Goal: Information Seeking & Learning: Learn about a topic

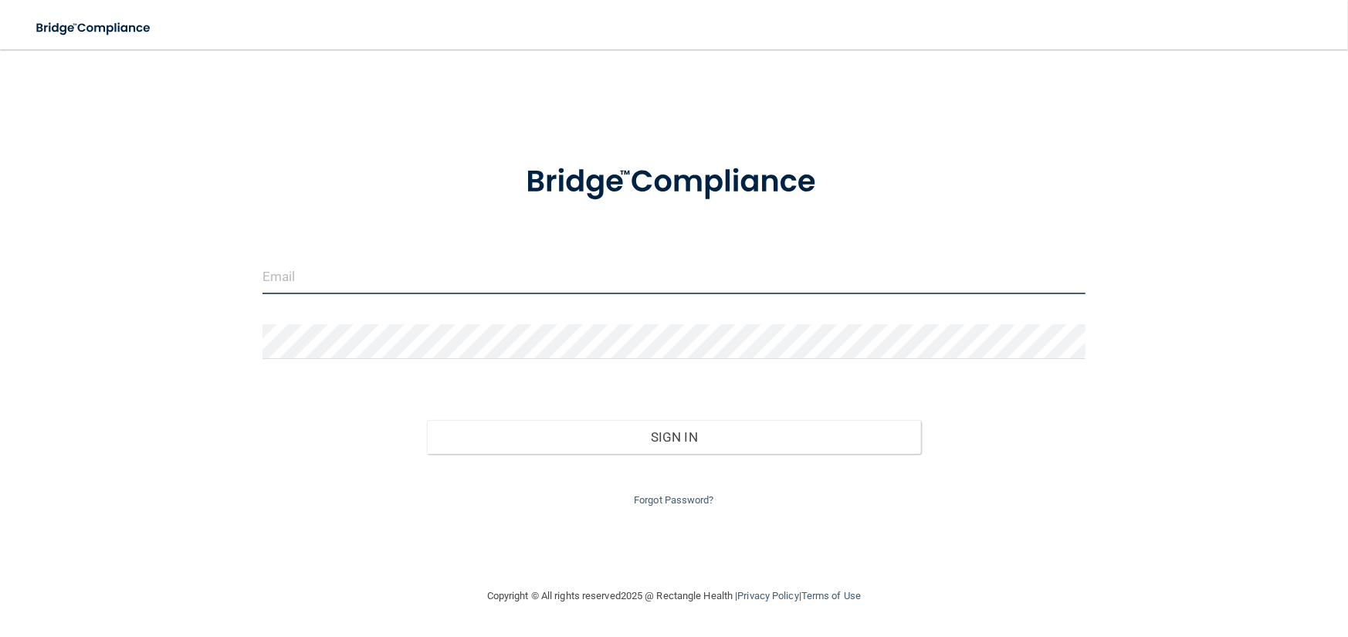
click at [324, 276] on input "email" at bounding box center [674, 276] width 823 height 35
type input "[EMAIL_ADDRESS][DOMAIN_NAME]"
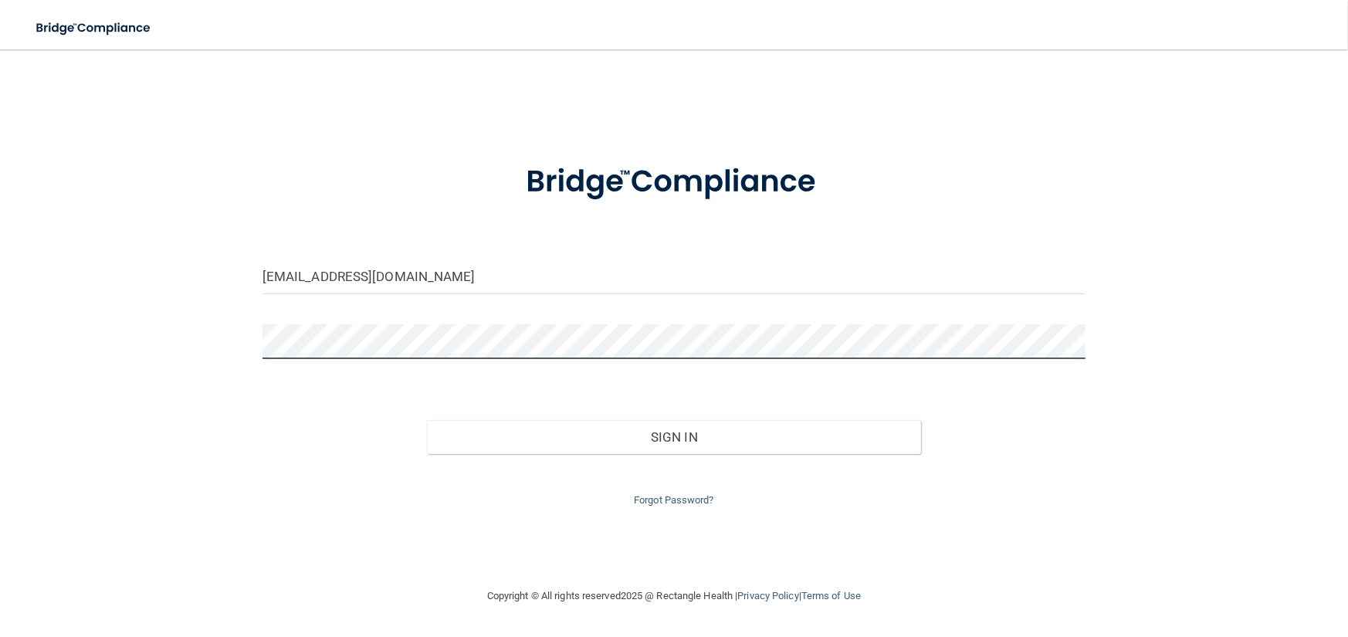
click at [427, 420] on button "Sign In" at bounding box center [674, 437] width 494 height 34
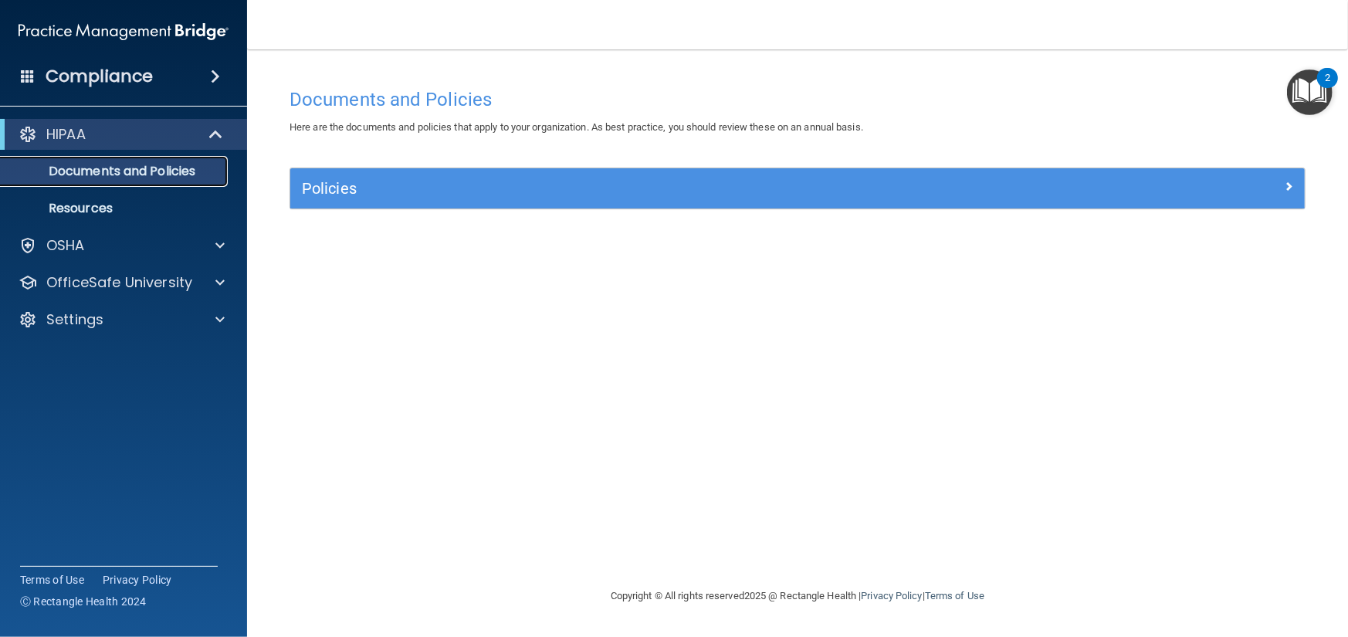
click at [141, 168] on p "Documents and Policies" at bounding box center [115, 171] width 211 height 15
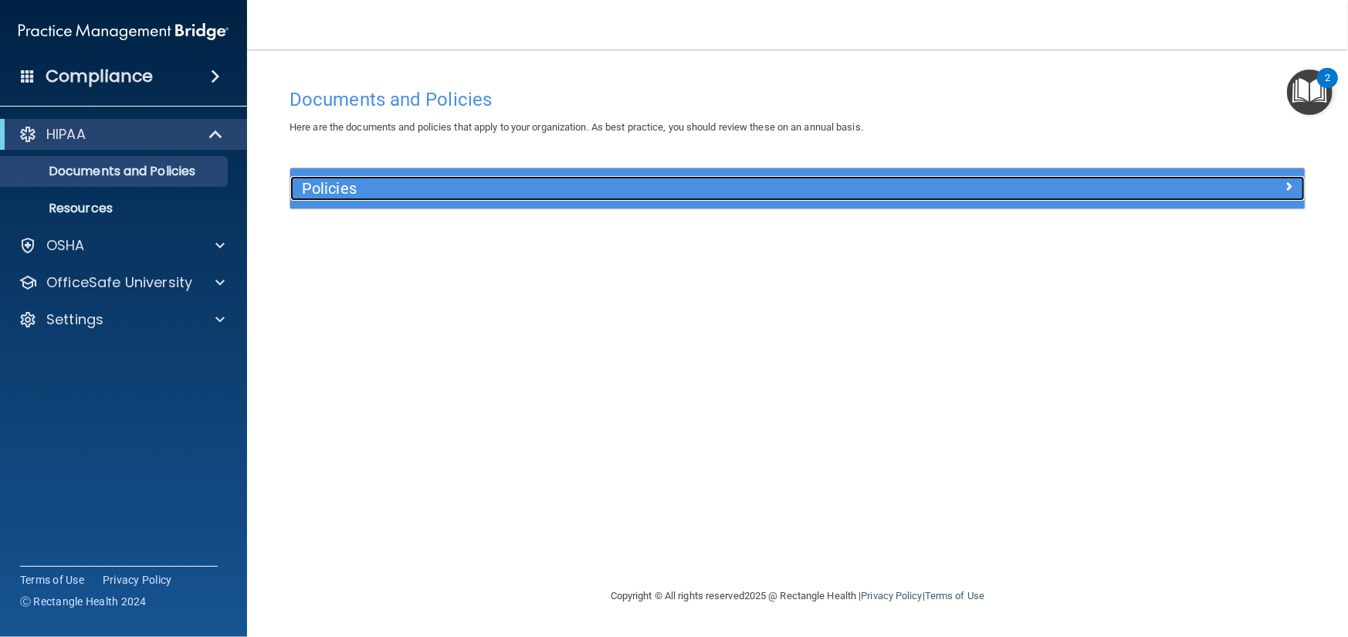
click at [327, 191] on h5 "Policies" at bounding box center [671, 188] width 738 height 17
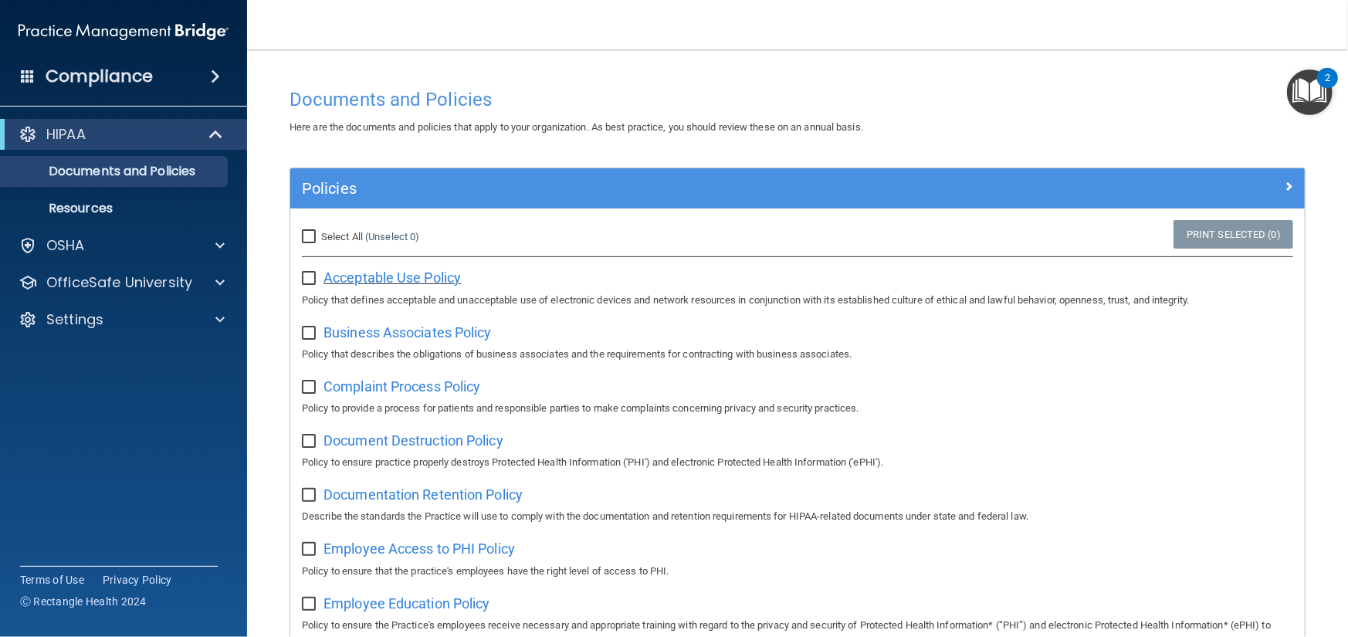
click at [391, 276] on span "Acceptable Use Policy" at bounding box center [392, 277] width 137 height 16
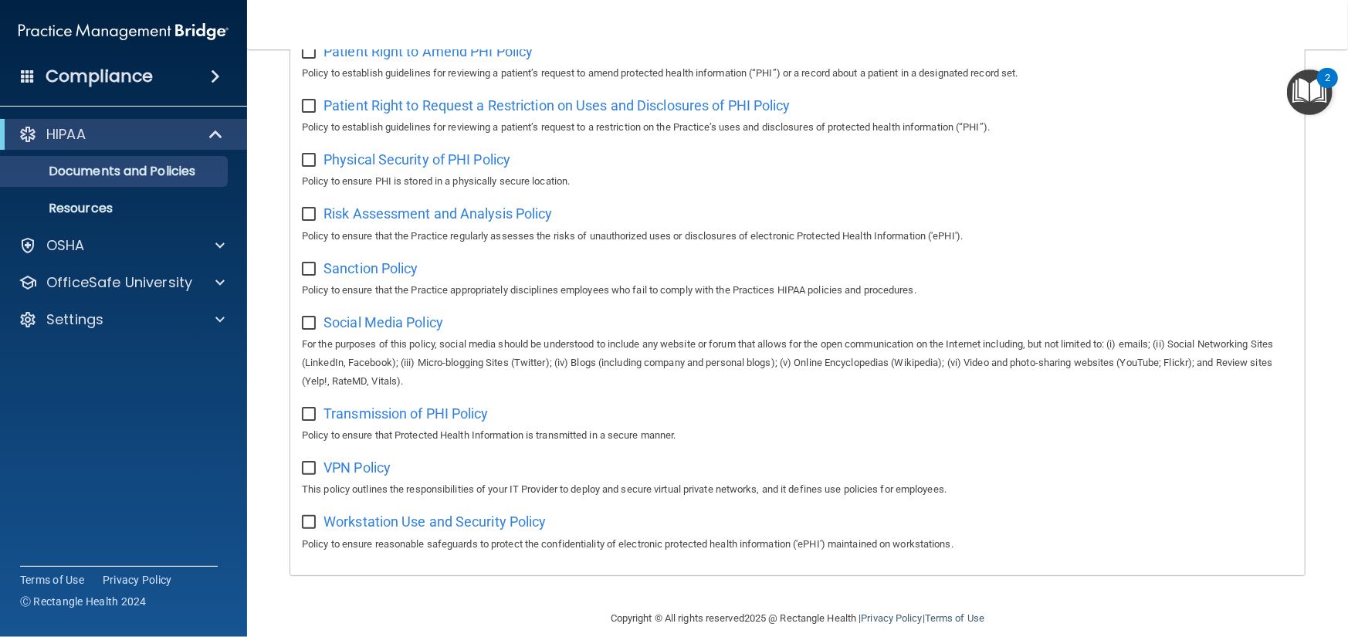
scroll to position [917, 0]
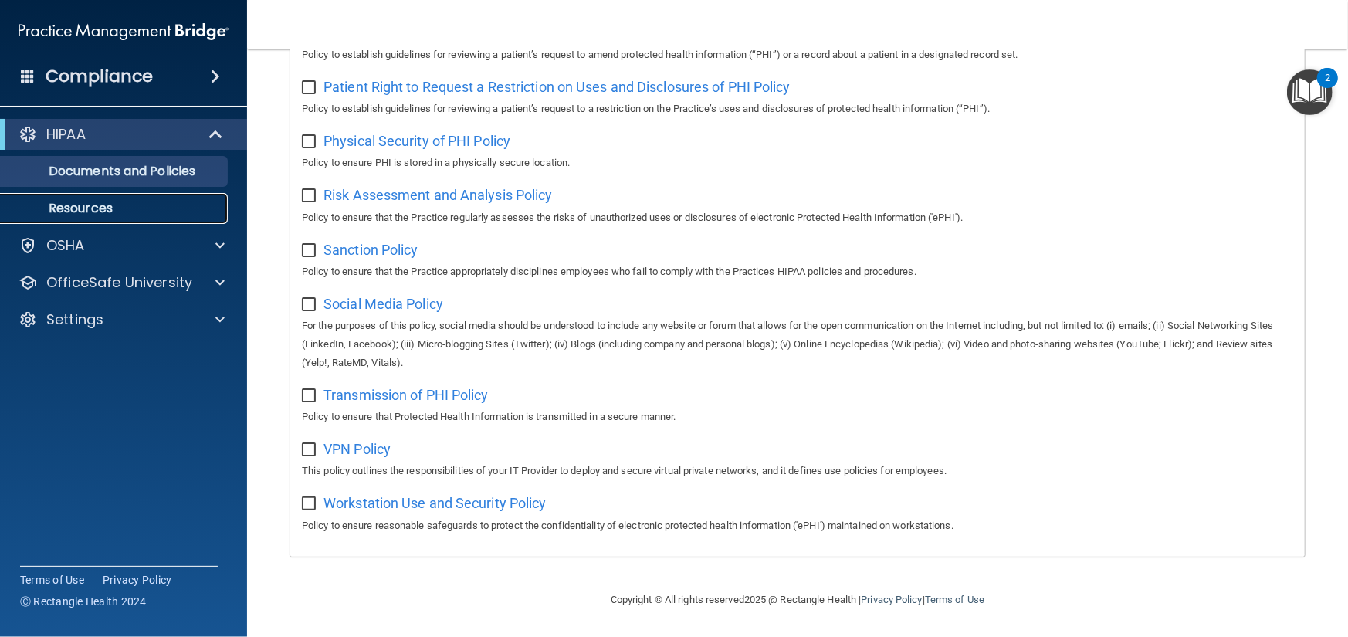
click at [77, 208] on p "Resources" at bounding box center [115, 208] width 211 height 15
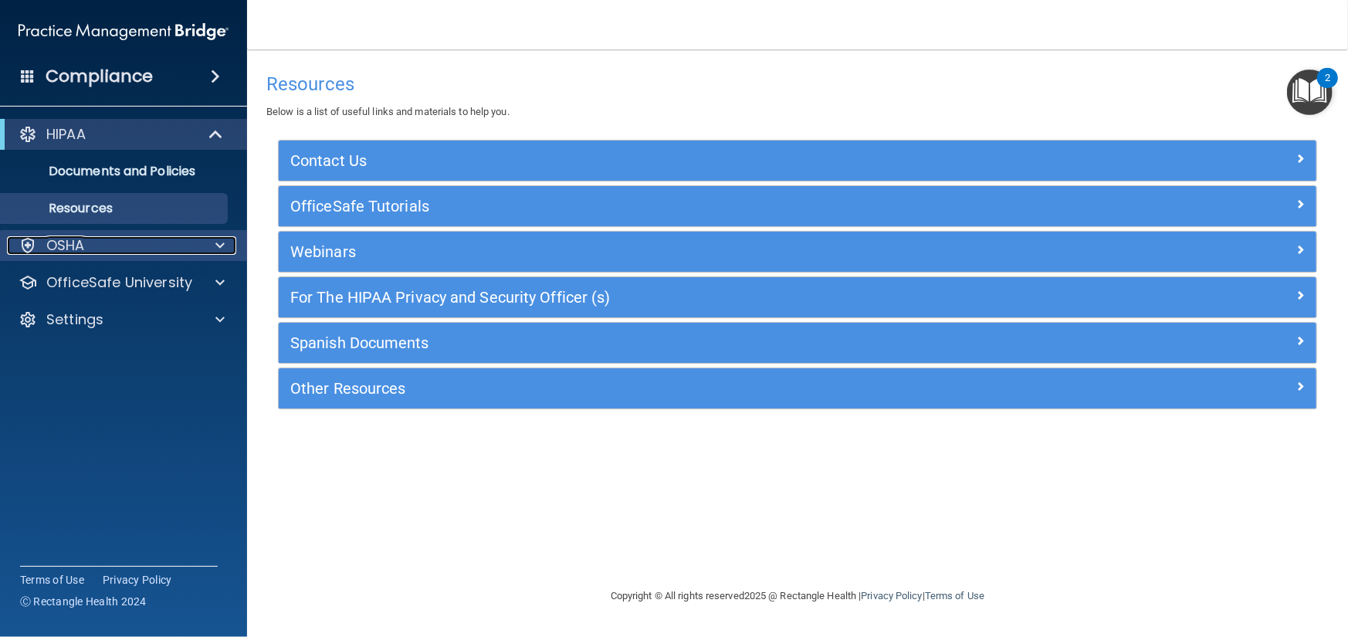
click at [71, 250] on p "OSHA" at bounding box center [65, 245] width 39 height 19
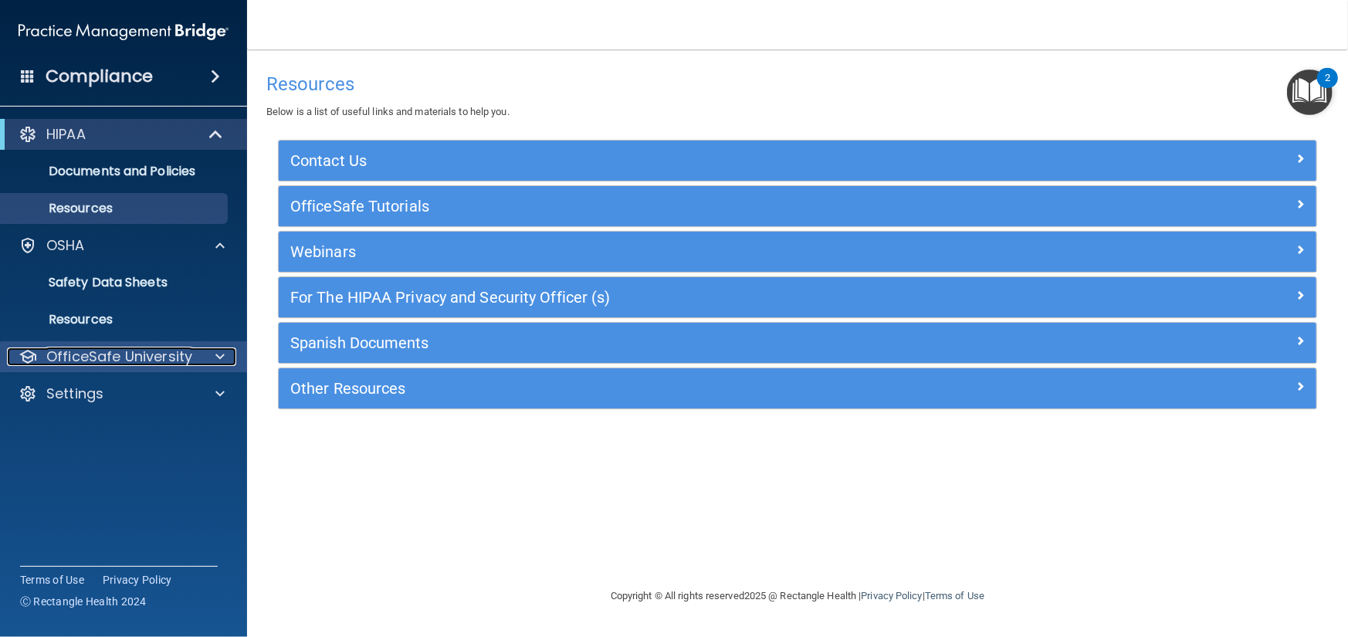
click at [125, 357] on p "OfficeSafe University" at bounding box center [119, 356] width 146 height 19
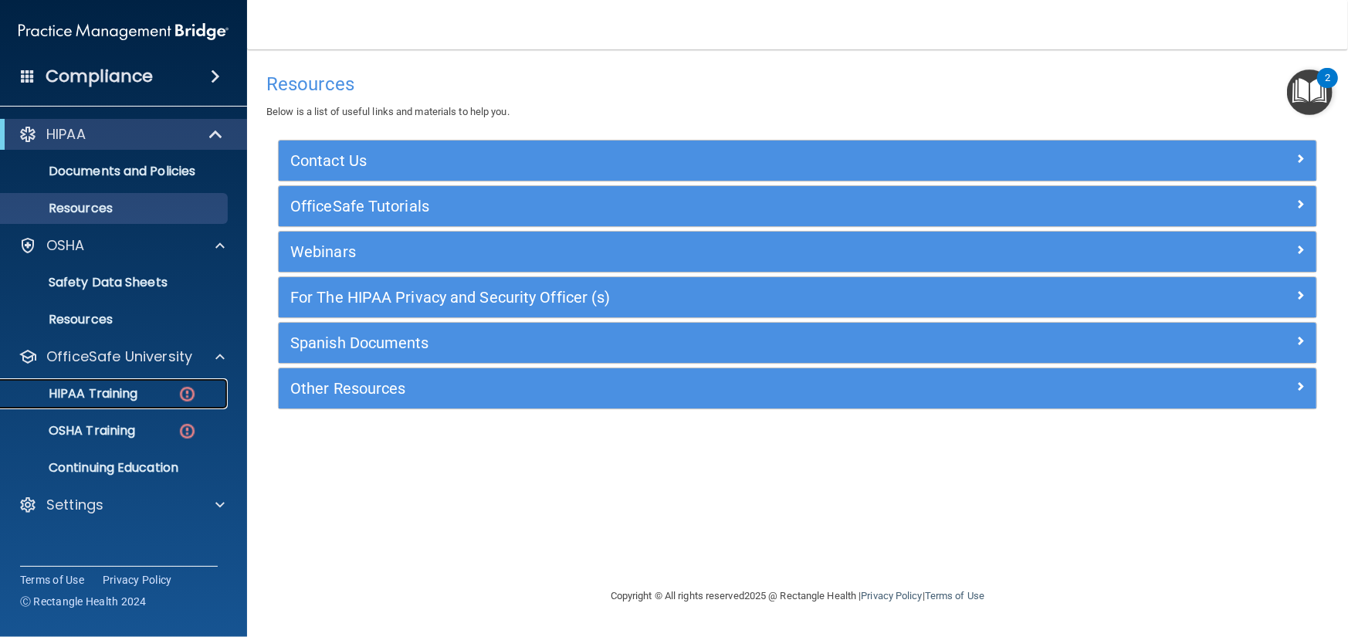
click at [108, 391] on p "HIPAA Training" at bounding box center [73, 393] width 127 height 15
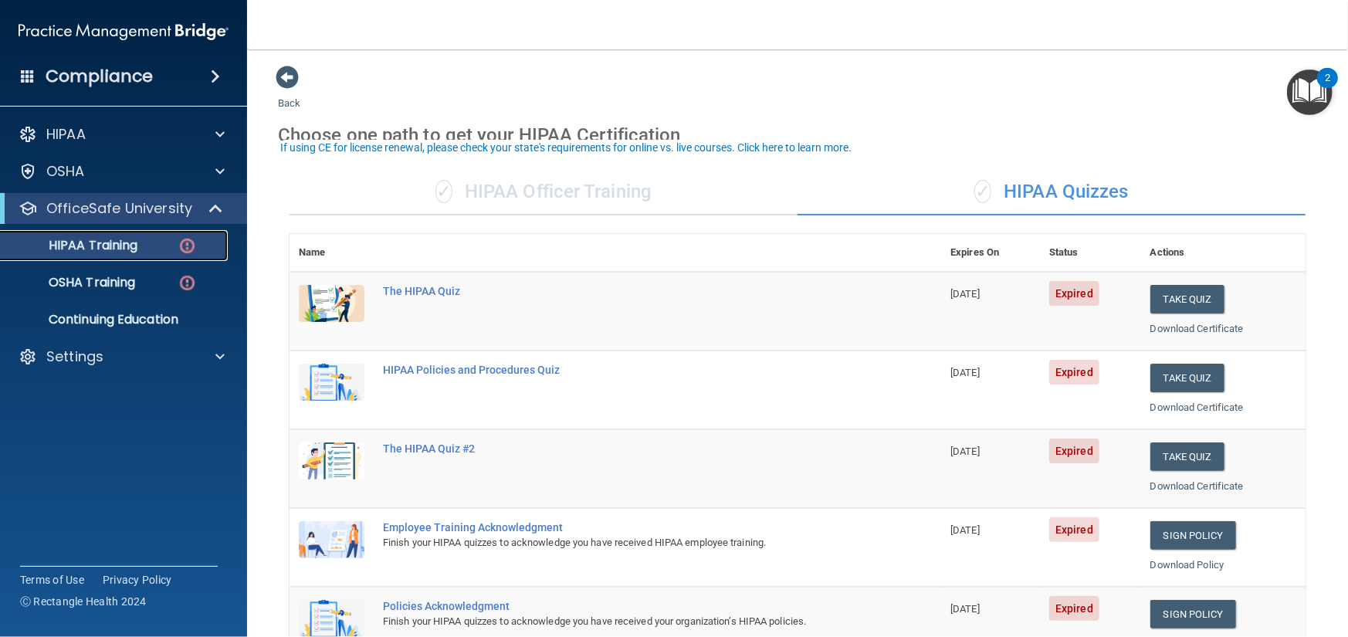
scroll to position [77, 0]
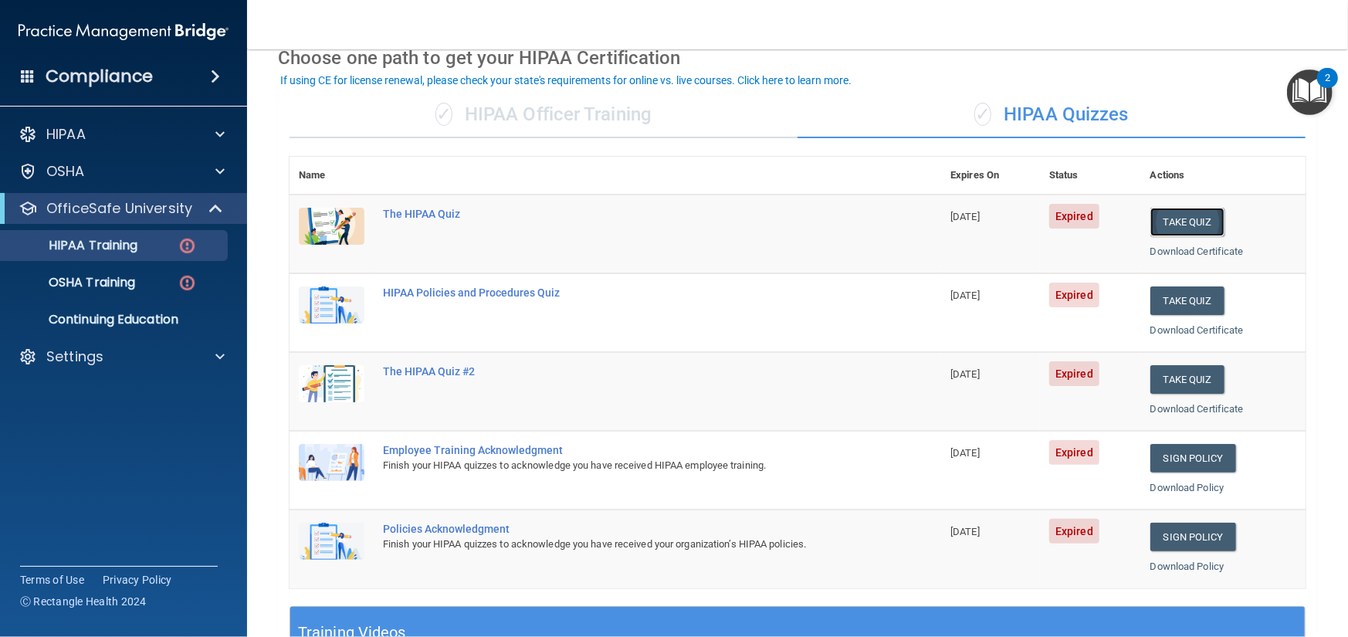
click at [1180, 219] on button "Take Quiz" at bounding box center [1187, 222] width 74 height 29
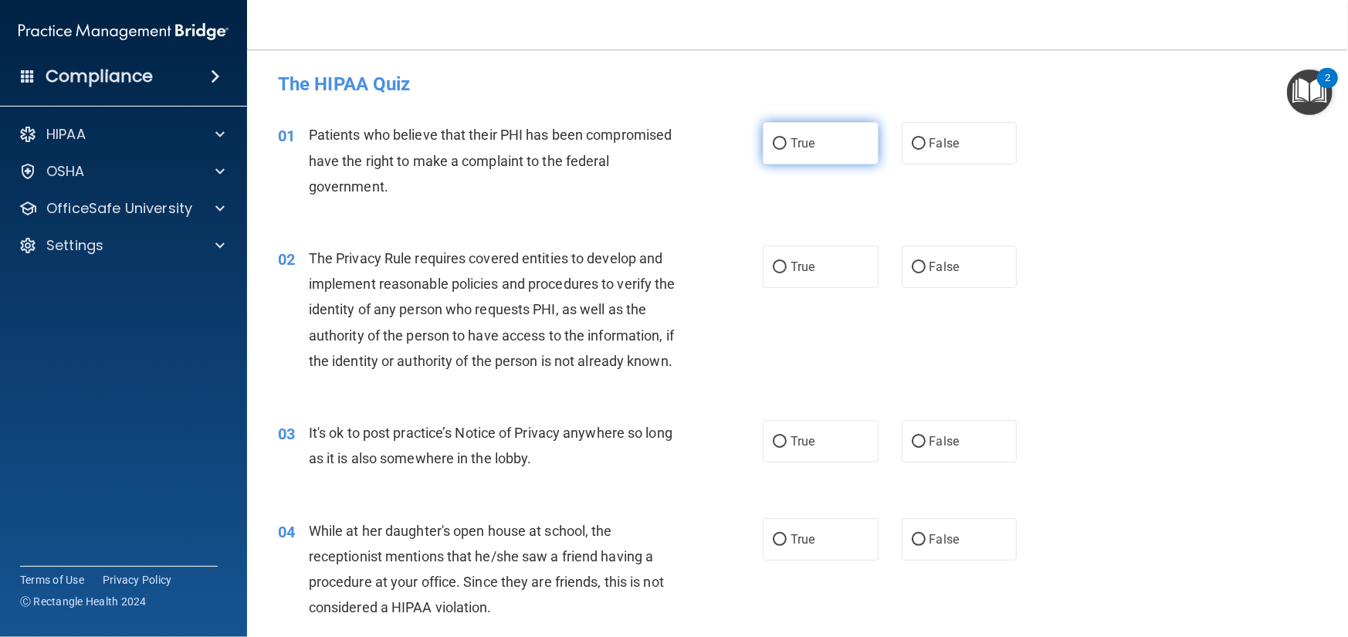
click at [773, 138] on input "True" at bounding box center [780, 144] width 14 height 12
radio input "true"
click at [776, 264] on input "True" at bounding box center [780, 268] width 14 height 12
radio input "true"
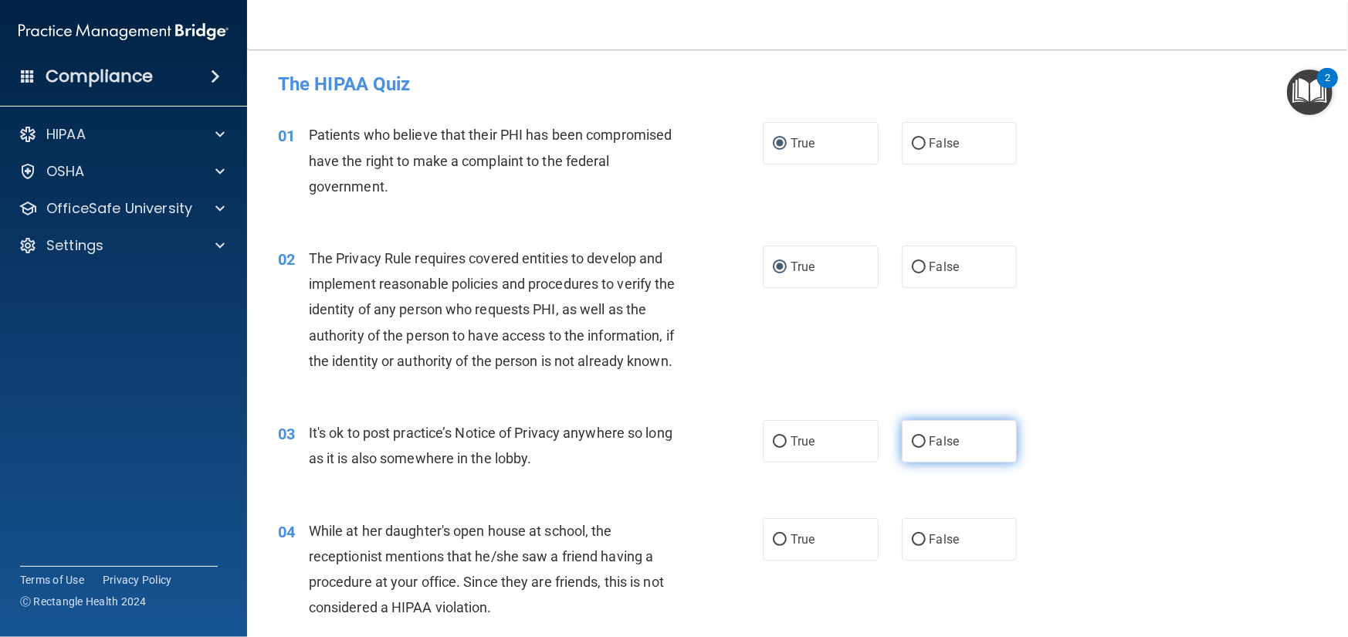
drag, startPoint x: 909, startPoint y: 459, endPoint x: 902, endPoint y: 484, distance: 25.7
click at [912, 448] on input "False" at bounding box center [919, 442] width 14 height 12
radio input "true"
click at [917, 546] on input "False" at bounding box center [919, 540] width 14 height 12
radio input "true"
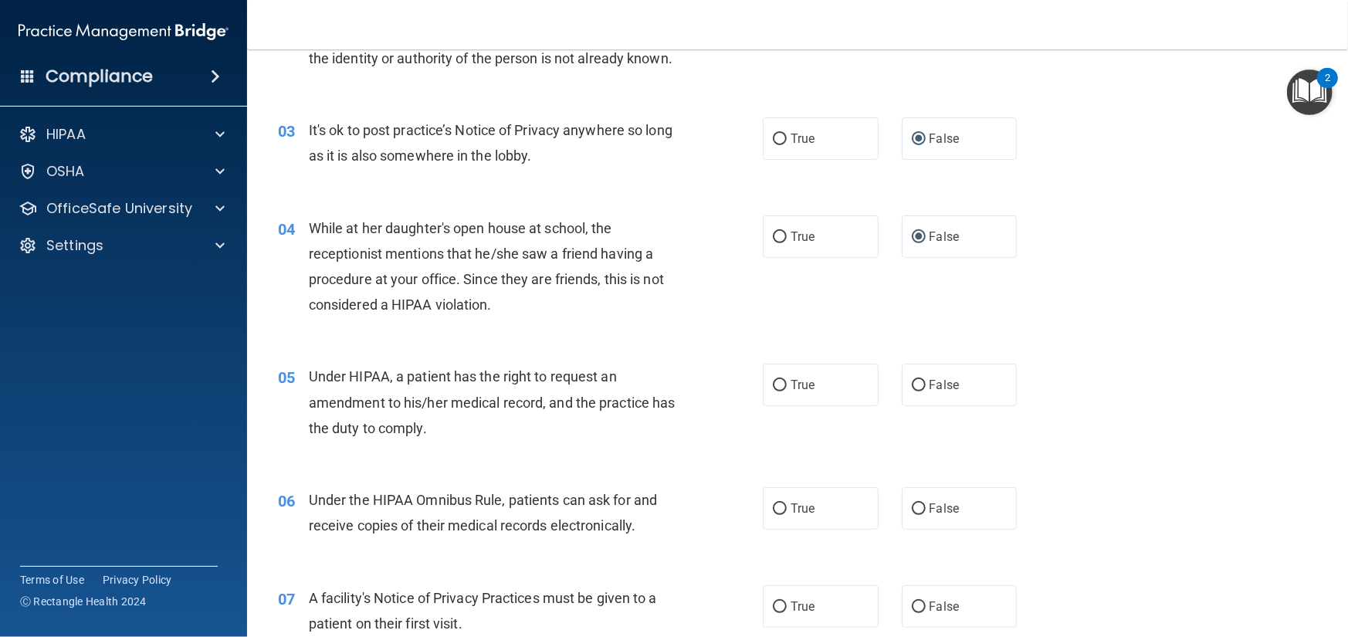
scroll to position [309, 0]
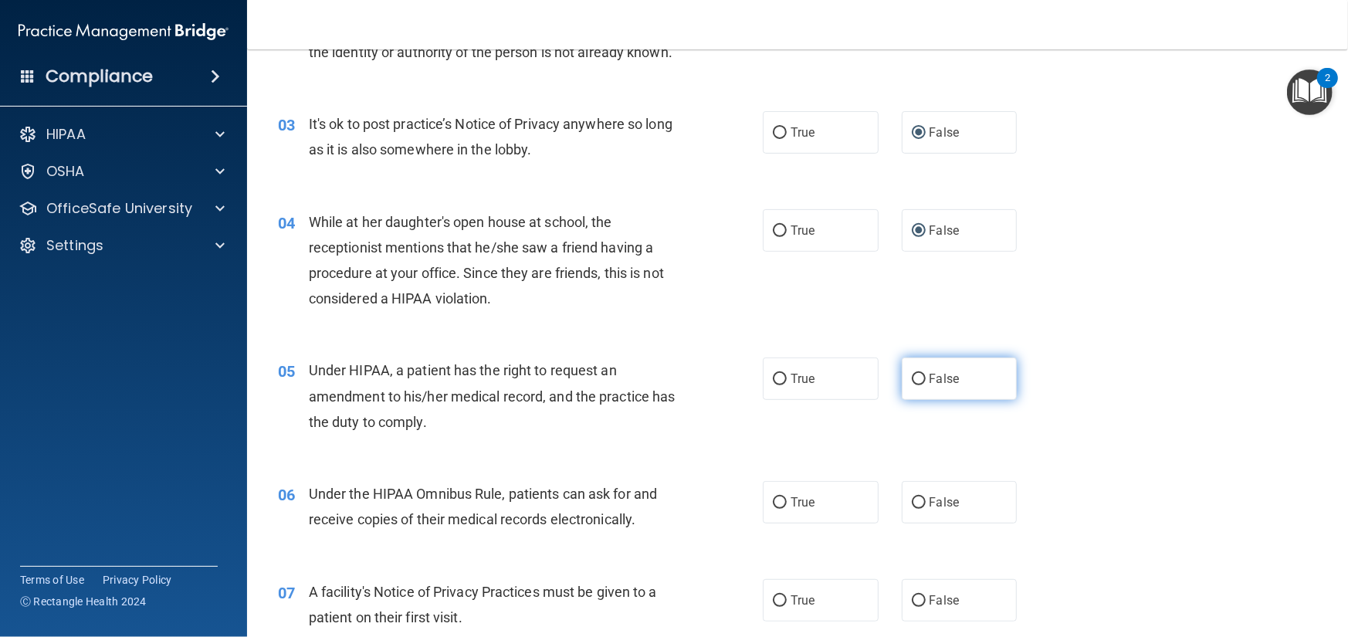
click at [913, 385] on input "False" at bounding box center [919, 380] width 14 height 12
radio input "true"
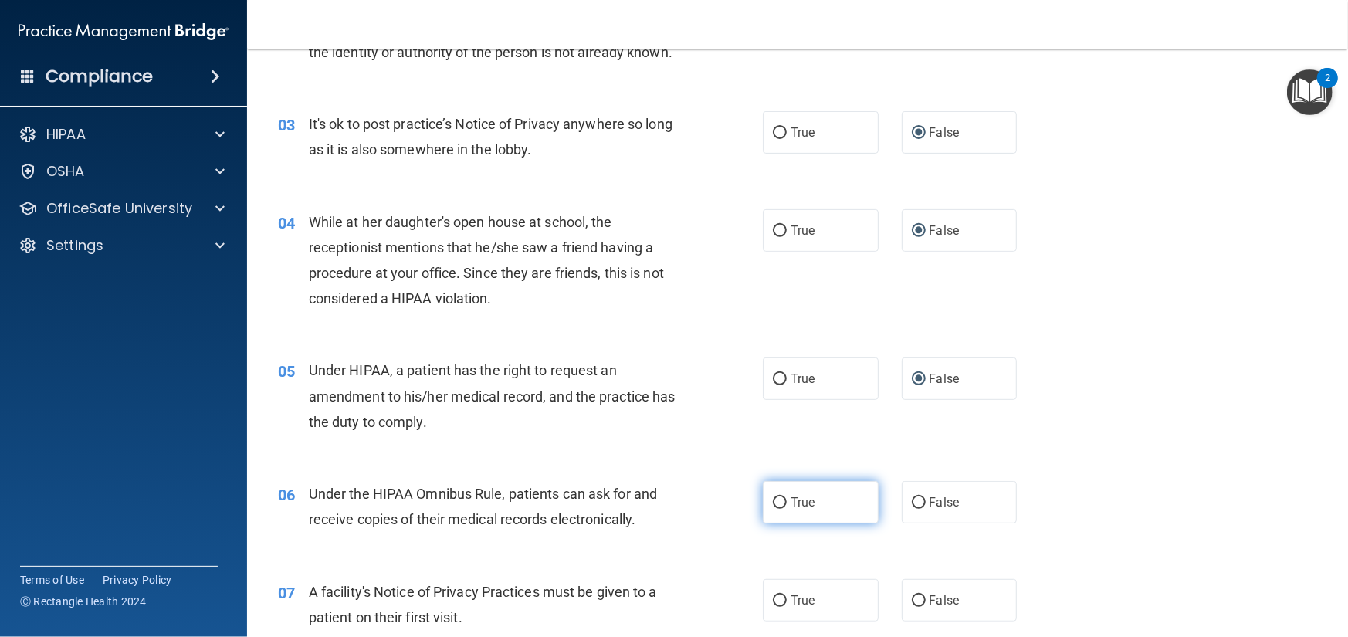
click at [776, 509] on input "True" at bounding box center [780, 503] width 14 height 12
radio input "true"
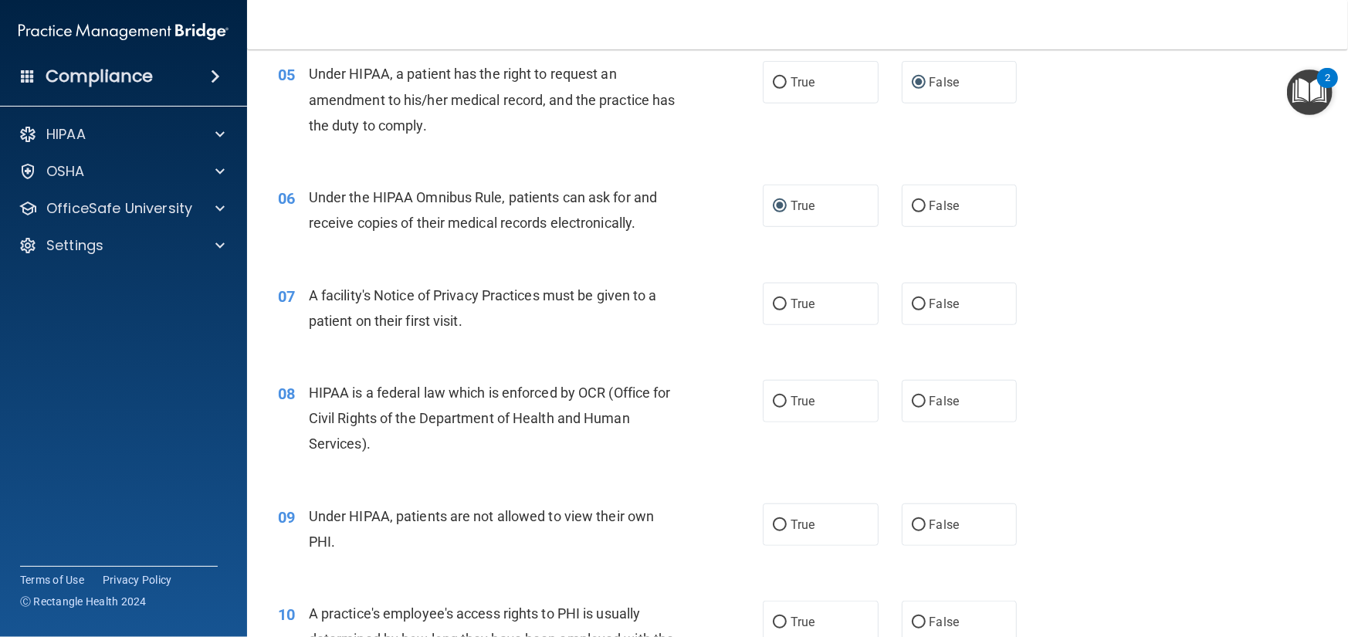
scroll to position [618, 0]
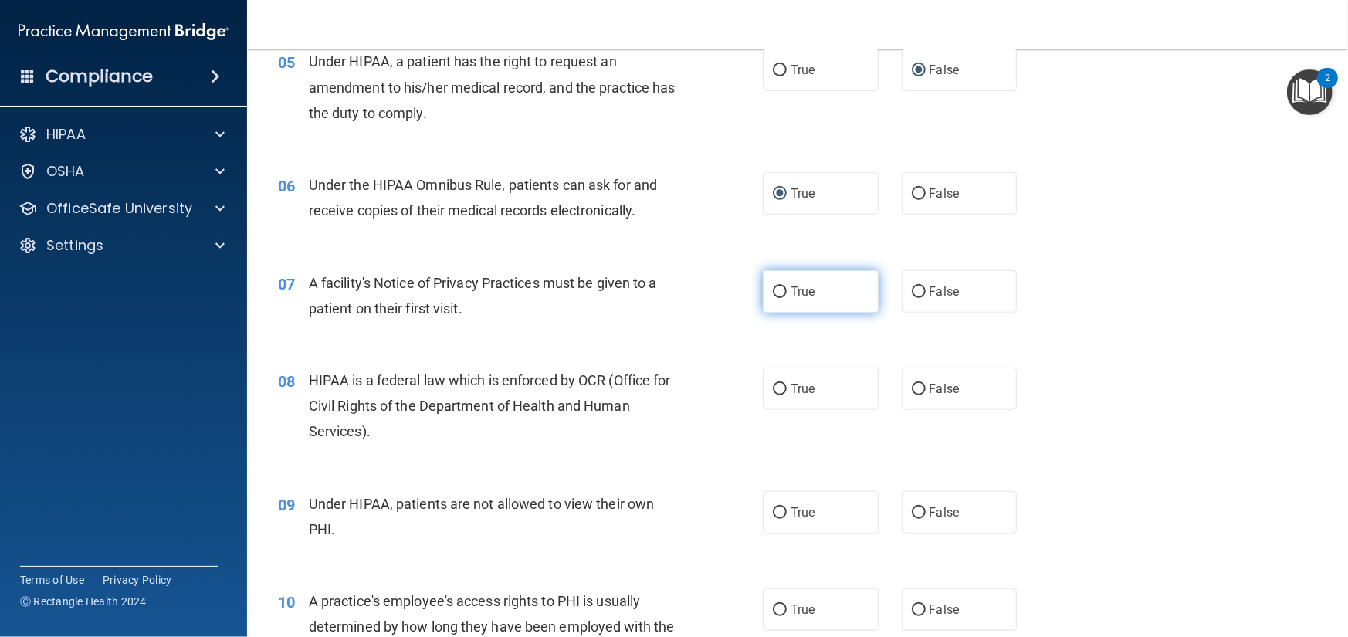
click at [778, 298] on input "True" at bounding box center [780, 292] width 14 height 12
radio input "true"
click at [775, 395] on input "True" at bounding box center [780, 390] width 14 height 12
radio input "true"
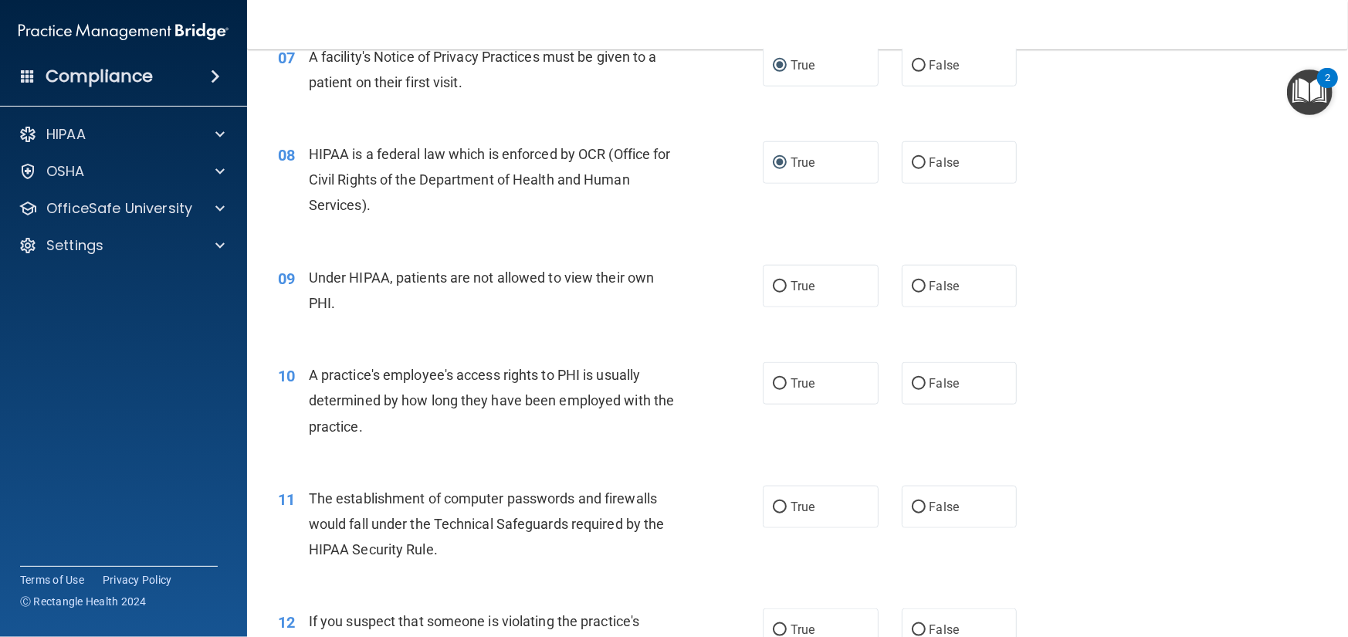
scroll to position [849, 0]
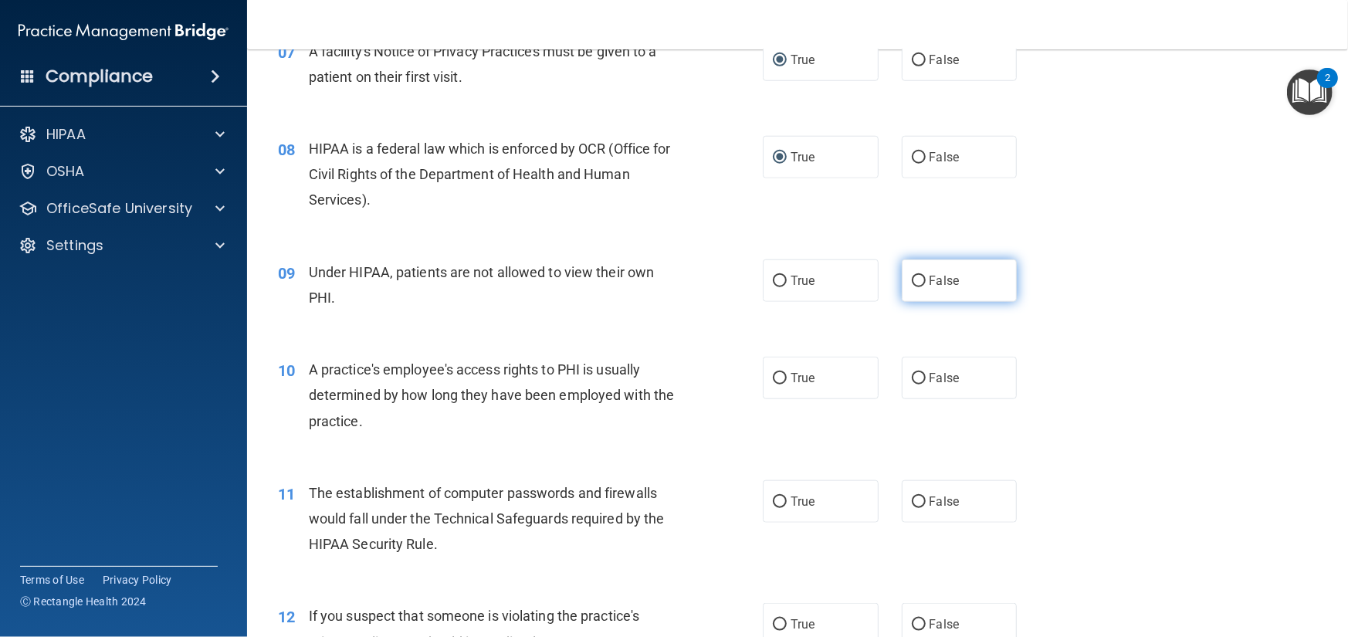
click at [912, 287] on input "False" at bounding box center [919, 282] width 14 height 12
radio input "true"
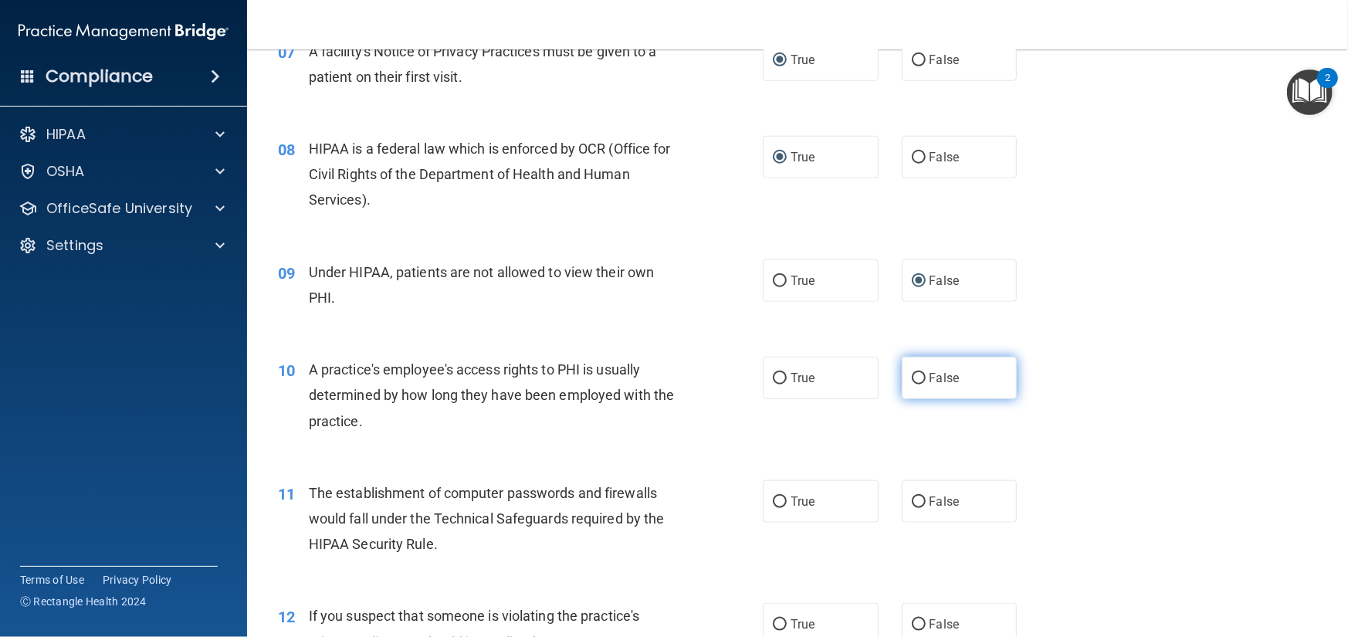
click at [912, 385] on input "False" at bounding box center [919, 379] width 14 height 12
radio input "true"
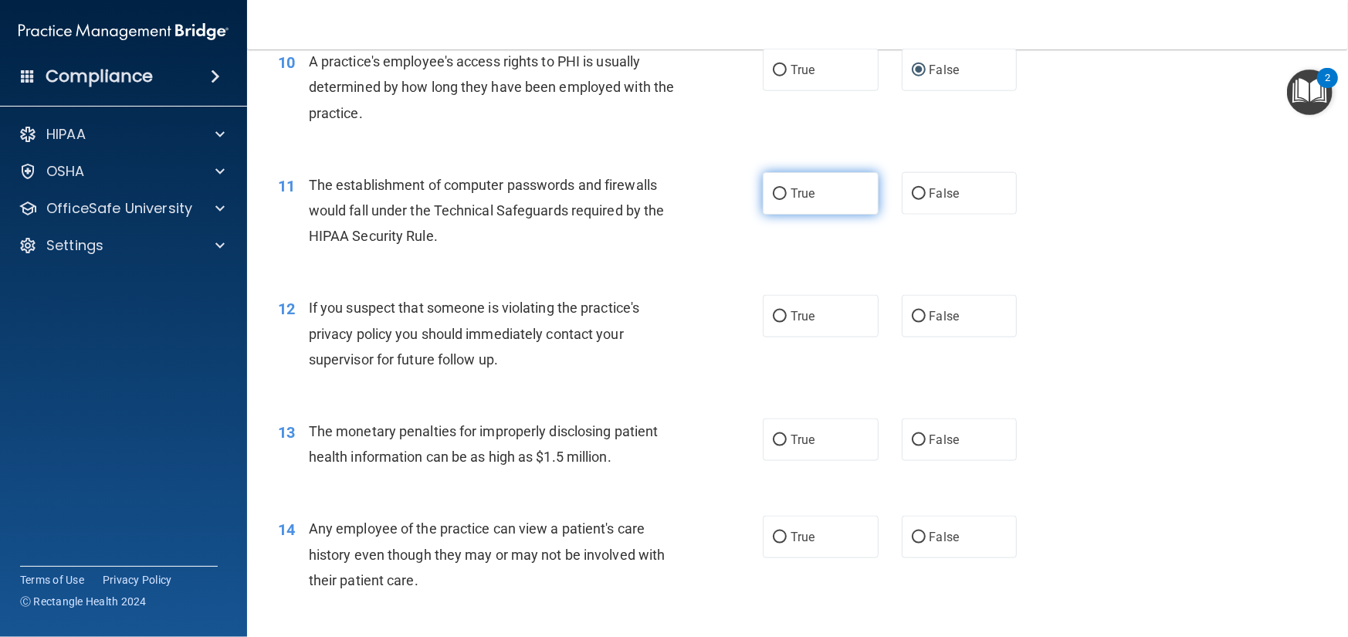
scroll to position [1158, 0]
click at [774, 199] on input "True" at bounding box center [780, 194] width 14 height 12
radio input "true"
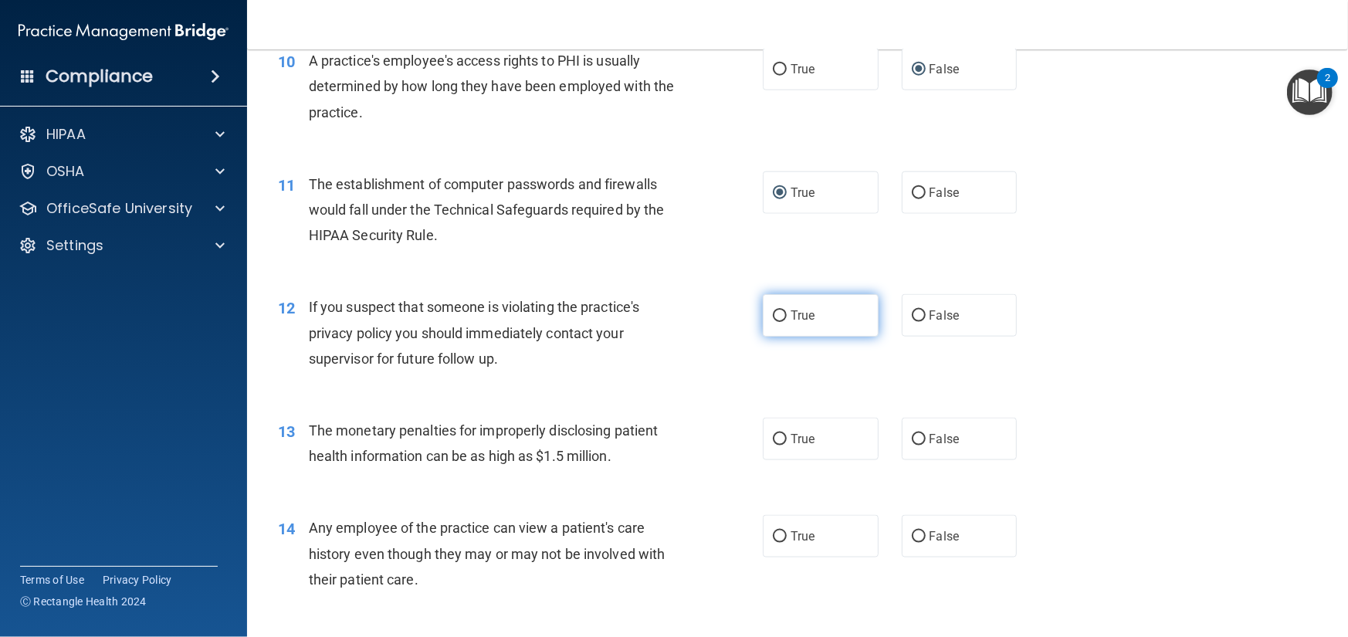
click at [779, 322] on input "True" at bounding box center [780, 316] width 14 height 12
radio input "true"
click at [778, 446] on input "True" at bounding box center [780, 440] width 14 height 12
radio input "true"
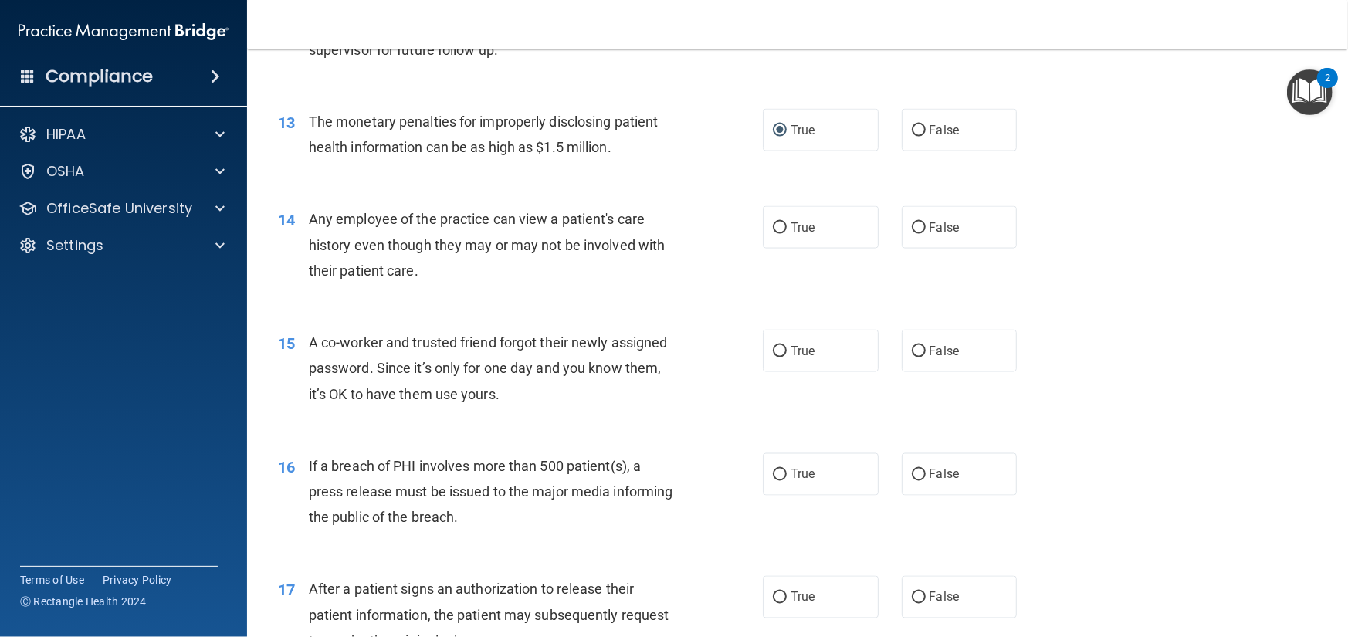
scroll to position [1467, 0]
click at [912, 234] on input "False" at bounding box center [919, 228] width 14 height 12
radio input "true"
click at [912, 357] on input "False" at bounding box center [919, 352] width 14 height 12
radio input "true"
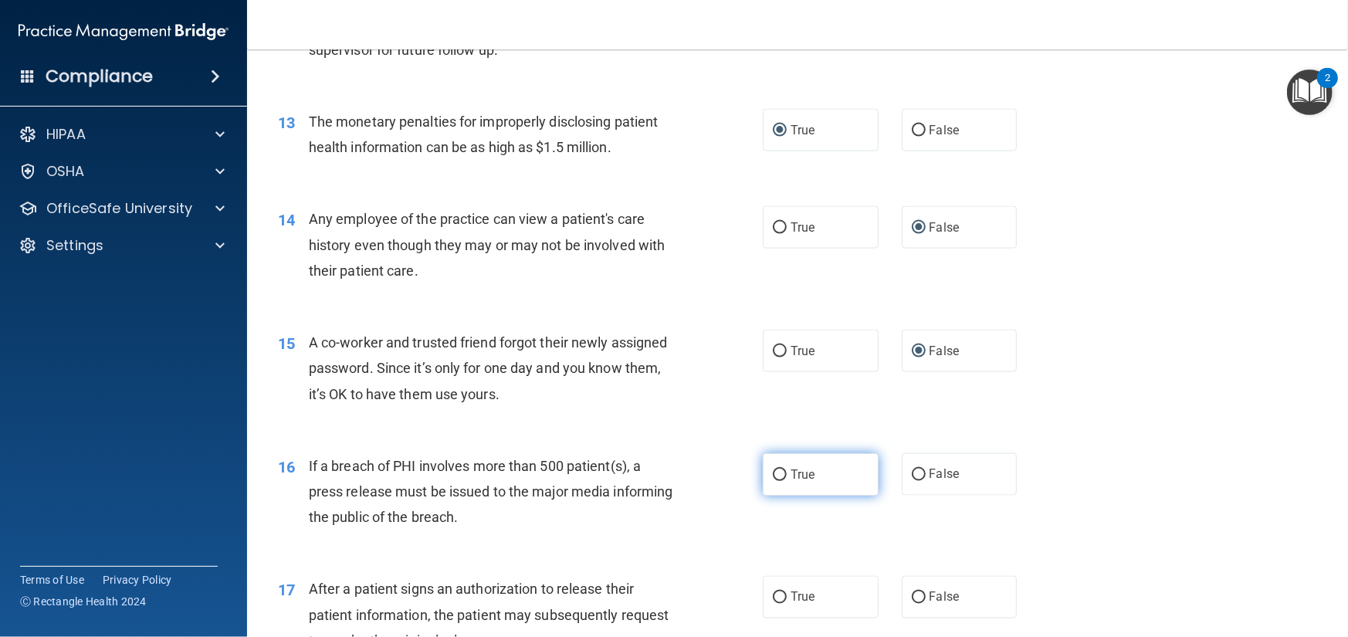
click at [775, 481] on input "True" at bounding box center [780, 475] width 14 height 12
radio input "true"
click at [773, 604] on input "True" at bounding box center [780, 598] width 14 height 12
radio input "true"
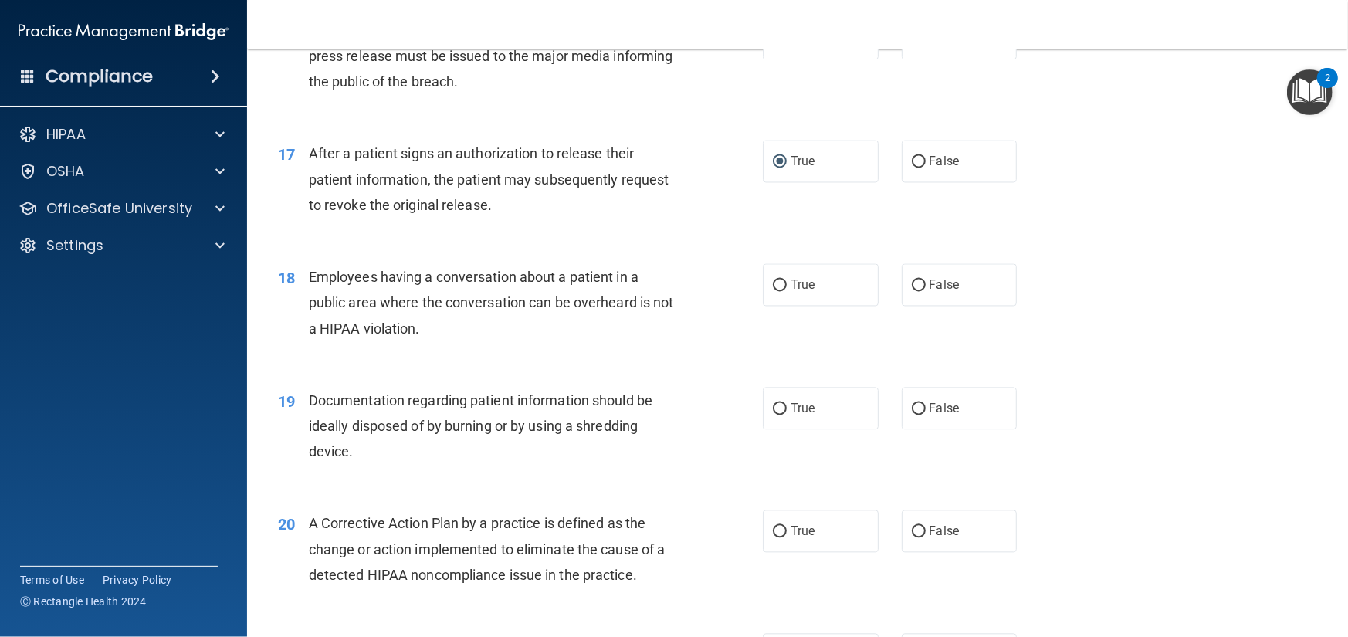
scroll to position [1930, 0]
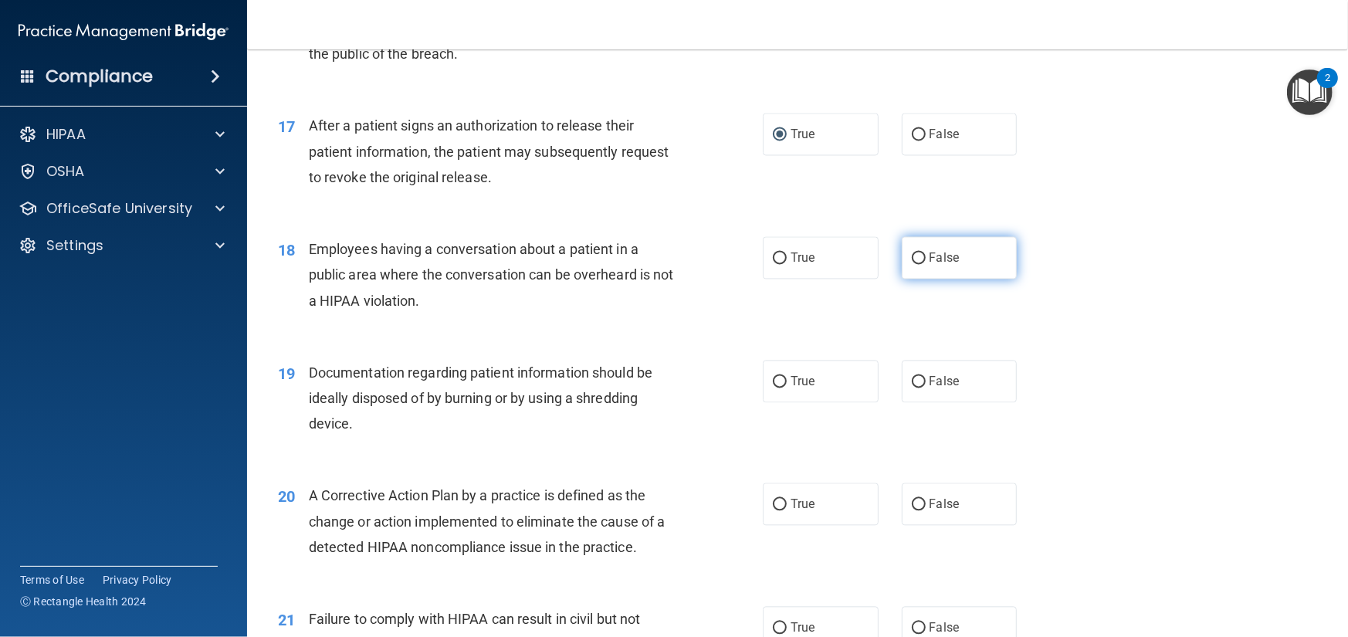
click at [912, 264] on input "False" at bounding box center [919, 258] width 14 height 12
radio input "true"
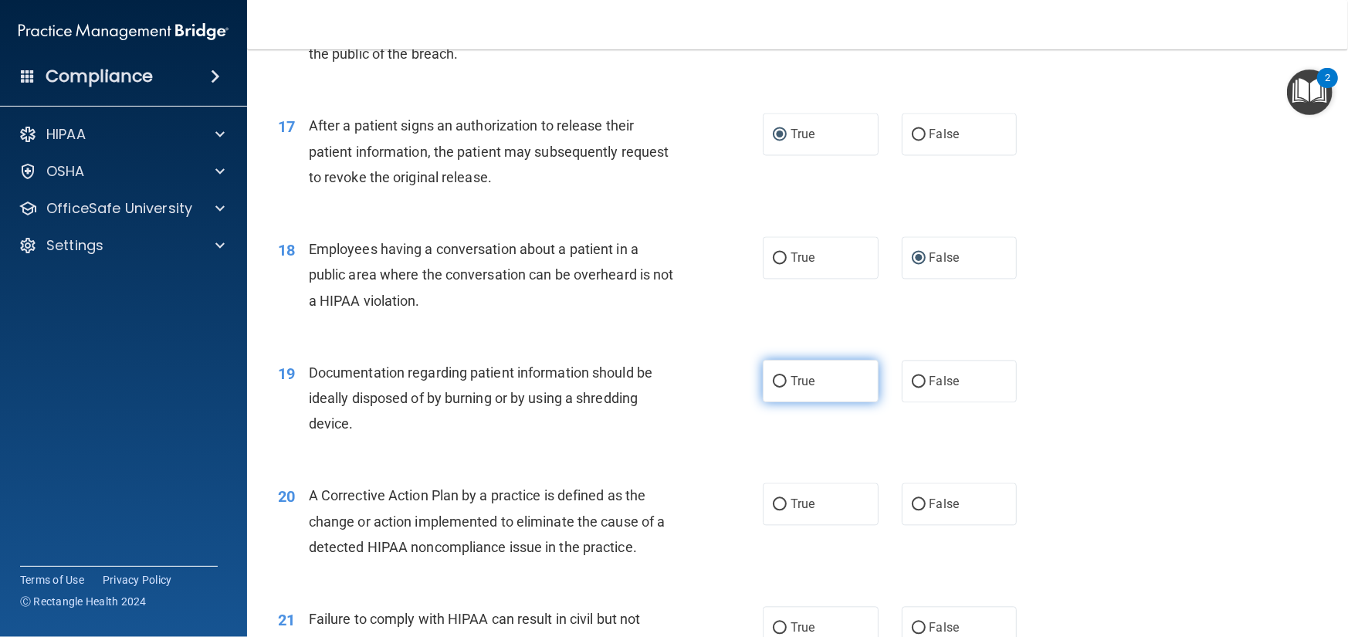
click at [775, 388] on input "True" at bounding box center [780, 382] width 14 height 12
radio input "true"
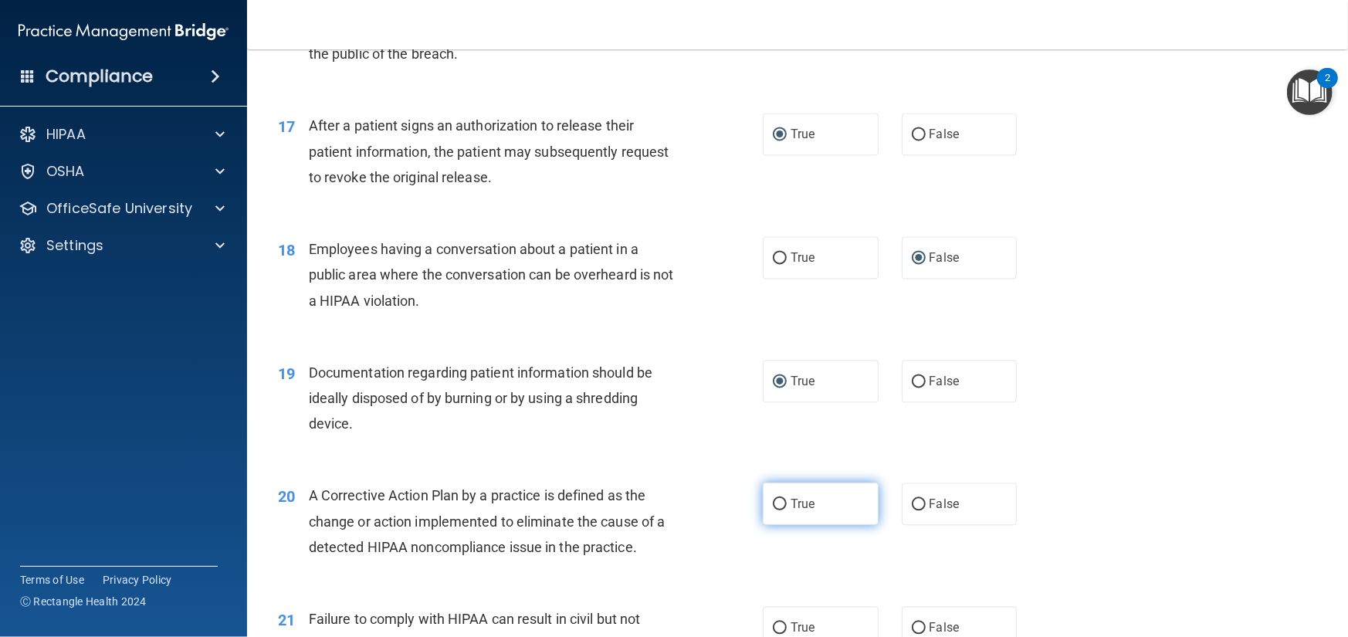
drag, startPoint x: 779, startPoint y: 533, endPoint x: 817, endPoint y: 523, distance: 39.0
click at [781, 525] on label "True" at bounding box center [821, 504] width 116 height 42
click at [781, 510] on input "True" at bounding box center [780, 505] width 14 height 12
radio input "true"
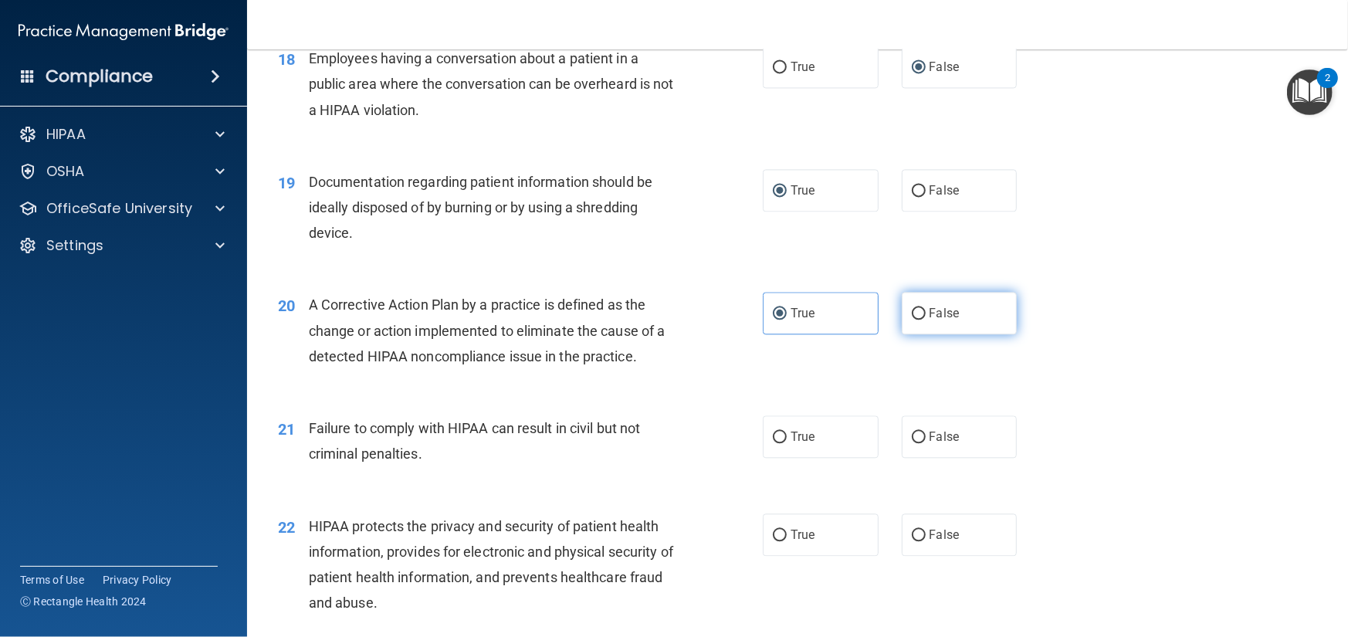
scroll to position [2162, 0]
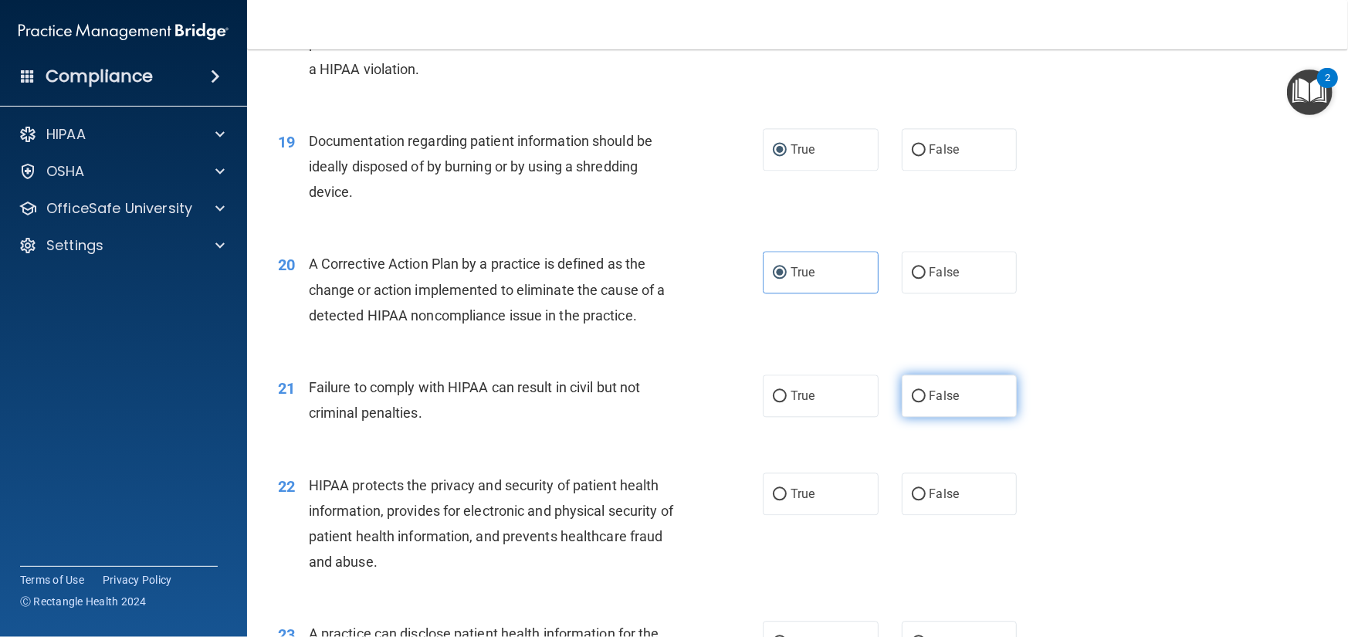
click at [912, 402] on input "False" at bounding box center [919, 397] width 14 height 12
radio input "true"
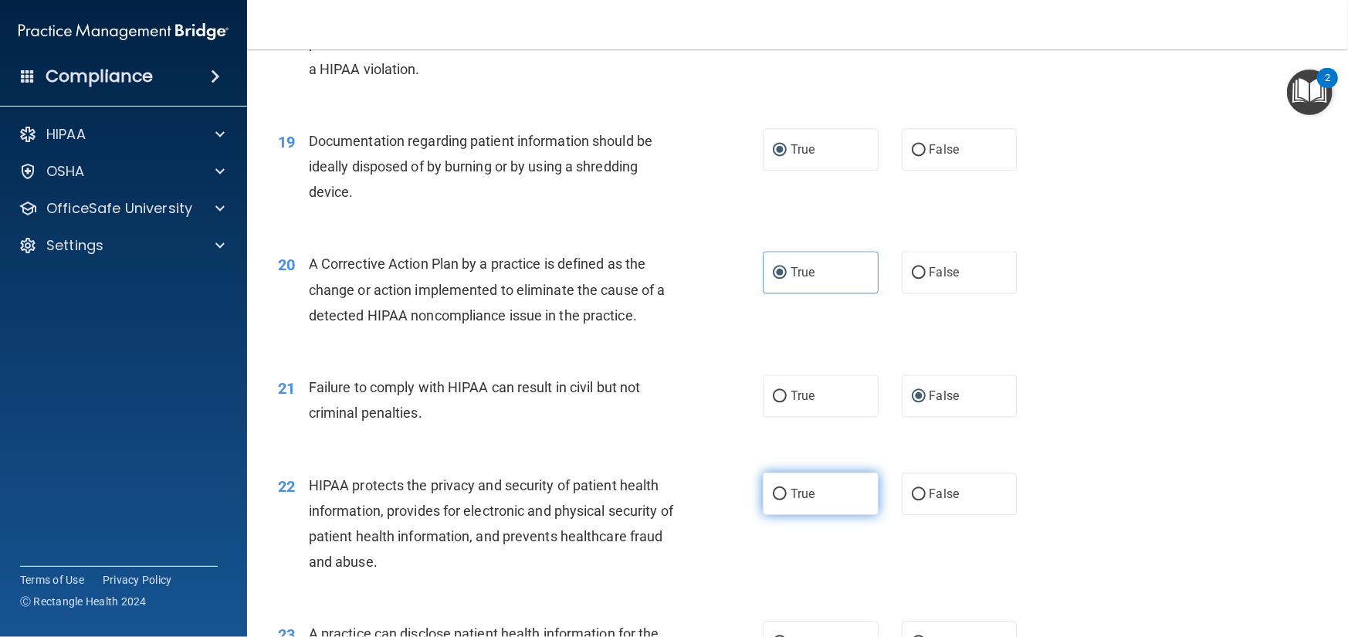
click at [774, 500] on input "True" at bounding box center [780, 495] width 14 height 12
radio input "true"
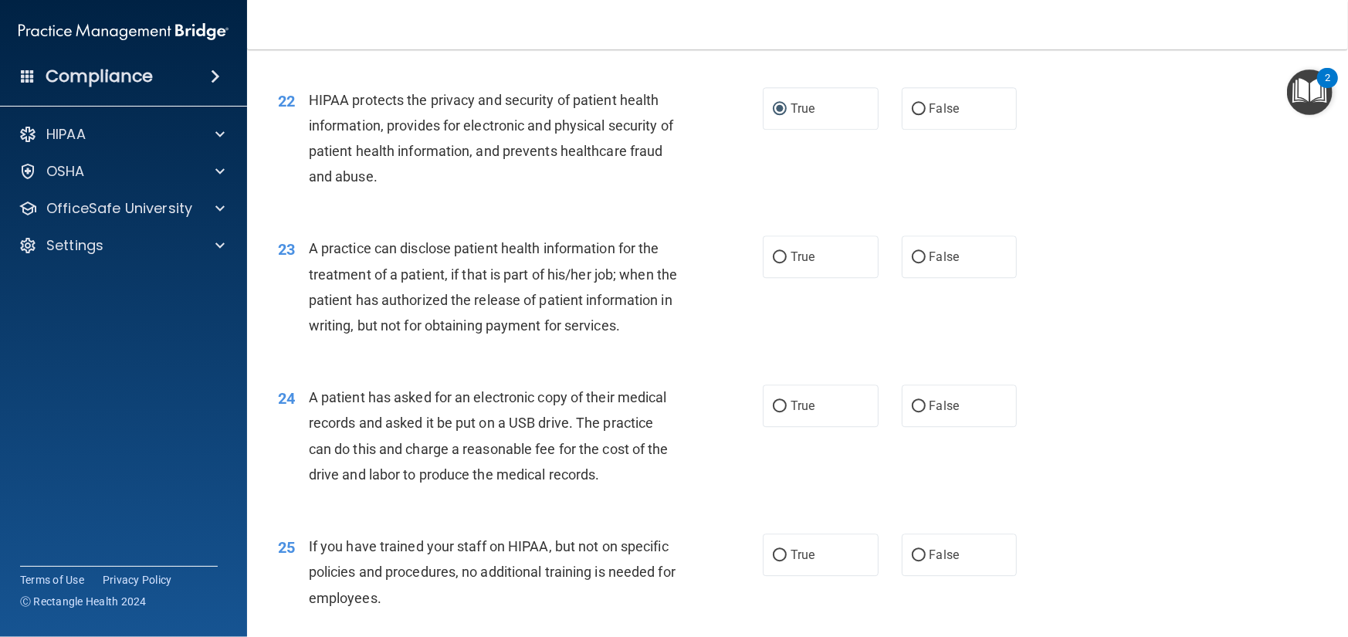
scroll to position [2548, 0]
click at [917, 263] on input "False" at bounding box center [919, 257] width 14 height 12
radio input "true"
drag, startPoint x: 771, startPoint y: 454, endPoint x: 822, endPoint y: 507, distance: 73.7
click at [773, 412] on input "True" at bounding box center [780, 406] width 14 height 12
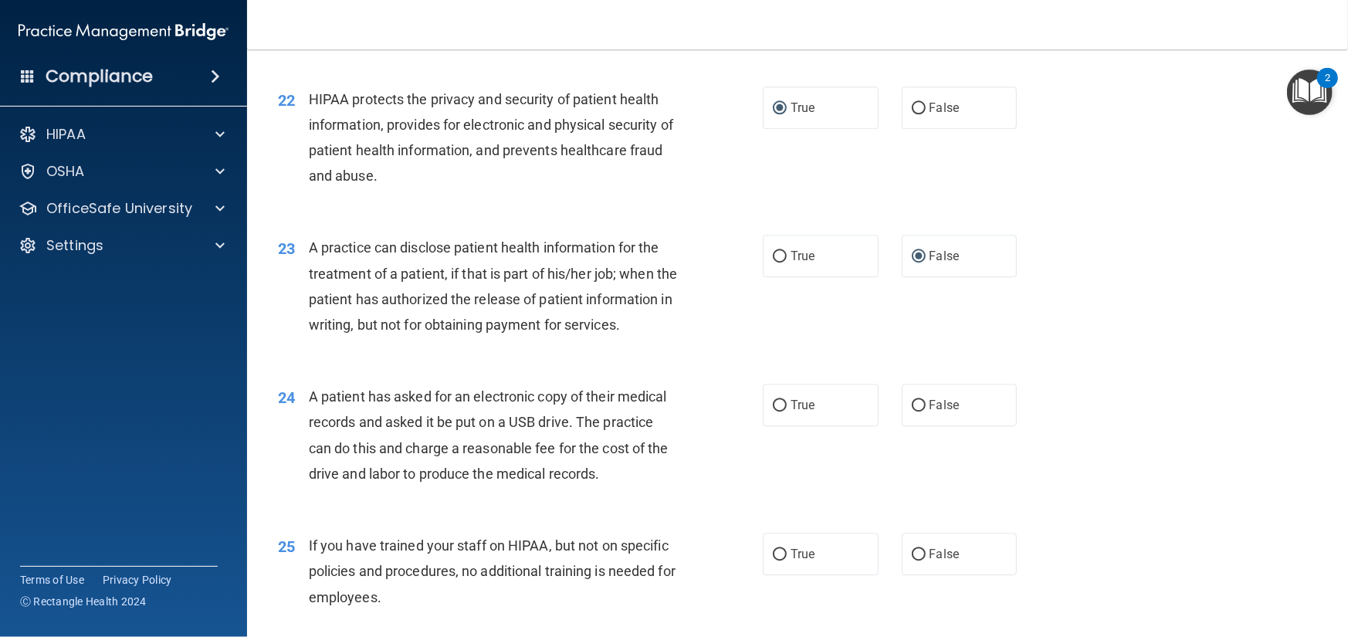
radio input "true"
drag, startPoint x: 910, startPoint y: 605, endPoint x: 921, endPoint y: 595, distance: 14.2
click at [912, 561] on input "False" at bounding box center [919, 555] width 14 height 12
radio input "true"
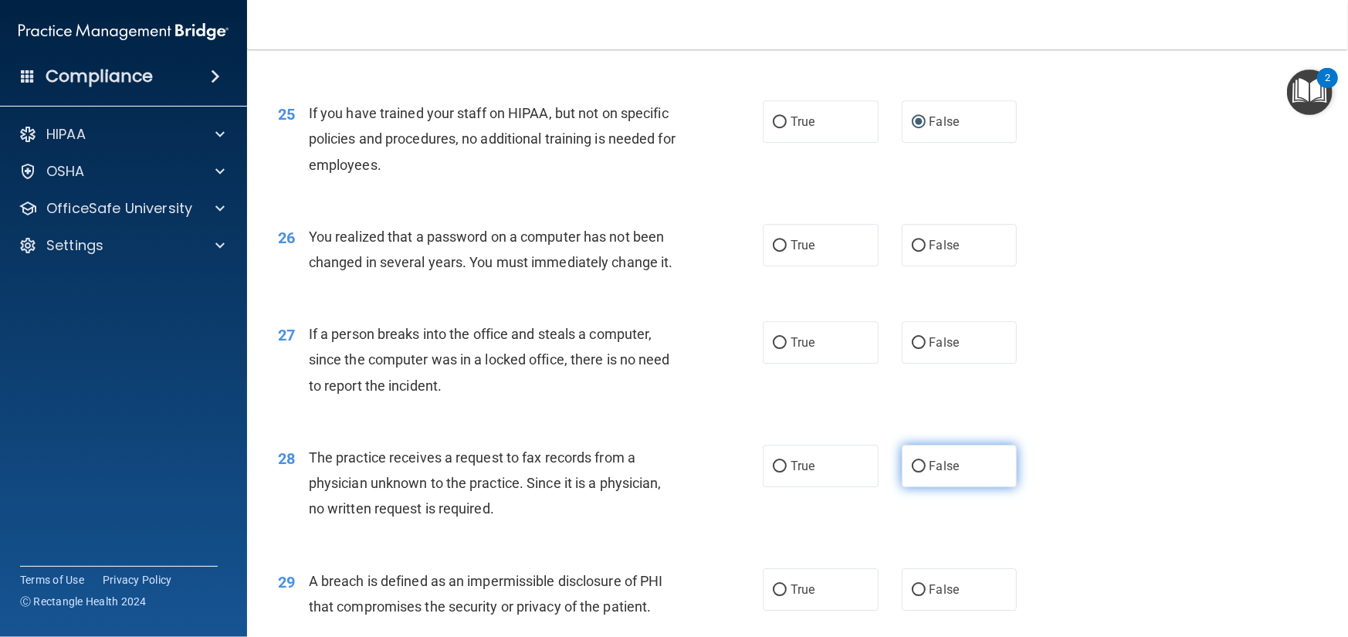
scroll to position [3011, 0]
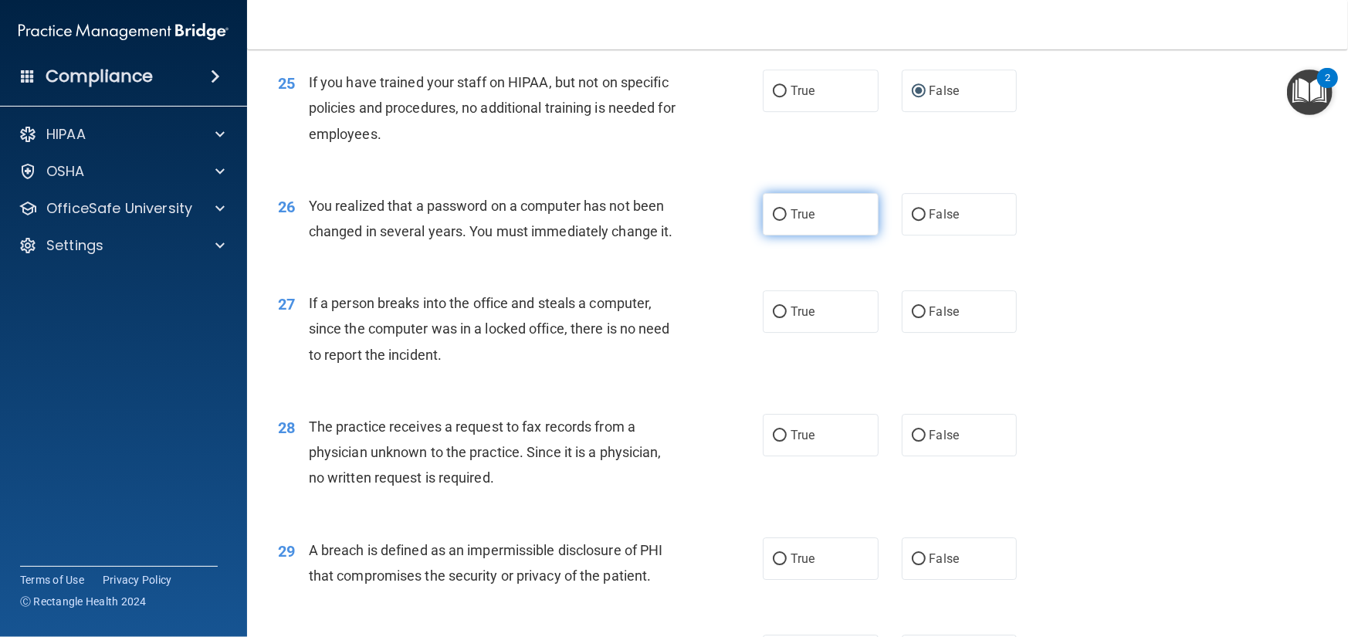
click at [773, 221] on input "True" at bounding box center [780, 215] width 14 height 12
radio input "true"
click at [912, 318] on input "False" at bounding box center [919, 313] width 14 height 12
radio input "true"
drag, startPoint x: 912, startPoint y: 487, endPoint x: 949, endPoint y: 448, distance: 54.1
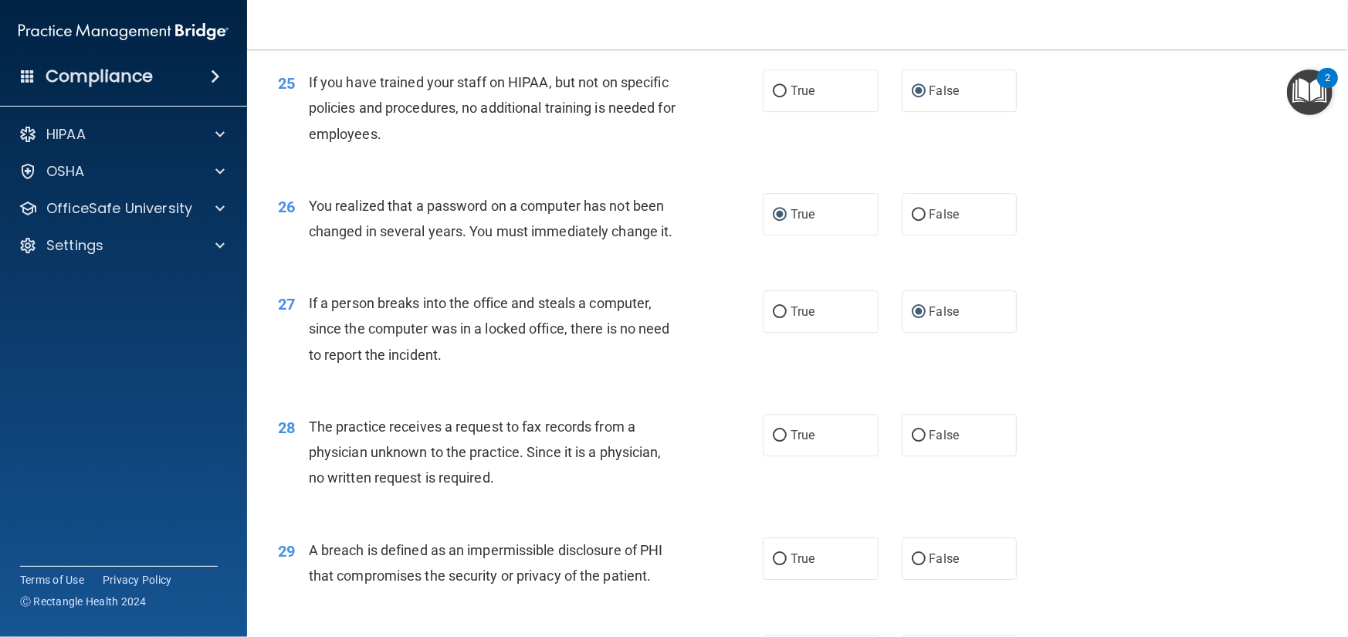
click at [912, 442] on input "False" at bounding box center [919, 436] width 14 height 12
radio input "true"
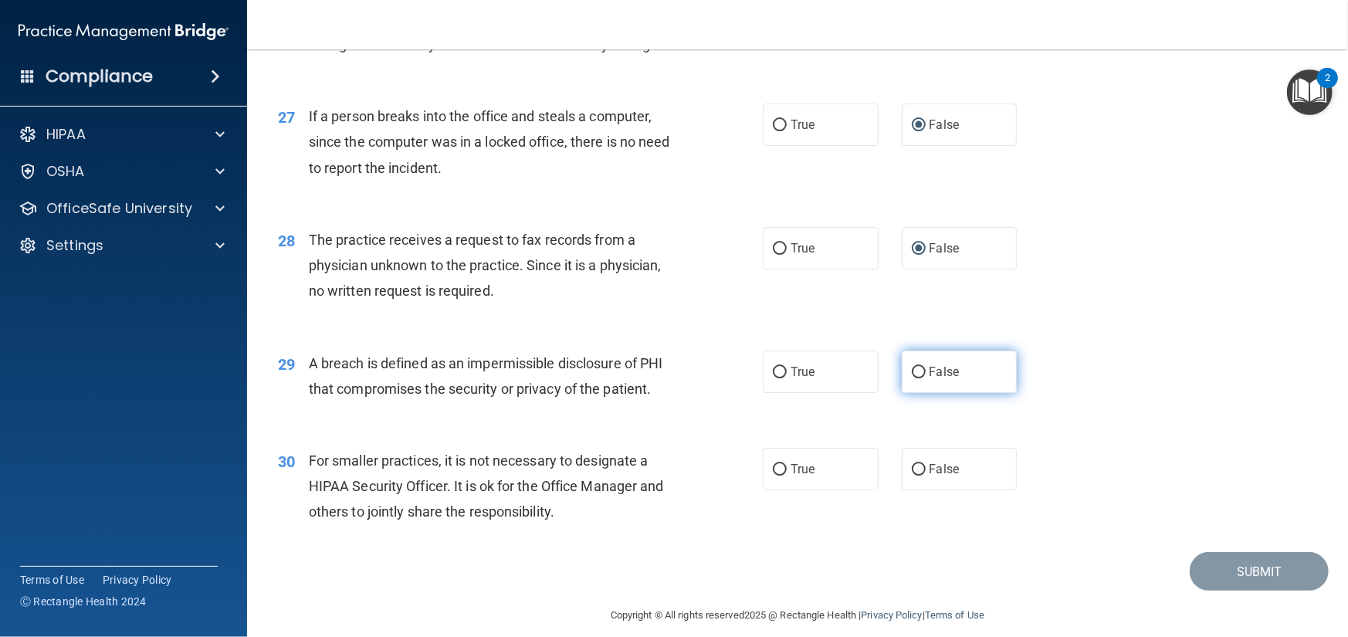
scroll to position [3243, 0]
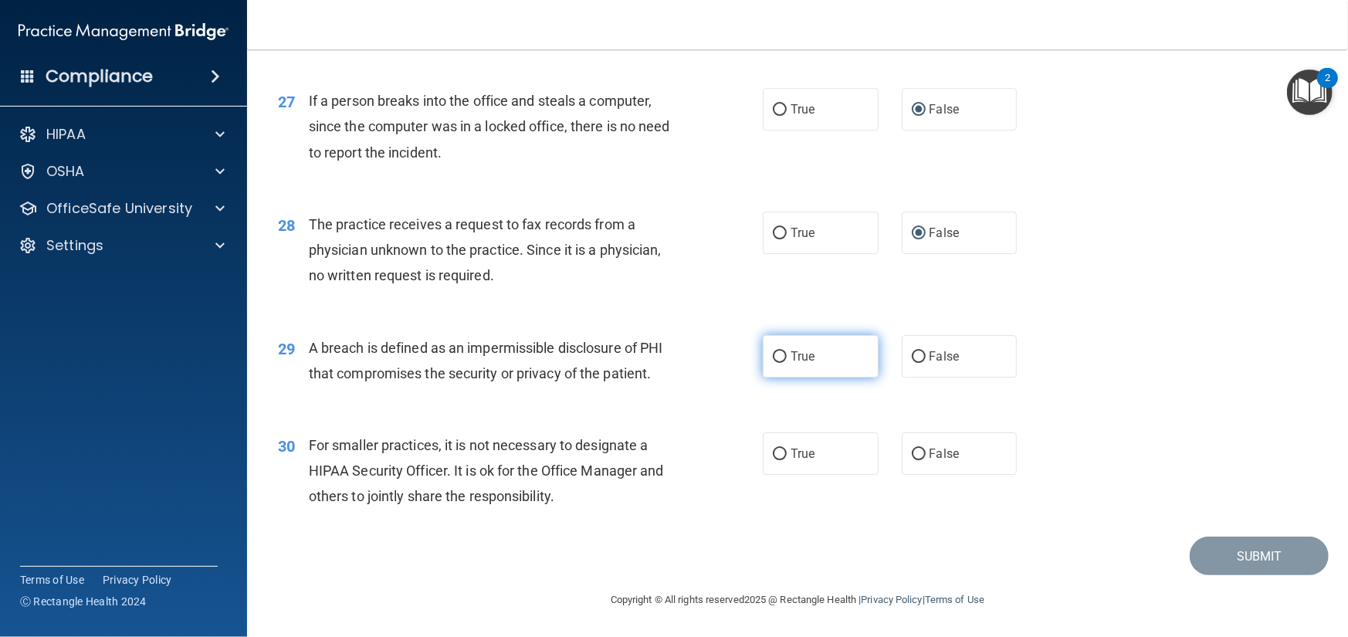
click at [778, 363] on input "True" at bounding box center [780, 357] width 14 height 12
radio input "true"
click at [912, 460] on input "False" at bounding box center [919, 455] width 14 height 12
radio input "true"
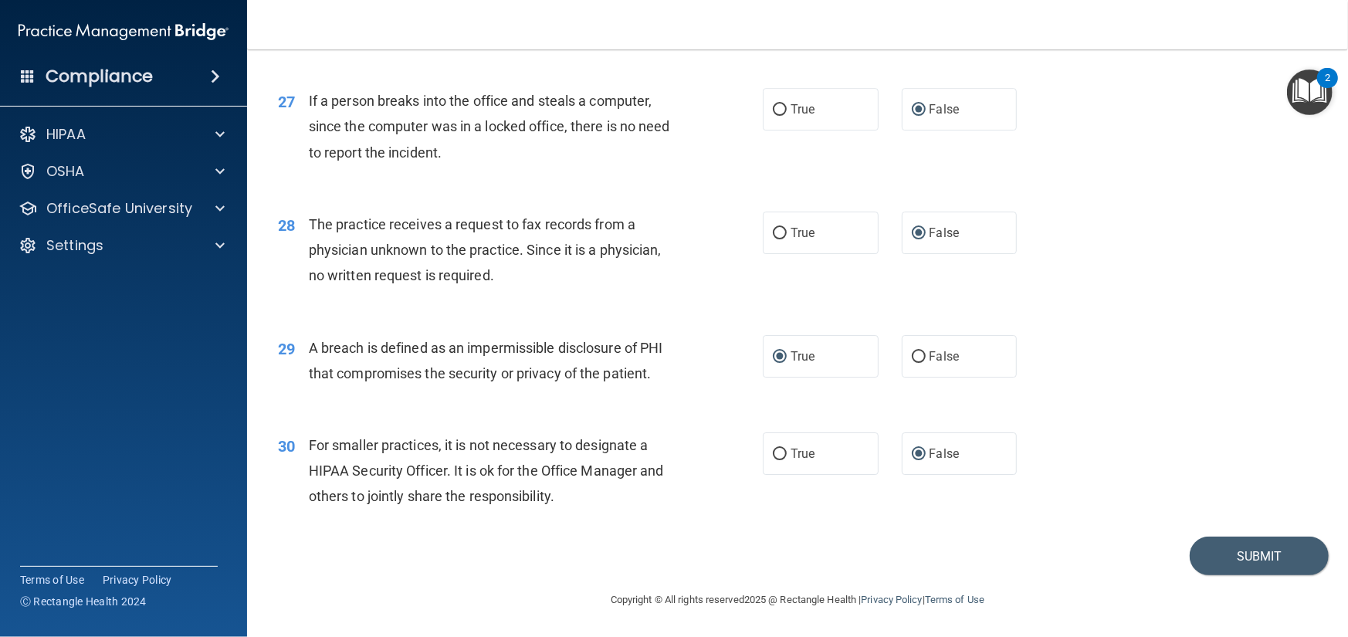
scroll to position [3187, 0]
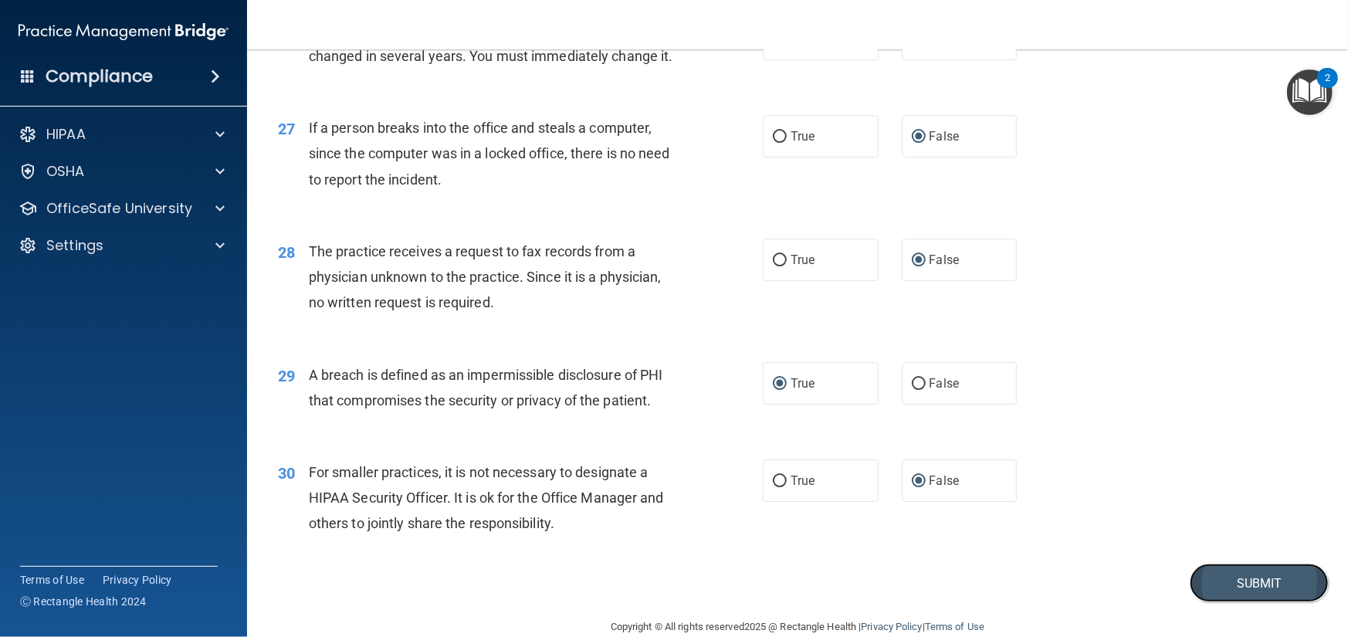
click at [1250, 603] on button "Submit" at bounding box center [1259, 583] width 139 height 39
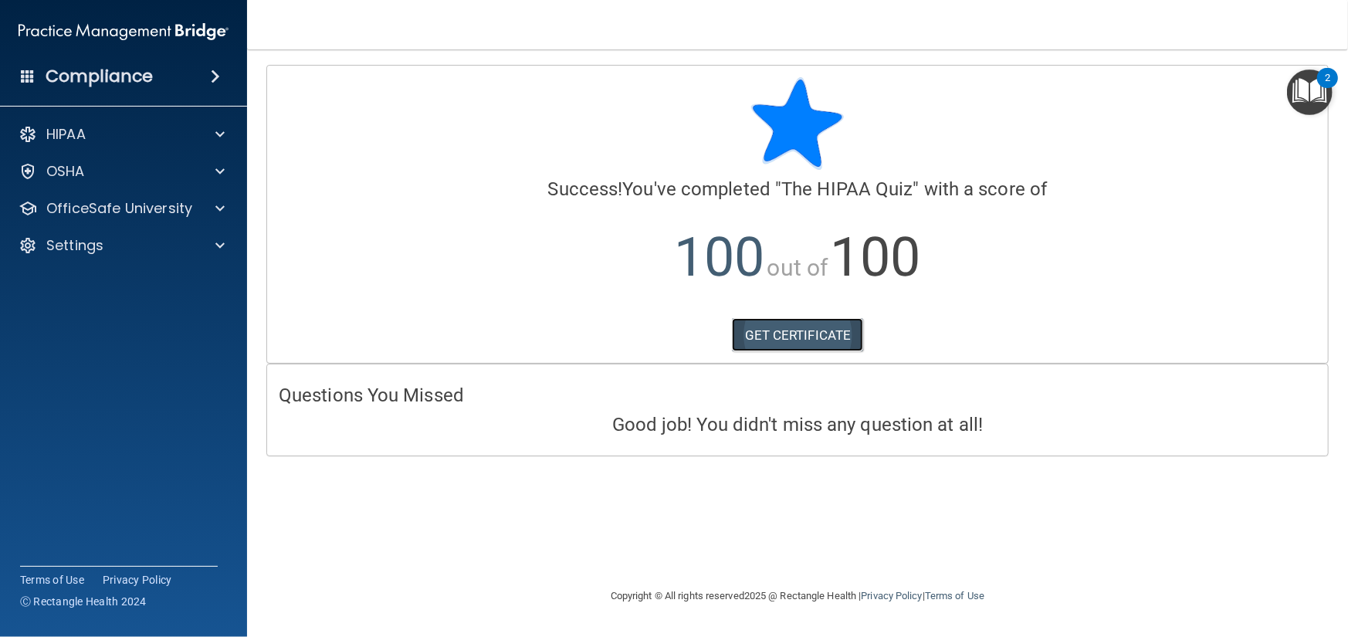
click at [825, 336] on link "GET CERTIFICATE" at bounding box center [798, 335] width 132 height 34
click at [226, 168] on div at bounding box center [217, 171] width 39 height 19
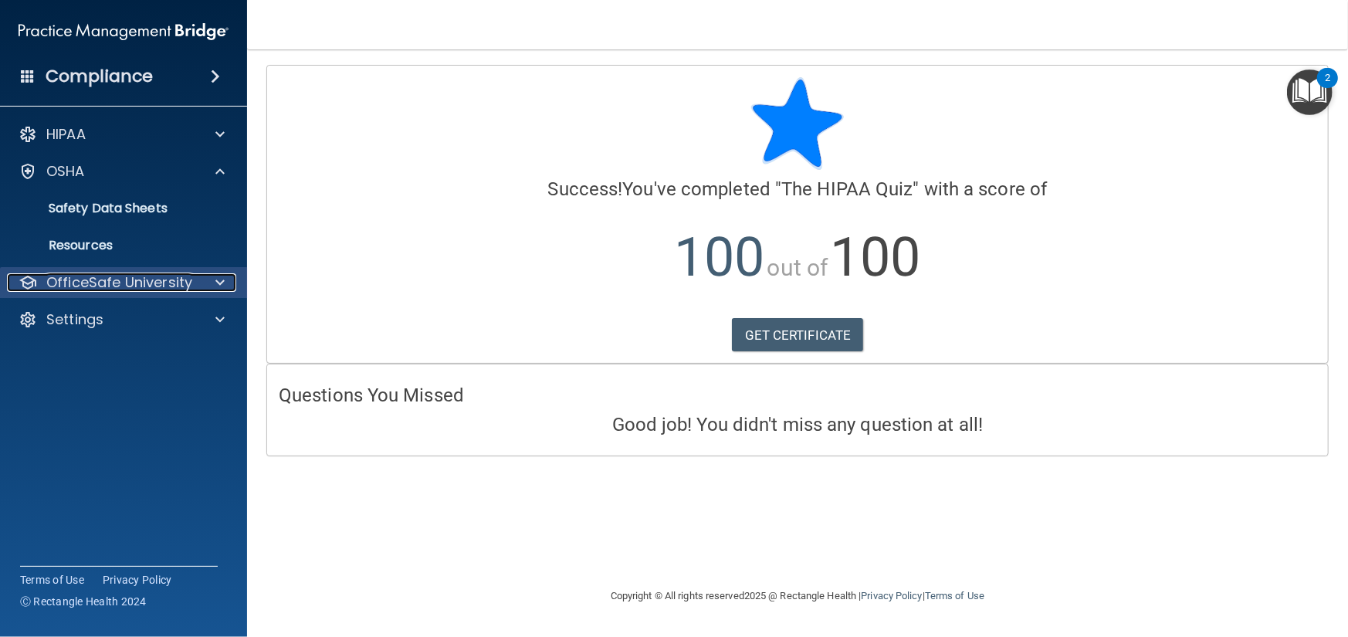
click at [124, 276] on p "OfficeSafe University" at bounding box center [119, 282] width 146 height 19
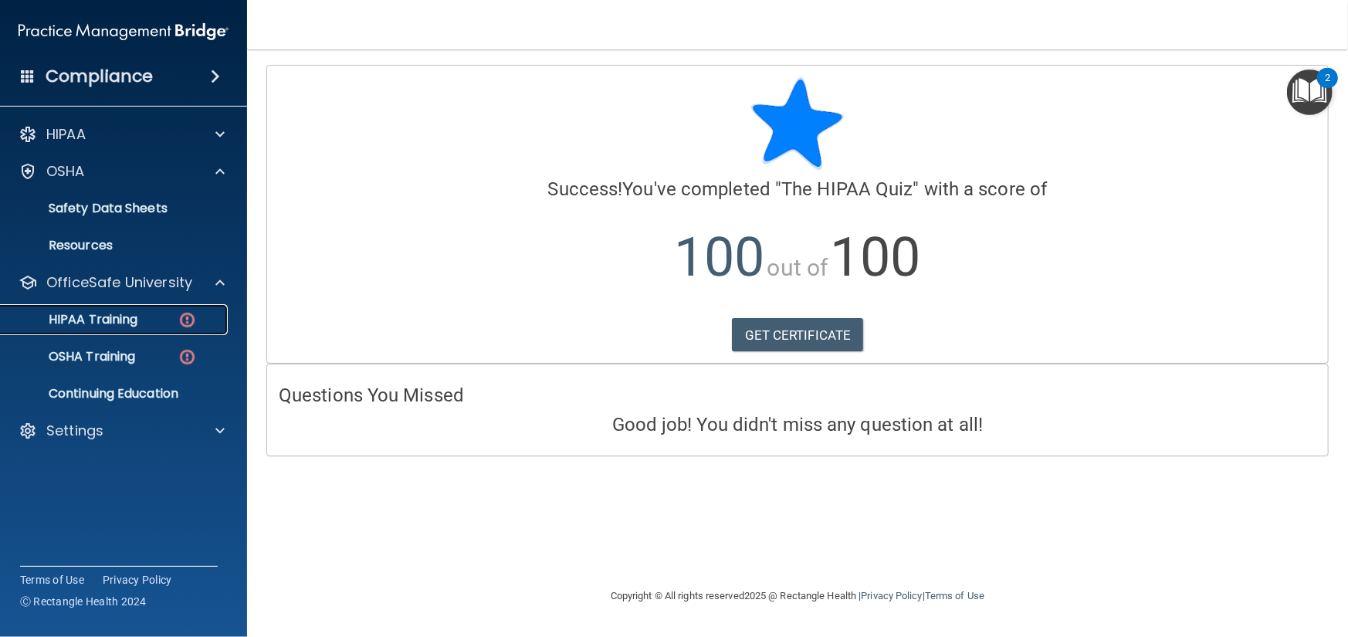
click at [187, 316] on img at bounding box center [187, 319] width 19 height 19
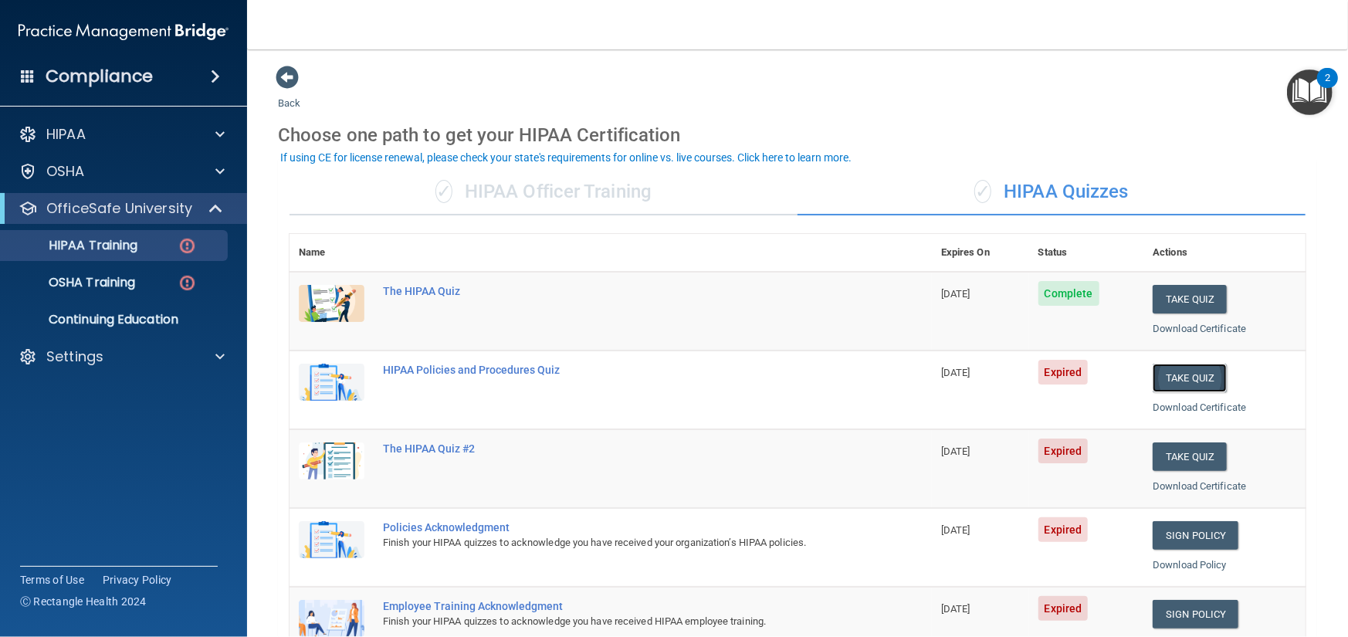
click at [1177, 383] on button "Take Quiz" at bounding box center [1190, 378] width 74 height 29
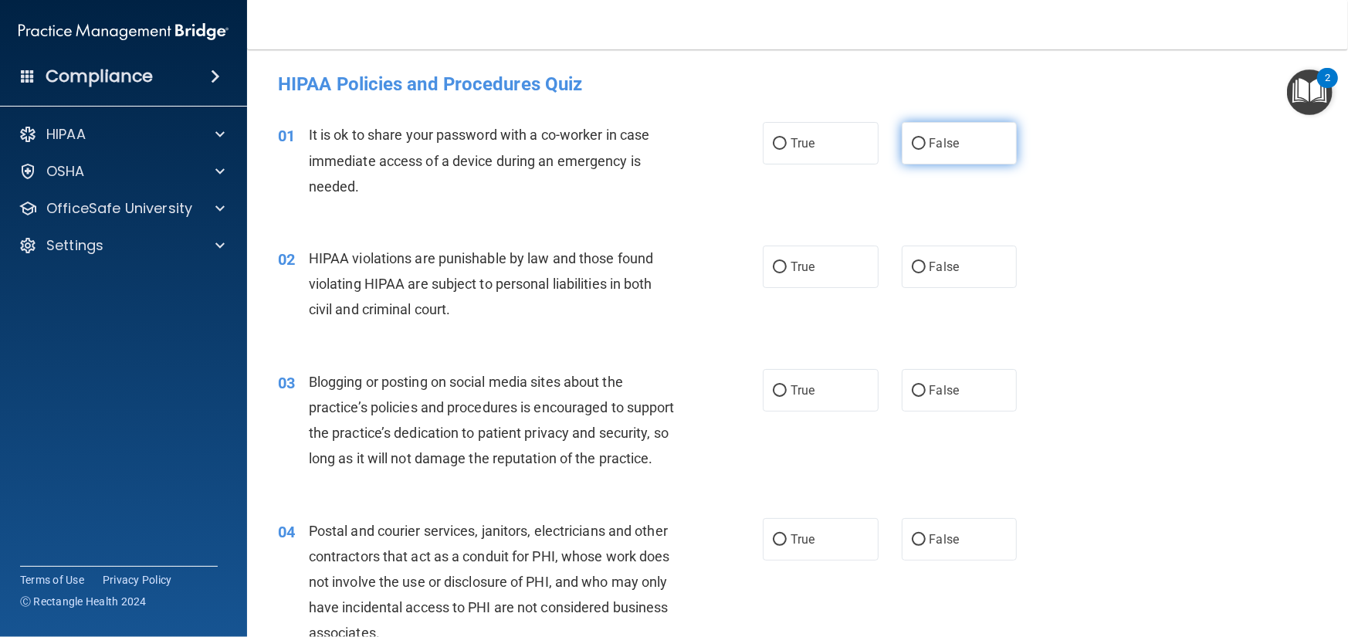
click at [915, 144] on input "False" at bounding box center [919, 144] width 14 height 12
radio input "true"
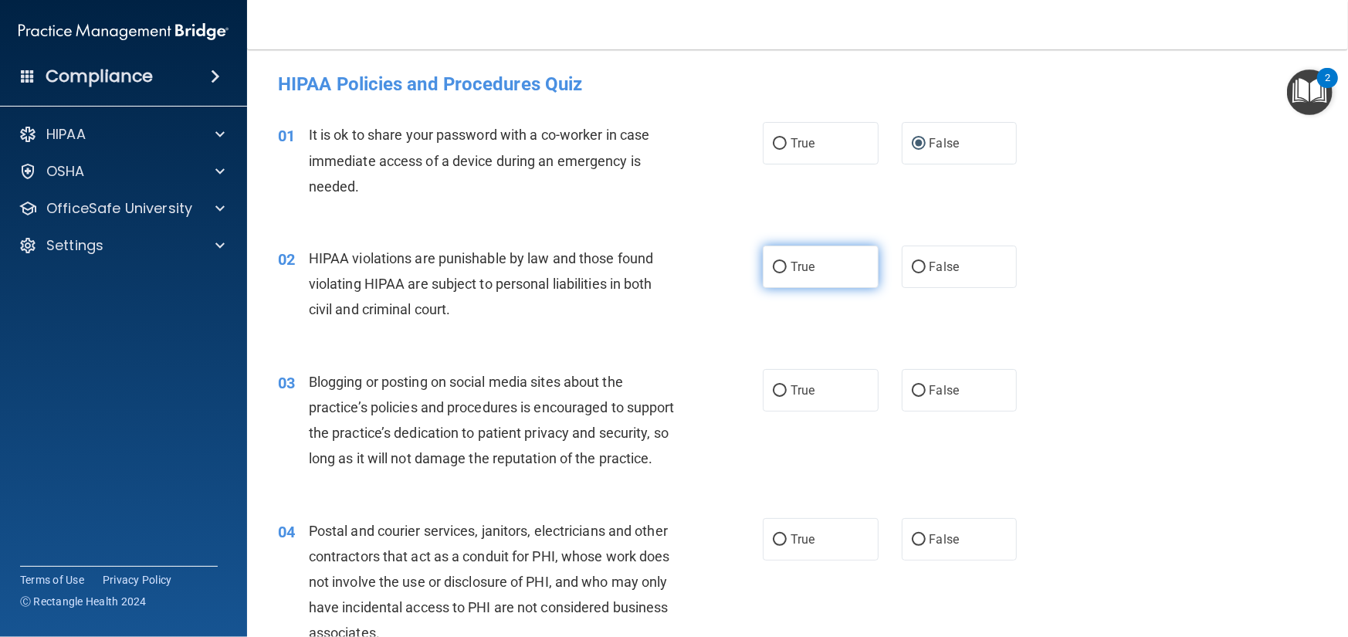
drag, startPoint x: 774, startPoint y: 268, endPoint x: 786, endPoint y: 263, distance: 13.5
click at [777, 262] on input "True" at bounding box center [780, 268] width 14 height 12
radio input "true"
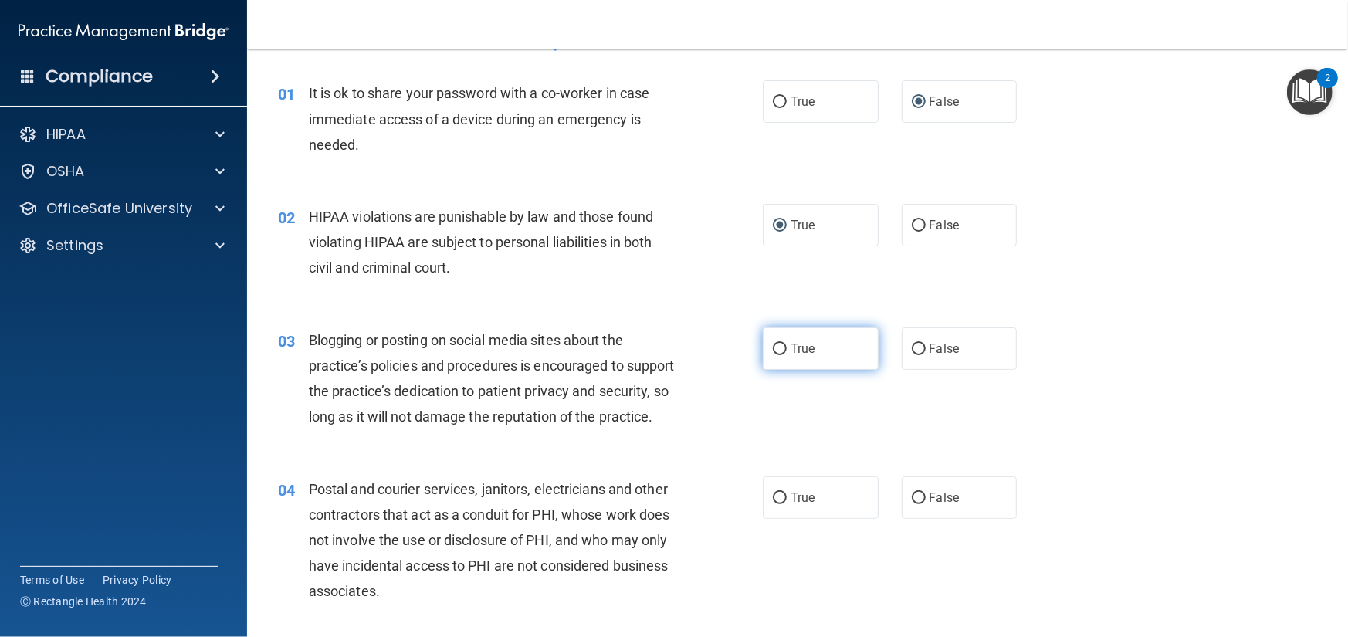
scroll to position [154, 0]
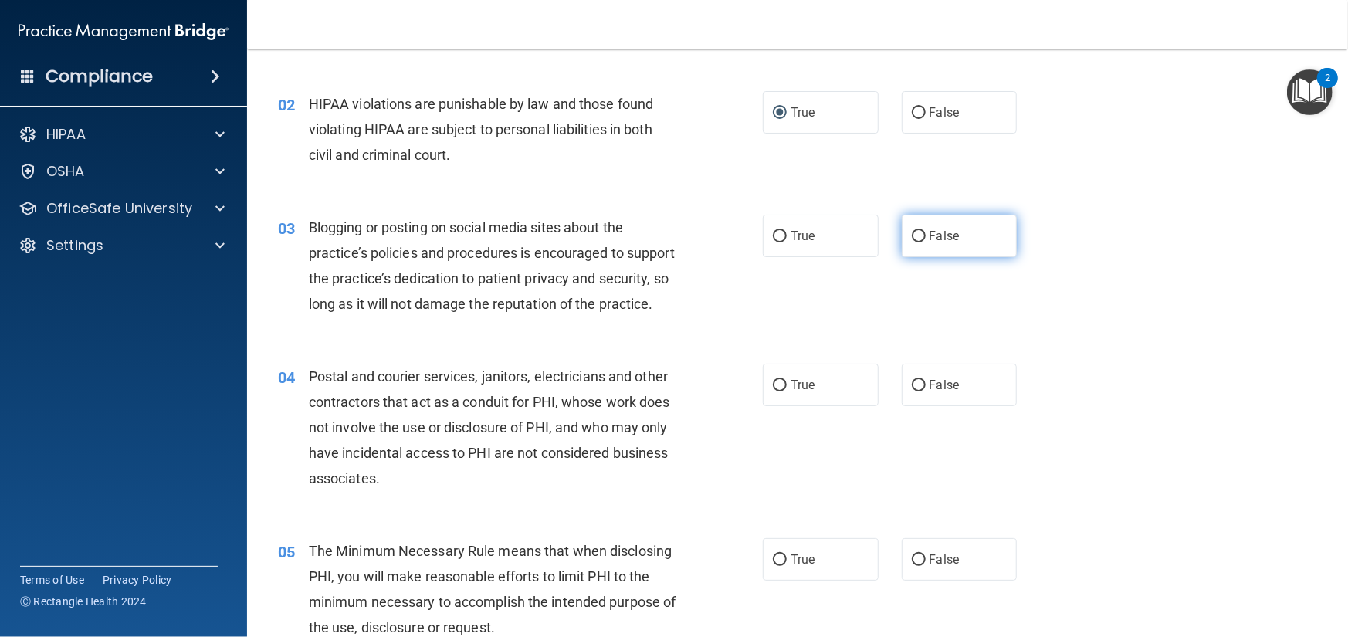
click at [912, 233] on input "False" at bounding box center [919, 237] width 14 height 12
radio input "true"
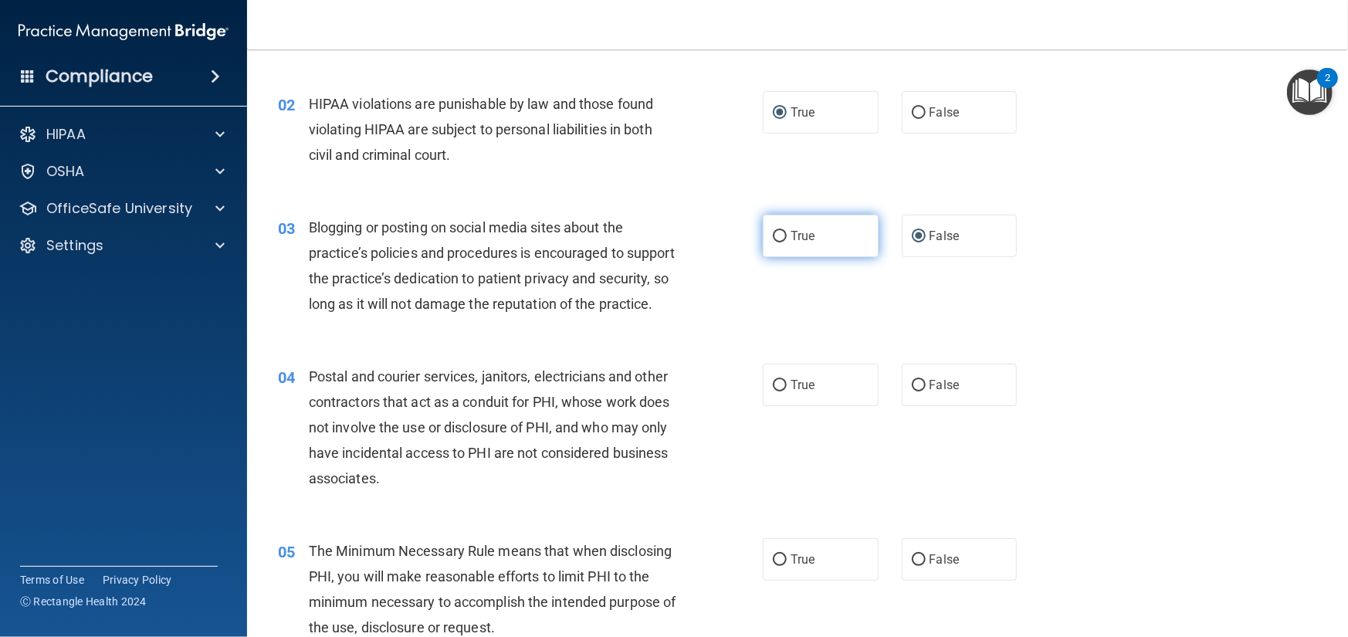
click at [775, 232] on input "True" at bounding box center [780, 237] width 14 height 12
radio input "true"
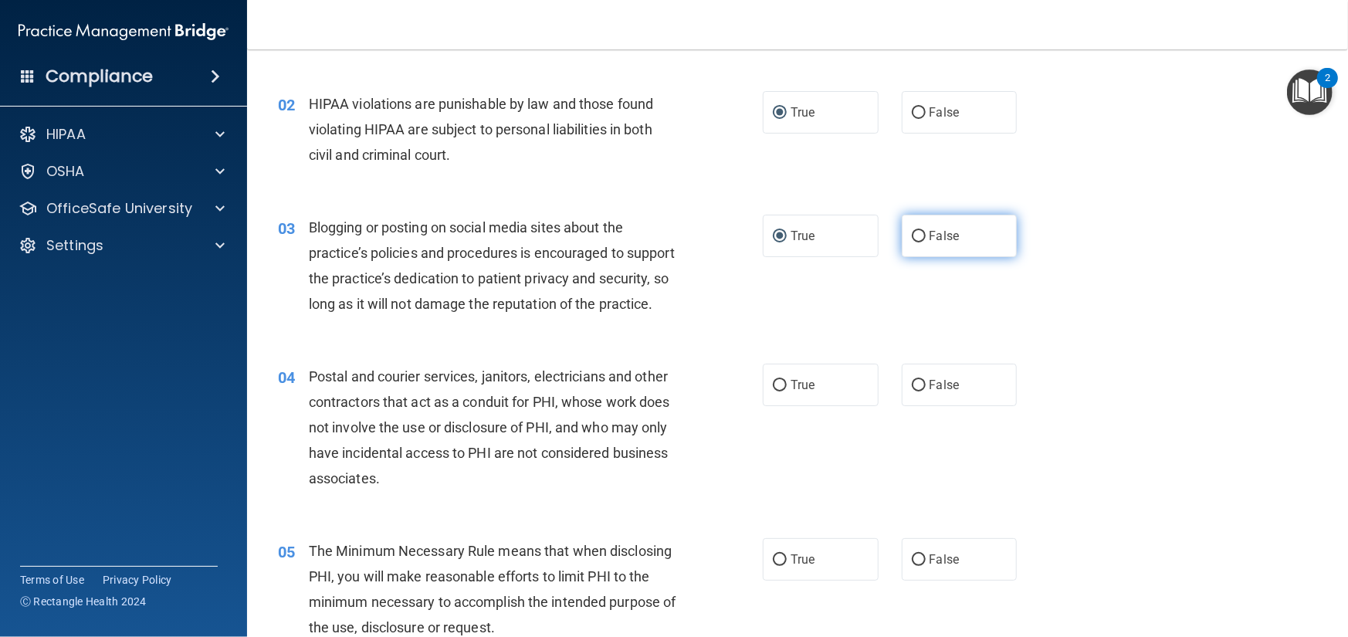
click at [912, 235] on input "False" at bounding box center [919, 237] width 14 height 12
radio input "true"
radio input "false"
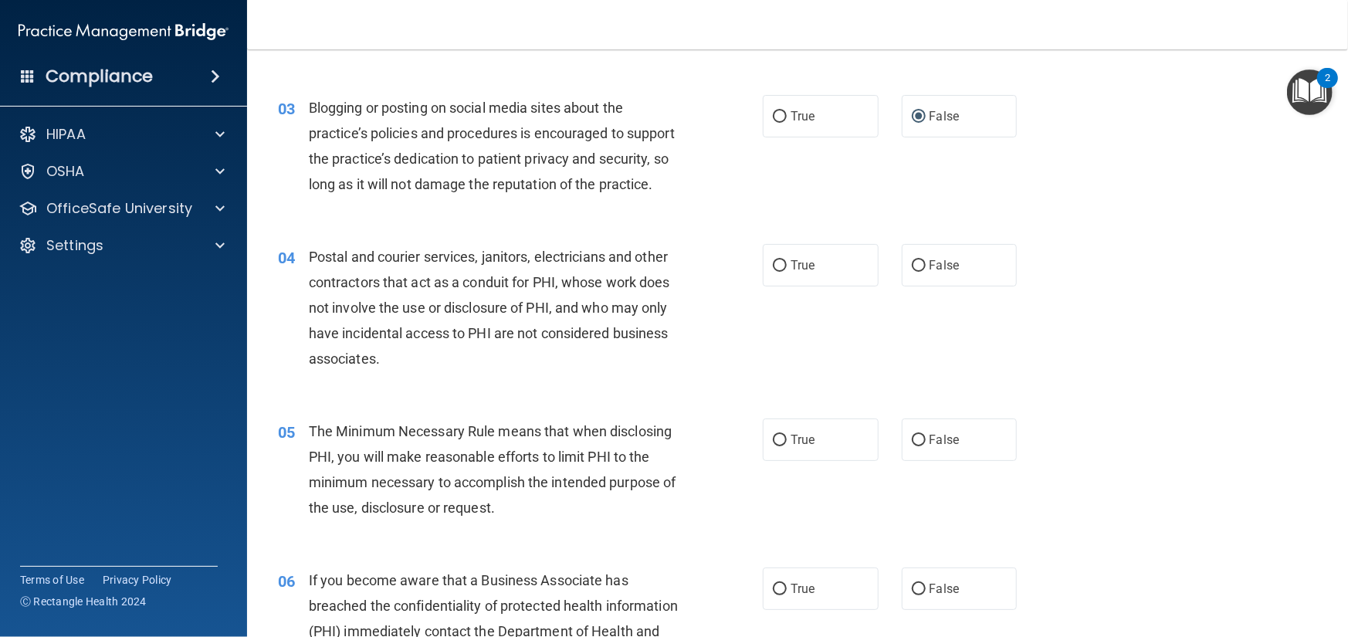
scroll to position [309, 0]
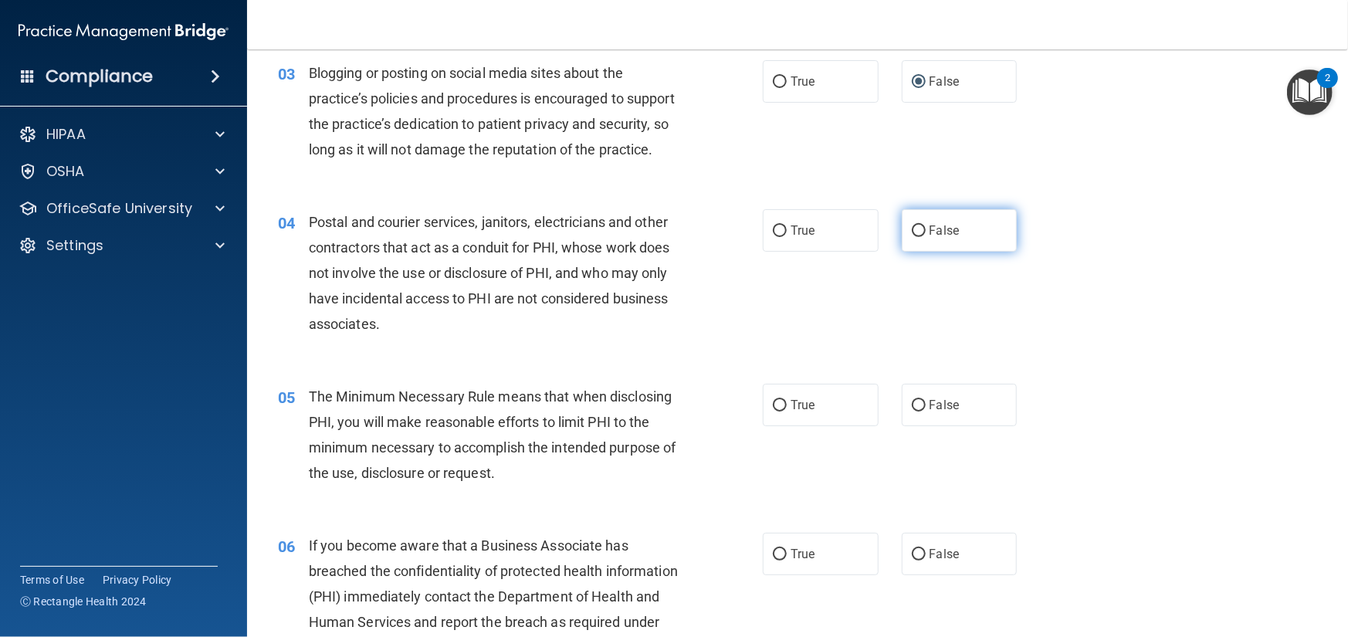
click at [912, 237] on input "False" at bounding box center [919, 231] width 14 height 12
radio input "true"
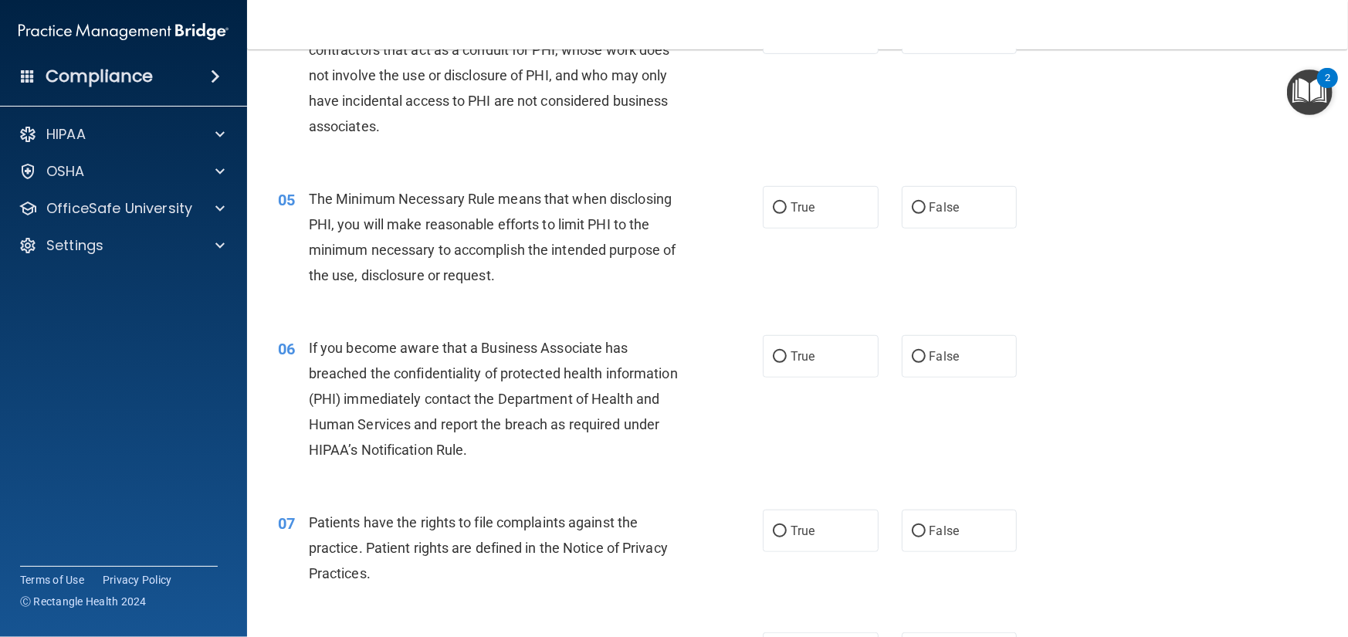
scroll to position [540, 0]
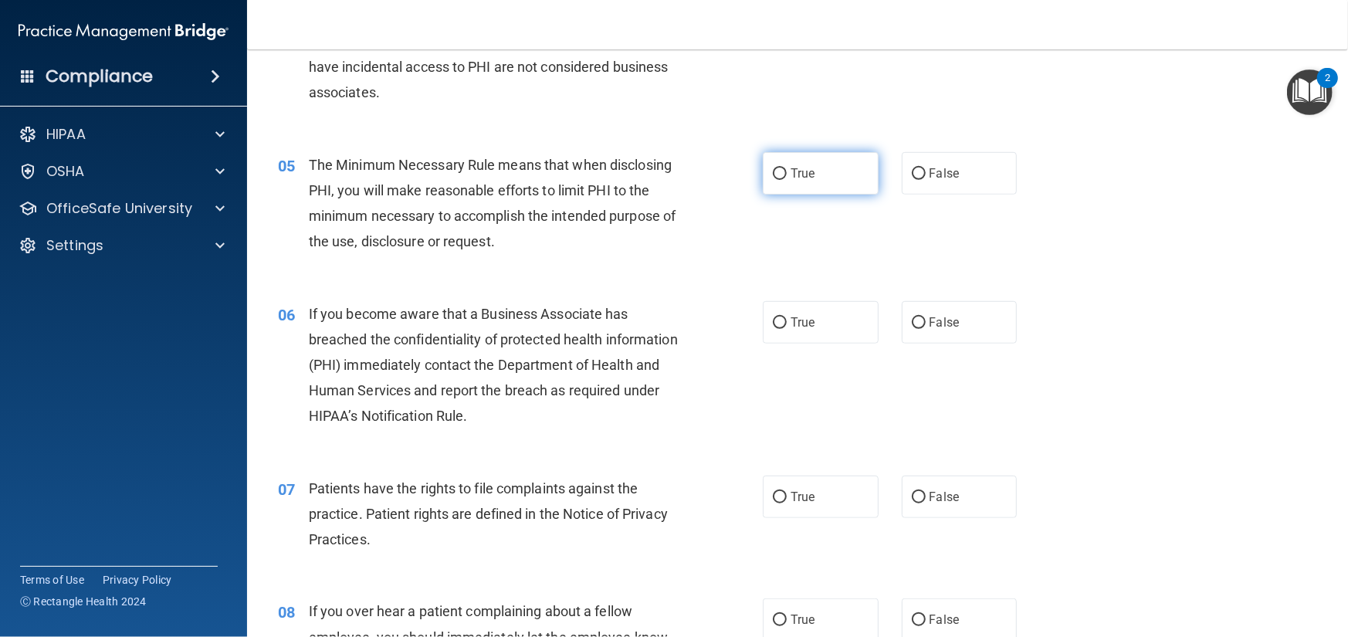
click at [773, 180] on input "True" at bounding box center [780, 174] width 14 height 12
radio input "true"
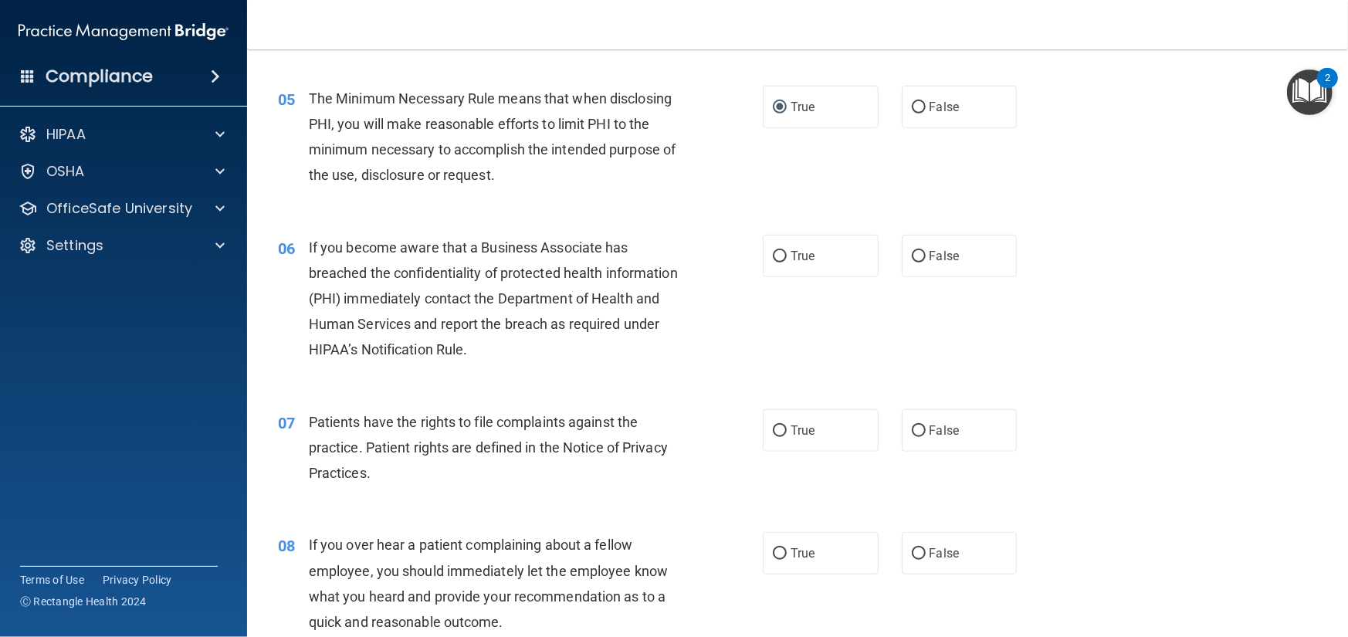
scroll to position [695, 0]
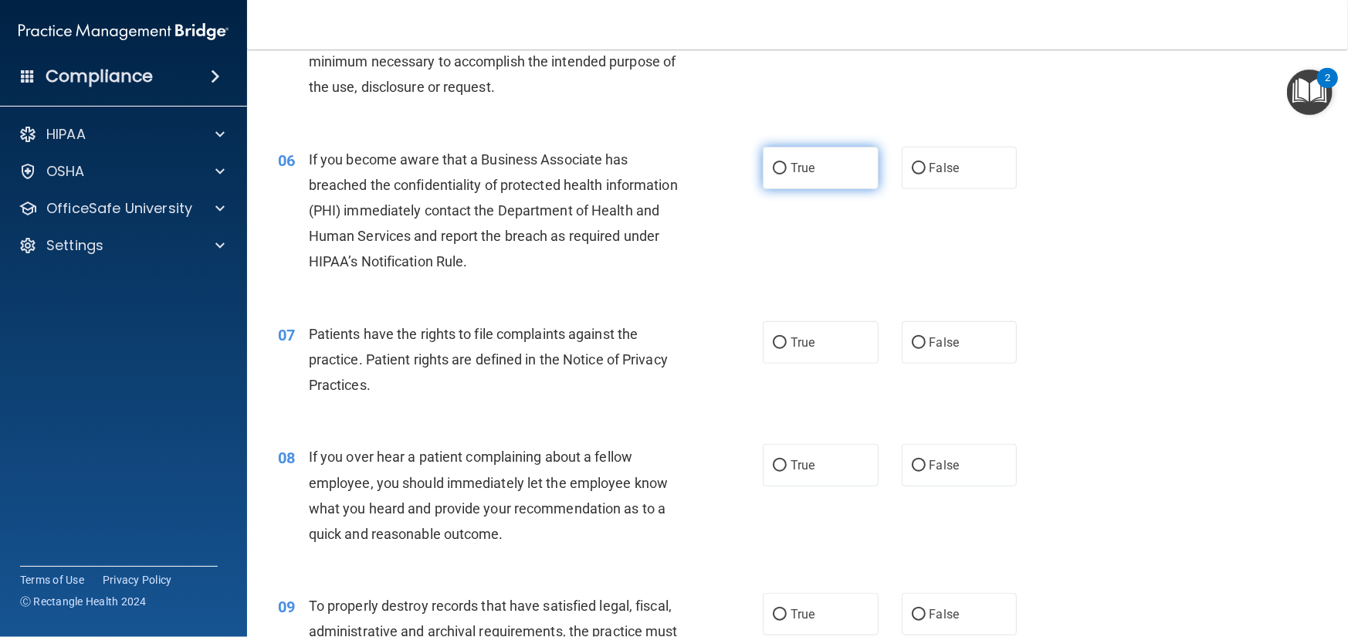
click at [775, 189] on label "True" at bounding box center [821, 168] width 116 height 42
click at [775, 174] on input "True" at bounding box center [780, 169] width 14 height 12
radio input "true"
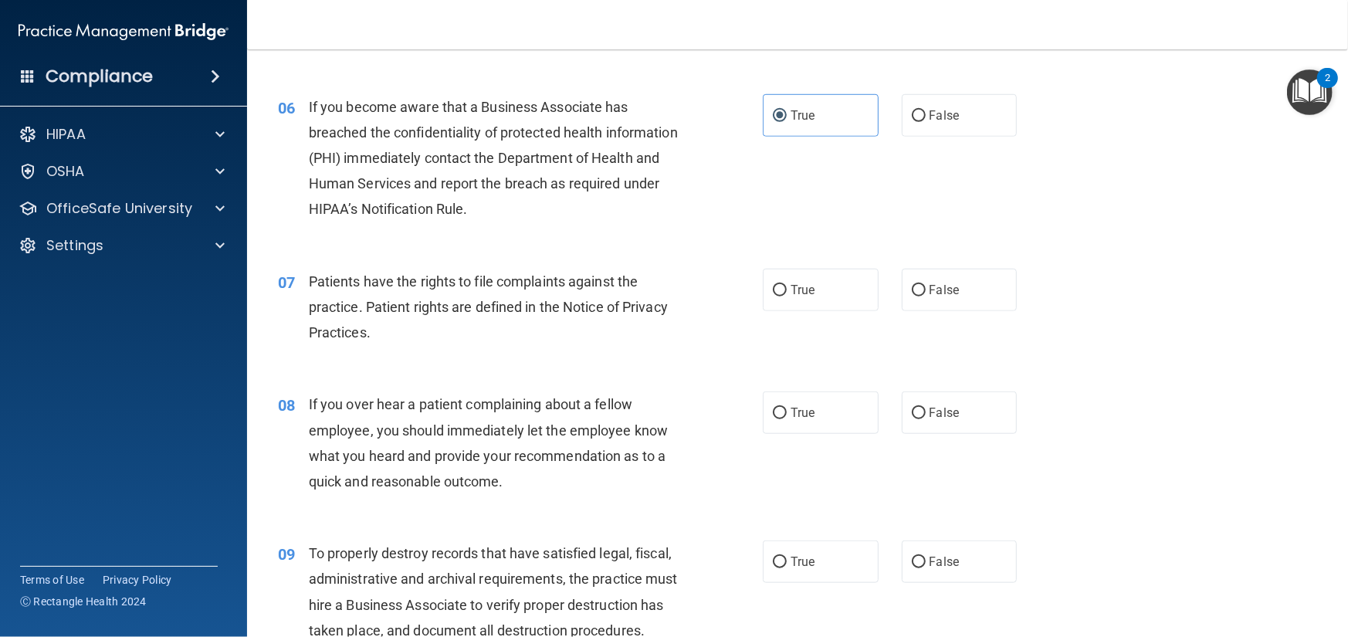
scroll to position [772, 0]
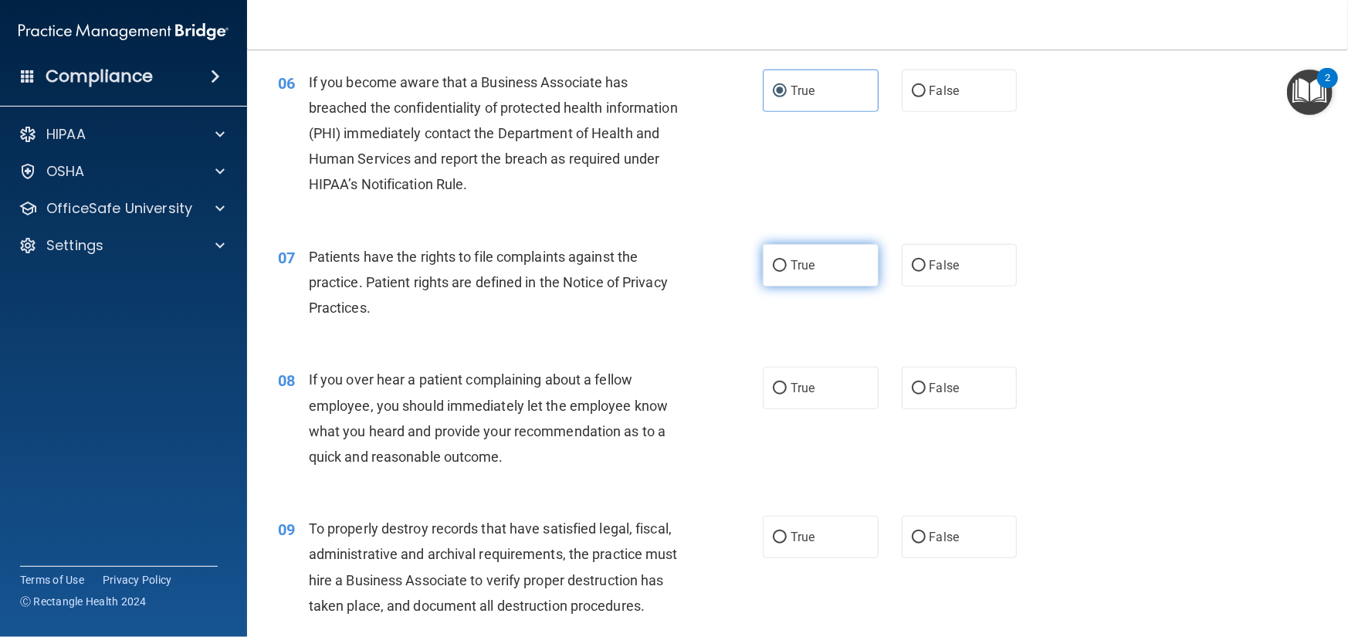
click at [773, 272] on input "True" at bounding box center [780, 266] width 14 height 12
radio input "true"
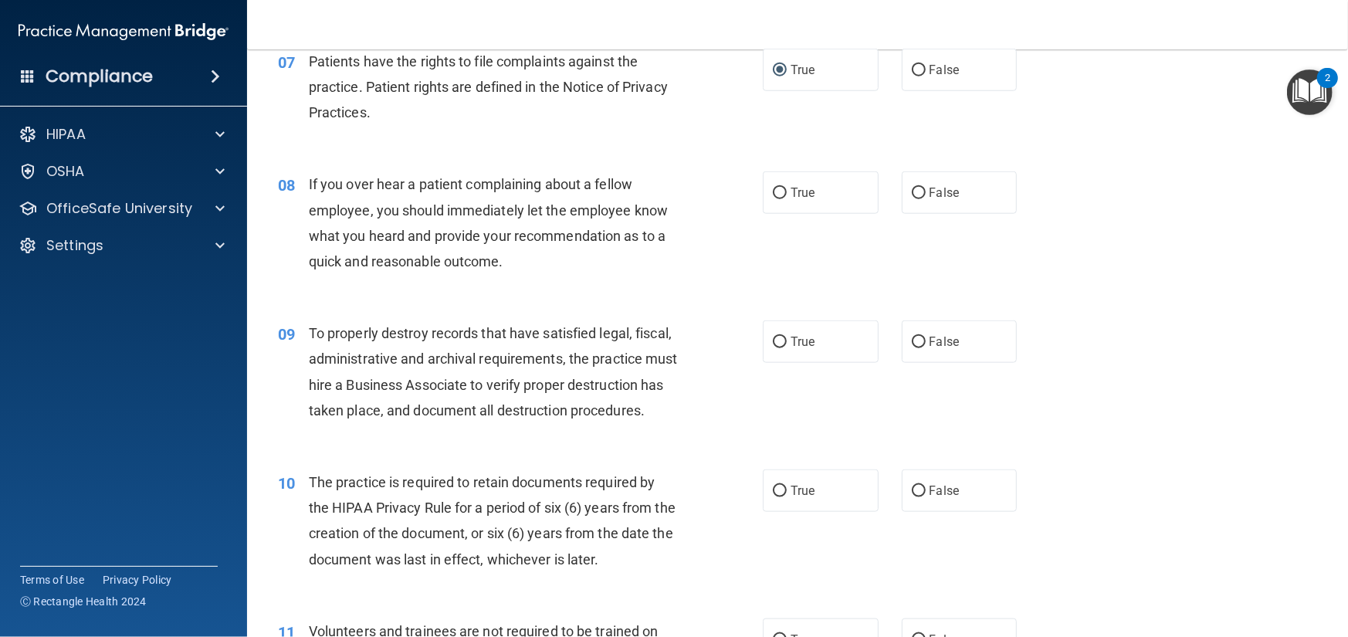
scroll to position [1004, 0]
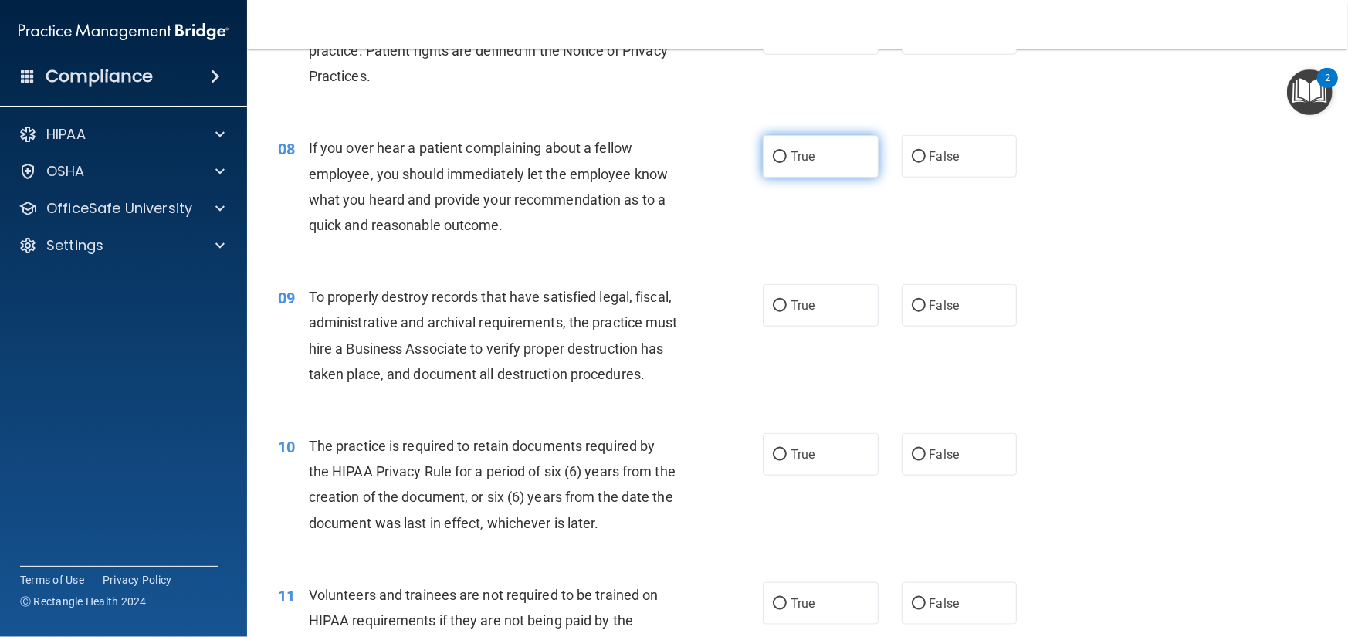
click at [773, 163] on input "True" at bounding box center [780, 157] width 14 height 12
radio input "true"
click at [776, 312] on input "True" at bounding box center [780, 306] width 14 height 12
radio input "true"
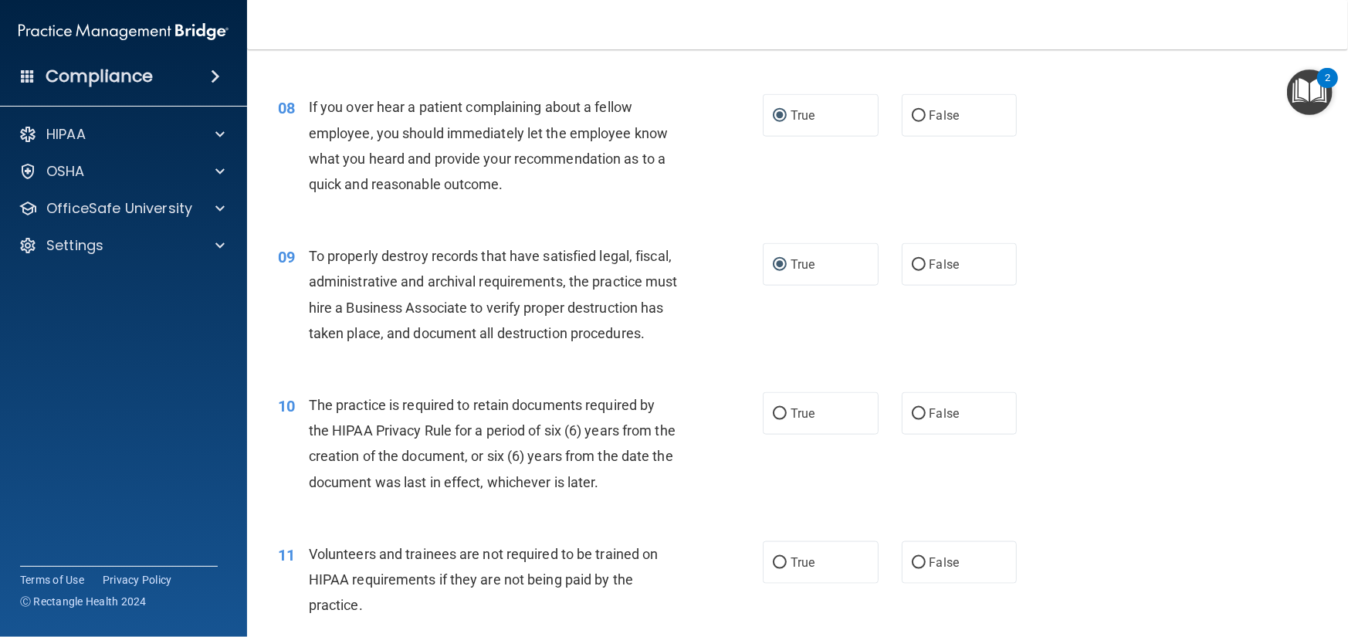
scroll to position [1081, 0]
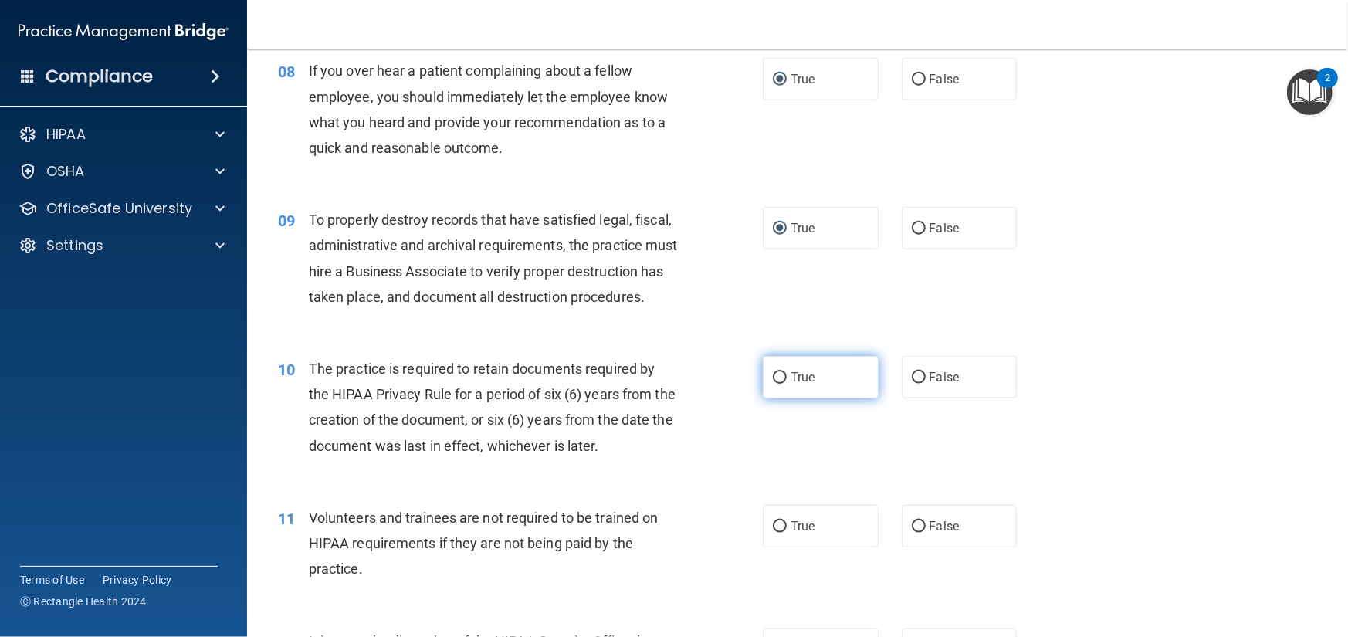
click at [774, 384] on input "True" at bounding box center [780, 378] width 14 height 12
radio input "true"
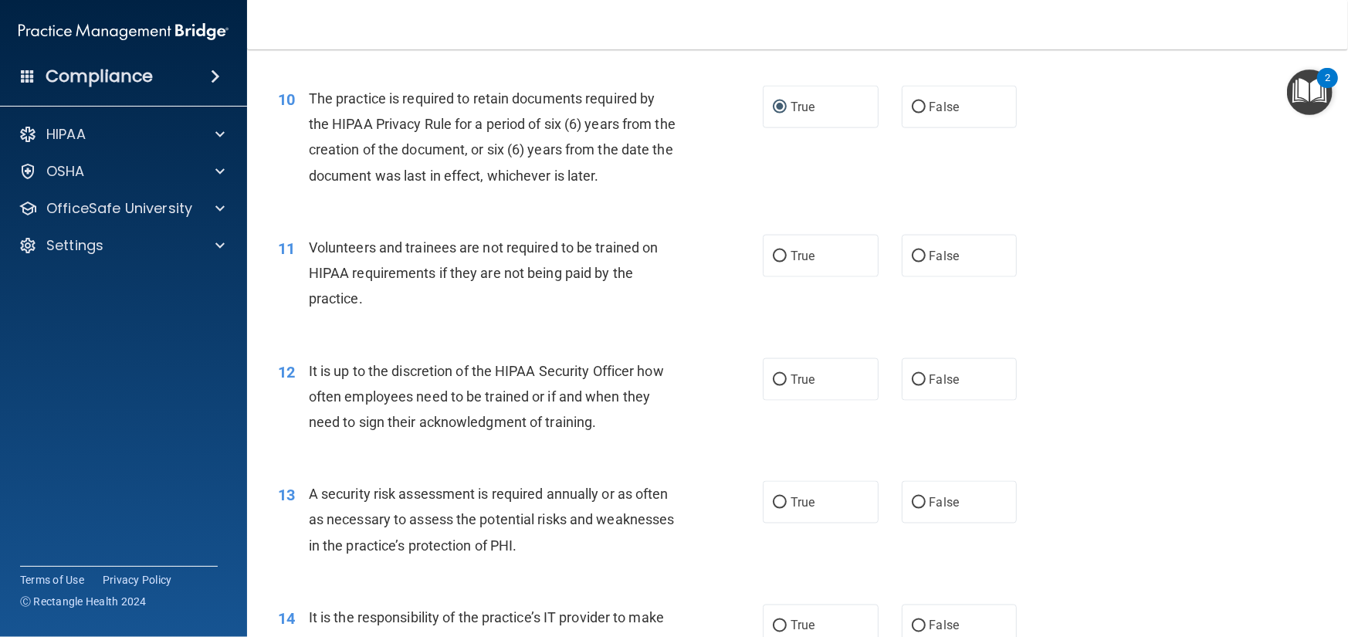
scroll to position [1390, 0]
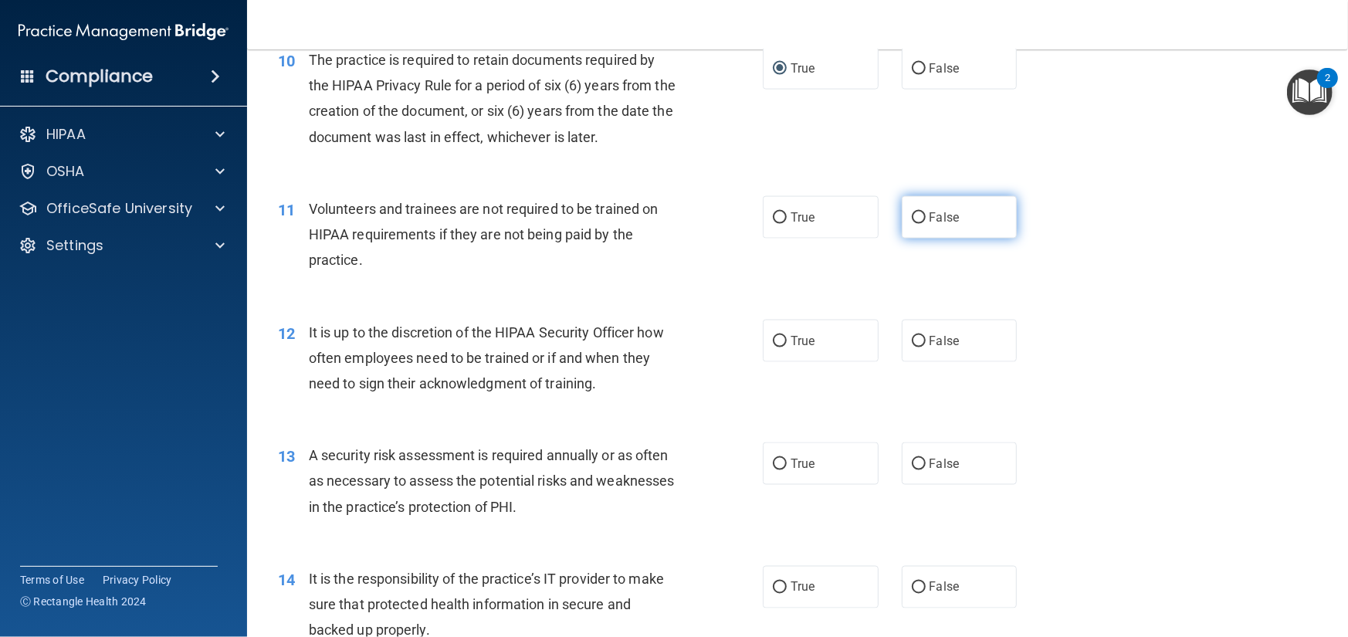
click at [912, 224] on input "False" at bounding box center [919, 218] width 14 height 12
radio input "true"
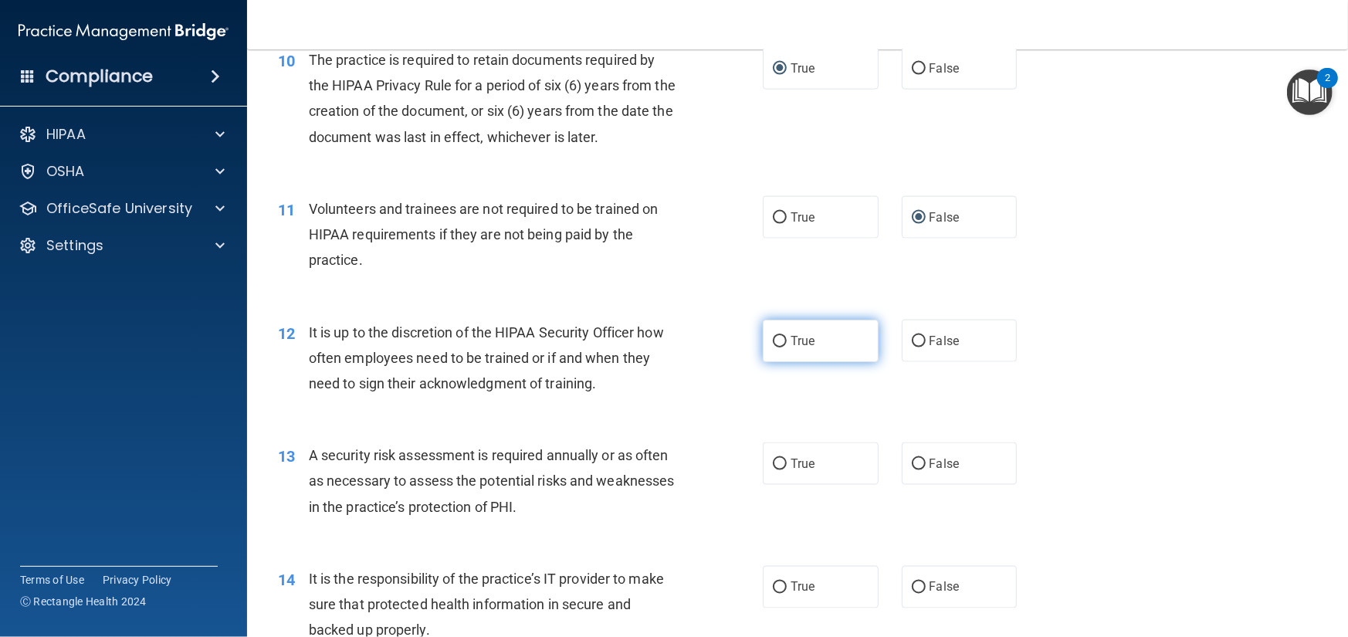
click at [768, 362] on label "True" at bounding box center [821, 341] width 116 height 42
click at [773, 347] on input "True" at bounding box center [780, 342] width 14 height 12
radio input "true"
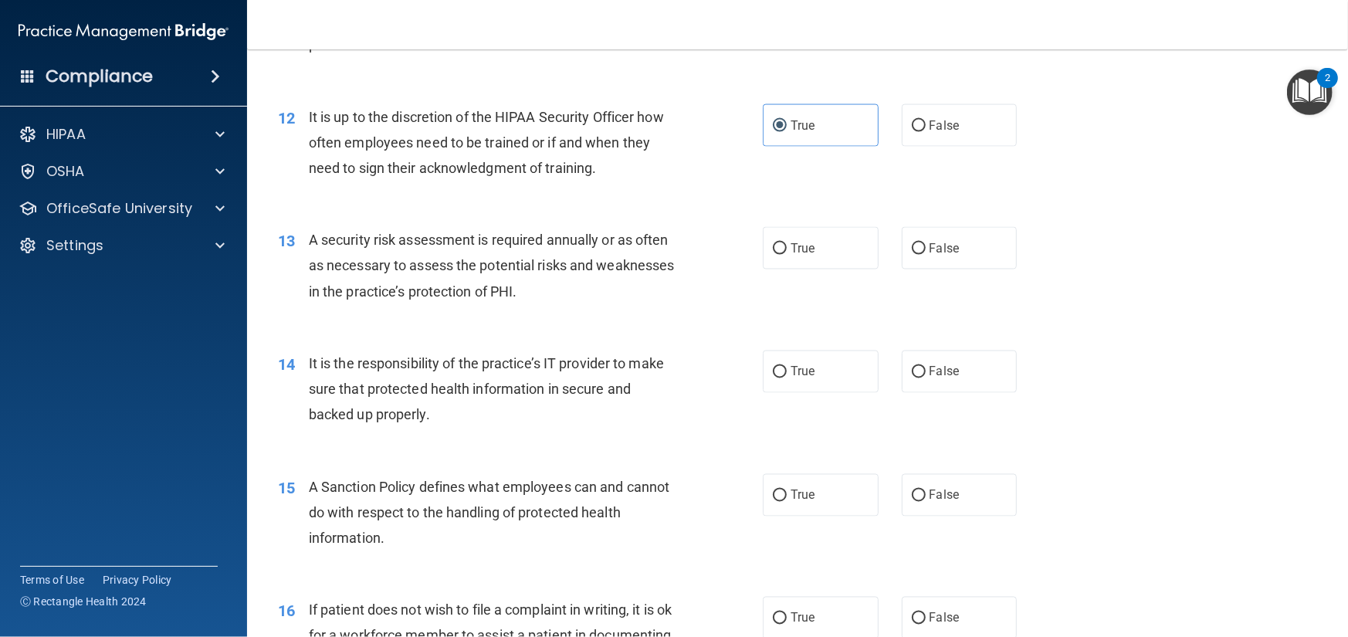
scroll to position [1621, 0]
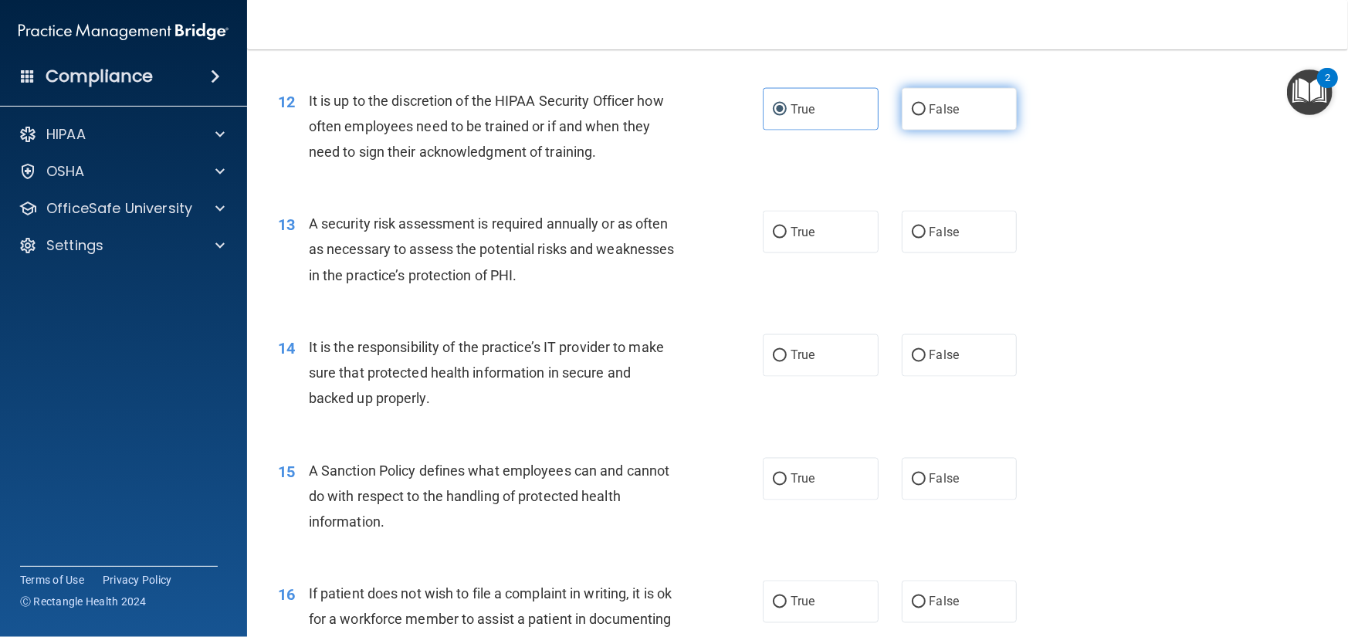
click at [914, 116] on input "False" at bounding box center [919, 110] width 14 height 12
radio input "true"
radio input "false"
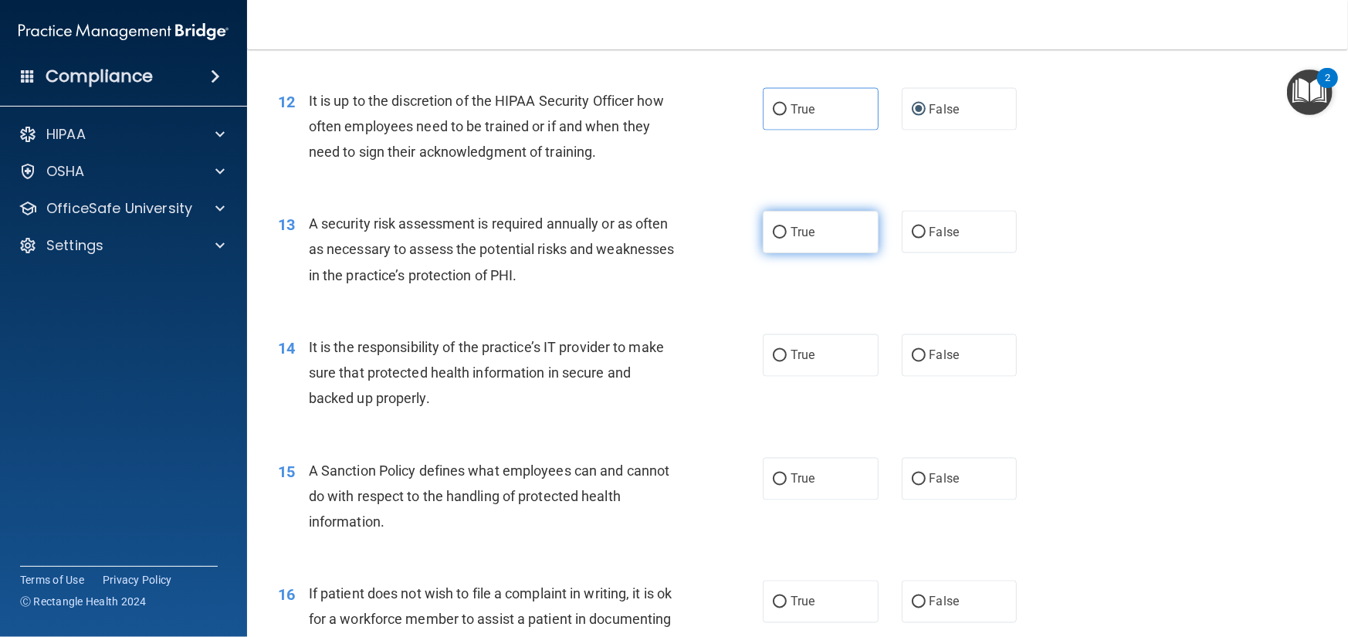
click at [773, 239] on input "True" at bounding box center [780, 233] width 14 height 12
radio input "true"
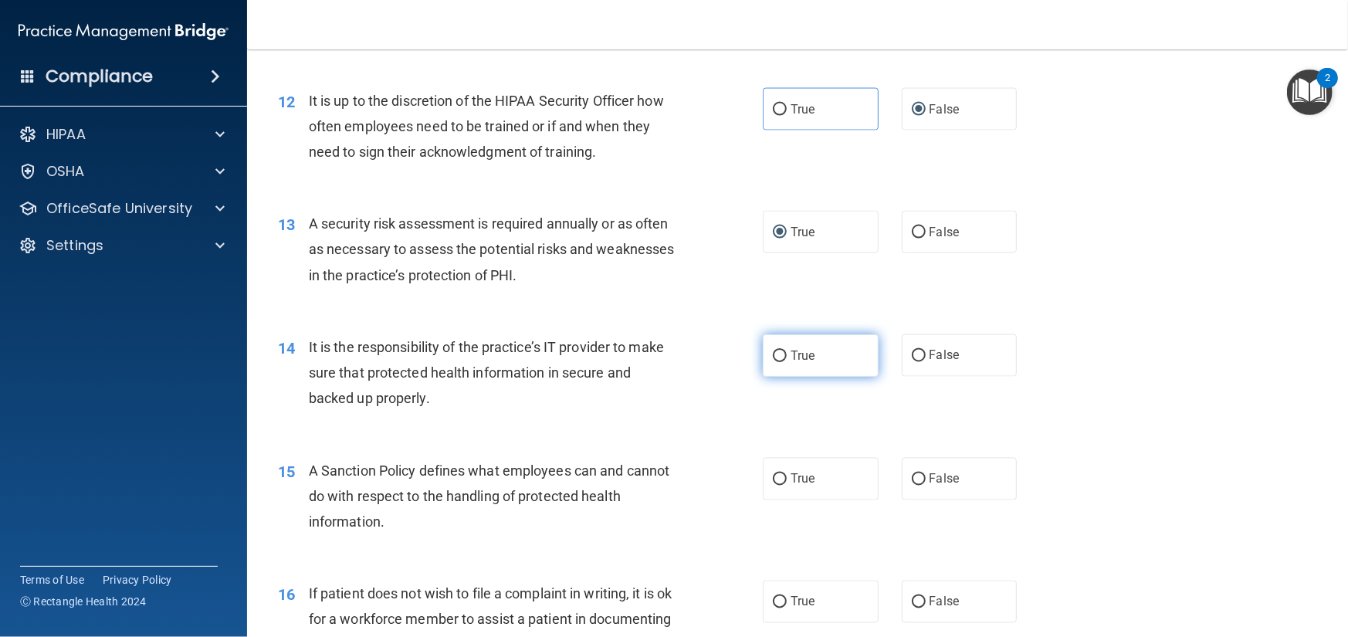
click at [777, 362] on input "True" at bounding box center [780, 357] width 14 height 12
radio input "true"
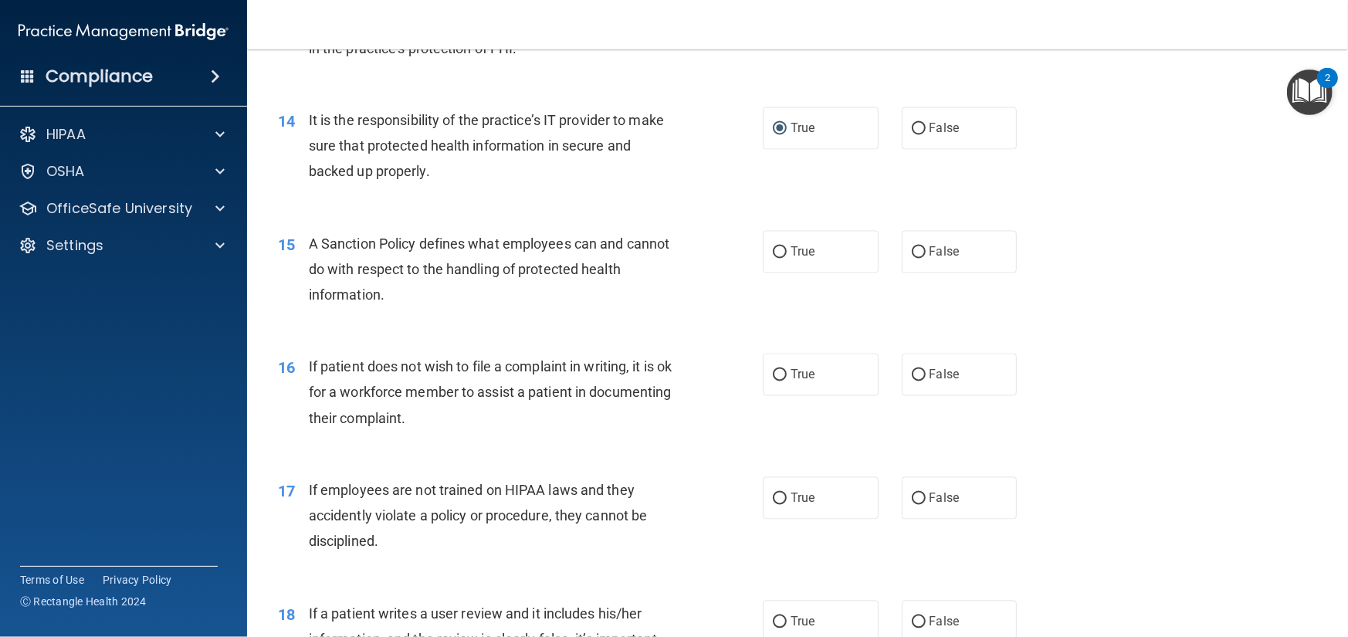
scroll to position [1853, 0]
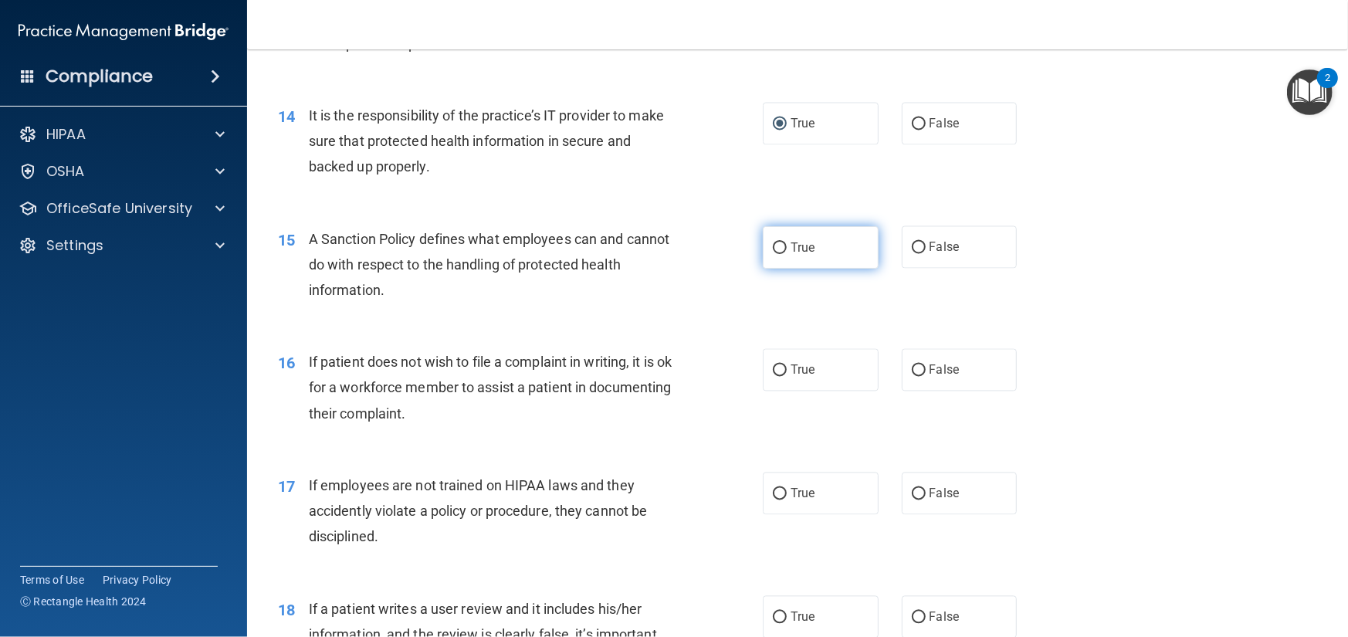
click at [777, 254] on input "True" at bounding box center [780, 248] width 14 height 12
radio input "true"
drag, startPoint x: 771, startPoint y: 420, endPoint x: 766, endPoint y: 446, distance: 25.9
click at [774, 377] on input "True" at bounding box center [780, 371] width 14 height 12
radio input "true"
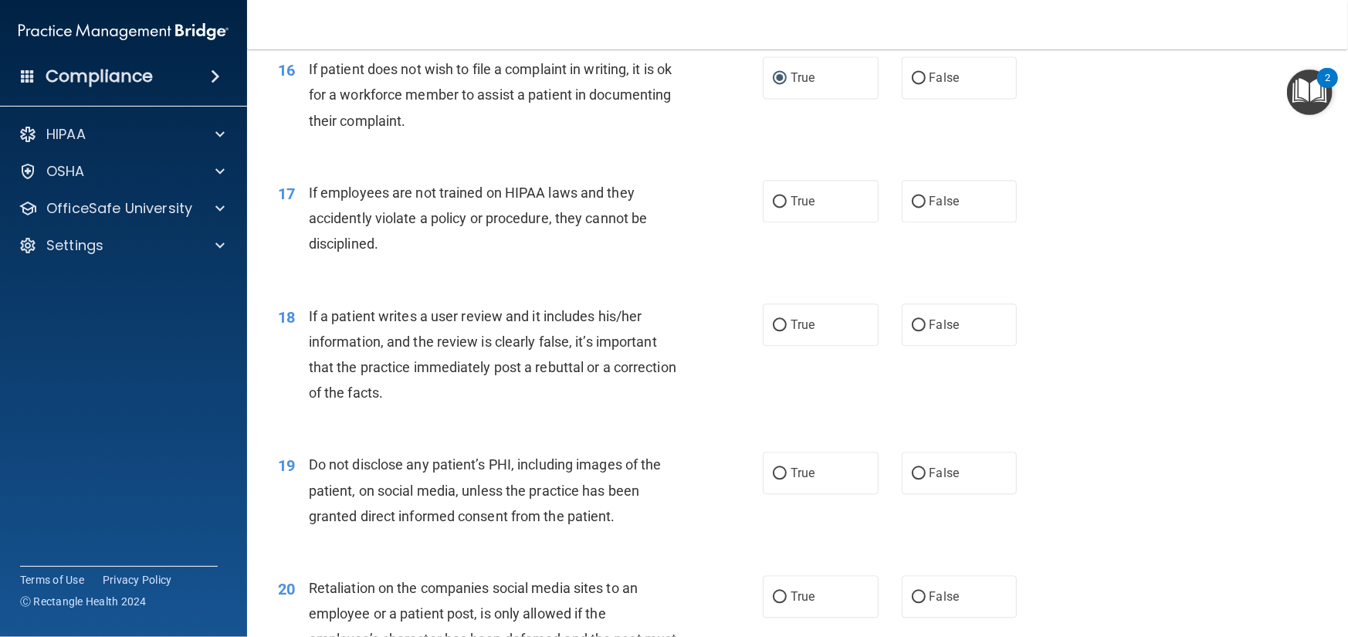
scroll to position [2162, 0]
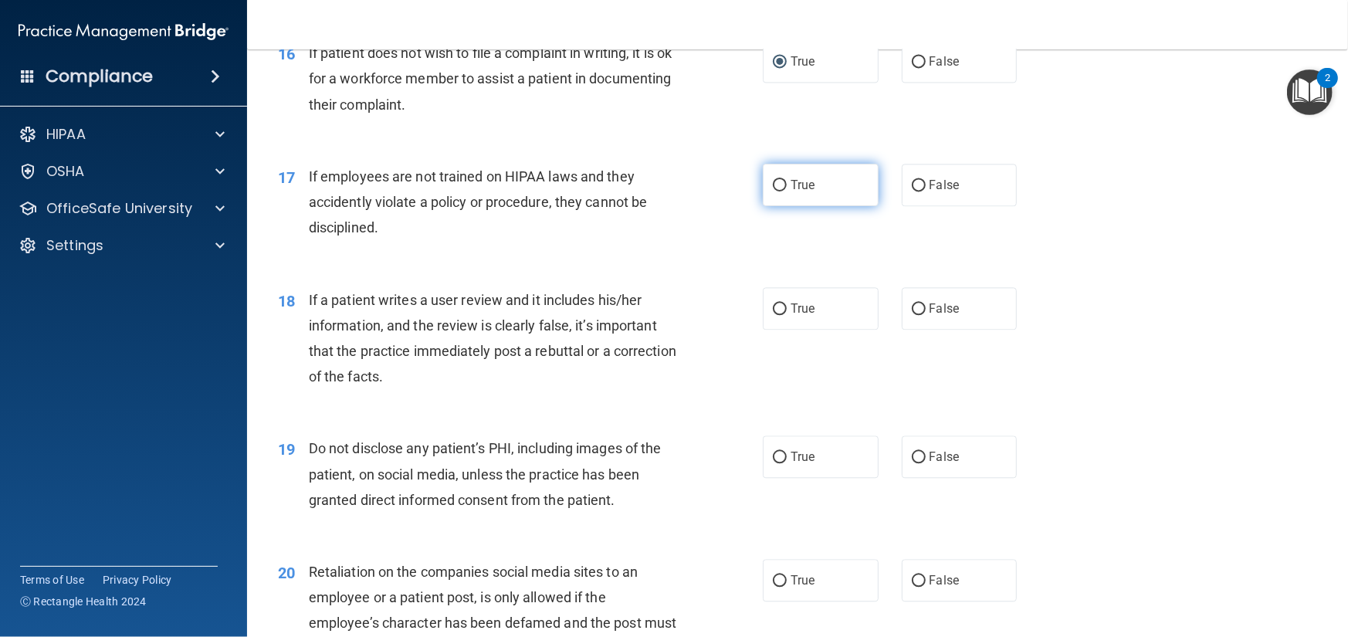
click at [777, 191] on input "True" at bounding box center [780, 186] width 14 height 12
radio input "true"
click at [773, 315] on input "True" at bounding box center [780, 309] width 14 height 12
radio input "true"
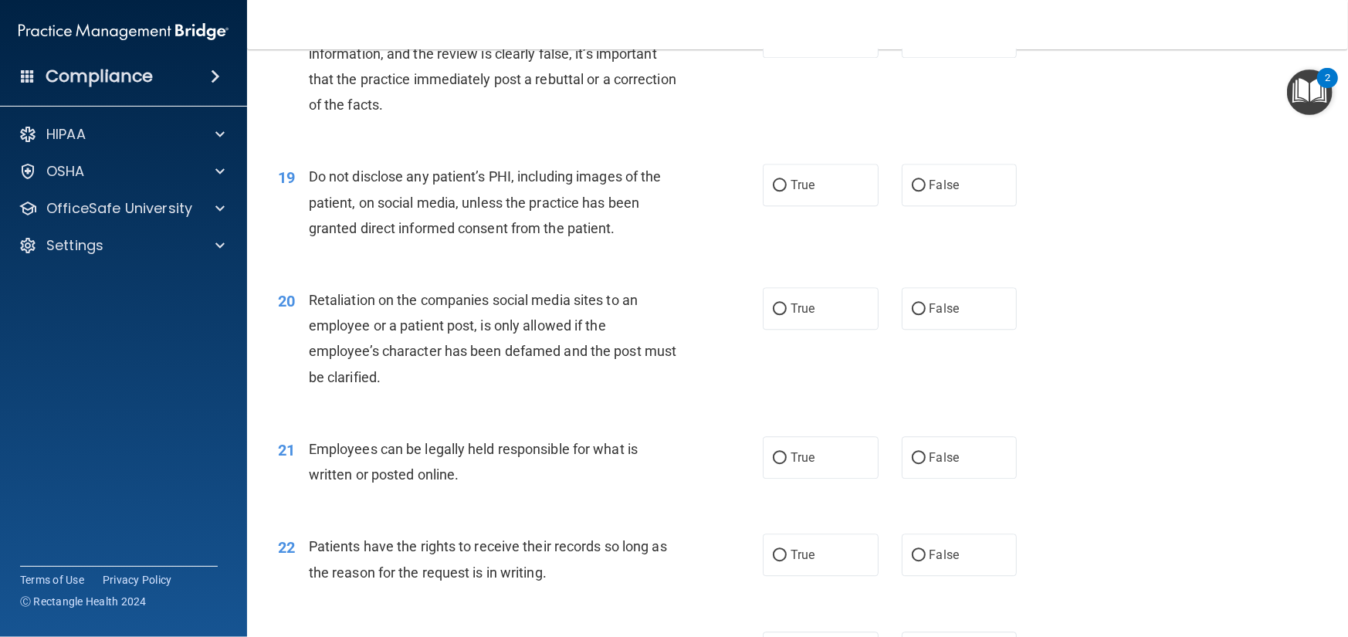
scroll to position [2471, 0]
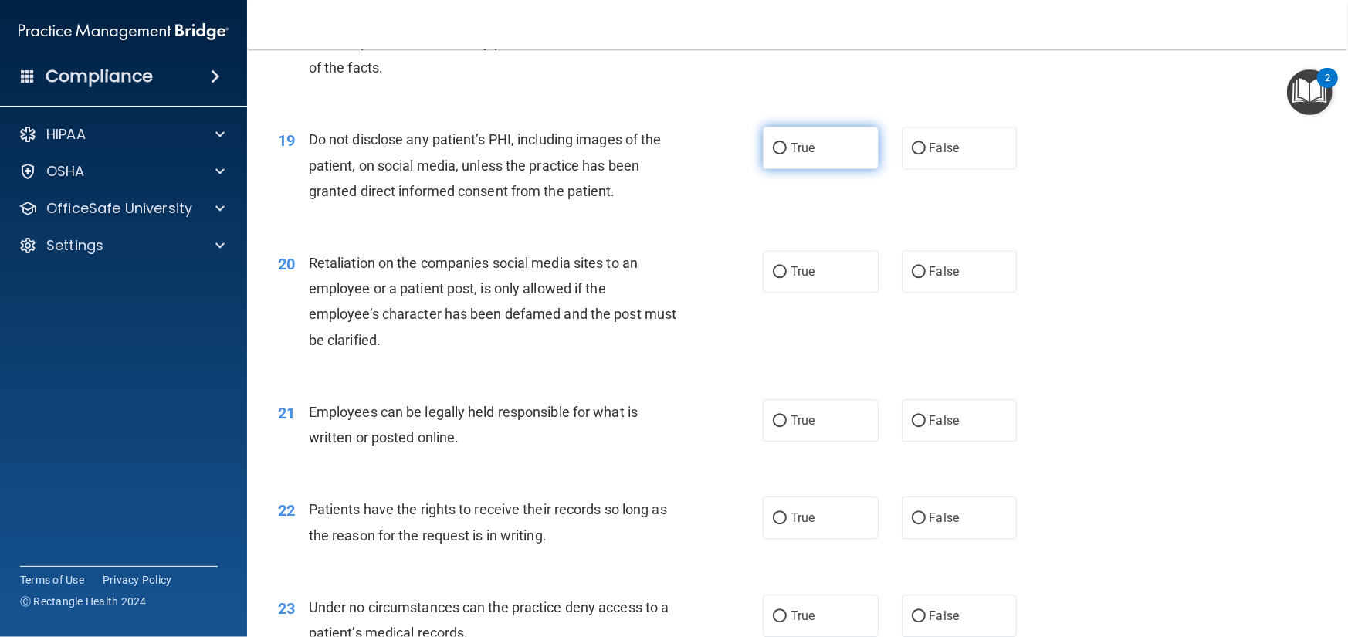
click at [773, 154] on input "True" at bounding box center [780, 149] width 14 height 12
radio input "true"
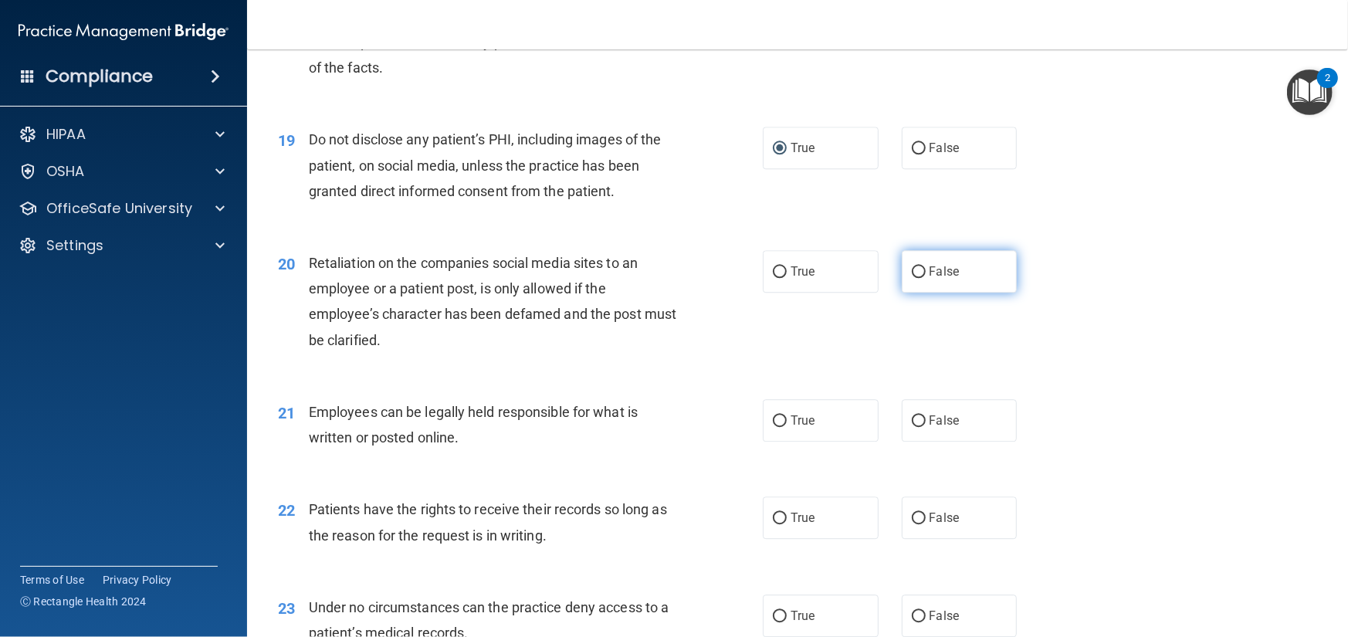
click at [913, 278] on input "False" at bounding box center [919, 272] width 14 height 12
radio input "true"
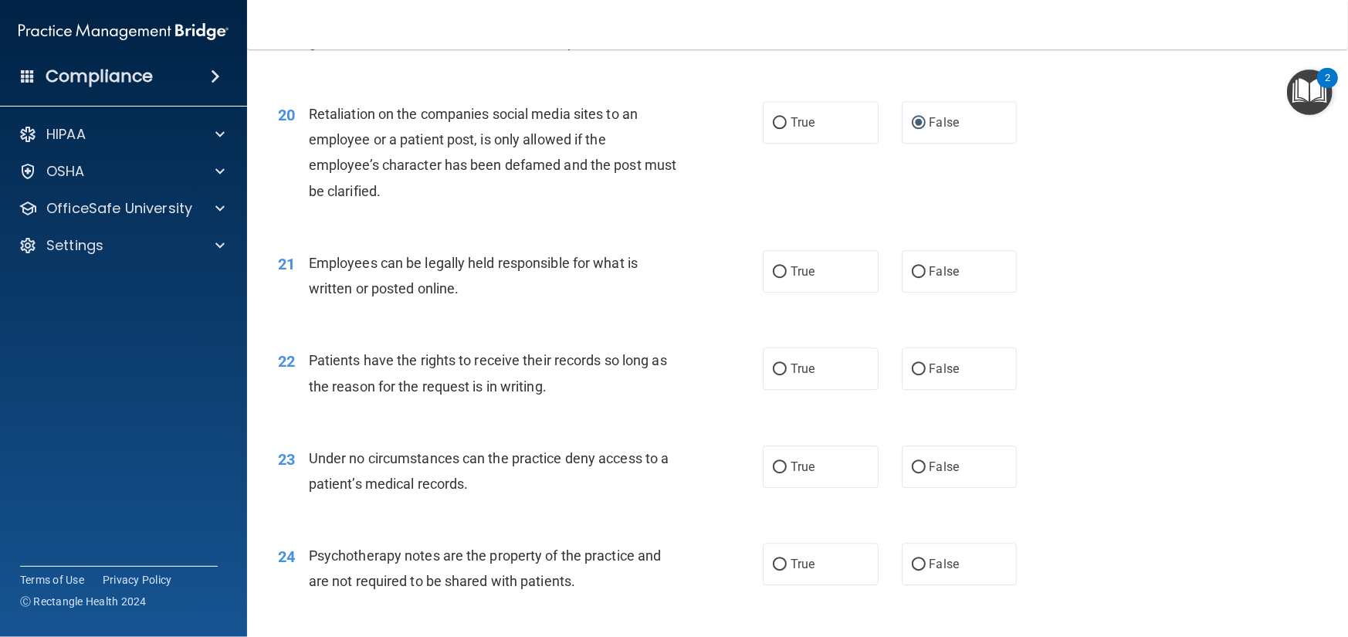
scroll to position [2702, 0]
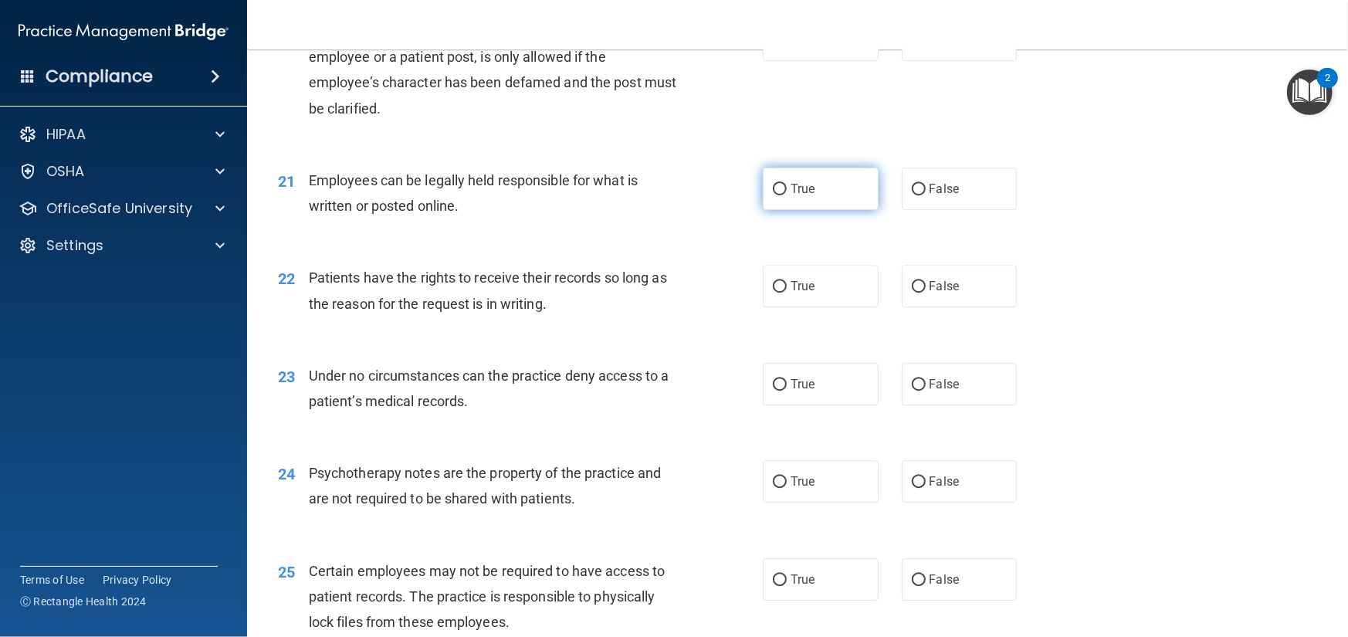
click at [773, 195] on input "True" at bounding box center [780, 190] width 14 height 12
radio input "true"
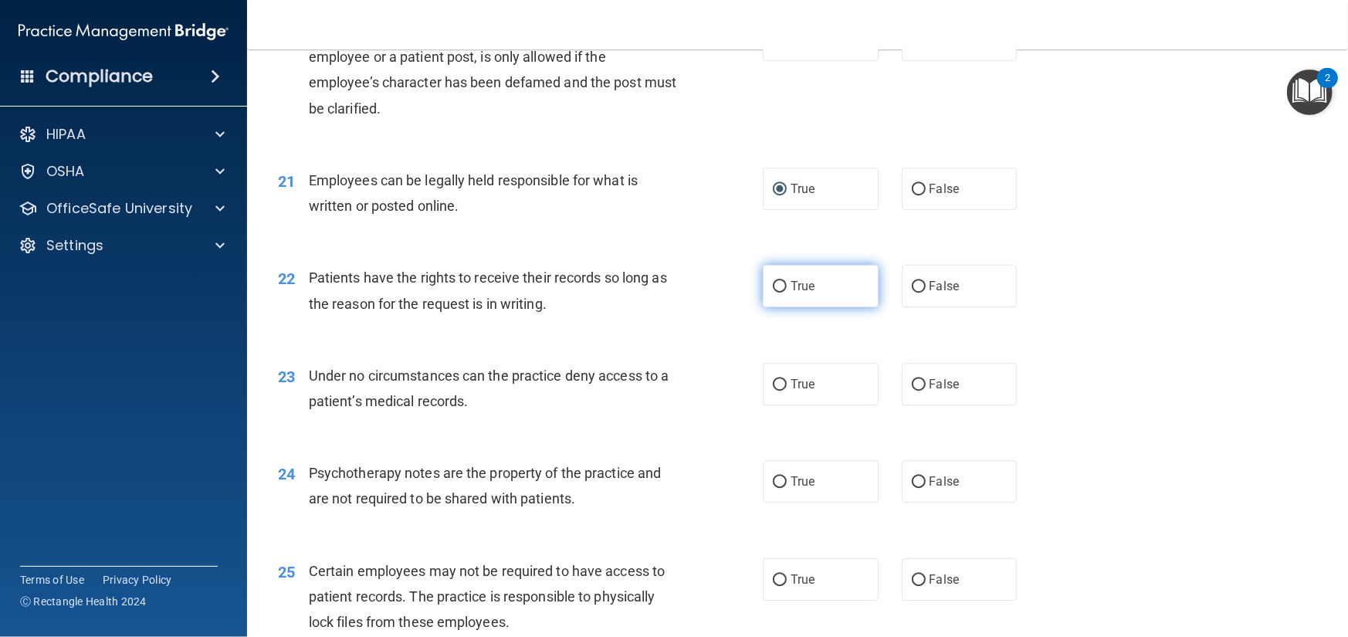
click at [774, 293] on input "True" at bounding box center [780, 287] width 14 height 12
radio input "true"
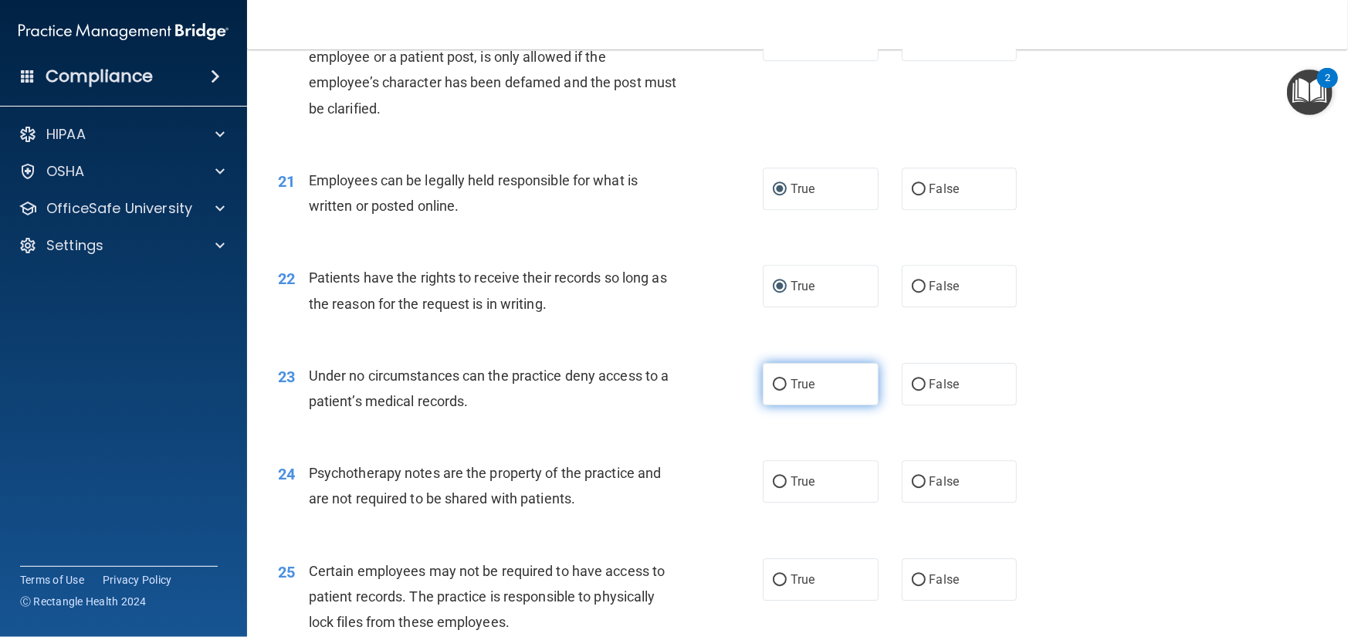
click at [773, 391] on input "True" at bounding box center [780, 385] width 14 height 12
radio input "true"
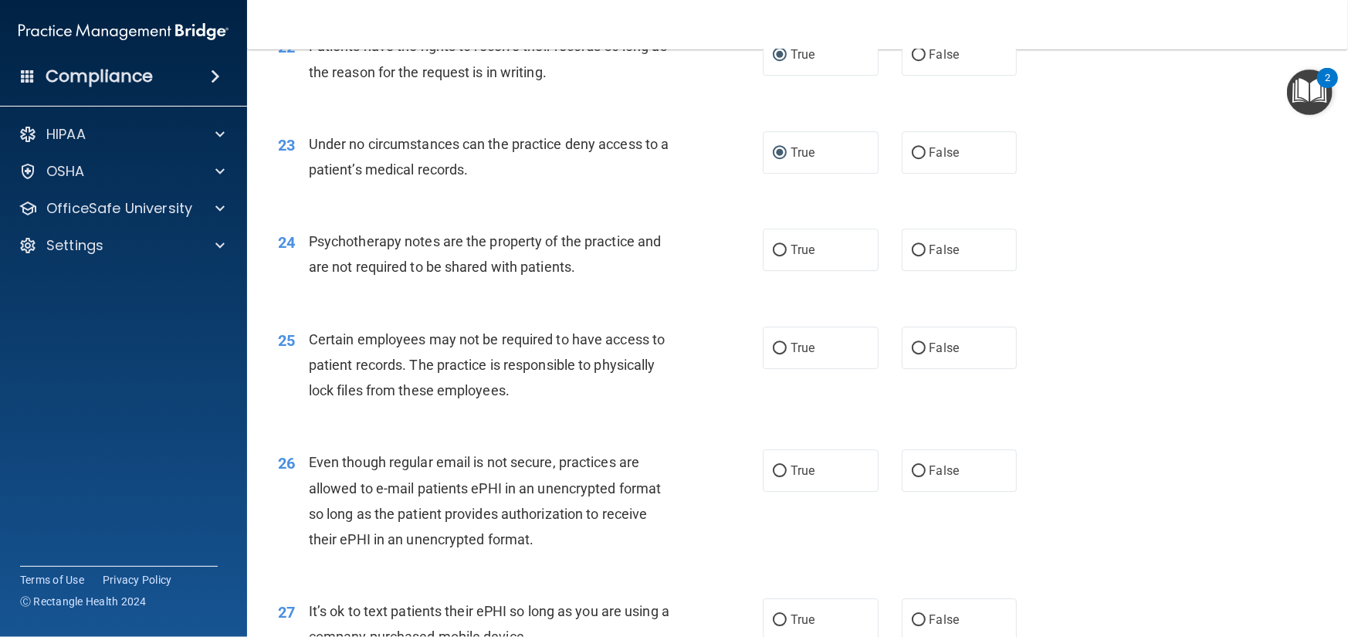
scroll to position [3011, 0]
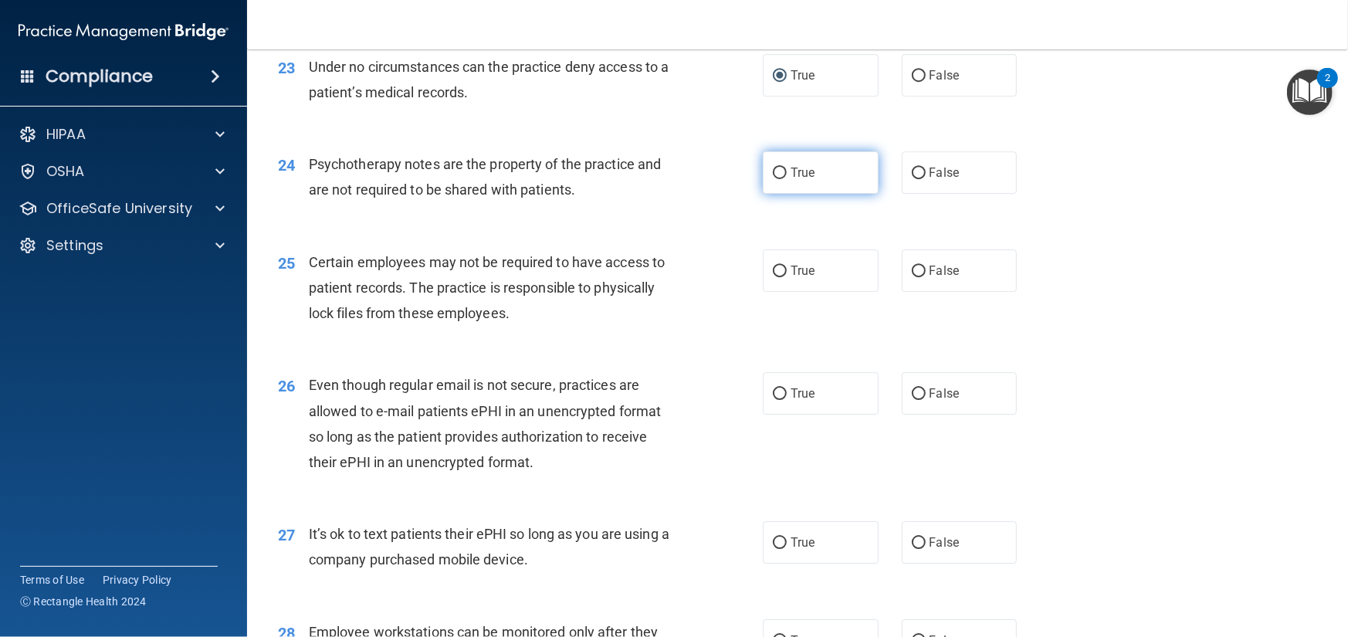
click at [775, 179] on input "True" at bounding box center [780, 174] width 14 height 12
radio input "true"
click at [773, 277] on input "True" at bounding box center [780, 272] width 14 height 12
radio input "true"
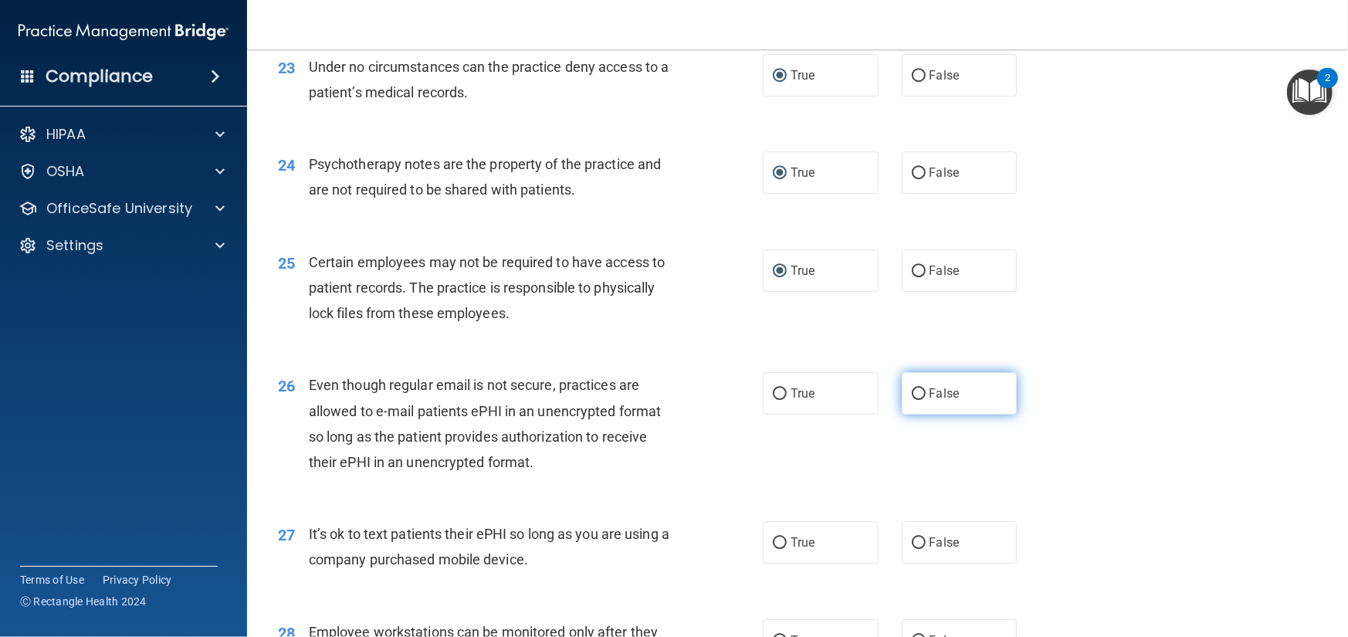
click at [915, 400] on input "False" at bounding box center [919, 394] width 14 height 12
radio input "true"
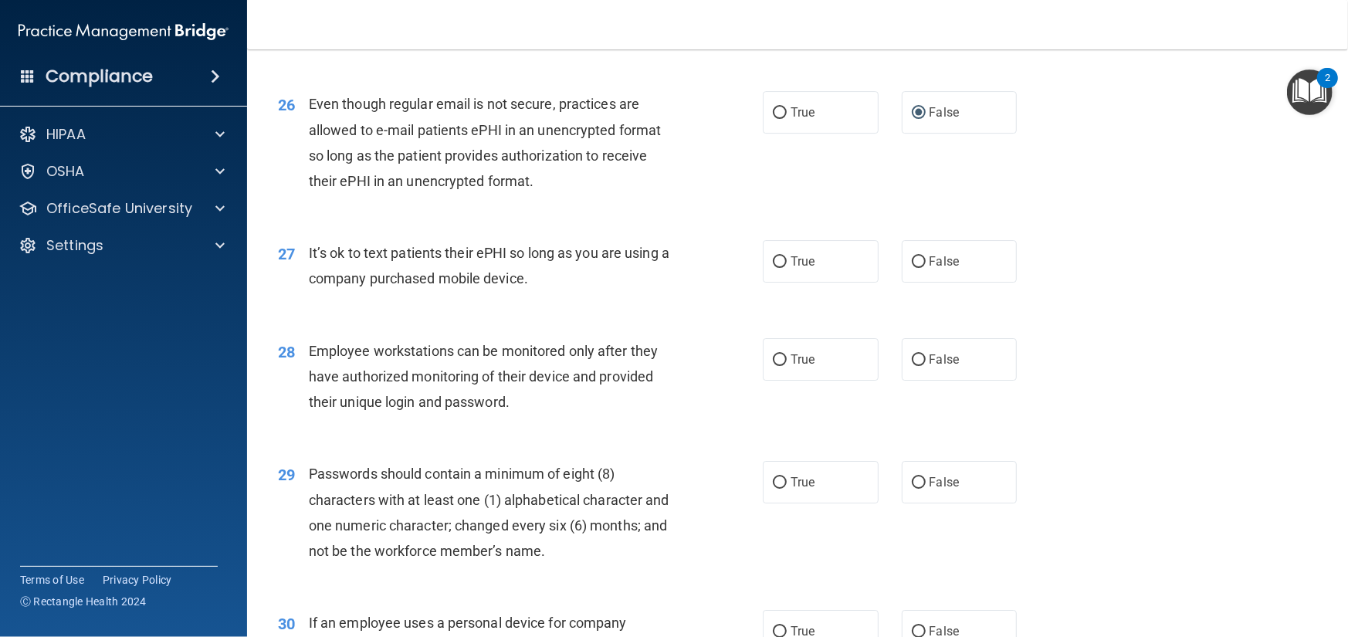
scroll to position [3320, 0]
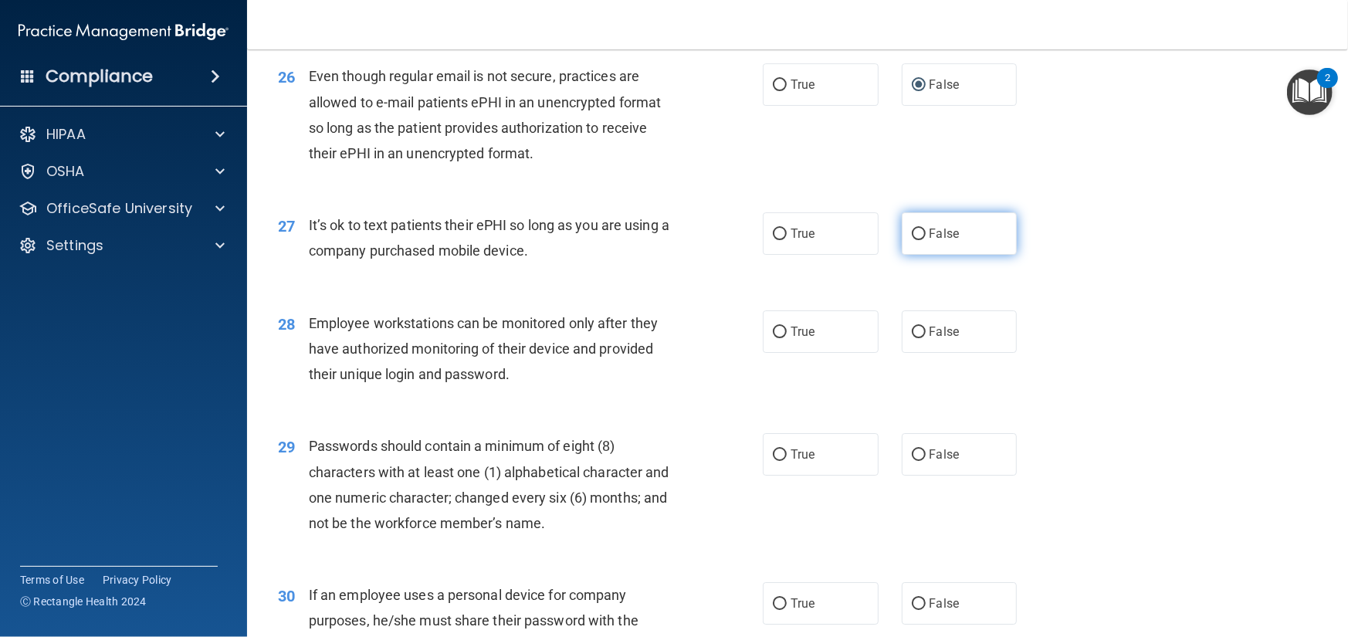
click at [912, 240] on input "False" at bounding box center [919, 235] width 14 height 12
radio input "true"
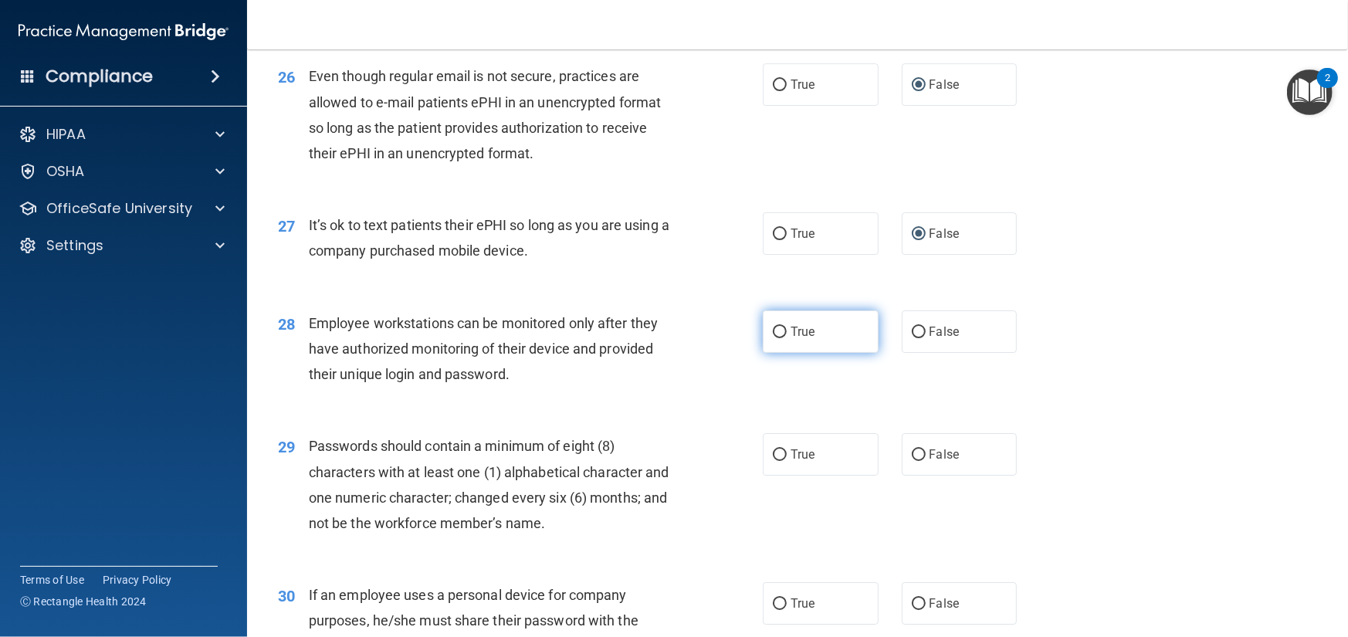
click at [773, 338] on input "True" at bounding box center [780, 333] width 14 height 12
radio input "true"
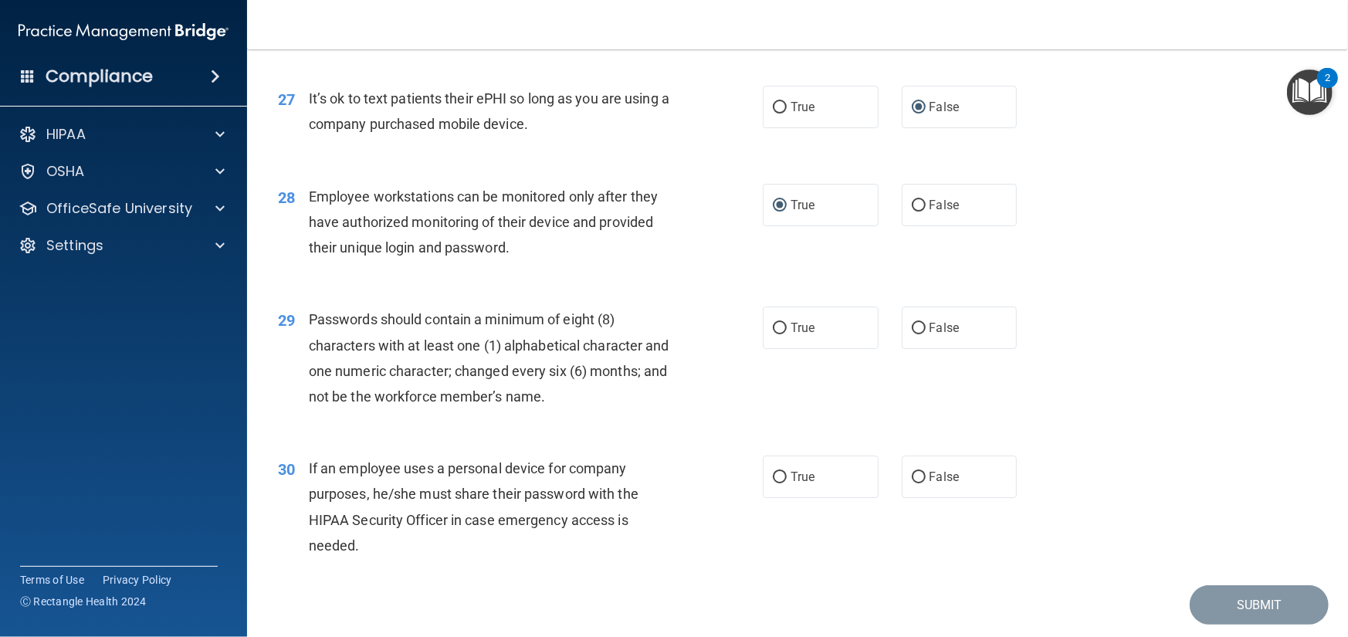
scroll to position [3475, 0]
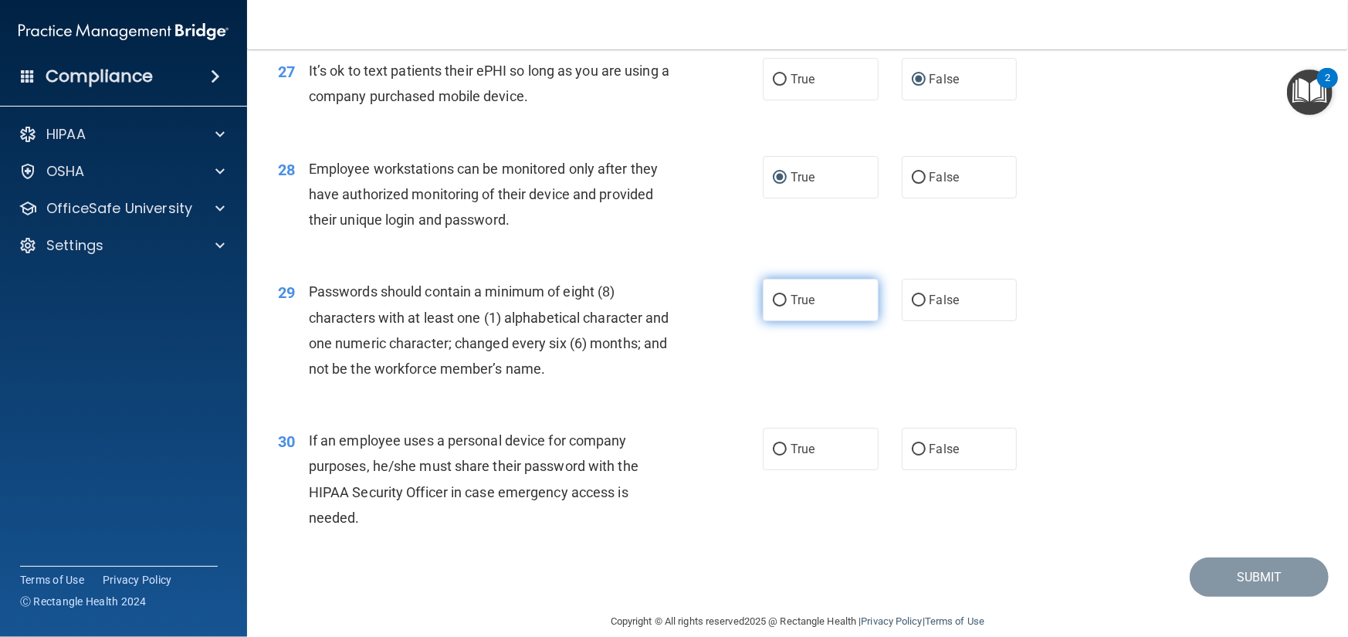
click at [771, 321] on label "True" at bounding box center [821, 300] width 116 height 42
click at [773, 307] on input "True" at bounding box center [780, 301] width 14 height 12
radio input "true"
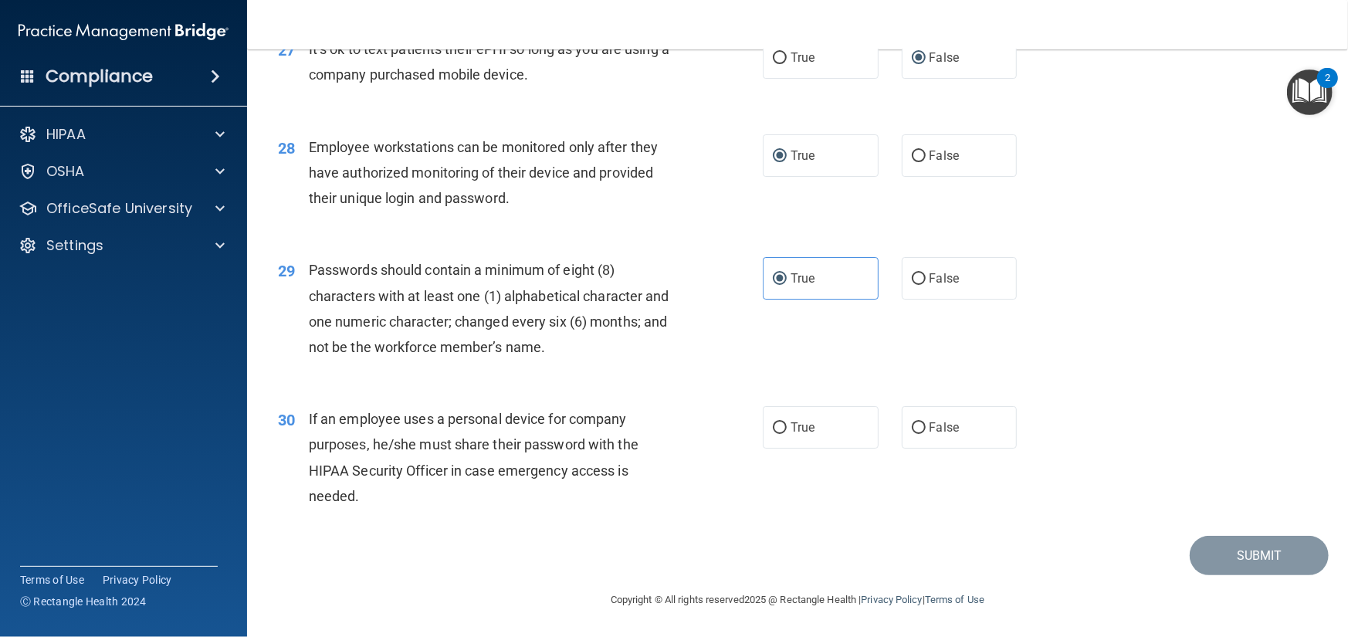
scroll to position [3545, 0]
drag, startPoint x: 771, startPoint y: 426, endPoint x: 787, endPoint y: 431, distance: 16.9
click at [773, 426] on input "True" at bounding box center [780, 428] width 14 height 12
radio input "true"
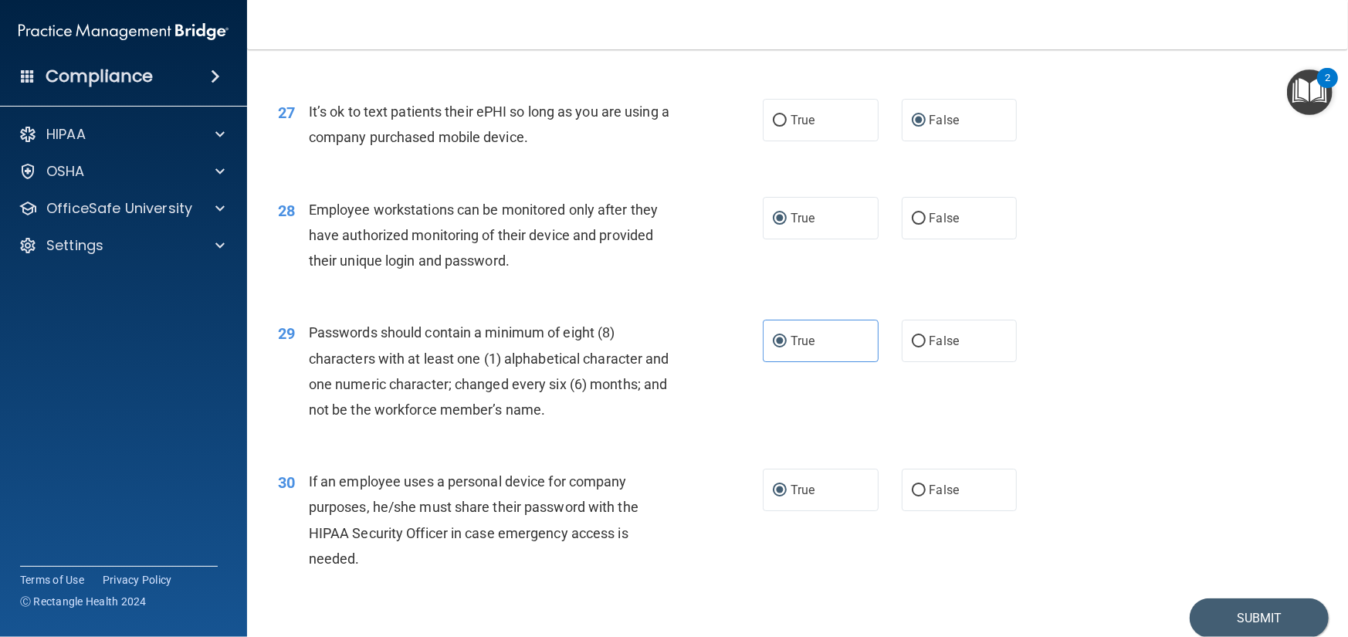
scroll to position [3468, 0]
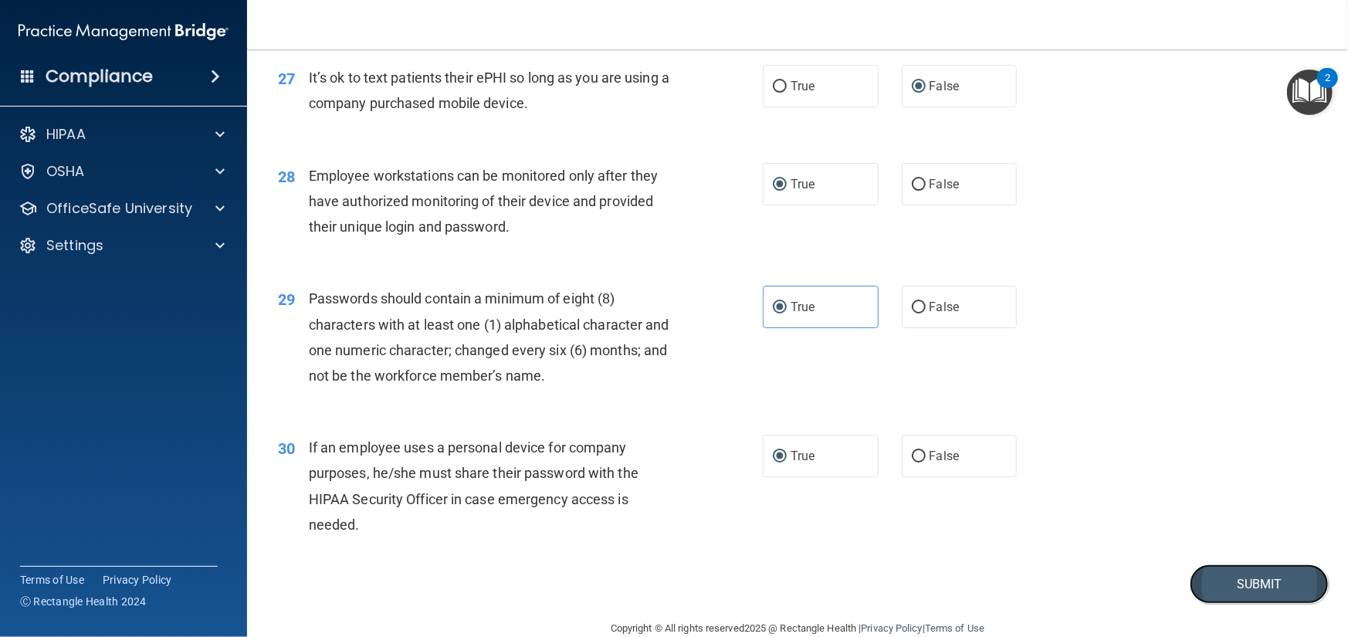
click at [1238, 604] on button "Submit" at bounding box center [1259, 583] width 139 height 39
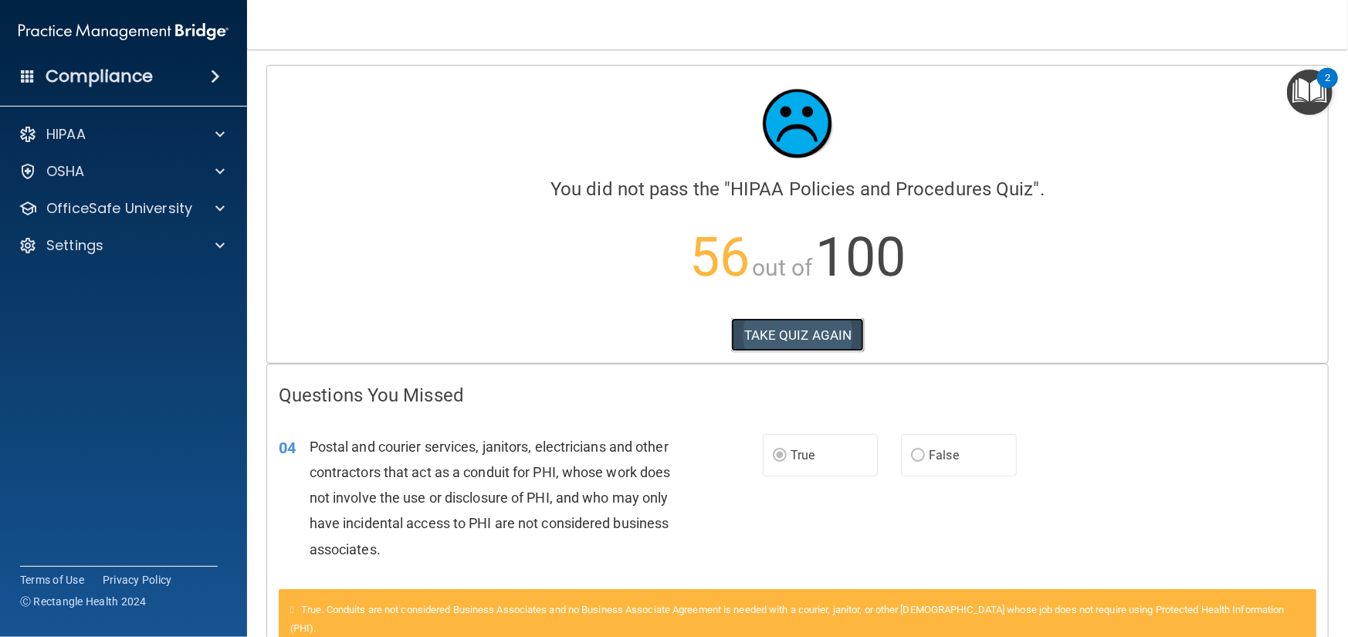
click at [796, 331] on button "TAKE QUIZ AGAIN" at bounding box center [798, 335] width 134 height 34
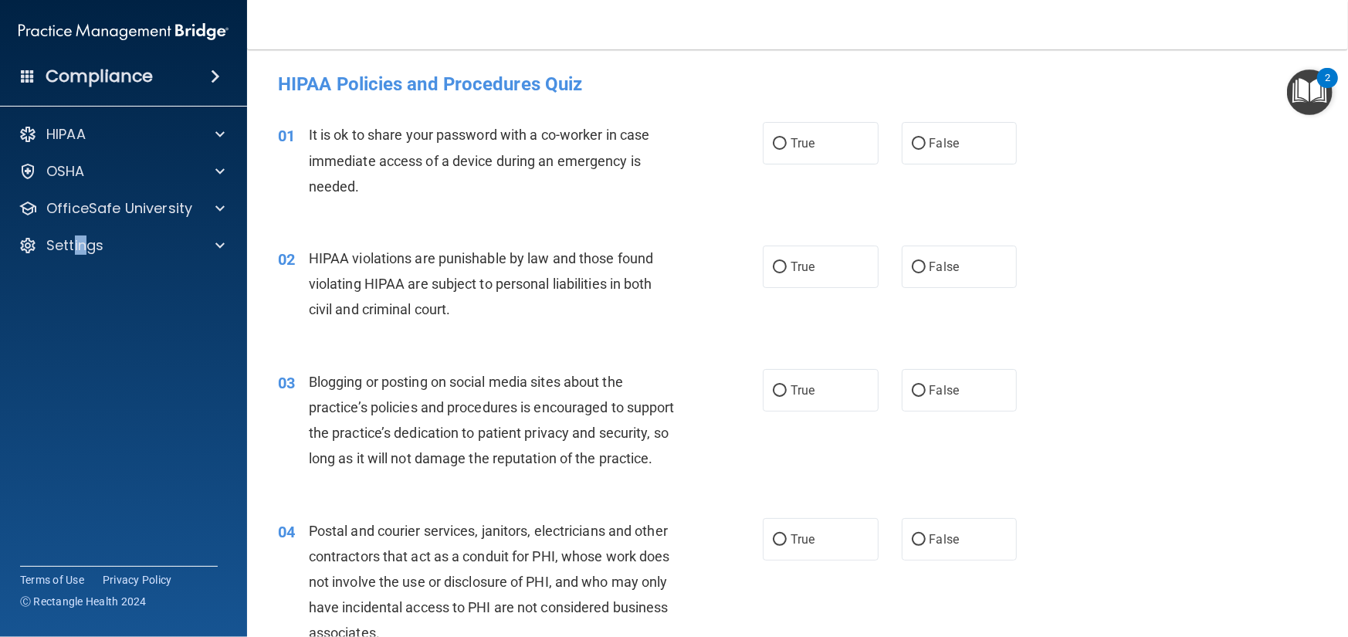
drag, startPoint x: 79, startPoint y: 343, endPoint x: 99, endPoint y: 432, distance: 91.0
click at [86, 403] on accordion "HIPAA Documents and Policies Report an Incident Business Associates Emergency P…" at bounding box center [124, 275] width 248 height 324
drag, startPoint x: 391, startPoint y: 55, endPoint x: 380, endPoint y: 42, distance: 16.4
click at [395, 49] on main "- HIPAA Policies and Procedures Quiz This quiz doesn’t expire until [DATE]. Are…" at bounding box center [797, 343] width 1101 height 588
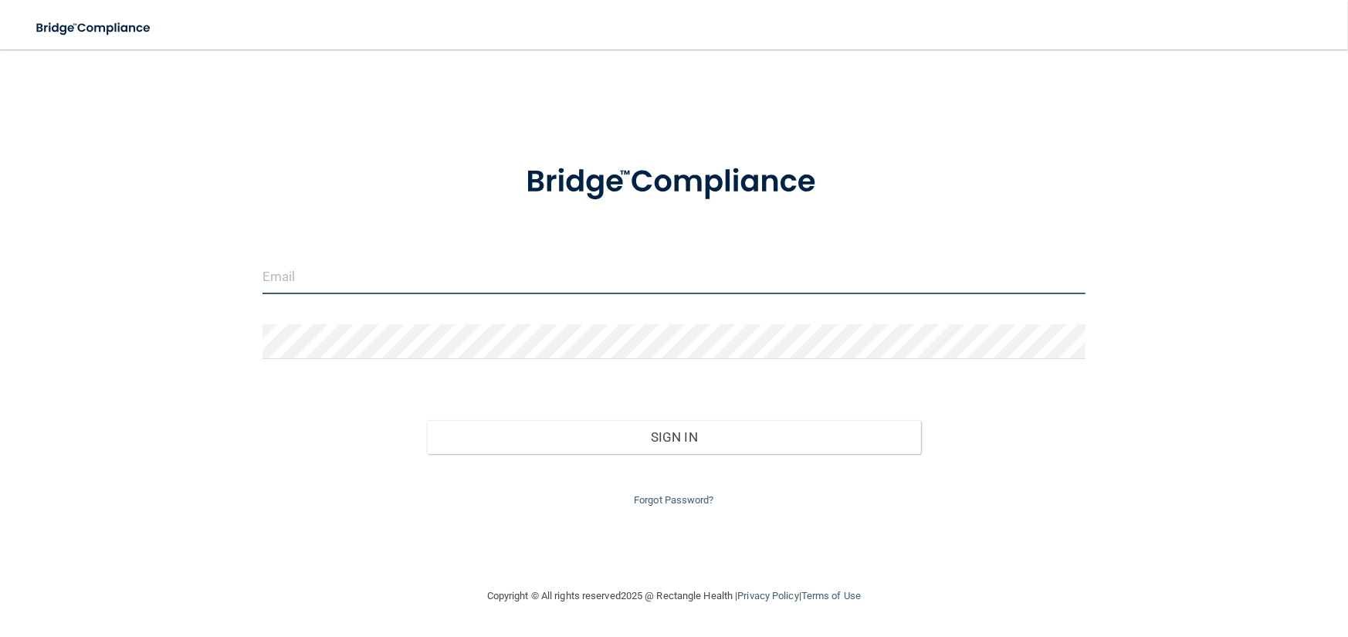
click at [313, 275] on input "email" at bounding box center [674, 276] width 823 height 35
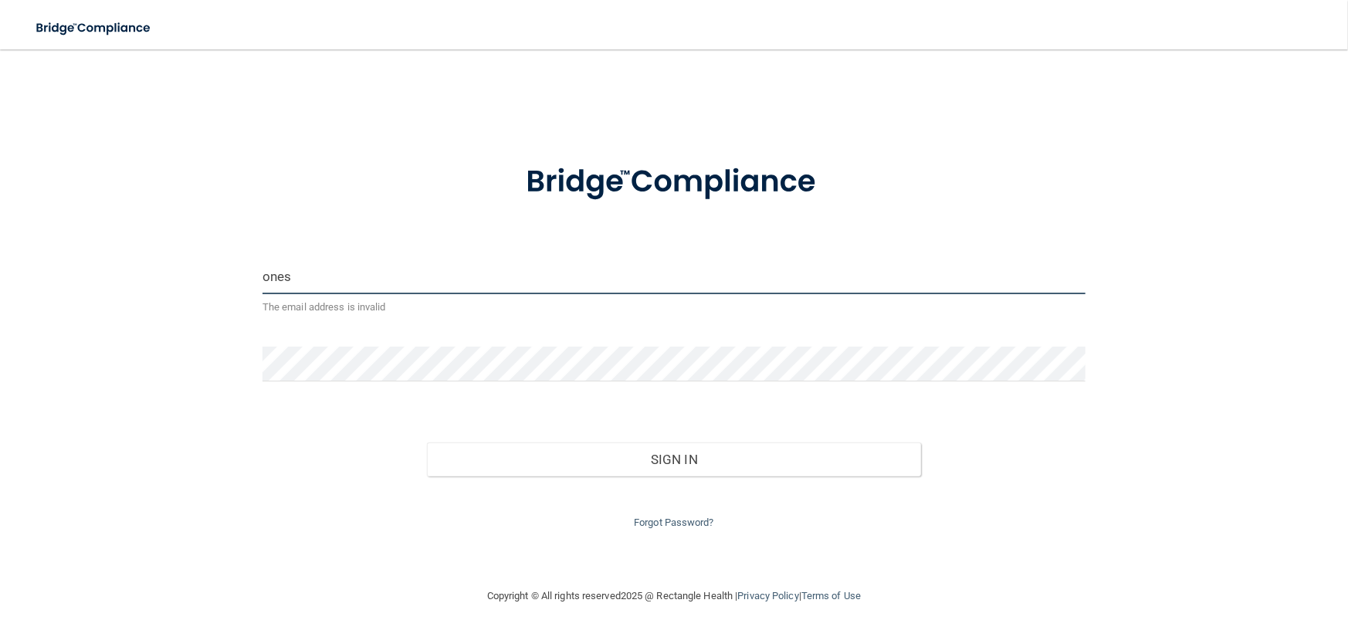
type input "[EMAIL_ADDRESS][DOMAIN_NAME]"
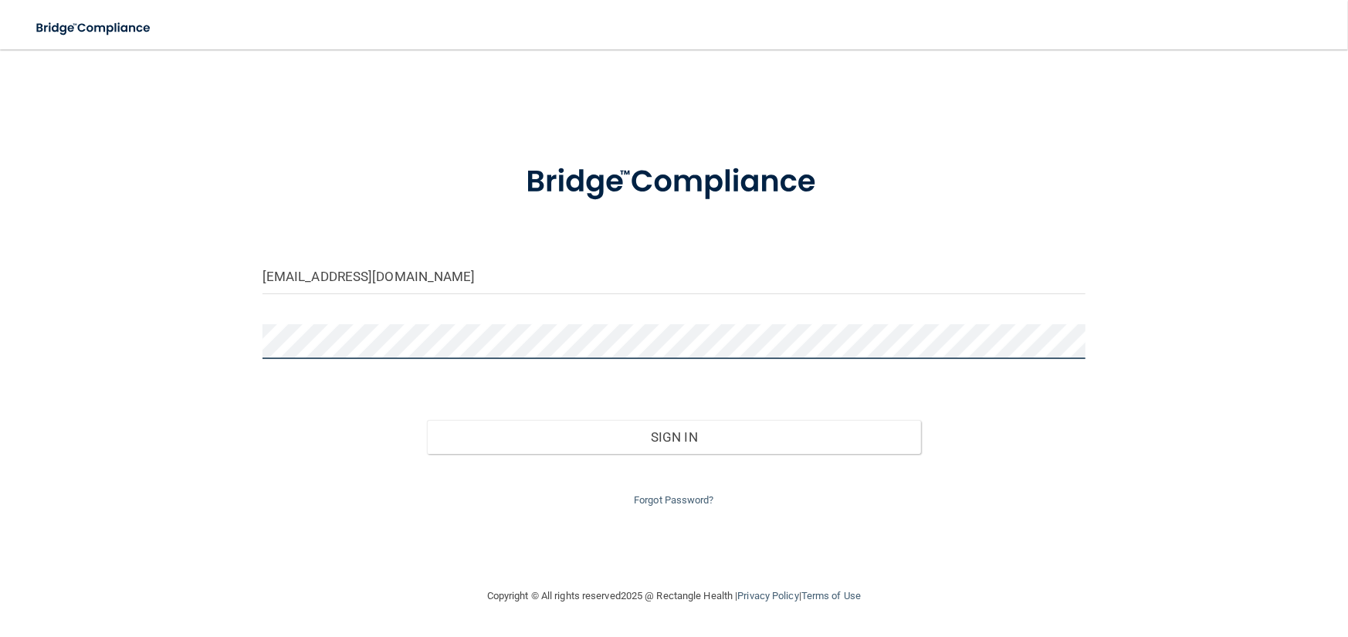
click at [427, 420] on button "Sign In" at bounding box center [674, 437] width 494 height 34
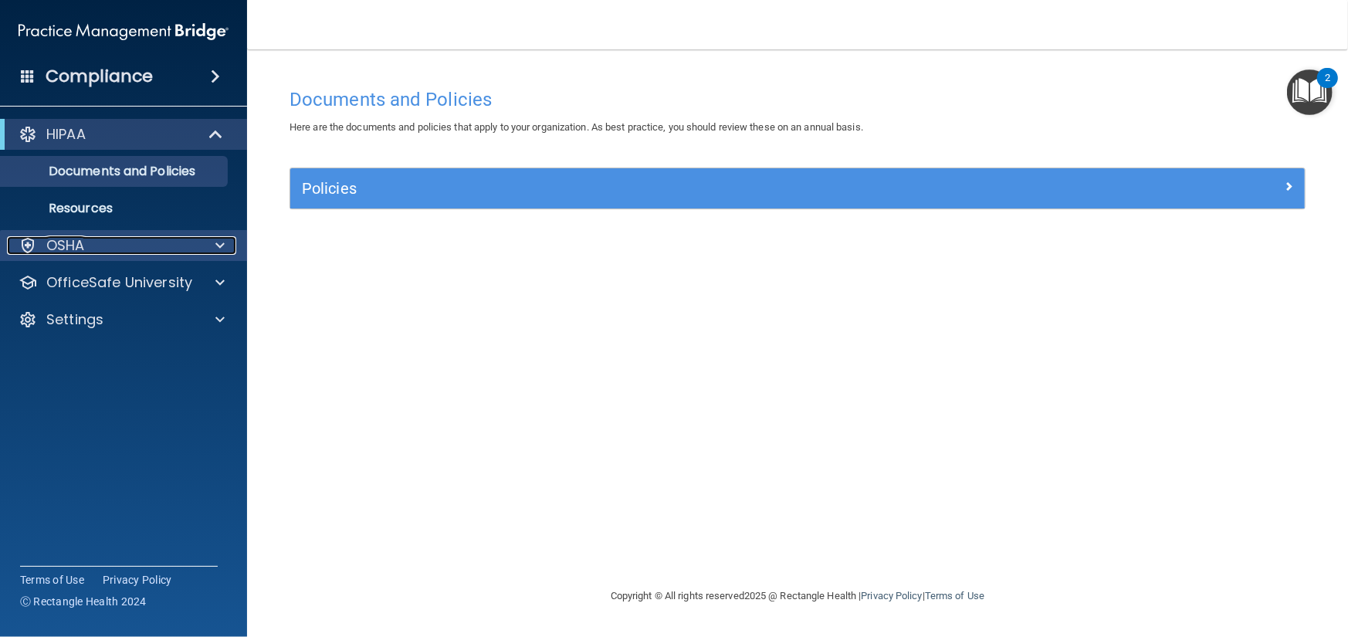
click at [219, 241] on span at bounding box center [219, 245] width 9 height 19
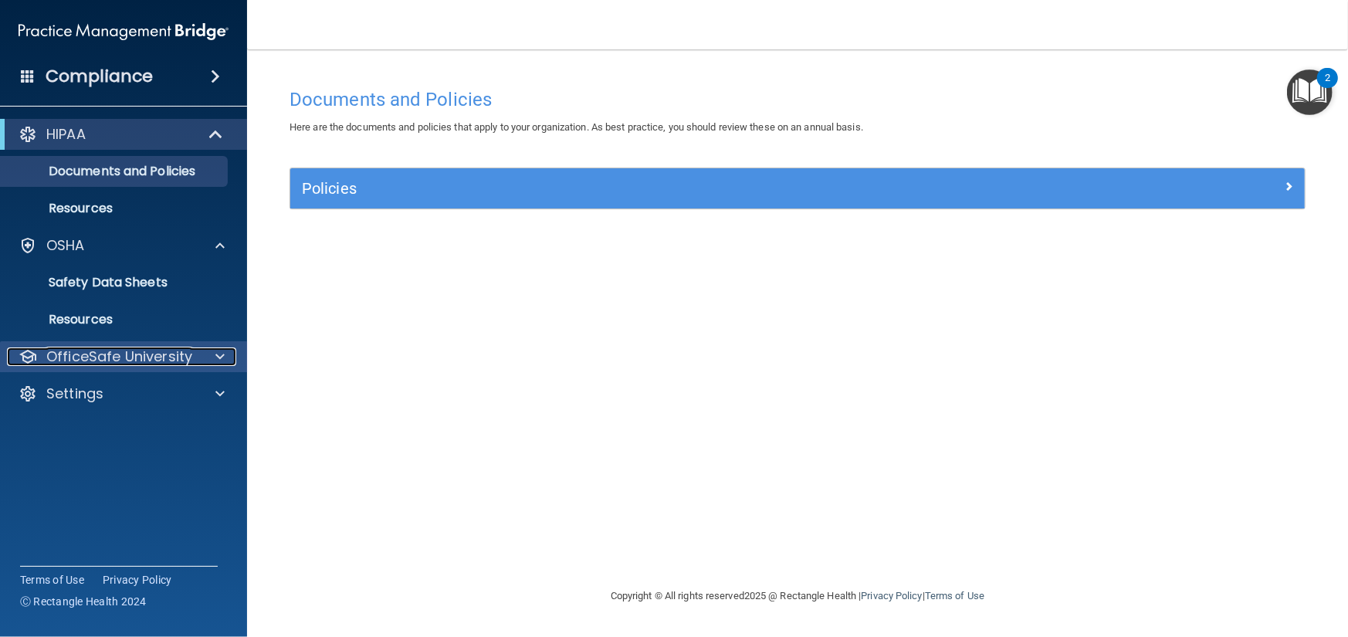
click at [222, 357] on span at bounding box center [219, 356] width 9 height 19
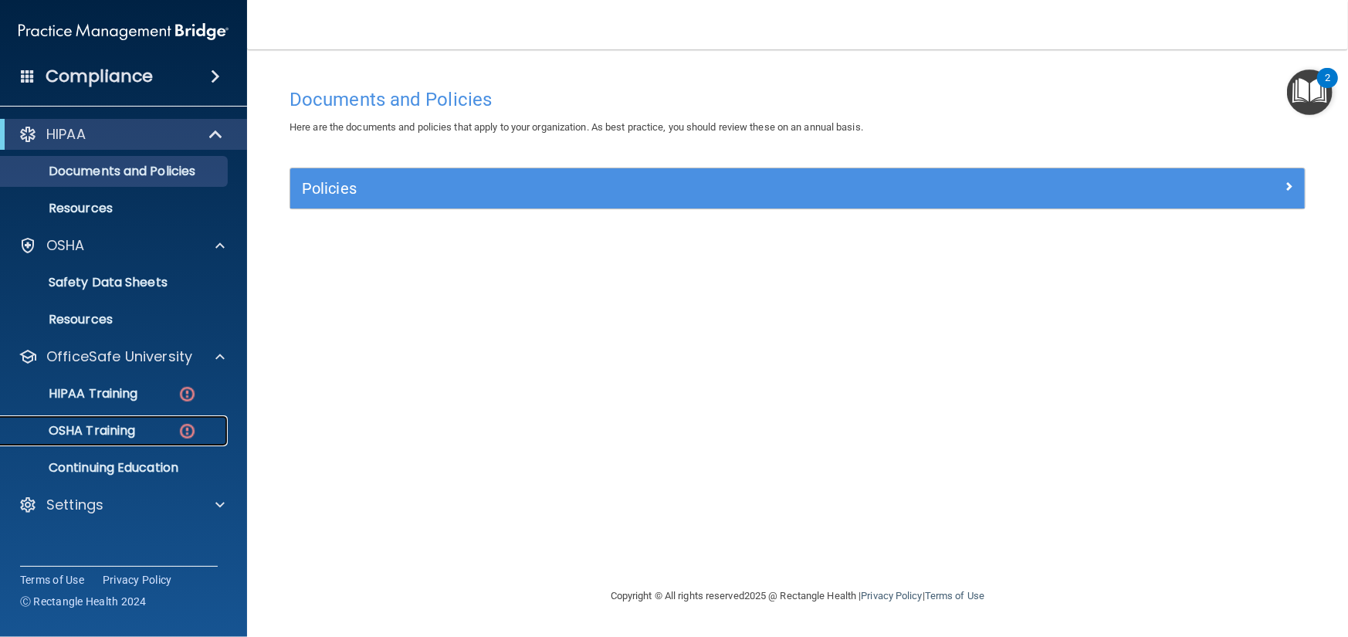
click at [186, 428] on img at bounding box center [187, 431] width 19 height 19
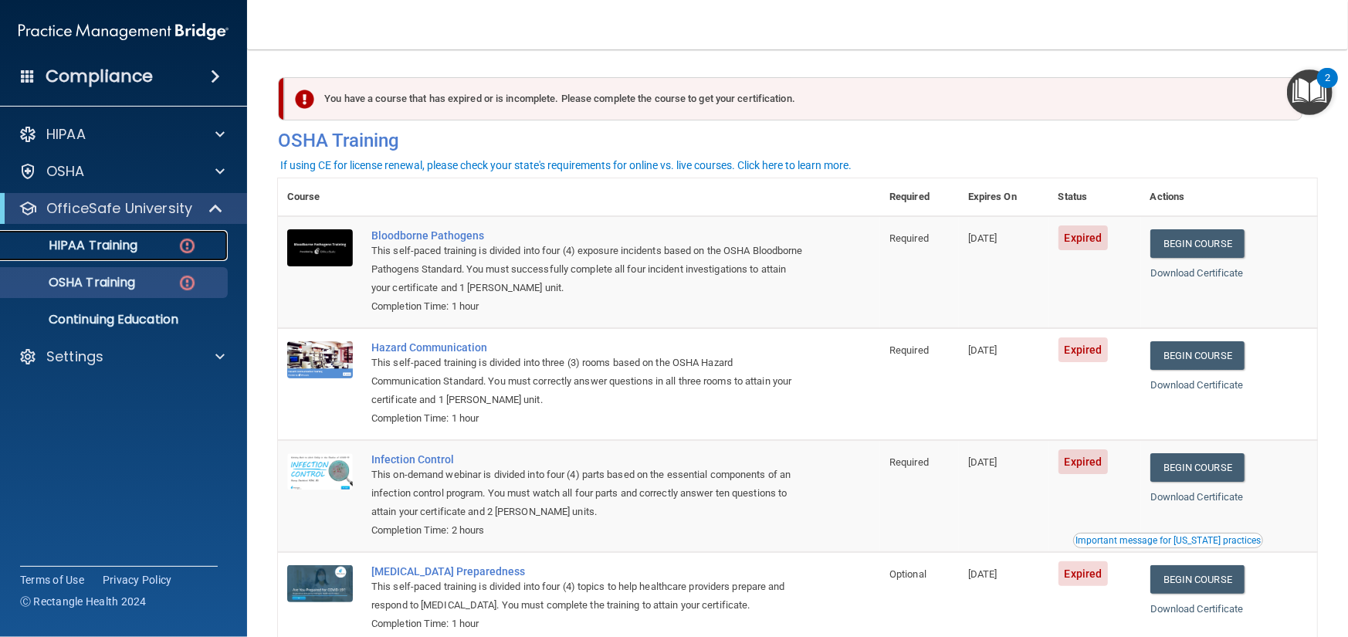
click at [194, 246] on img at bounding box center [187, 245] width 19 height 19
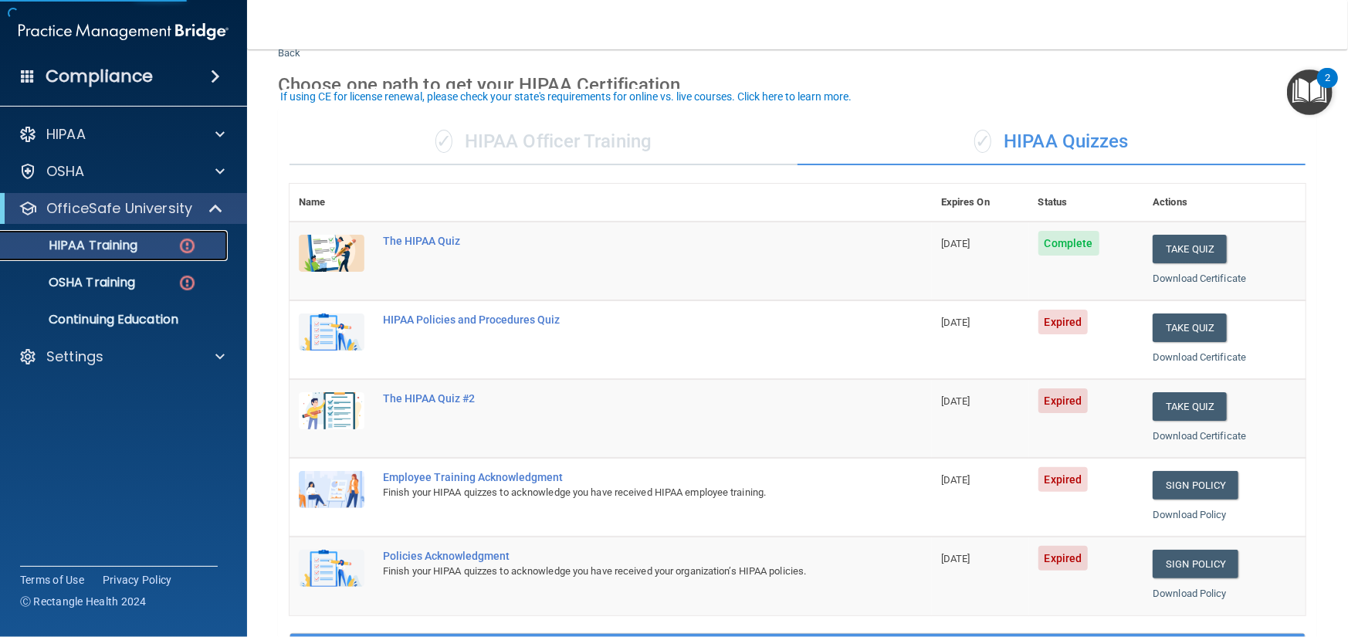
scroll to position [77, 0]
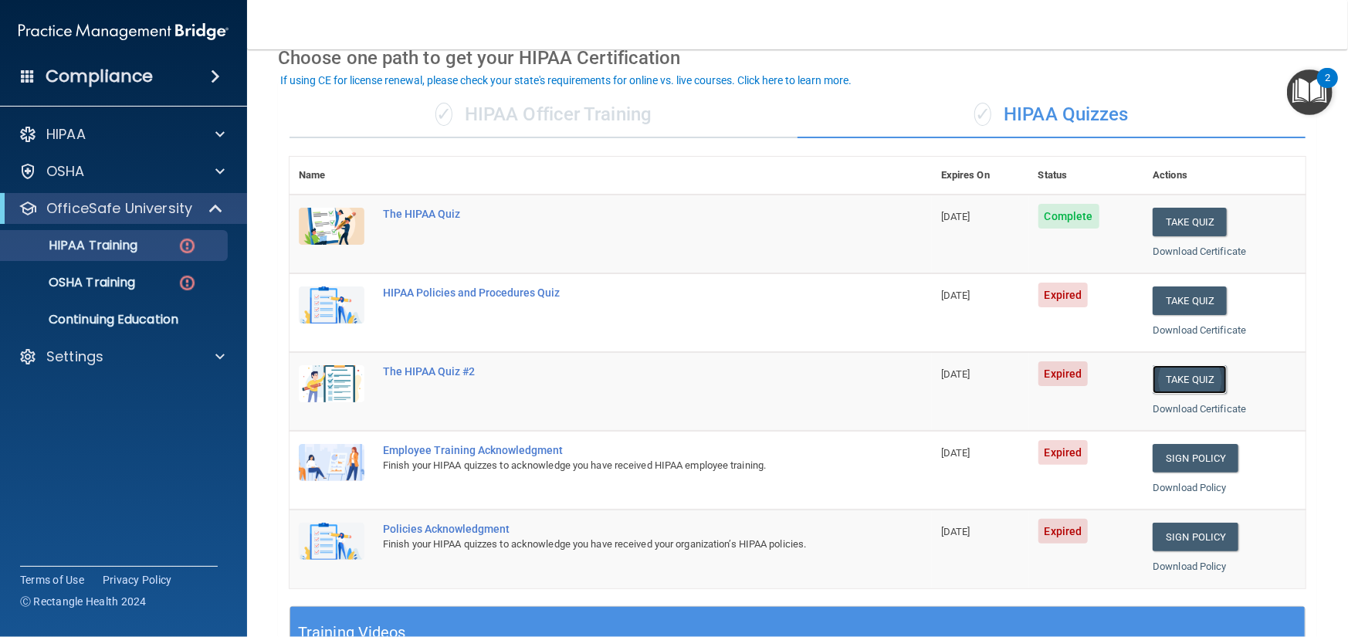
click at [1190, 378] on button "Take Quiz" at bounding box center [1190, 379] width 74 height 29
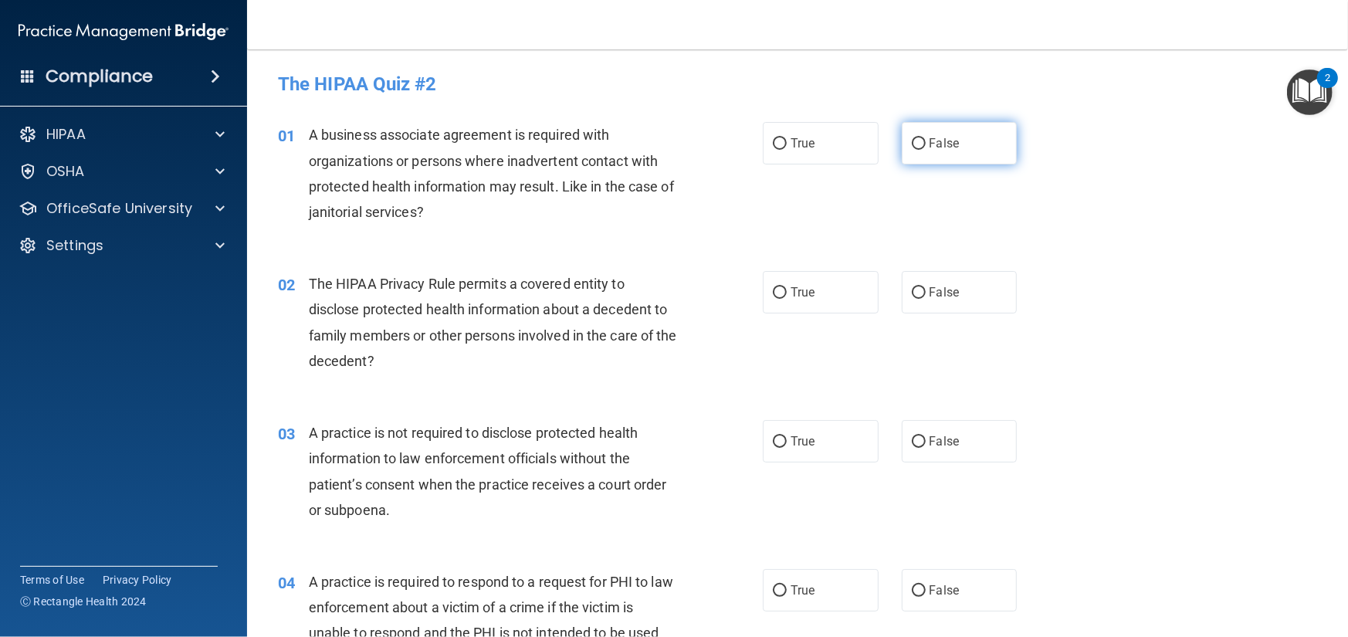
click at [917, 141] on input "False" at bounding box center [919, 144] width 14 height 12
radio input "true"
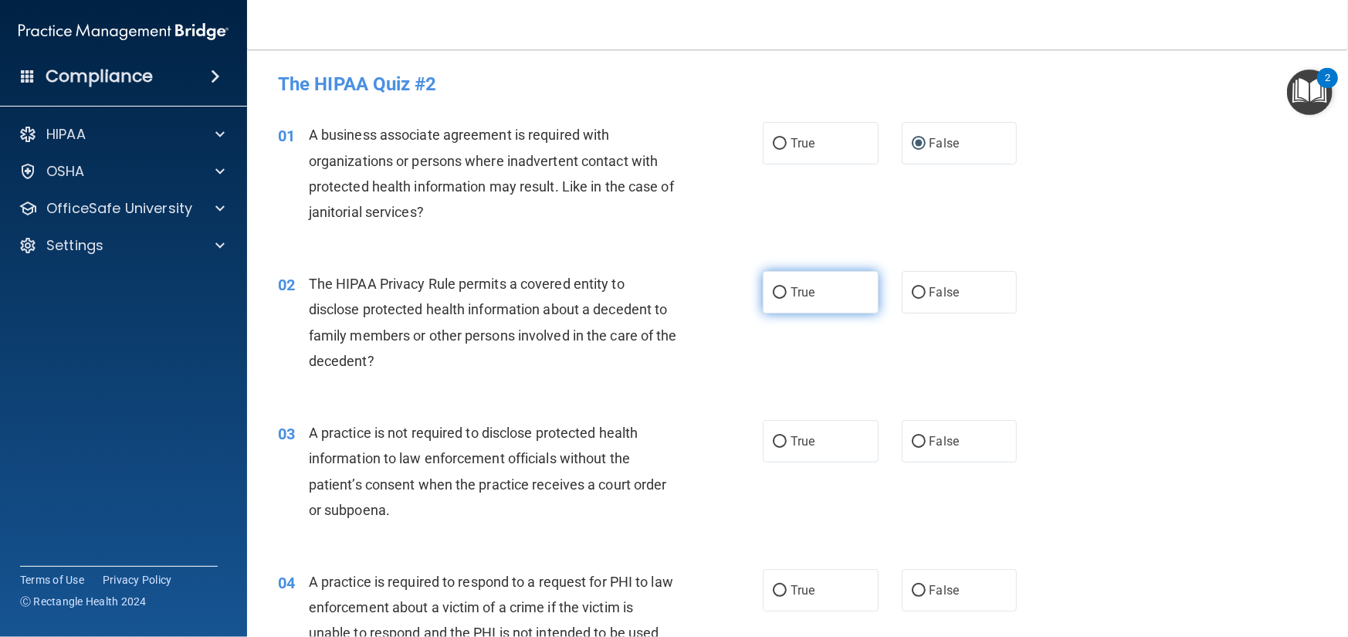
click at [779, 293] on input "True" at bounding box center [780, 293] width 14 height 12
radio input "true"
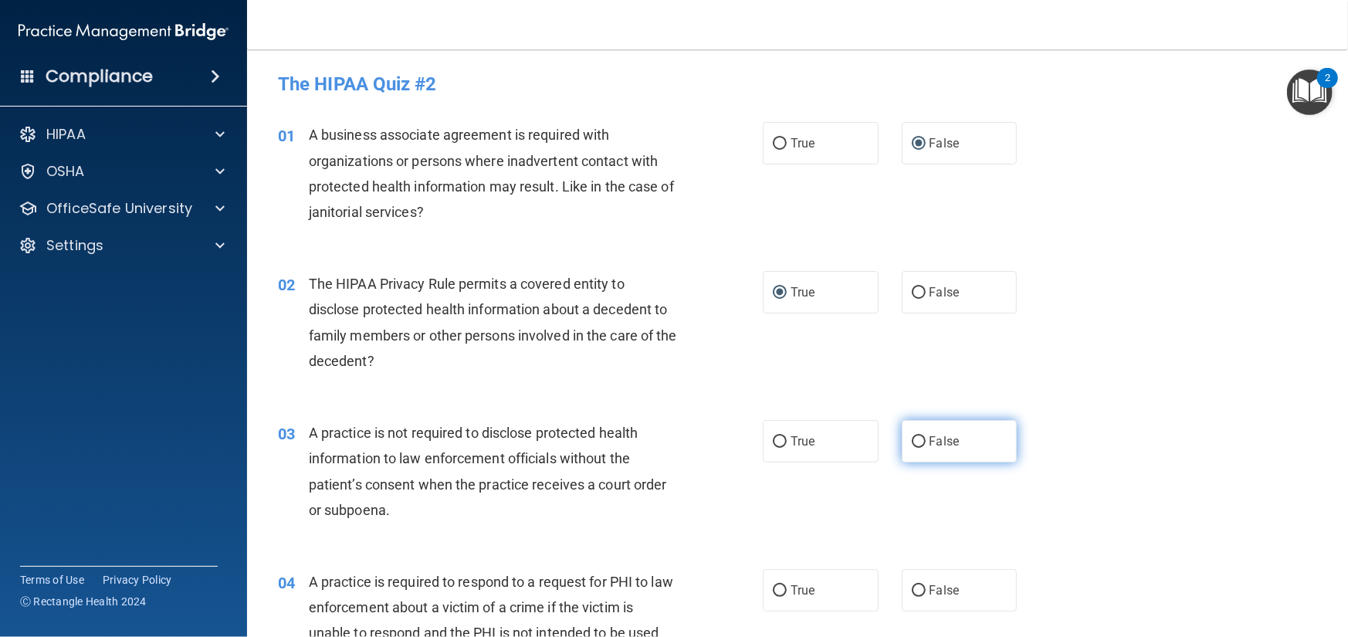
click at [917, 444] on input "False" at bounding box center [919, 442] width 14 height 12
radio input "true"
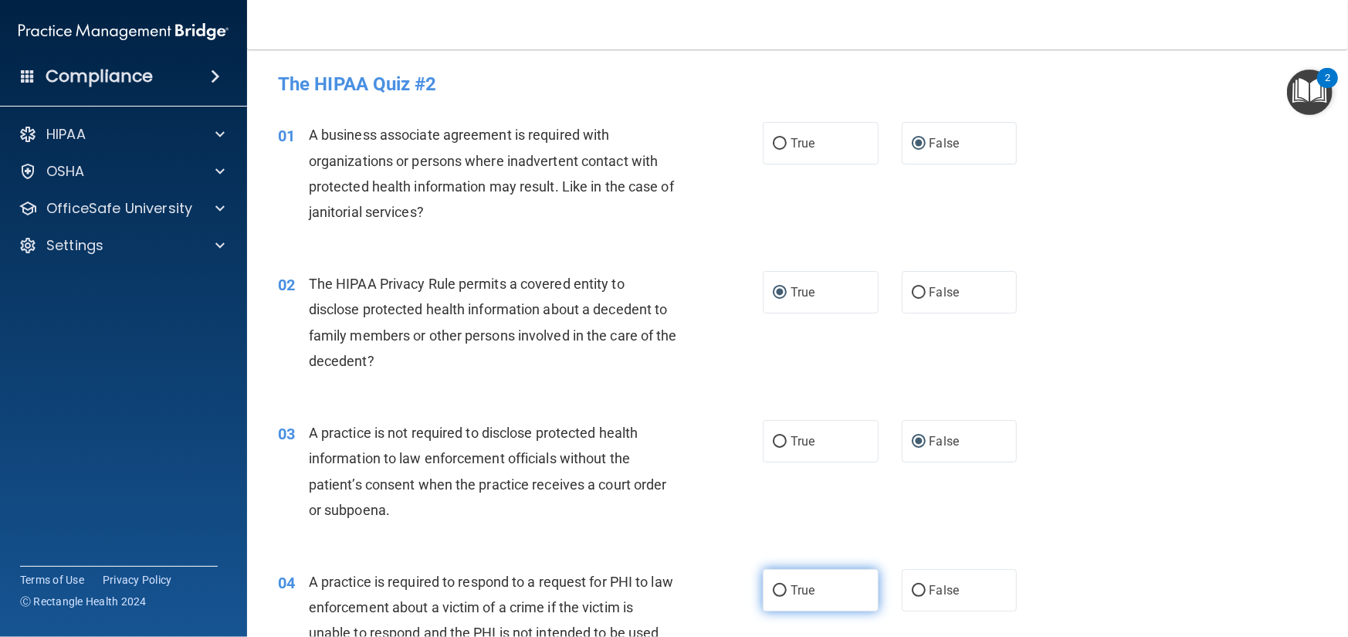
click at [777, 588] on input "True" at bounding box center [780, 591] width 14 height 12
radio input "true"
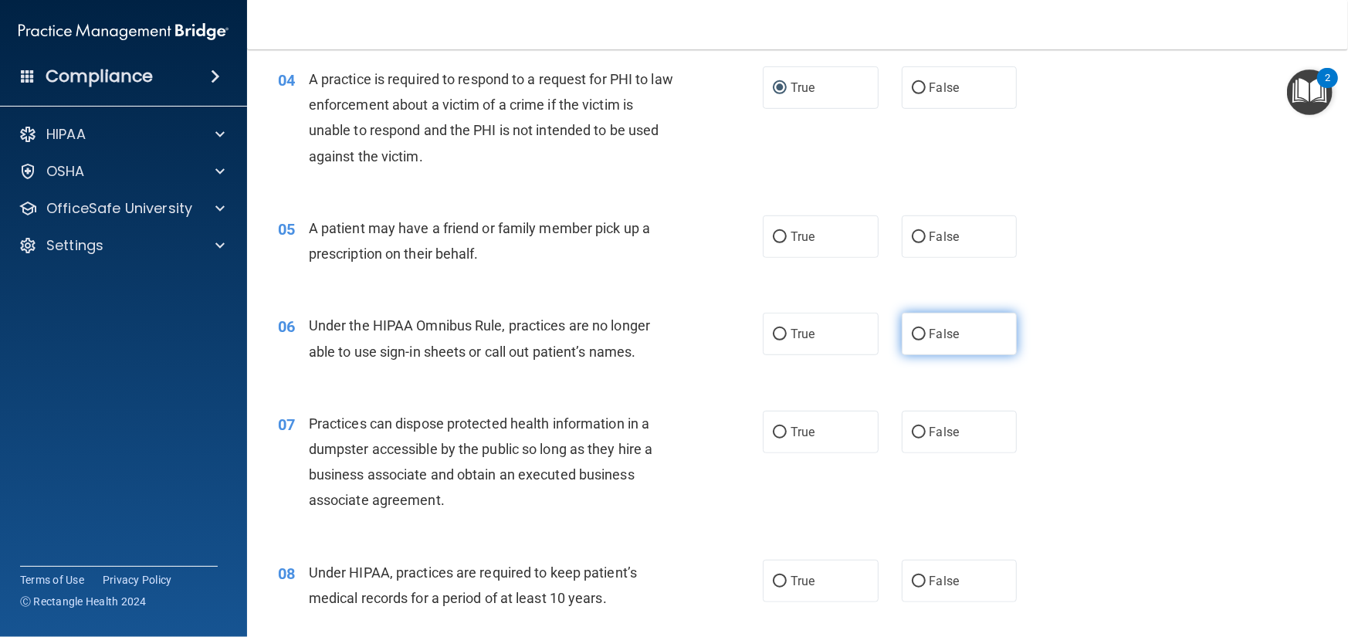
scroll to position [540, 0]
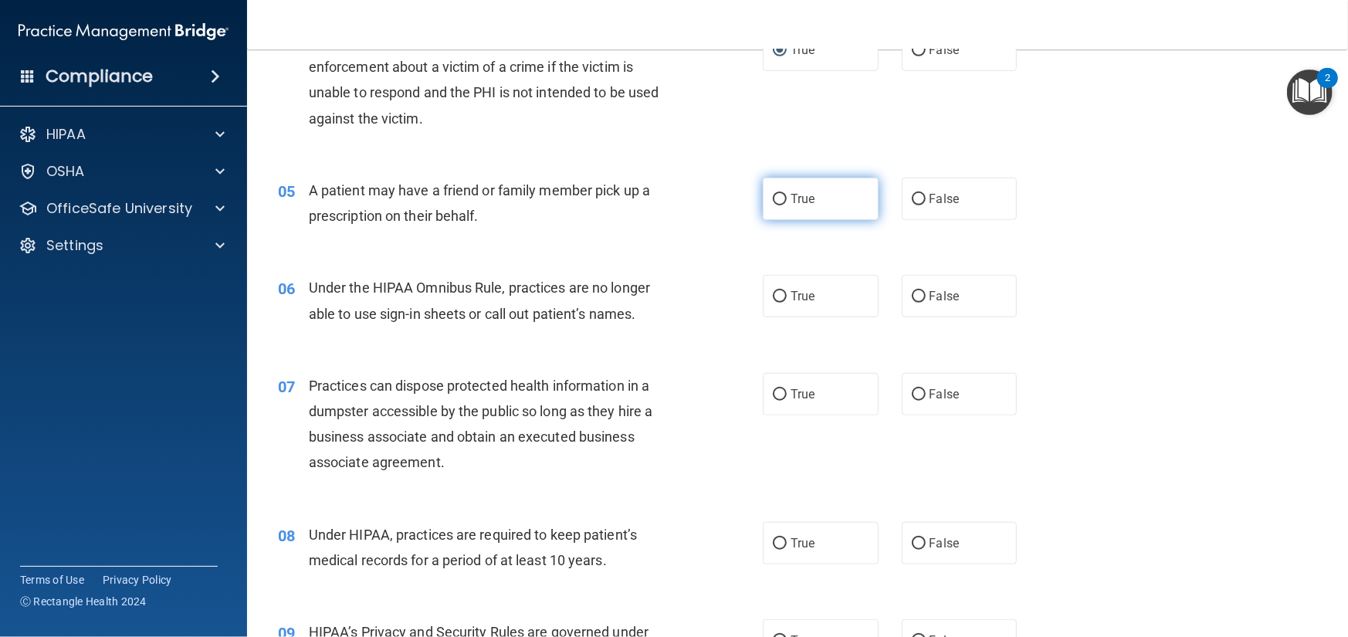
click at [773, 194] on input "True" at bounding box center [780, 200] width 14 height 12
radio input "true"
click at [912, 296] on input "False" at bounding box center [919, 297] width 14 height 12
radio input "true"
click at [910, 390] on label "False" at bounding box center [960, 394] width 116 height 42
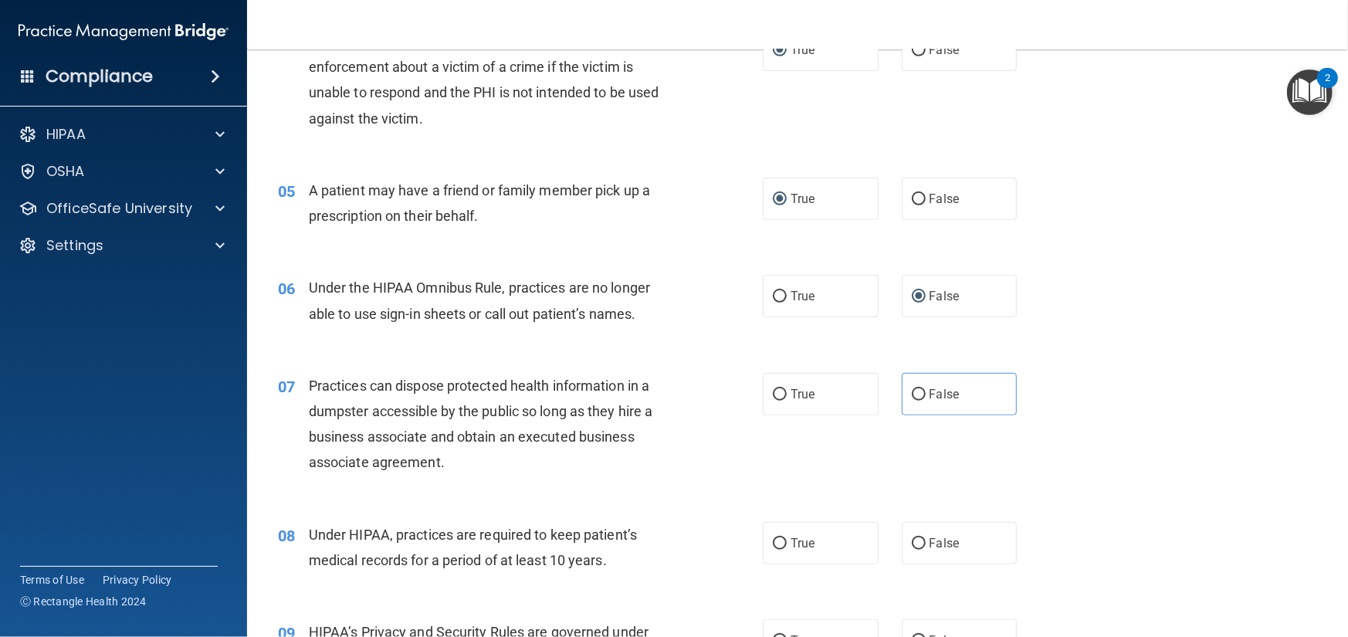
drag, startPoint x: 911, startPoint y: 391, endPoint x: 924, endPoint y: 422, distance: 33.6
click at [912, 391] on input "False" at bounding box center [919, 395] width 14 height 12
radio input "true"
click at [913, 540] on input "False" at bounding box center [919, 544] width 14 height 12
radio input "true"
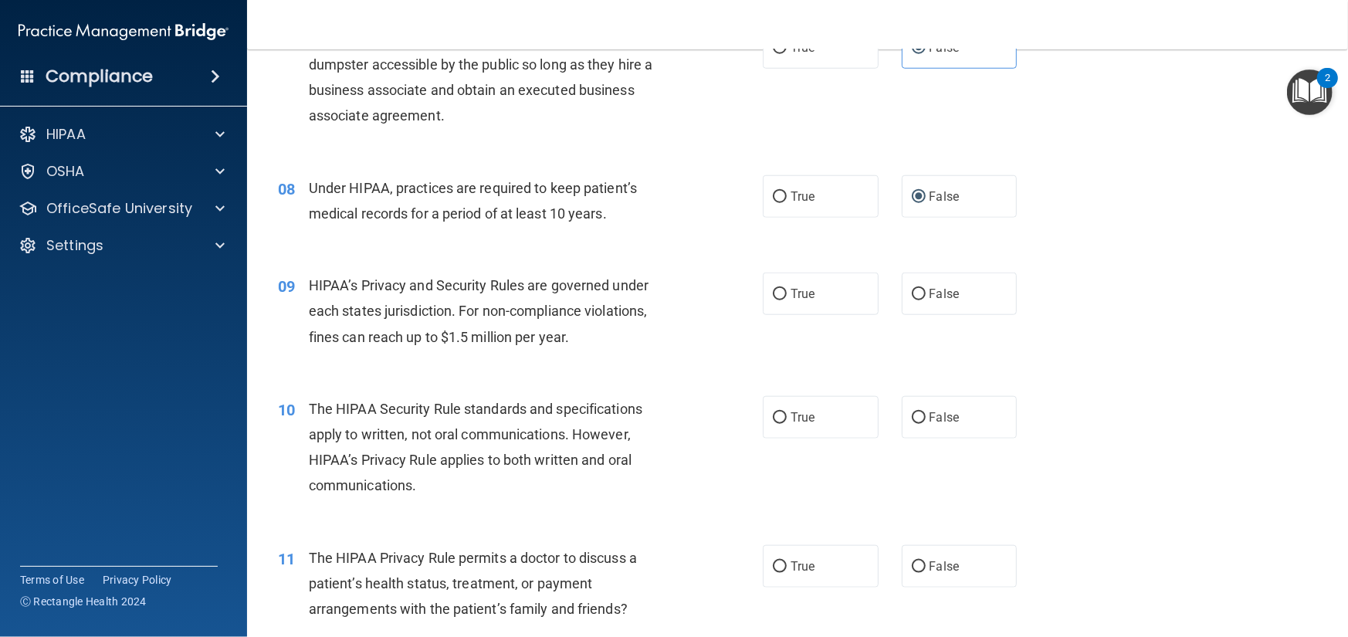
scroll to position [927, 0]
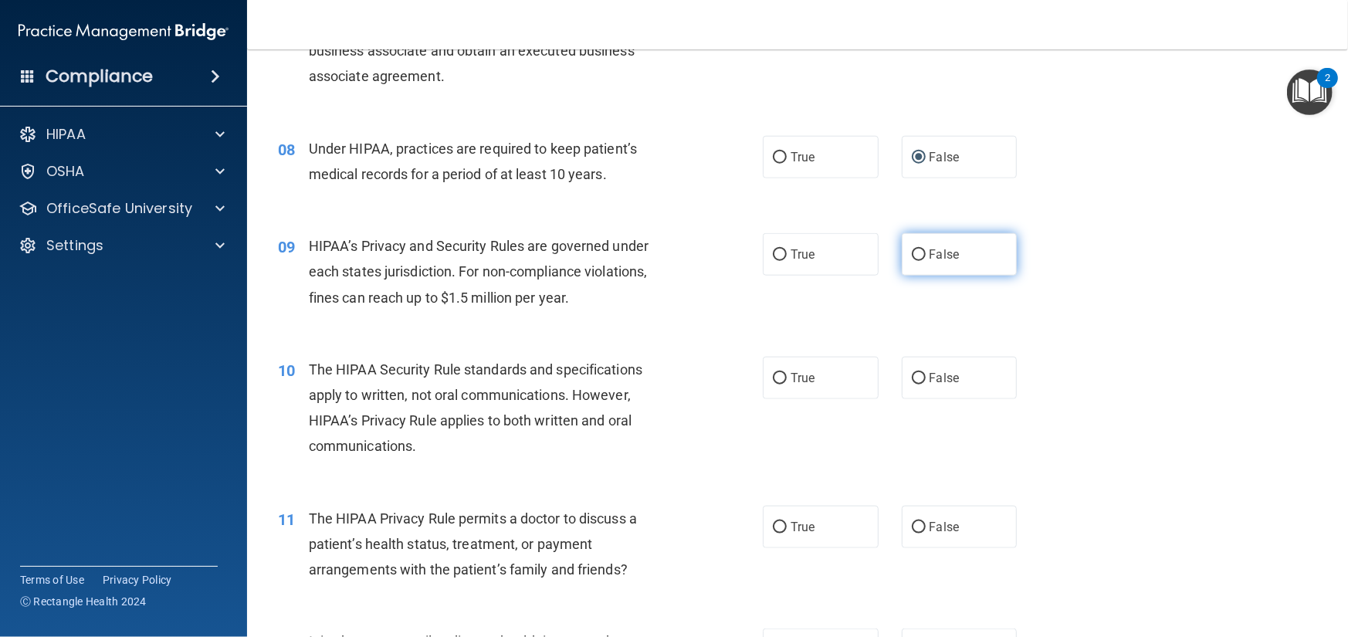
drag, startPoint x: 914, startPoint y: 259, endPoint x: 924, endPoint y: 261, distance: 10.2
click at [915, 258] on input "False" at bounding box center [919, 255] width 14 height 12
radio input "true"
drag, startPoint x: 776, startPoint y: 375, endPoint x: 835, endPoint y: 395, distance: 62.0
click at [778, 375] on input "True" at bounding box center [780, 379] width 14 height 12
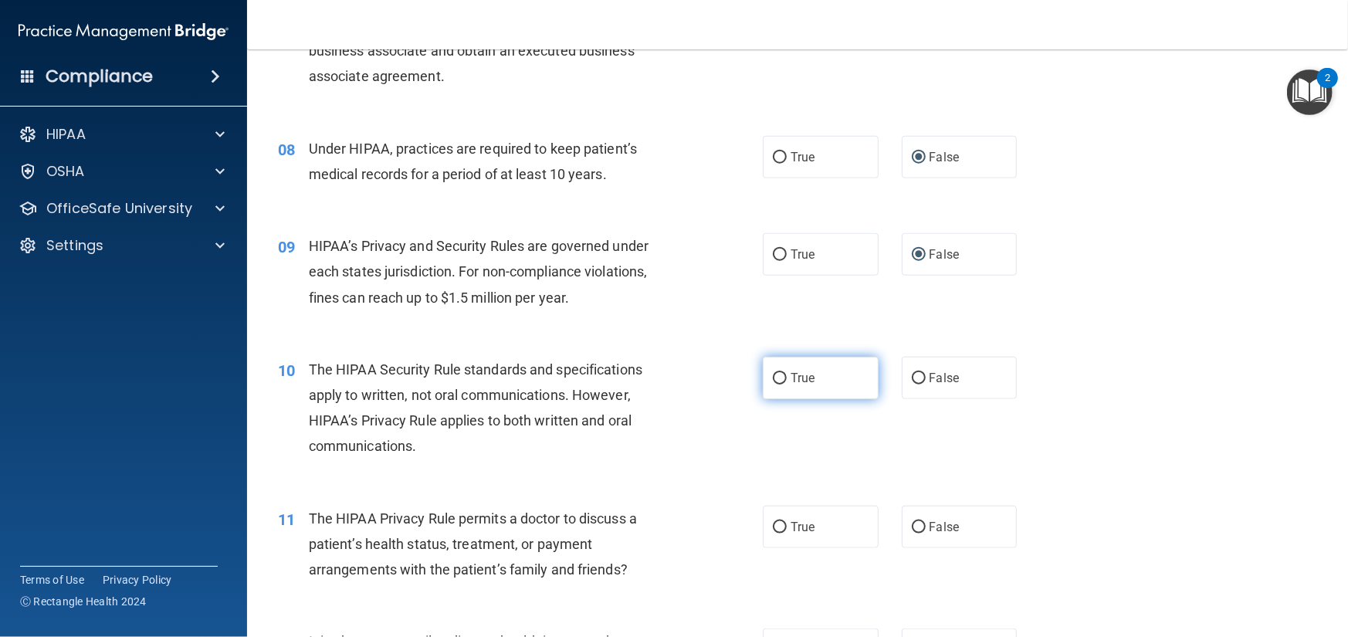
radio input "true"
drag, startPoint x: 774, startPoint y: 527, endPoint x: 940, endPoint y: 478, distance: 173.2
click at [791, 523] on label "True" at bounding box center [821, 527] width 116 height 42
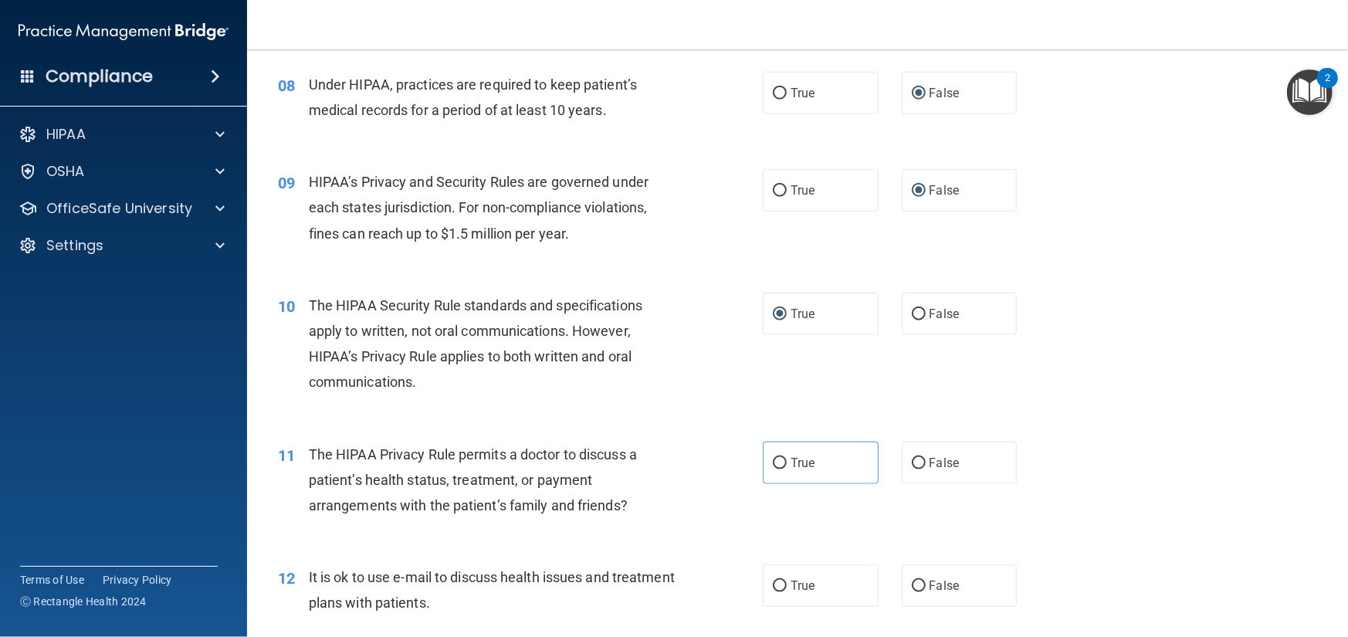
scroll to position [1081, 0]
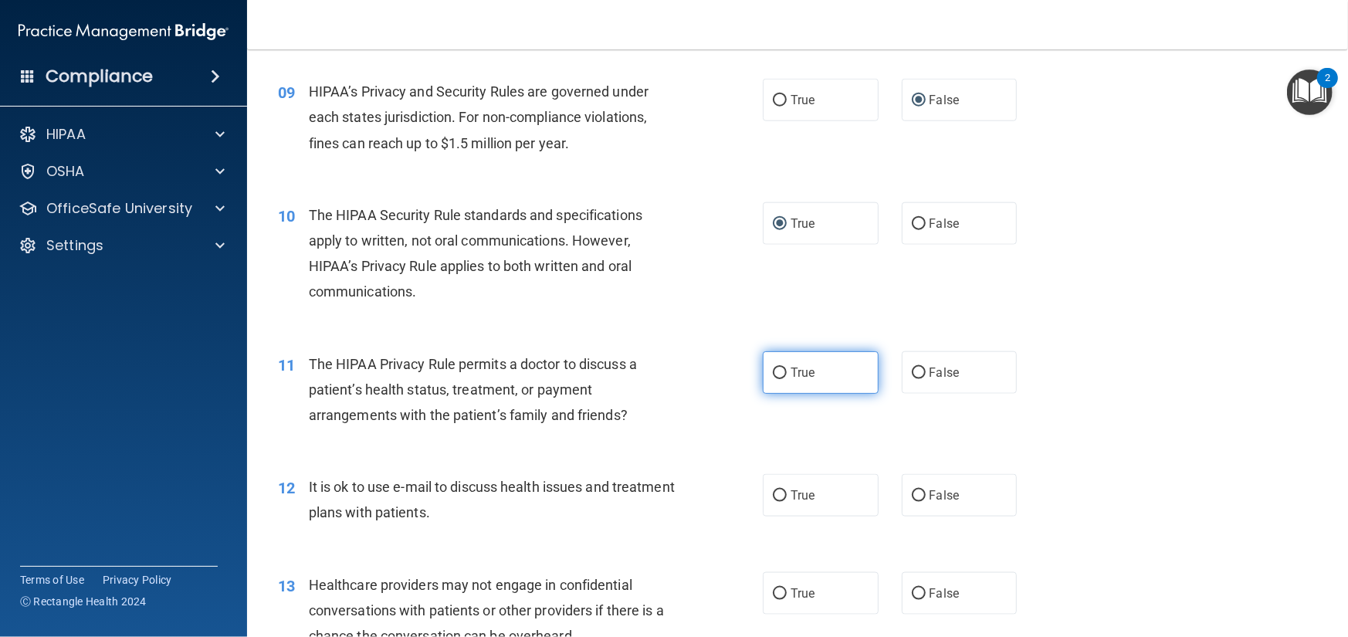
click at [774, 373] on input "True" at bounding box center [780, 374] width 14 height 12
radio input "true"
click at [773, 496] on input "True" at bounding box center [780, 496] width 14 height 12
radio input "true"
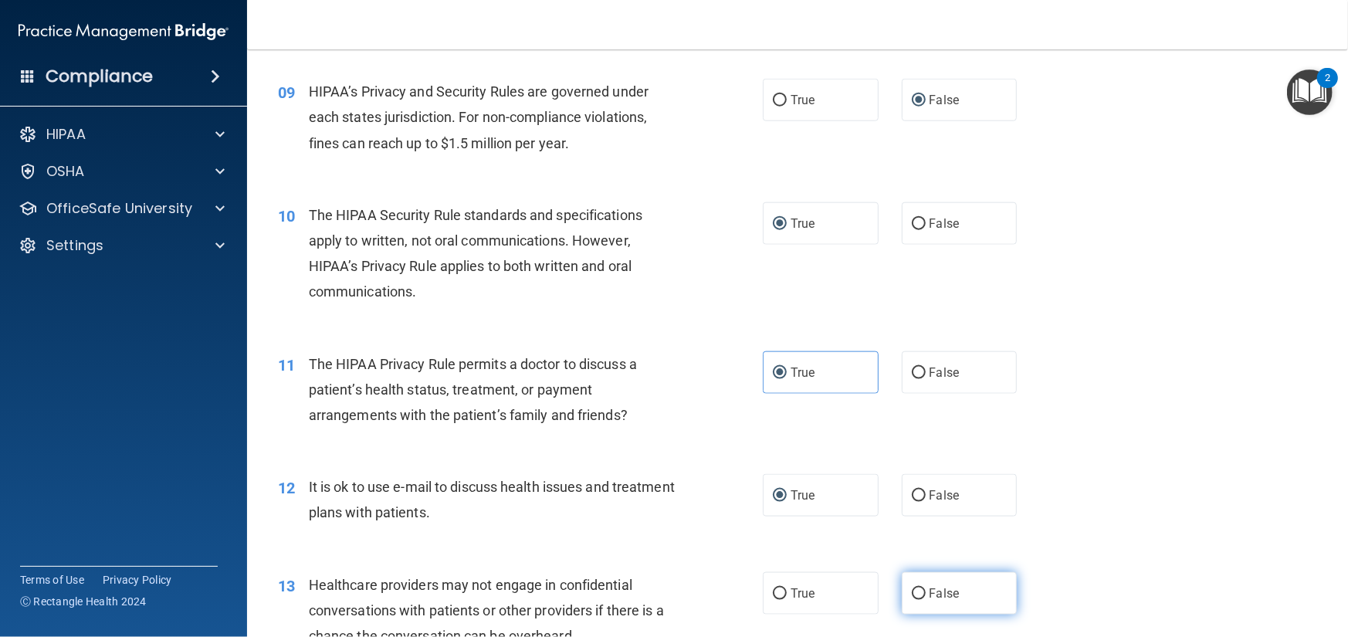
drag, startPoint x: 911, startPoint y: 592, endPoint x: 924, endPoint y: 581, distance: 17.5
click at [913, 592] on input "False" at bounding box center [919, 594] width 14 height 12
radio input "true"
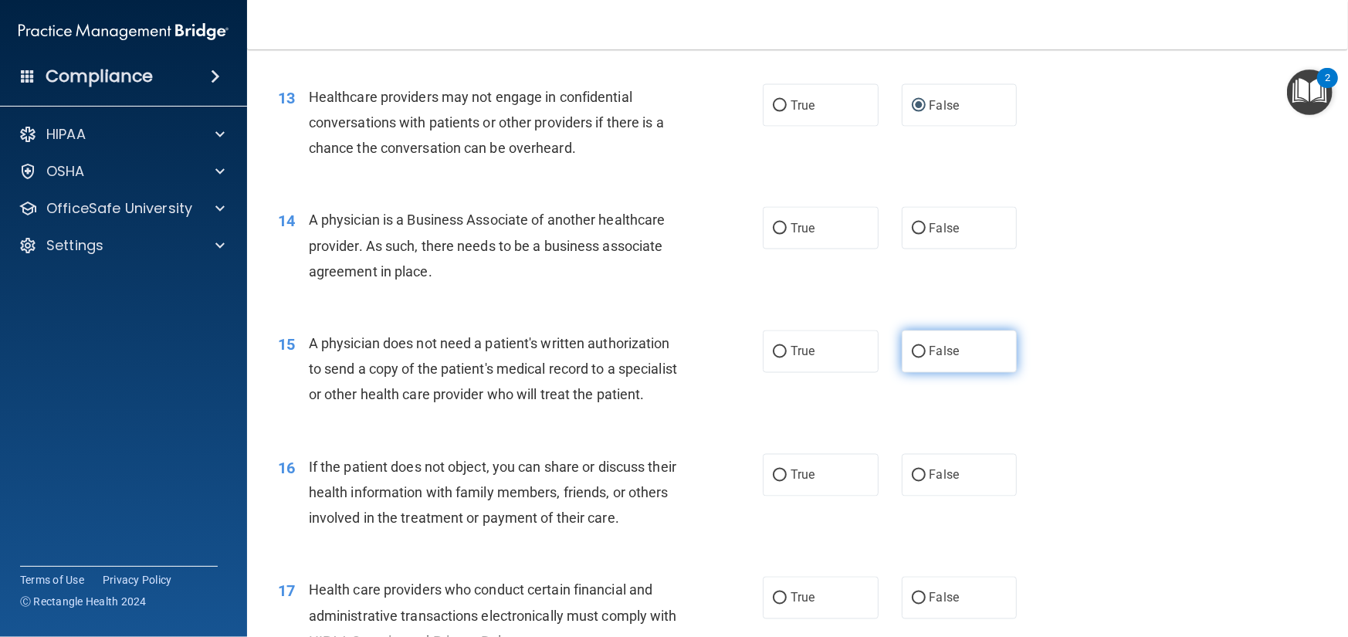
scroll to position [1621, 0]
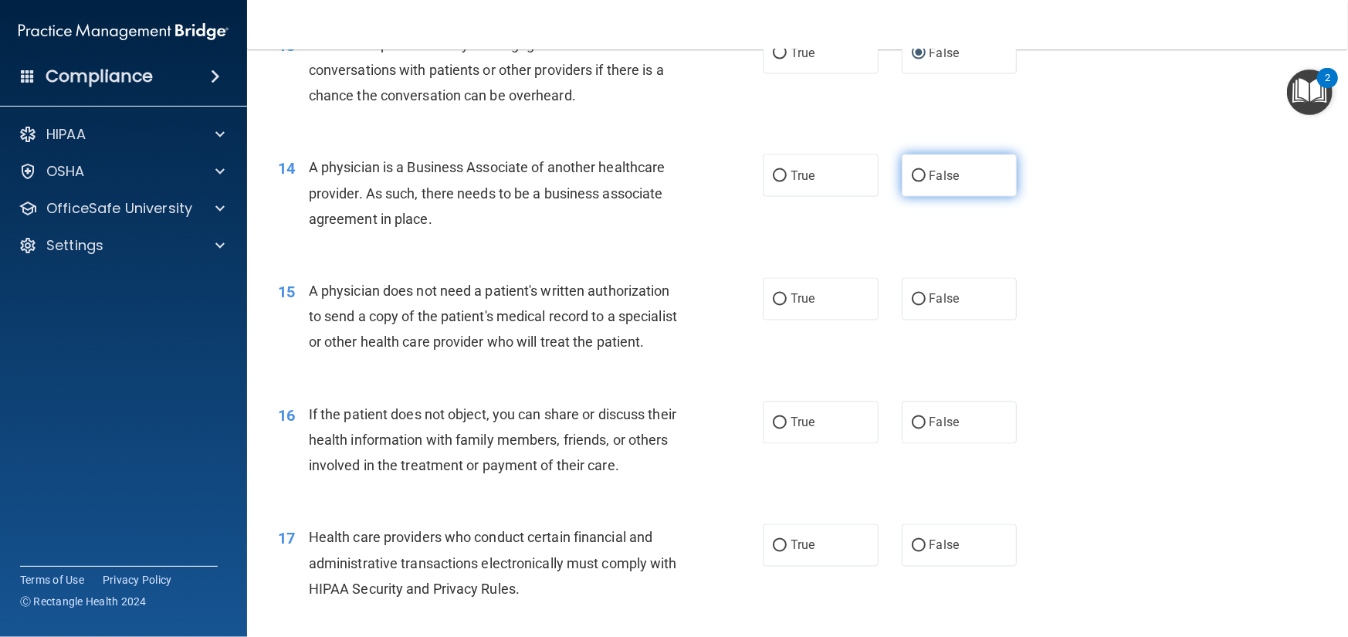
click at [912, 174] on input "False" at bounding box center [919, 177] width 14 height 12
radio input "true"
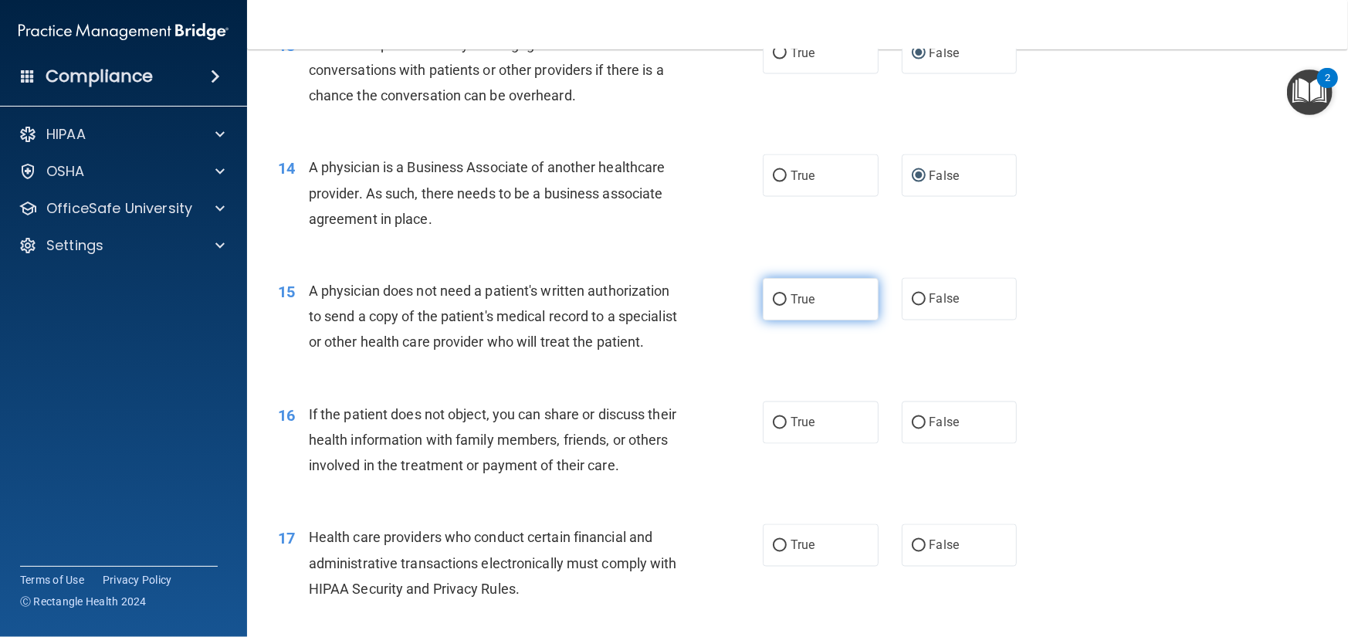
click at [776, 296] on input "True" at bounding box center [780, 300] width 14 height 12
radio input "true"
click at [774, 429] on input "True" at bounding box center [780, 424] width 14 height 12
radio input "true"
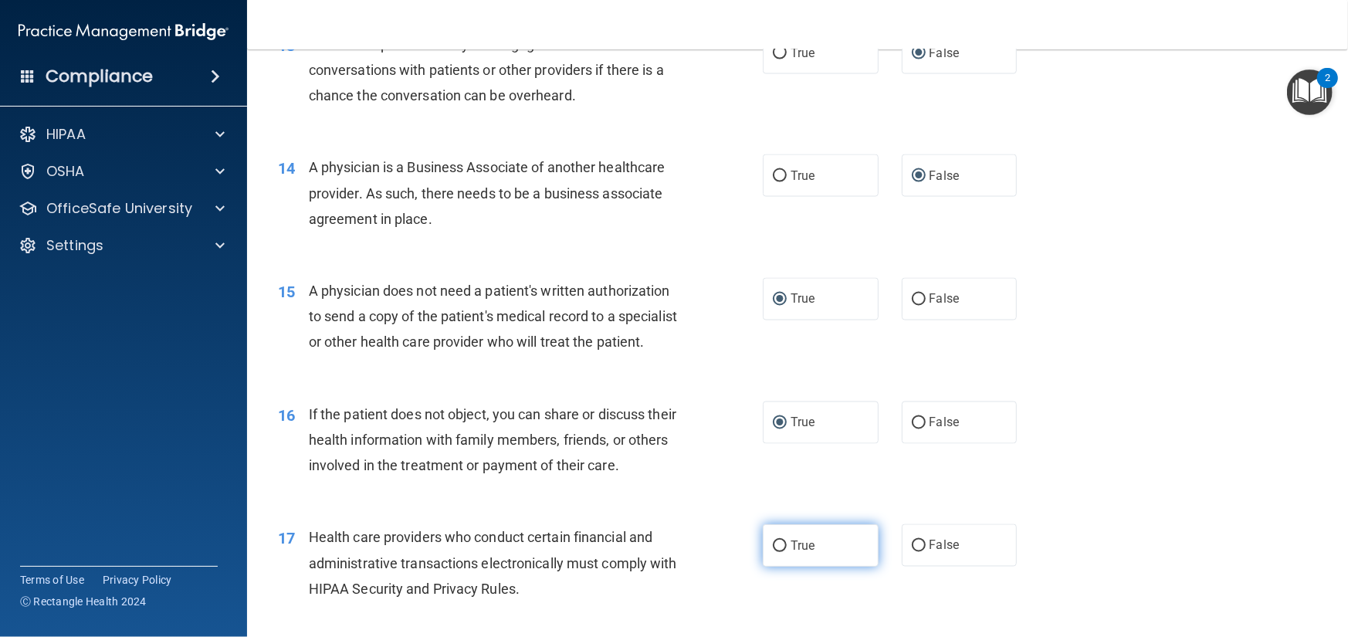
click at [773, 552] on input "True" at bounding box center [780, 546] width 14 height 12
radio input "true"
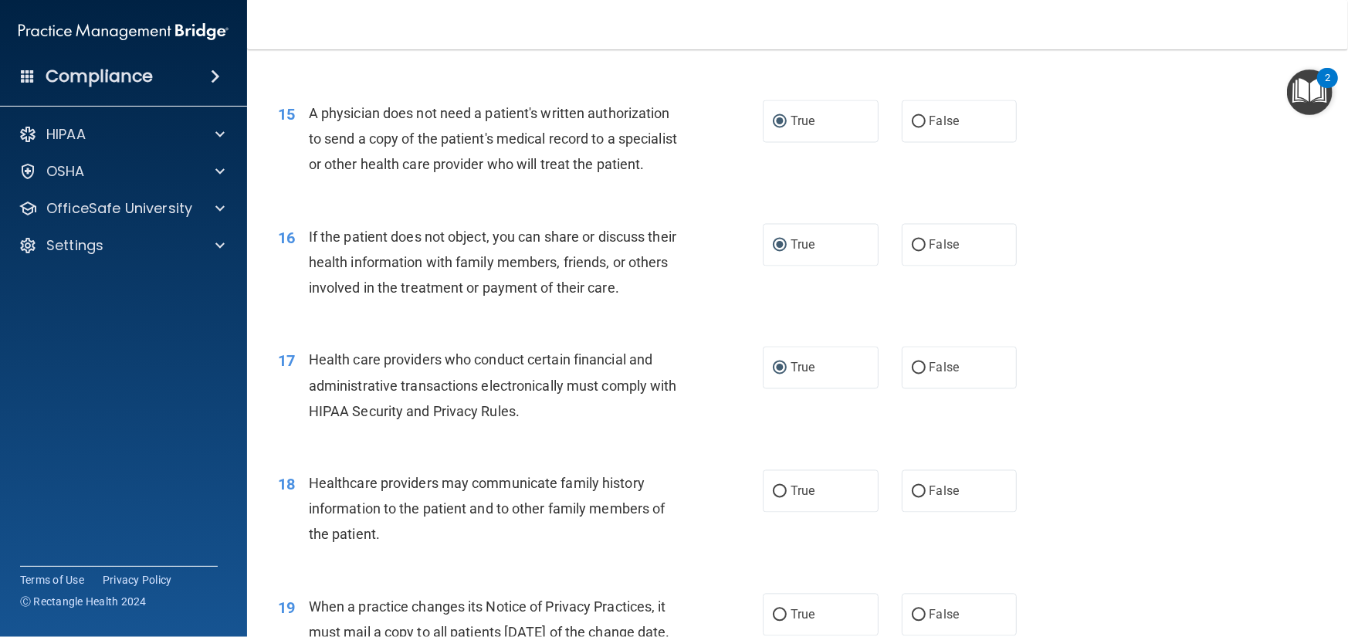
scroll to position [1853, 0]
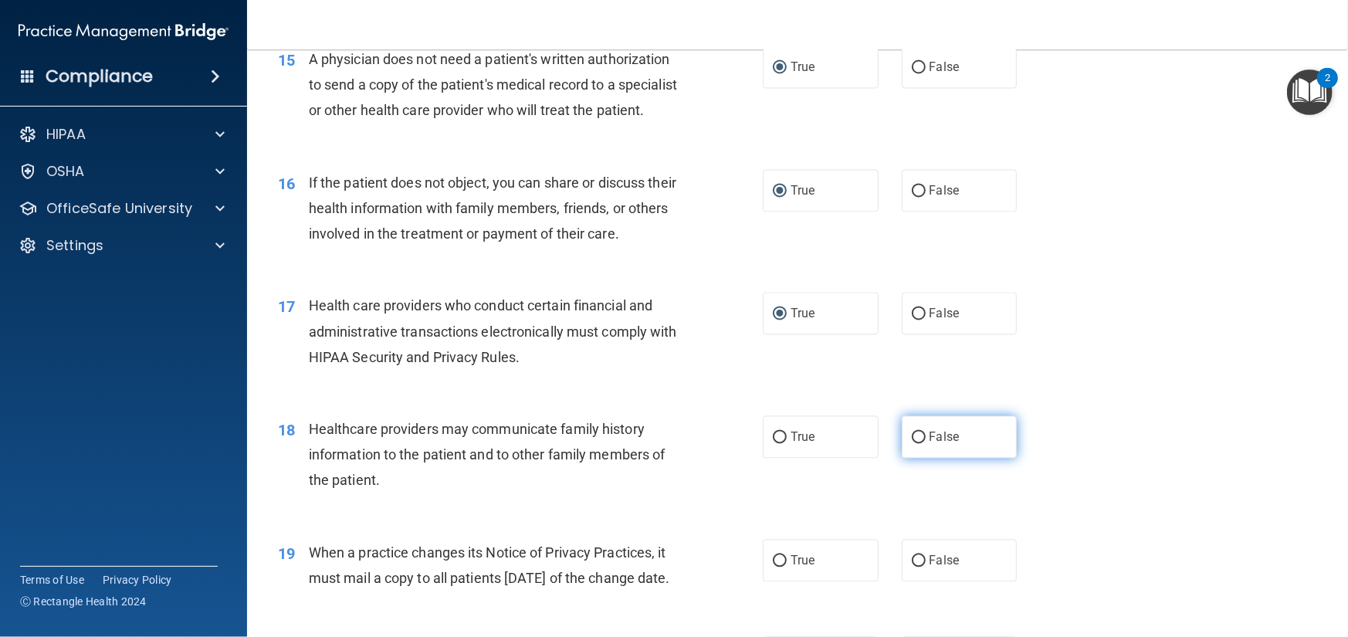
click at [914, 444] on input "False" at bounding box center [919, 438] width 14 height 12
radio input "true"
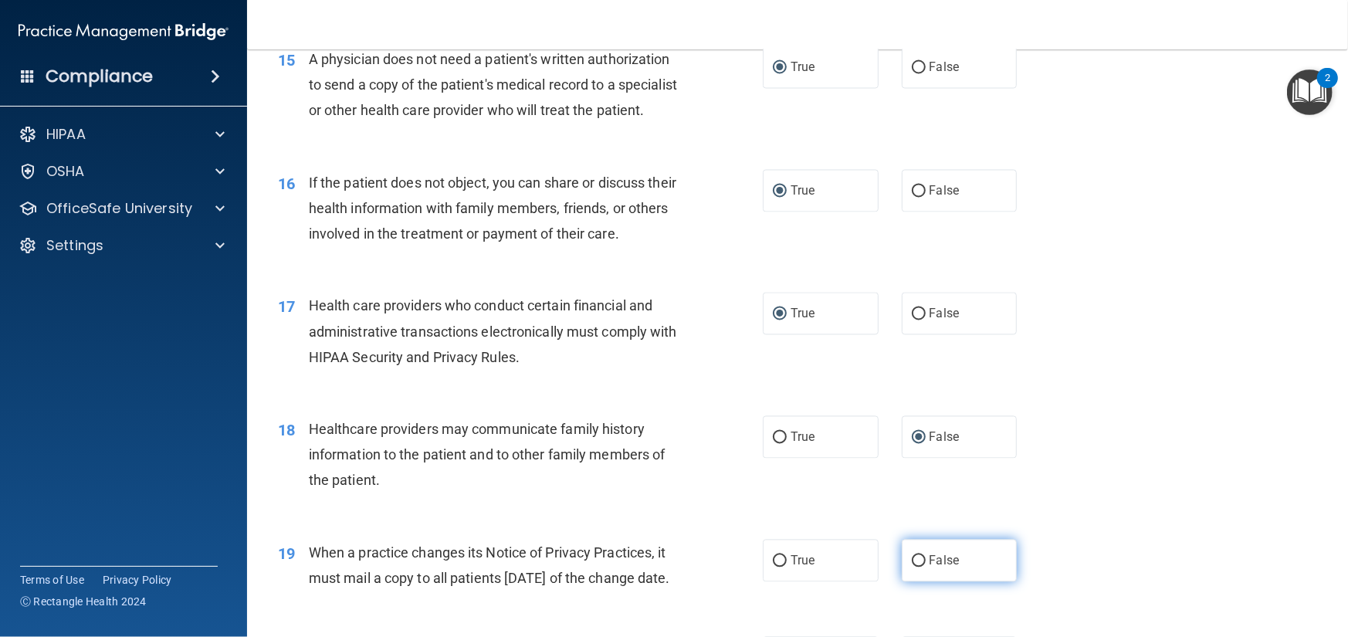
click at [912, 568] on input "False" at bounding box center [919, 562] width 14 height 12
radio input "true"
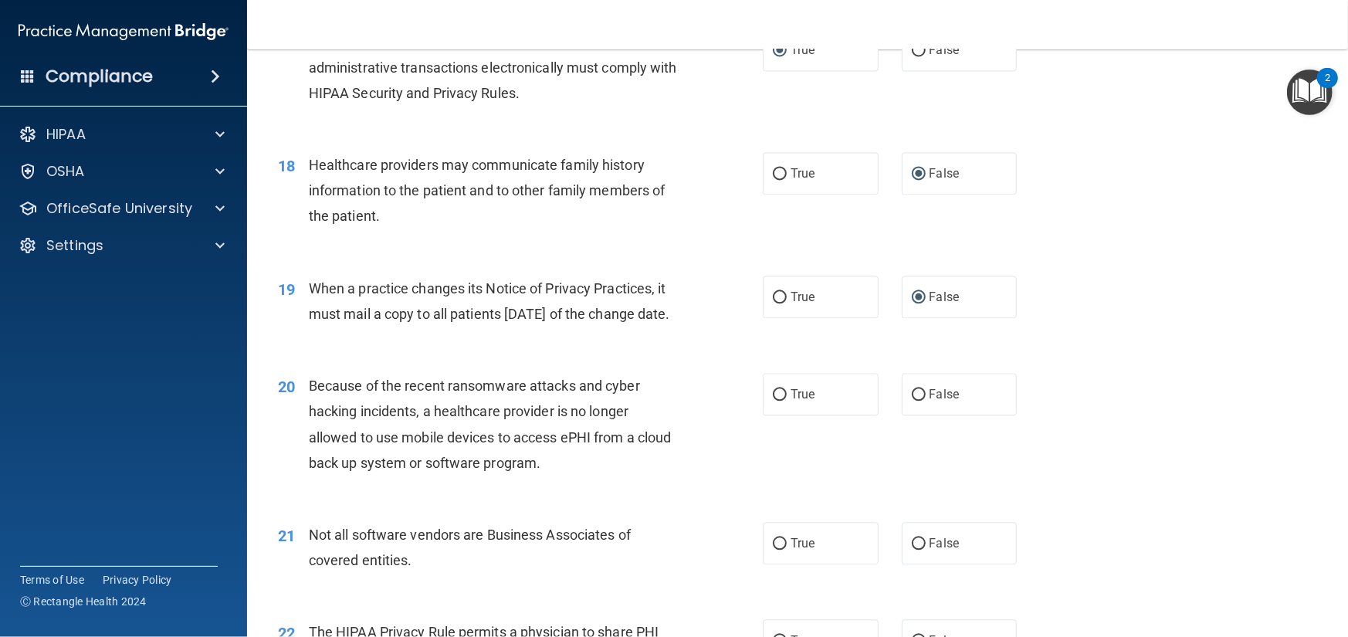
scroll to position [2162, 0]
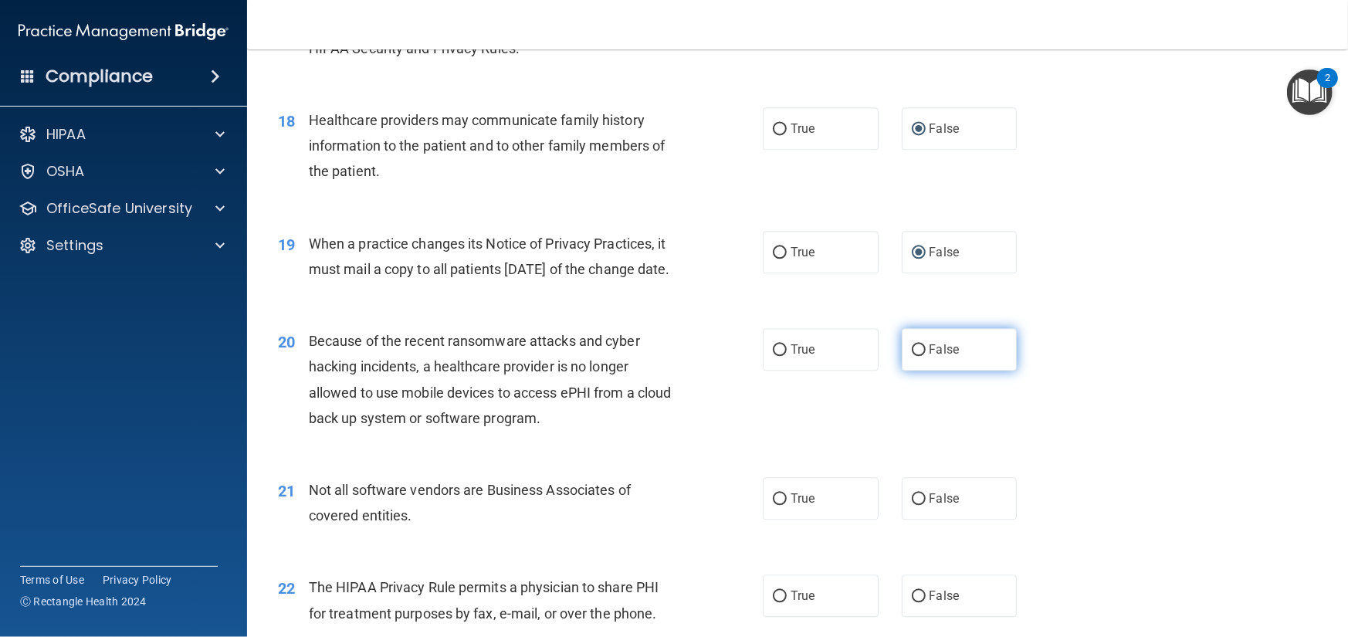
click at [912, 356] on input "False" at bounding box center [919, 350] width 14 height 12
radio input "true"
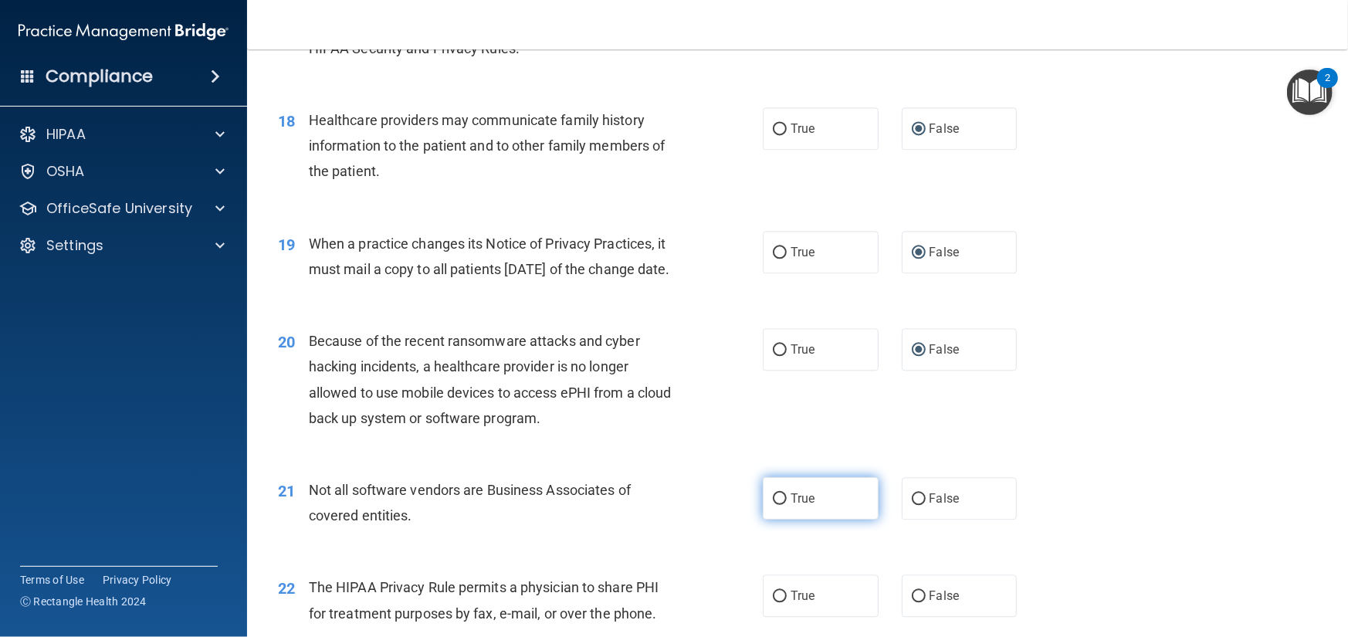
click at [774, 505] on input "True" at bounding box center [780, 499] width 14 height 12
radio input "true"
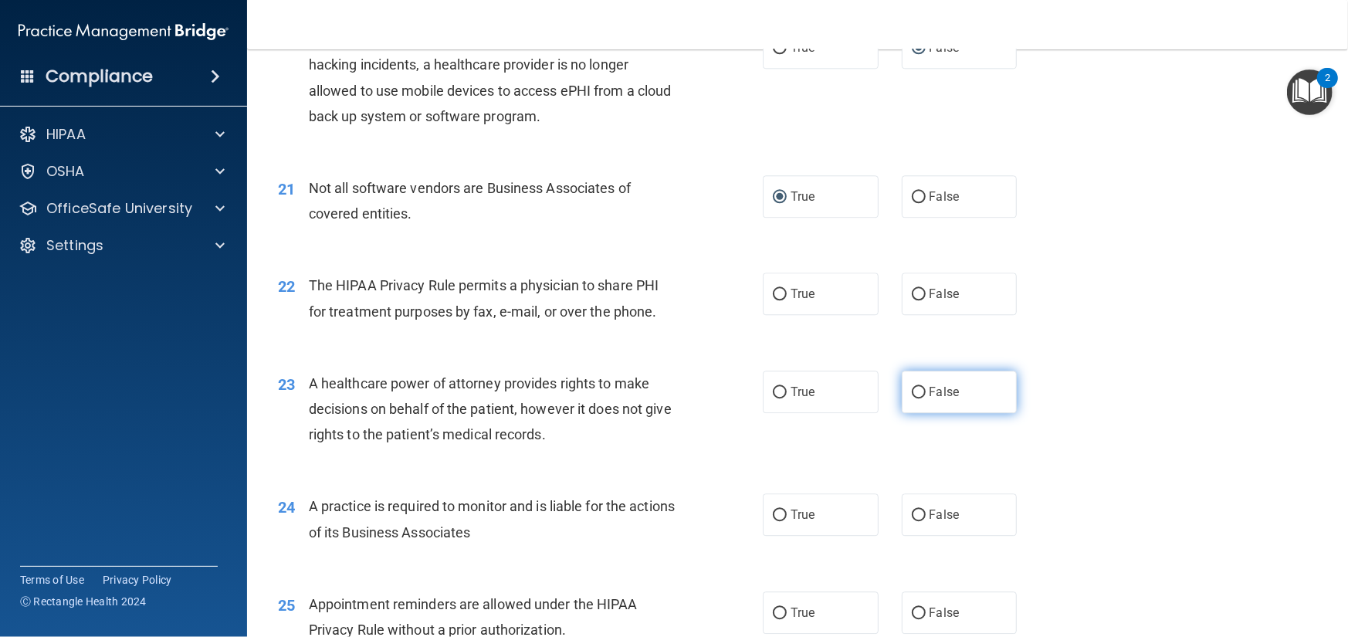
scroll to position [2471, 0]
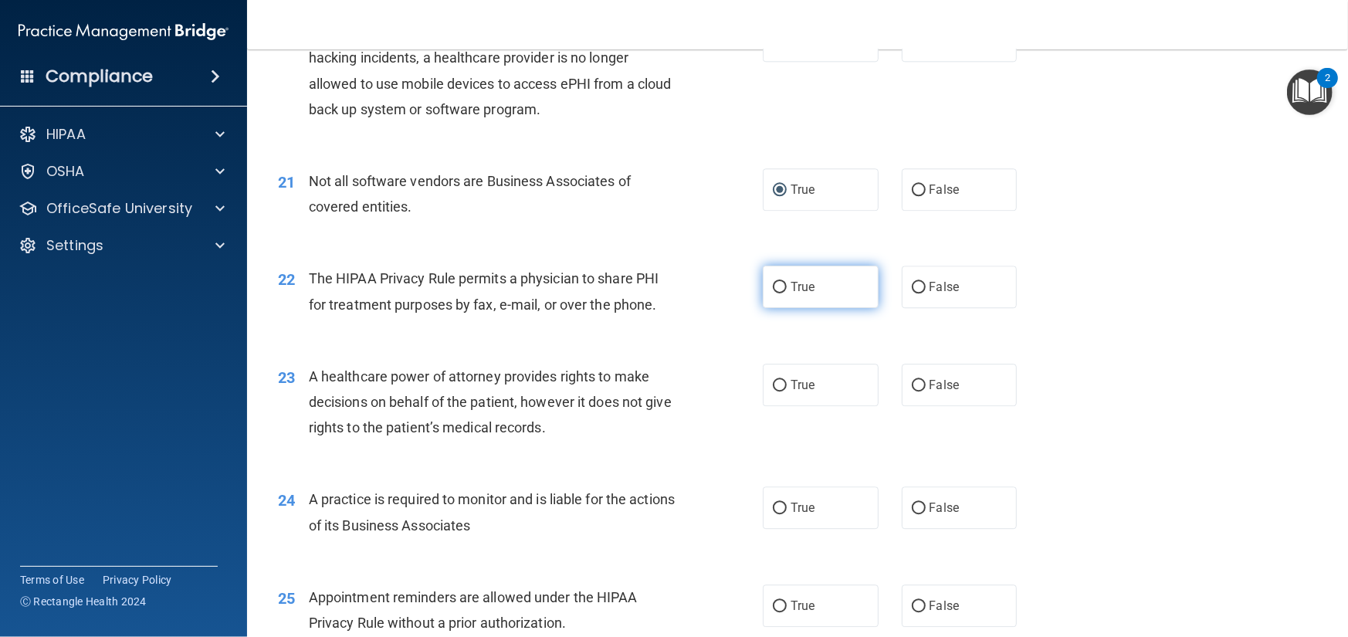
click at [774, 293] on input "True" at bounding box center [780, 288] width 14 height 12
radio input "true"
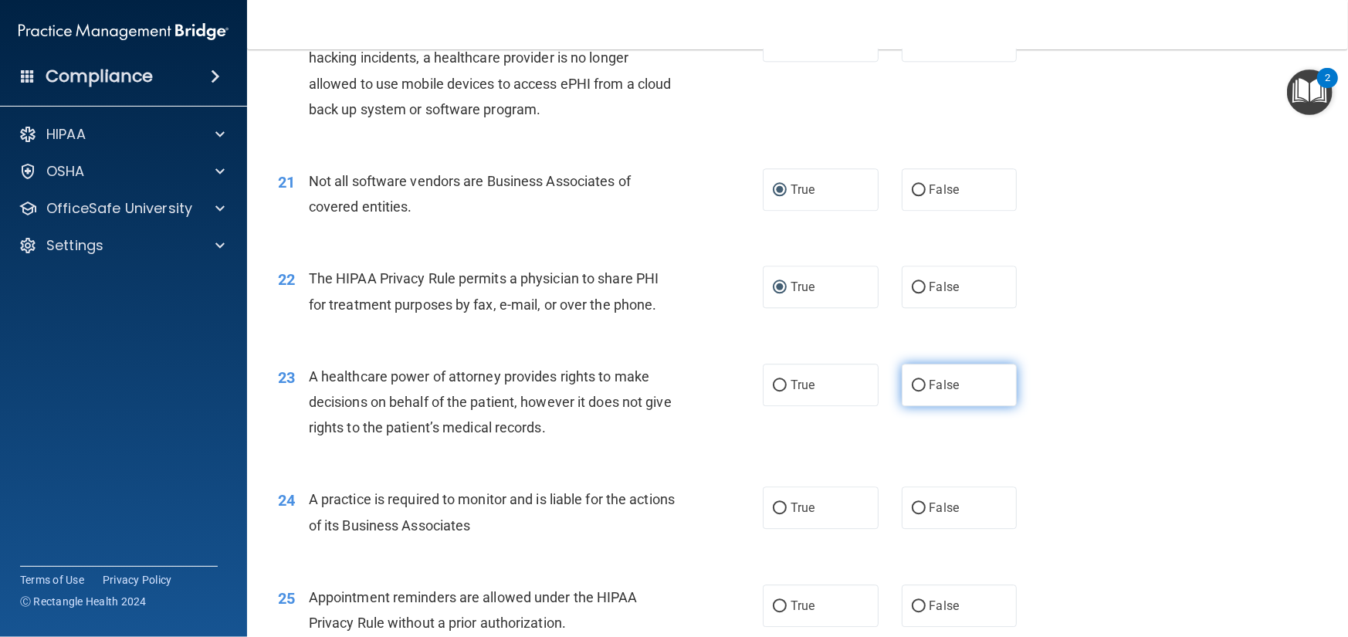
drag, startPoint x: 915, startPoint y: 434, endPoint x: 902, endPoint y: 516, distance: 82.9
click at [915, 391] on input "False" at bounding box center [919, 386] width 14 height 12
radio input "true"
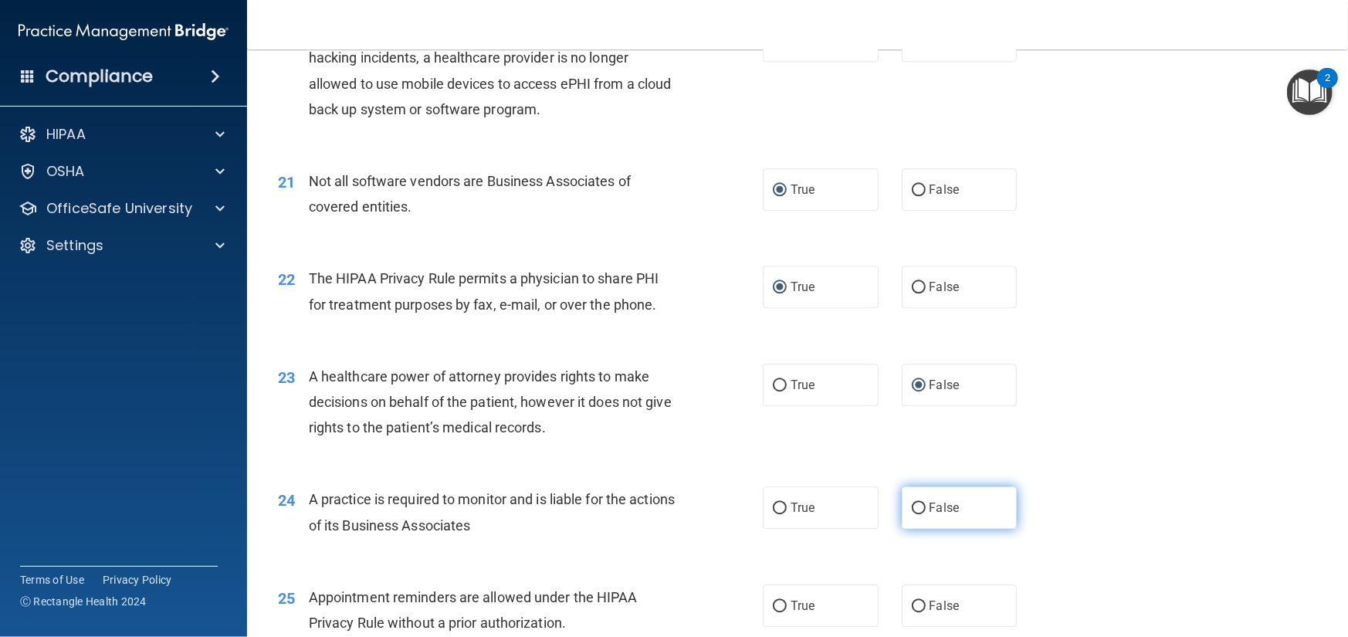
click at [913, 514] on input "False" at bounding box center [919, 509] width 14 height 12
radio input "true"
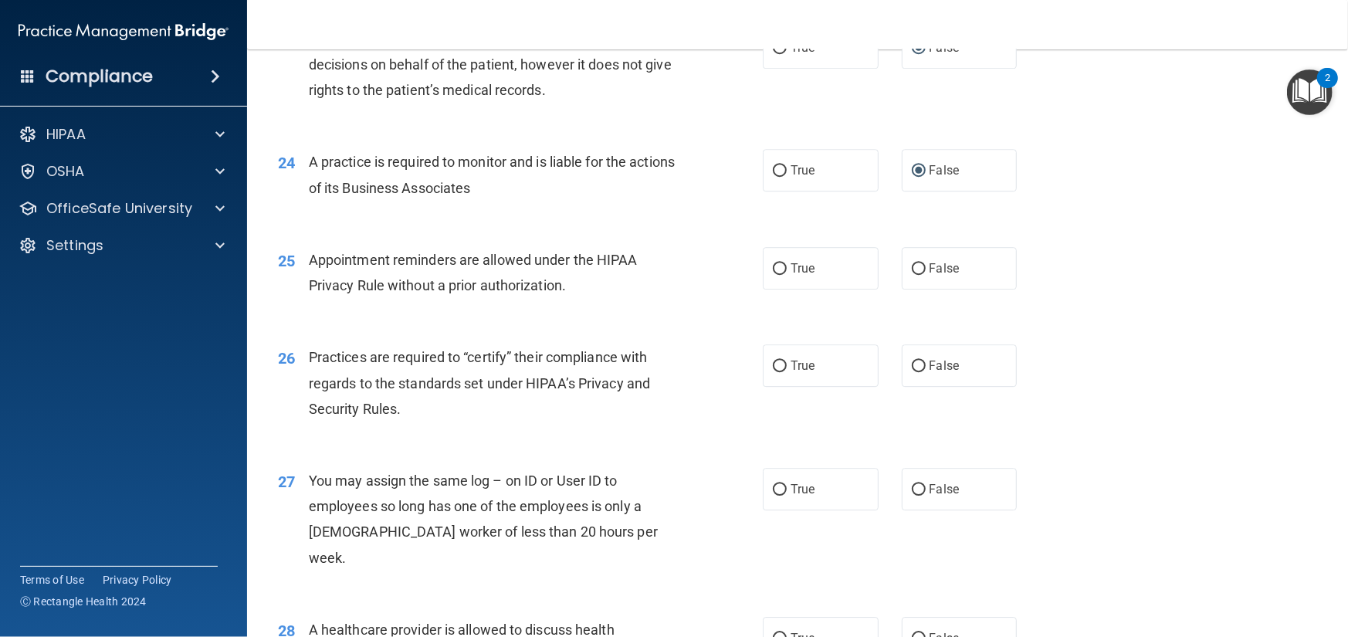
scroll to position [2857, 0]
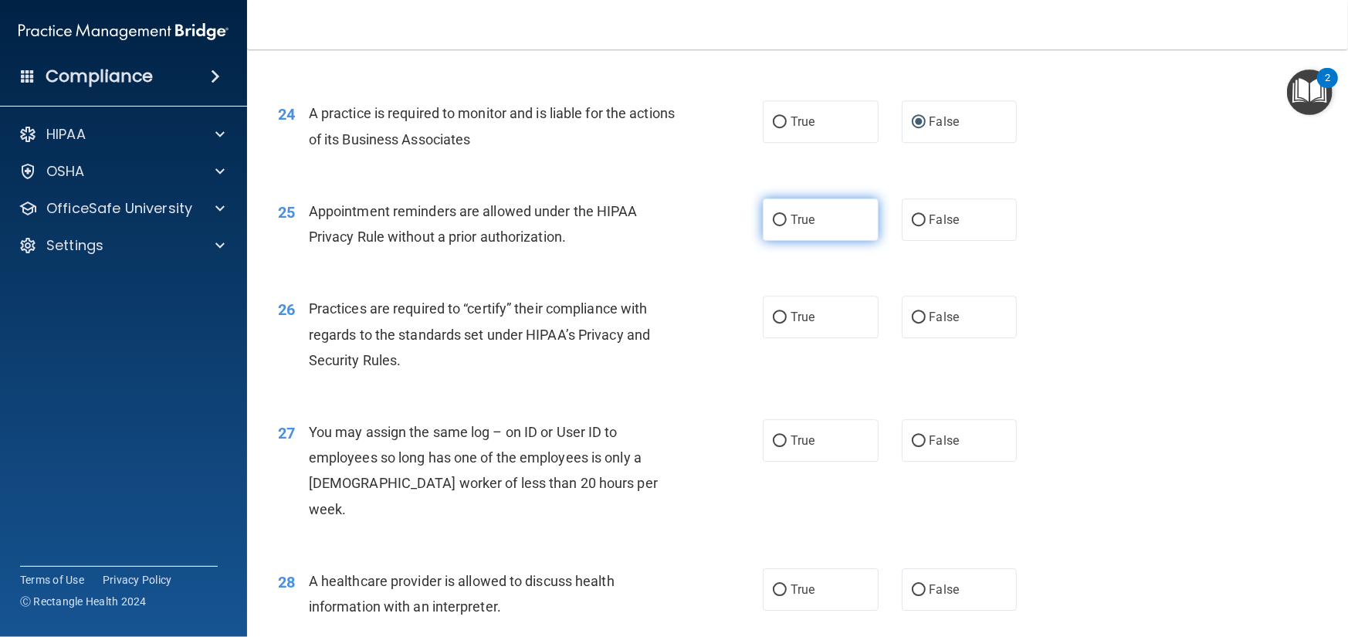
click at [778, 226] on input "True" at bounding box center [780, 221] width 14 height 12
radio input "true"
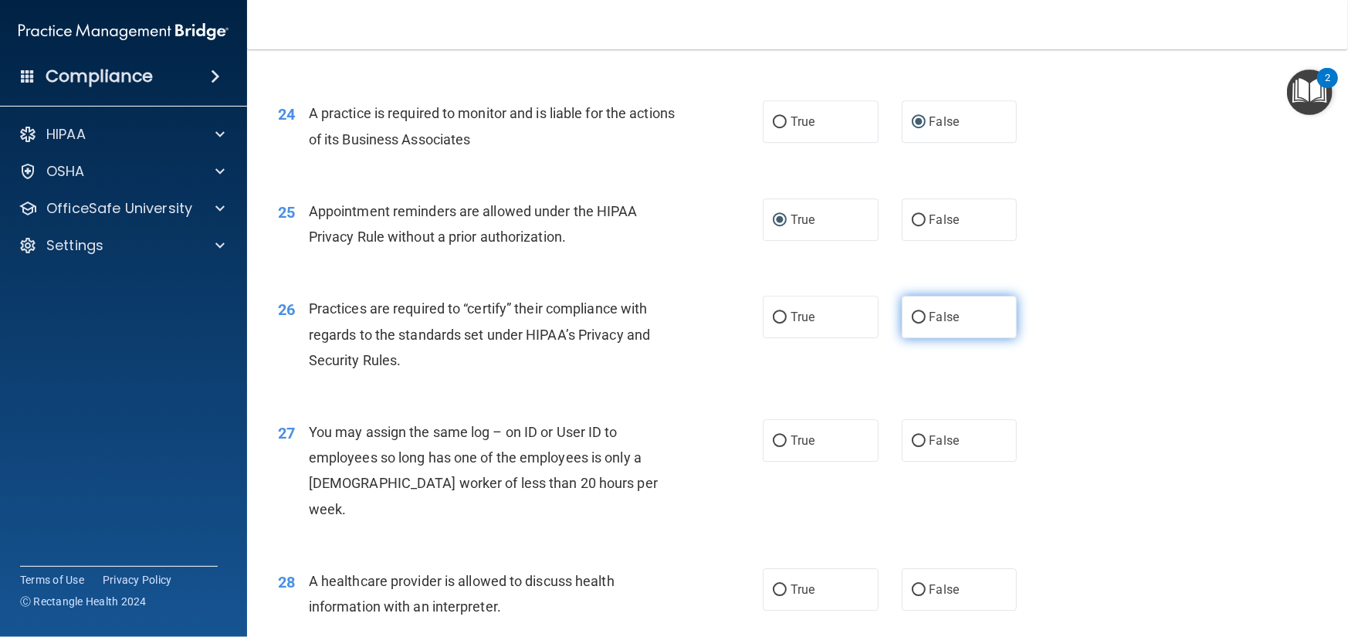
click at [912, 324] on input "False" at bounding box center [919, 318] width 14 height 12
radio input "true"
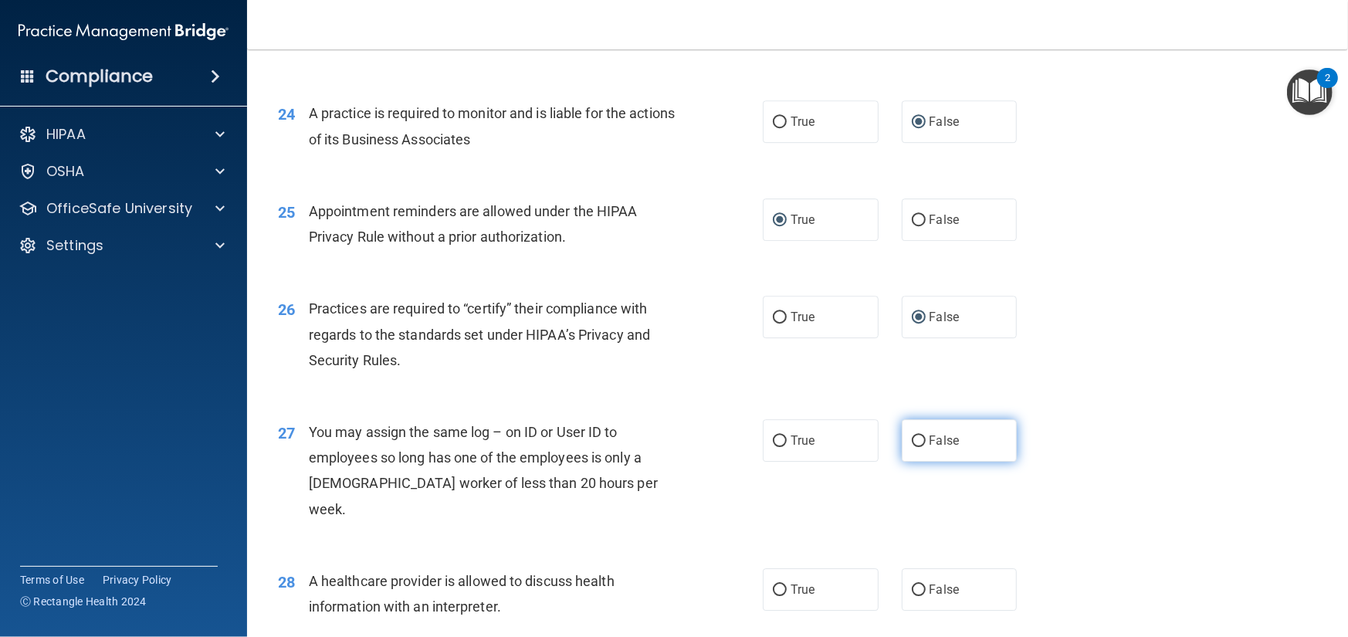
click at [912, 447] on input "False" at bounding box center [919, 441] width 14 height 12
radio input "true"
drag, startPoint x: 773, startPoint y: 616, endPoint x: 849, endPoint y: 567, distance: 91.0
click at [777, 596] on input "True" at bounding box center [780, 590] width 14 height 12
radio input "true"
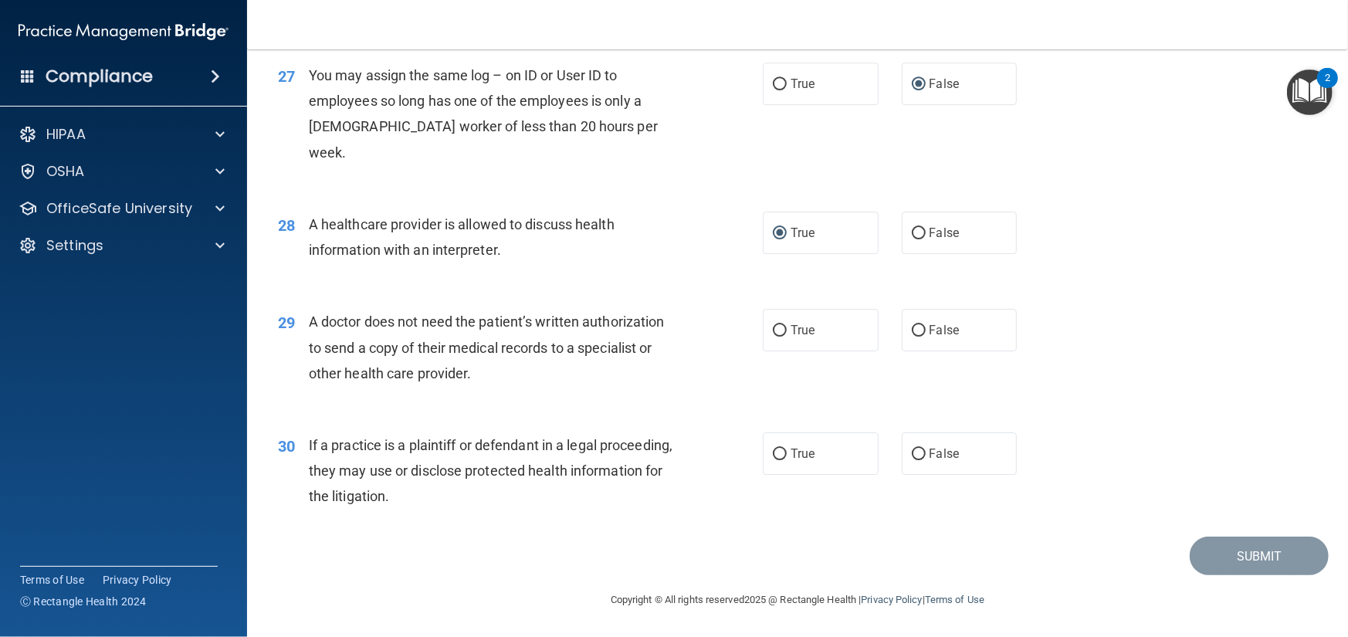
scroll to position [3238, 0]
click at [773, 329] on input "True" at bounding box center [780, 331] width 14 height 12
radio input "true"
click at [779, 452] on input "True" at bounding box center [780, 455] width 14 height 12
radio input "true"
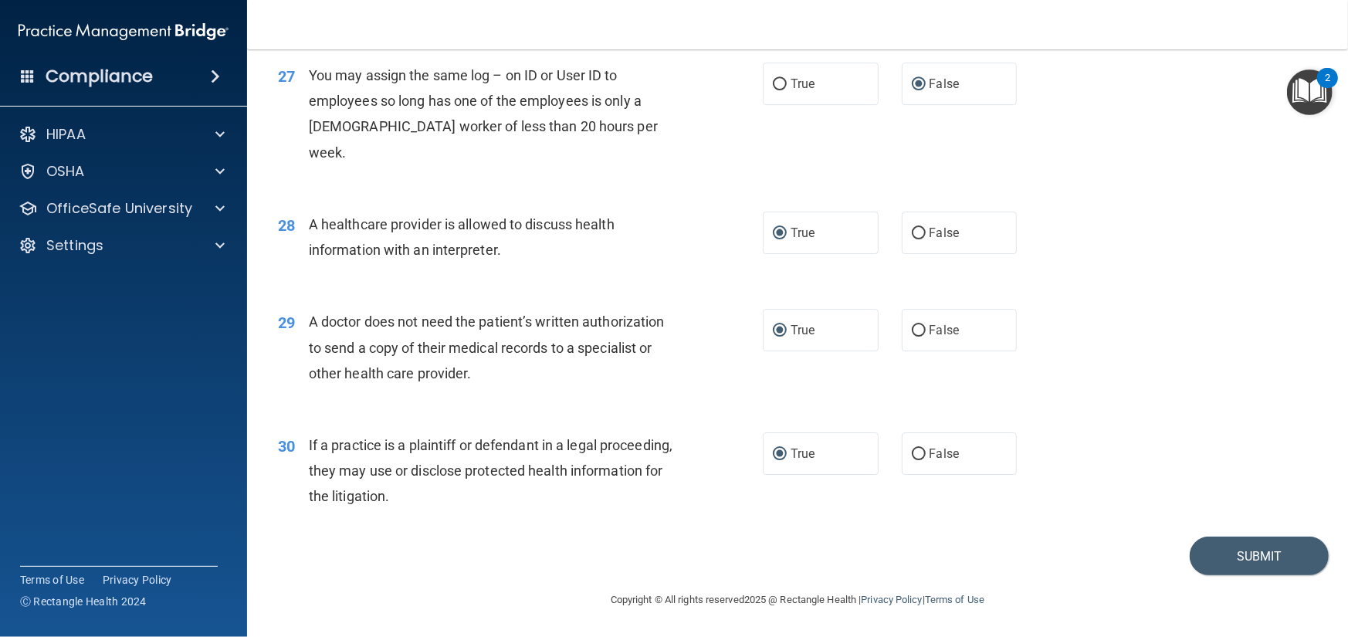
scroll to position [3160, 0]
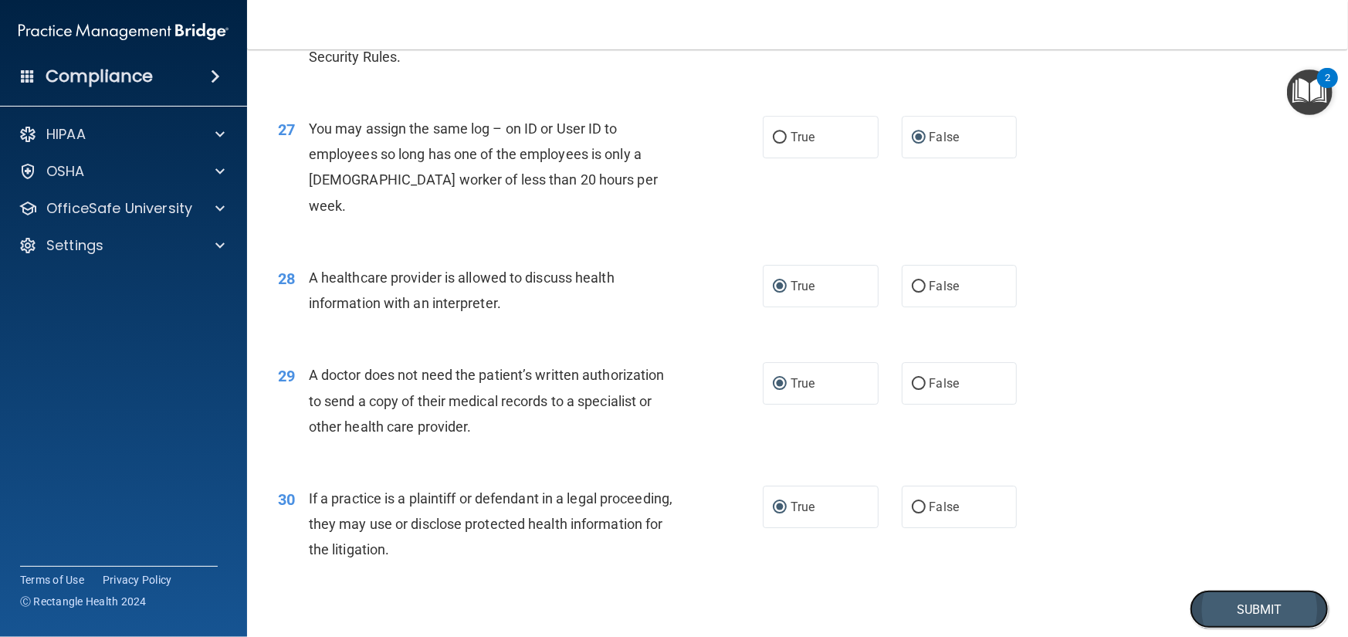
click at [1247, 628] on button "Submit" at bounding box center [1259, 609] width 139 height 39
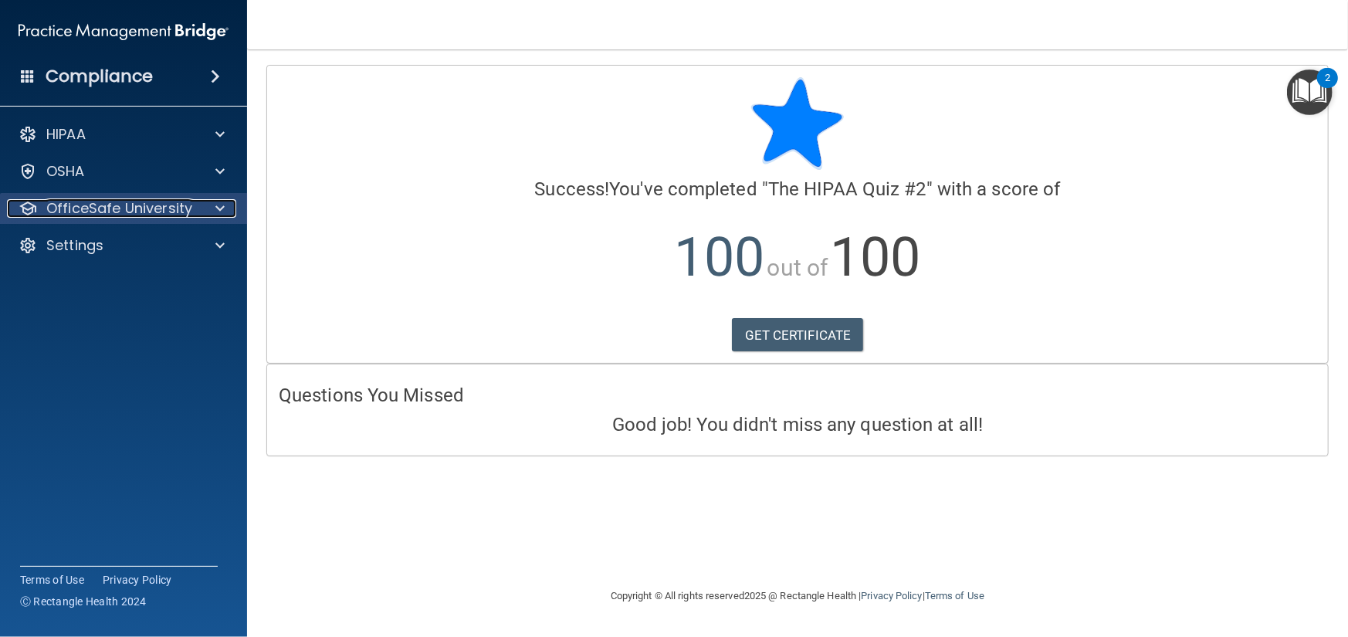
click at [221, 205] on span at bounding box center [219, 208] width 9 height 19
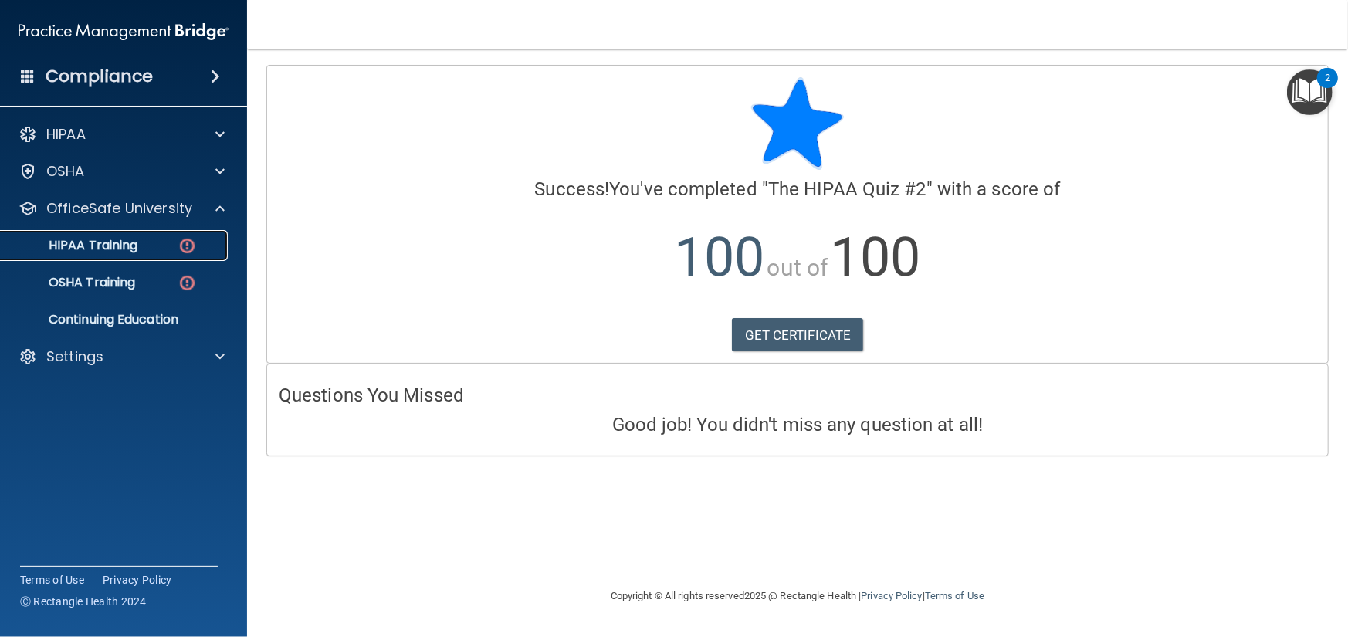
click at [188, 244] on img at bounding box center [187, 245] width 19 height 19
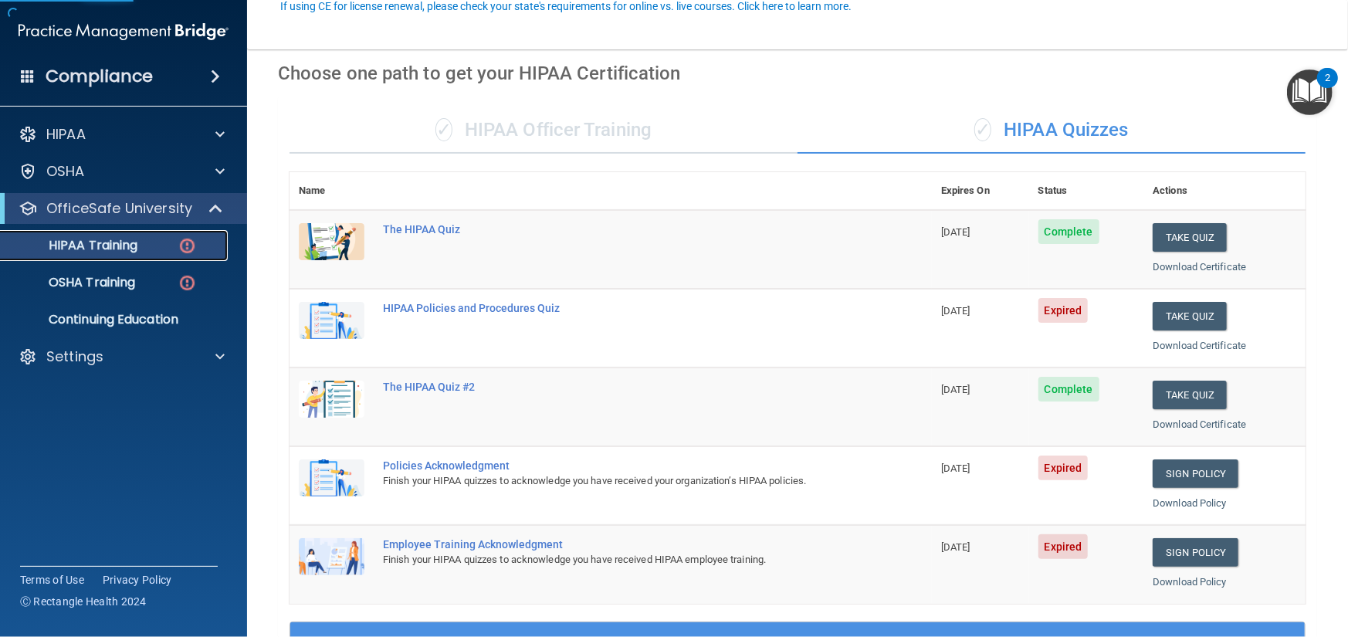
scroll to position [154, 0]
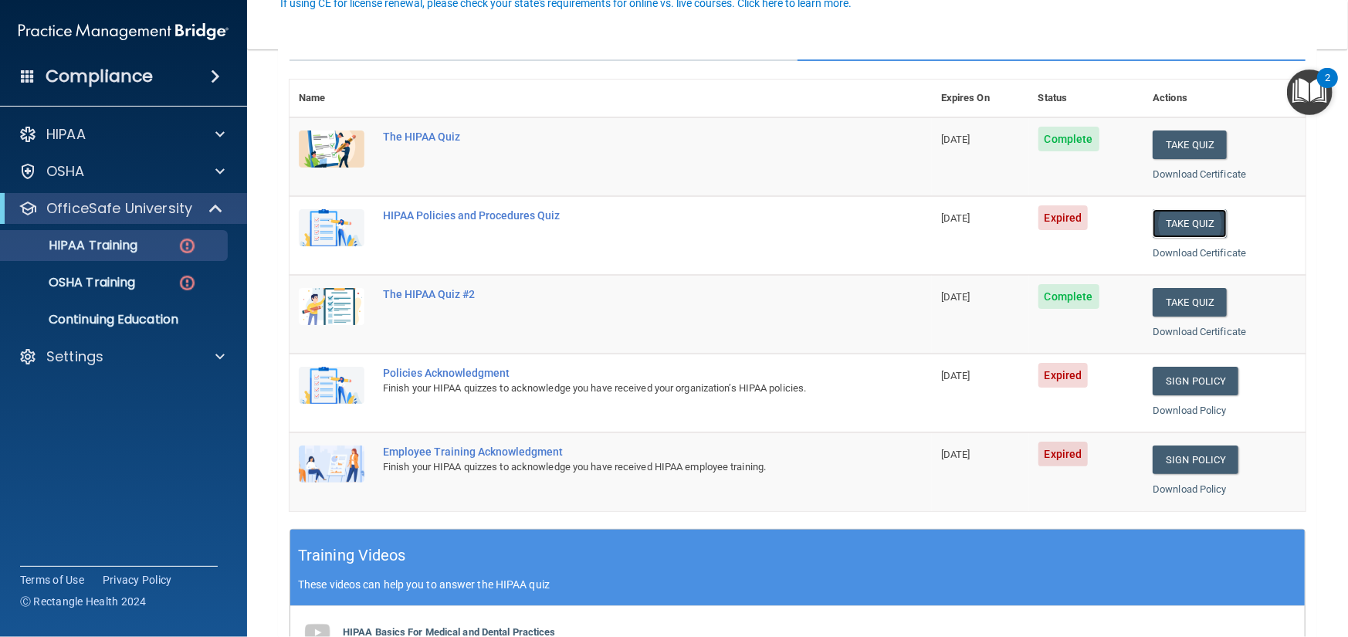
click at [1184, 222] on button "Take Quiz" at bounding box center [1190, 223] width 74 height 29
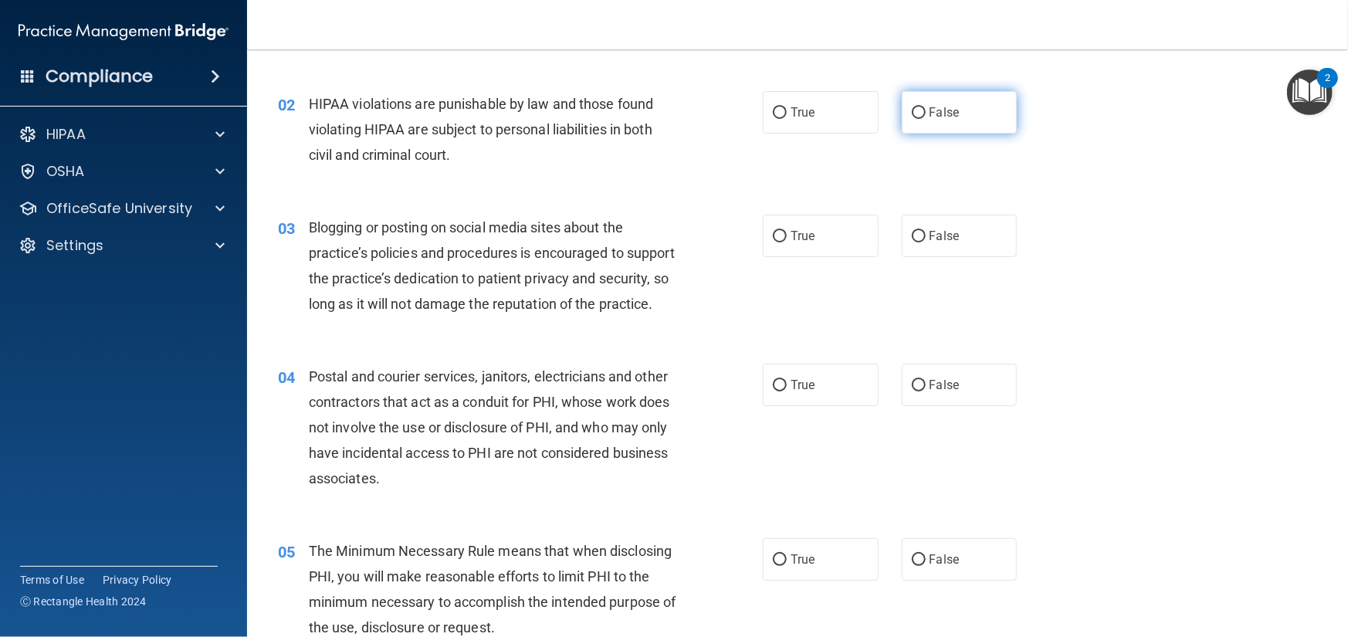
click at [912, 111] on input "False" at bounding box center [919, 113] width 14 height 12
radio input "true"
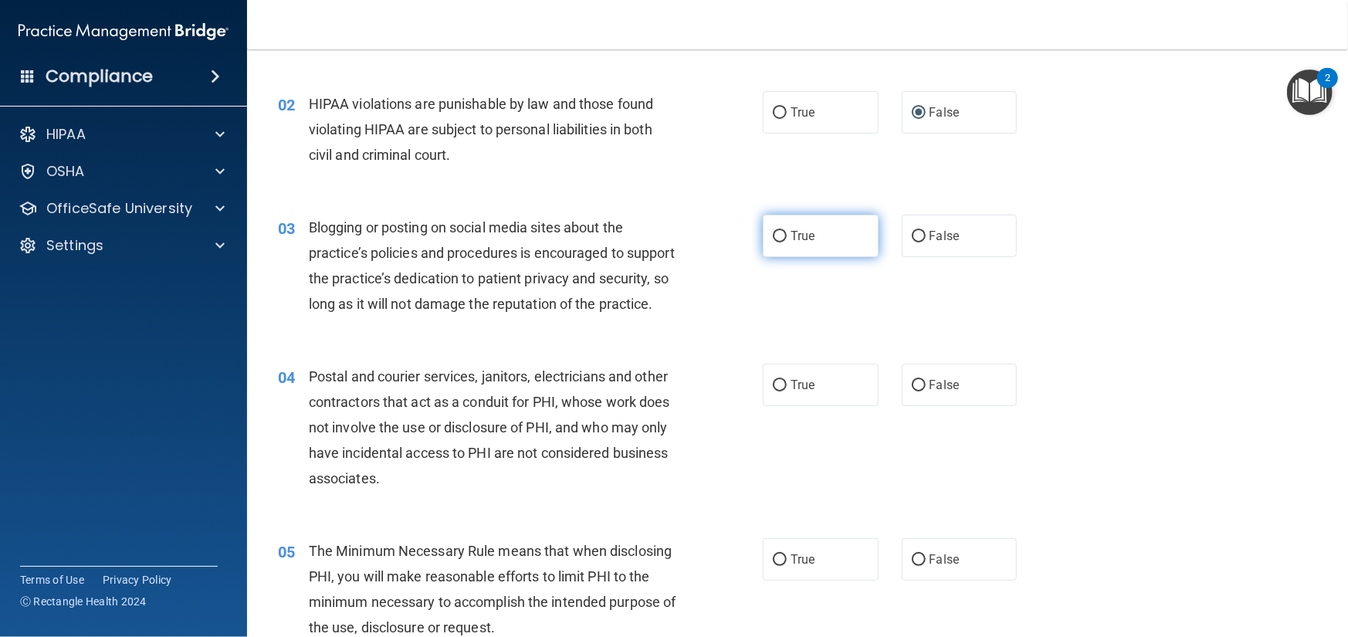
drag, startPoint x: 774, startPoint y: 238, endPoint x: 792, endPoint y: 246, distance: 19.4
click at [776, 237] on input "True" at bounding box center [780, 237] width 14 height 12
radio input "true"
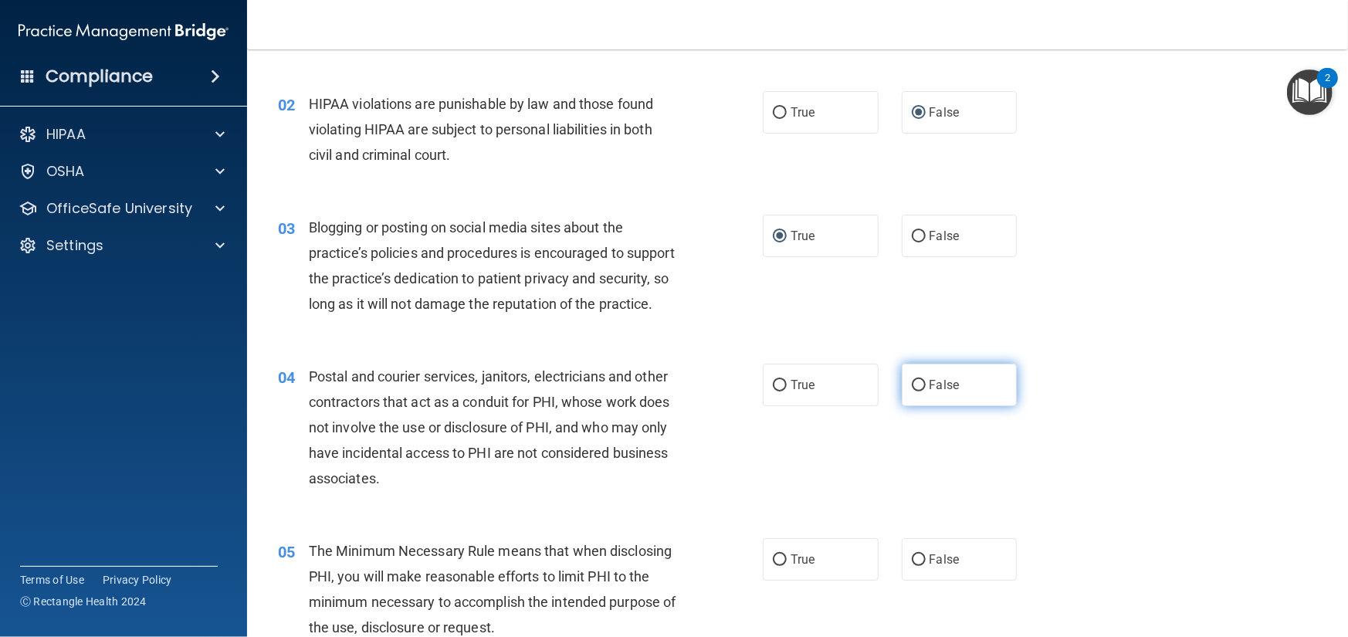
click at [916, 391] on input "False" at bounding box center [919, 386] width 14 height 12
radio input "true"
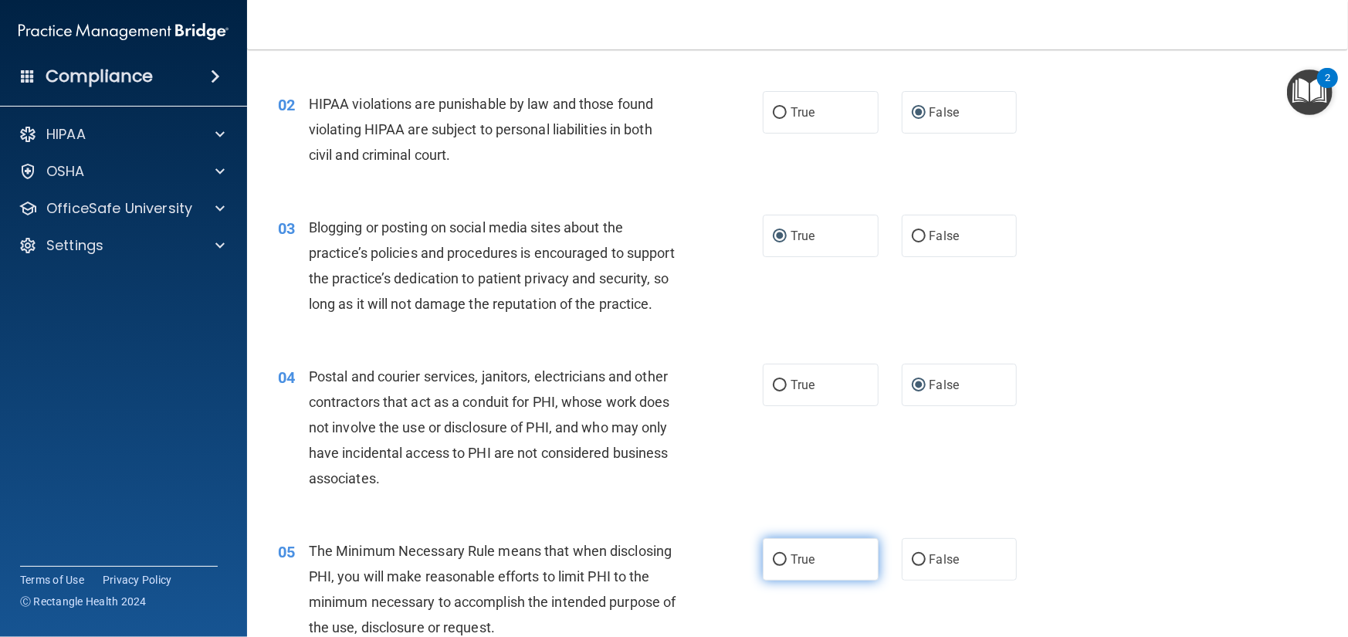
click at [773, 566] on input "True" at bounding box center [780, 560] width 14 height 12
radio input "true"
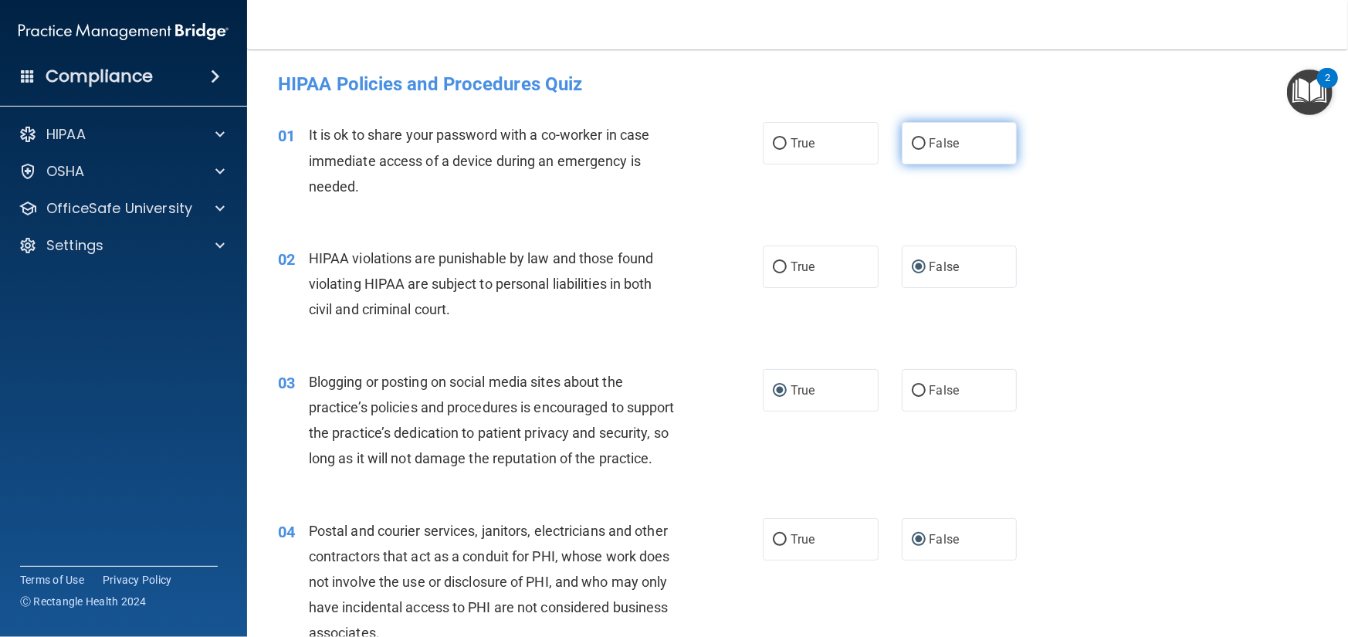
click at [918, 146] on input "False" at bounding box center [919, 144] width 14 height 12
radio input "true"
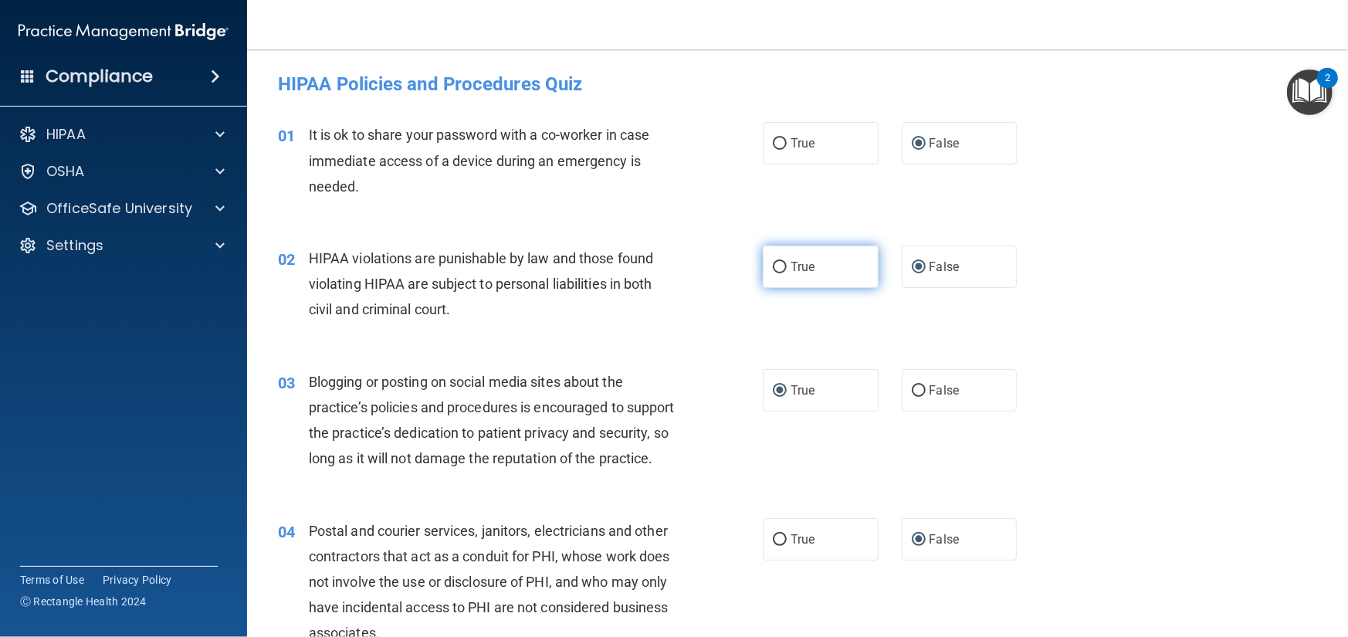
click at [774, 269] on input "True" at bounding box center [780, 268] width 14 height 12
radio input "true"
radio input "false"
drag, startPoint x: 914, startPoint y: 393, endPoint x: 988, endPoint y: 413, distance: 76.8
click at [915, 393] on input "False" at bounding box center [919, 391] width 14 height 12
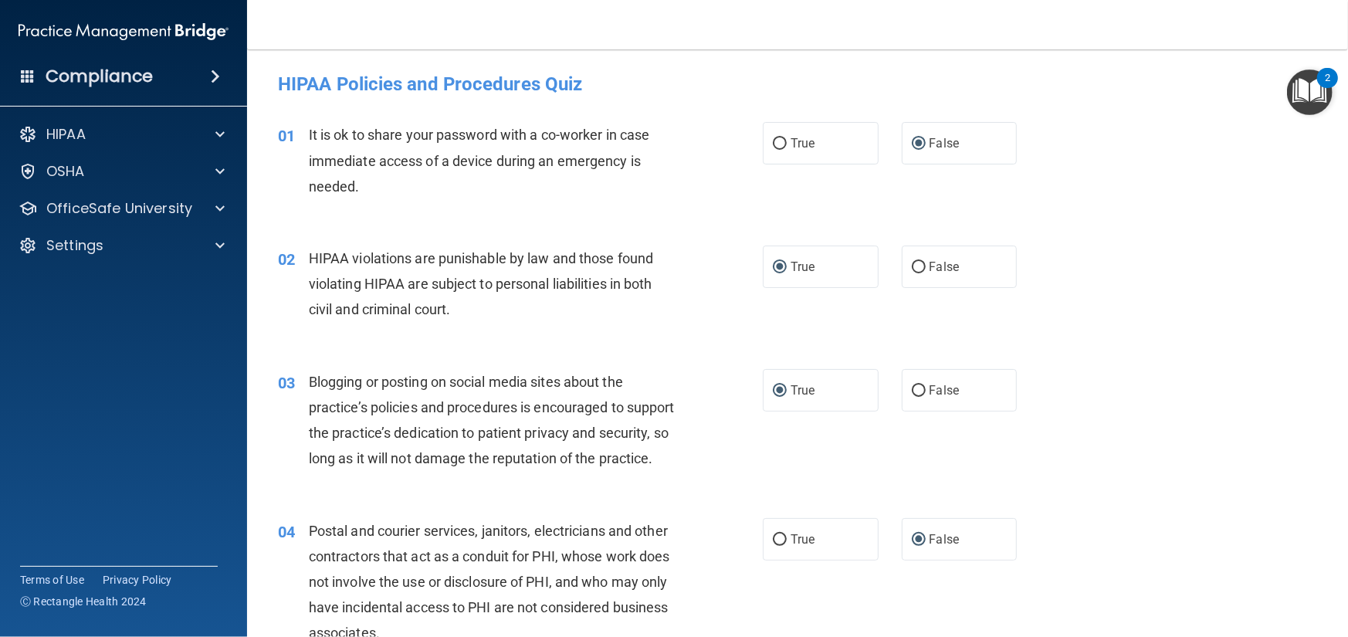
radio input "true"
radio input "false"
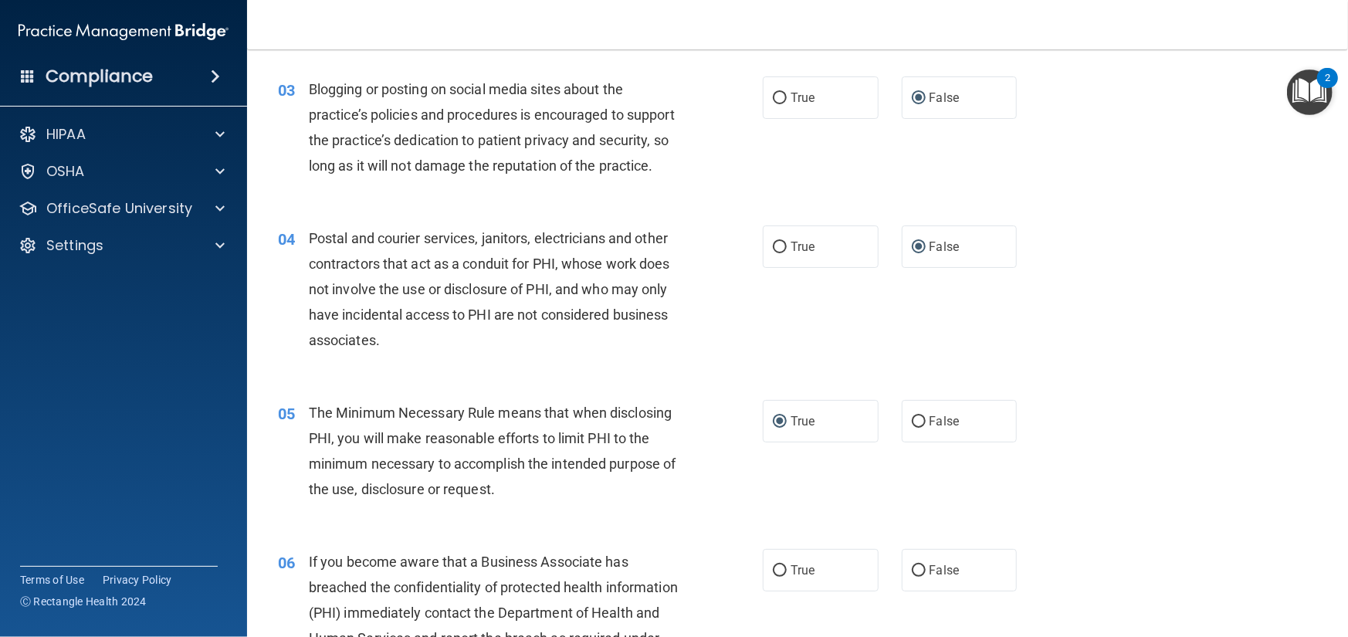
scroll to position [309, 0]
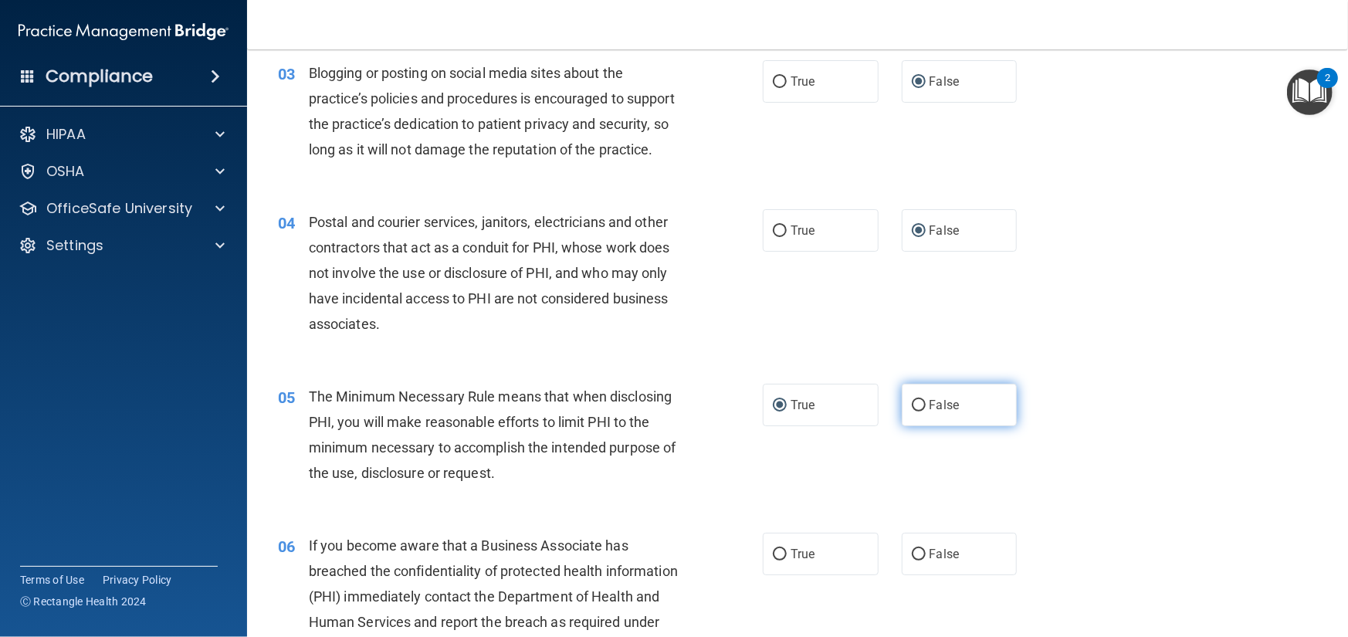
click at [912, 412] on input "False" at bounding box center [919, 406] width 14 height 12
radio input "true"
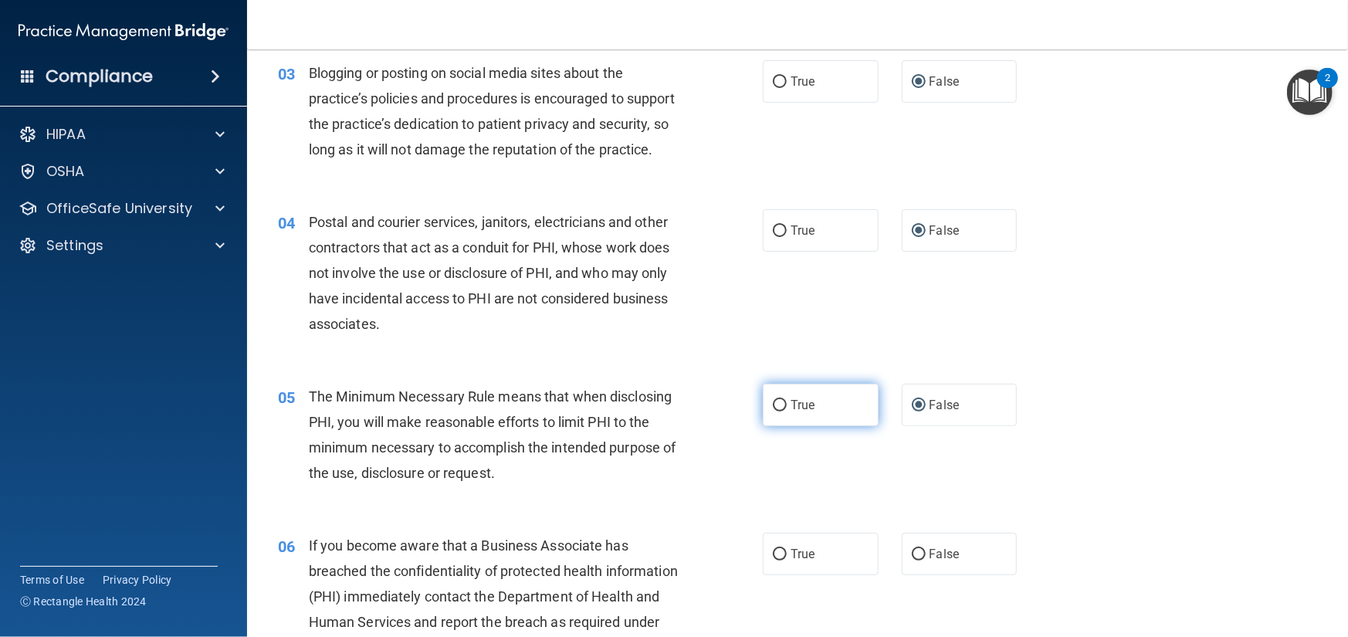
click at [775, 412] on input "True" at bounding box center [780, 406] width 14 height 12
radio input "true"
radio input "false"
drag, startPoint x: 913, startPoint y: 578, endPoint x: 1000, endPoint y: 546, distance: 92.1
click at [913, 561] on input "False" at bounding box center [919, 555] width 14 height 12
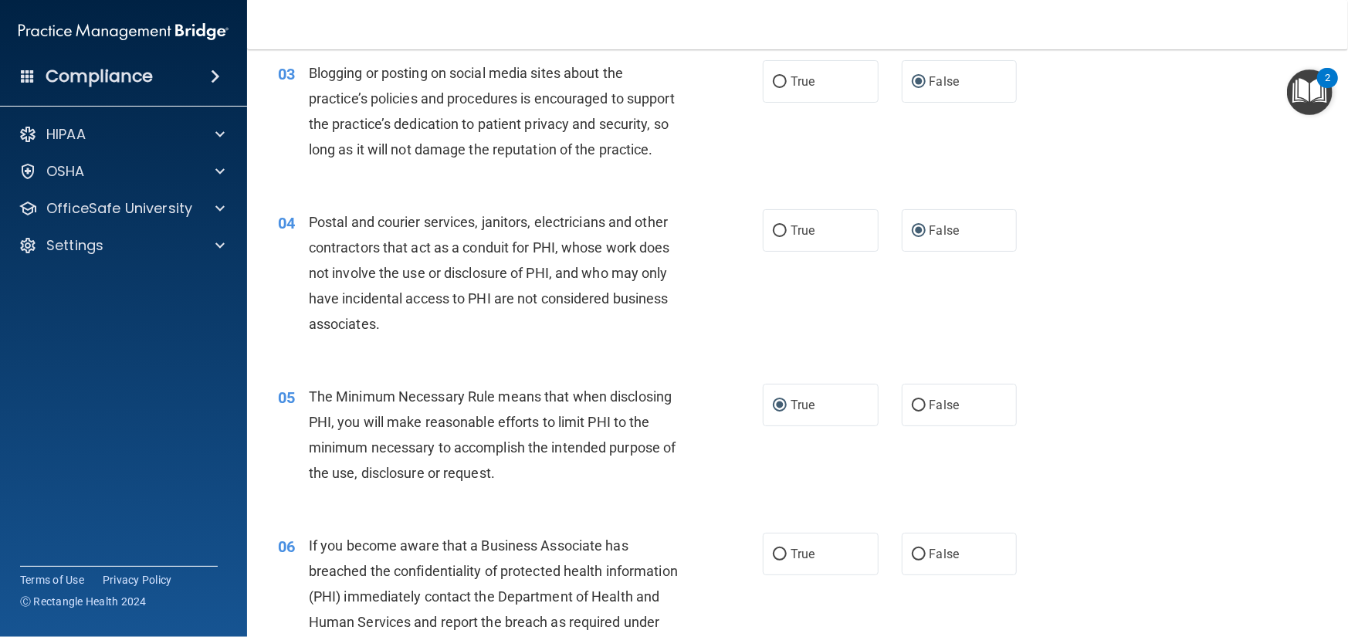
radio input "true"
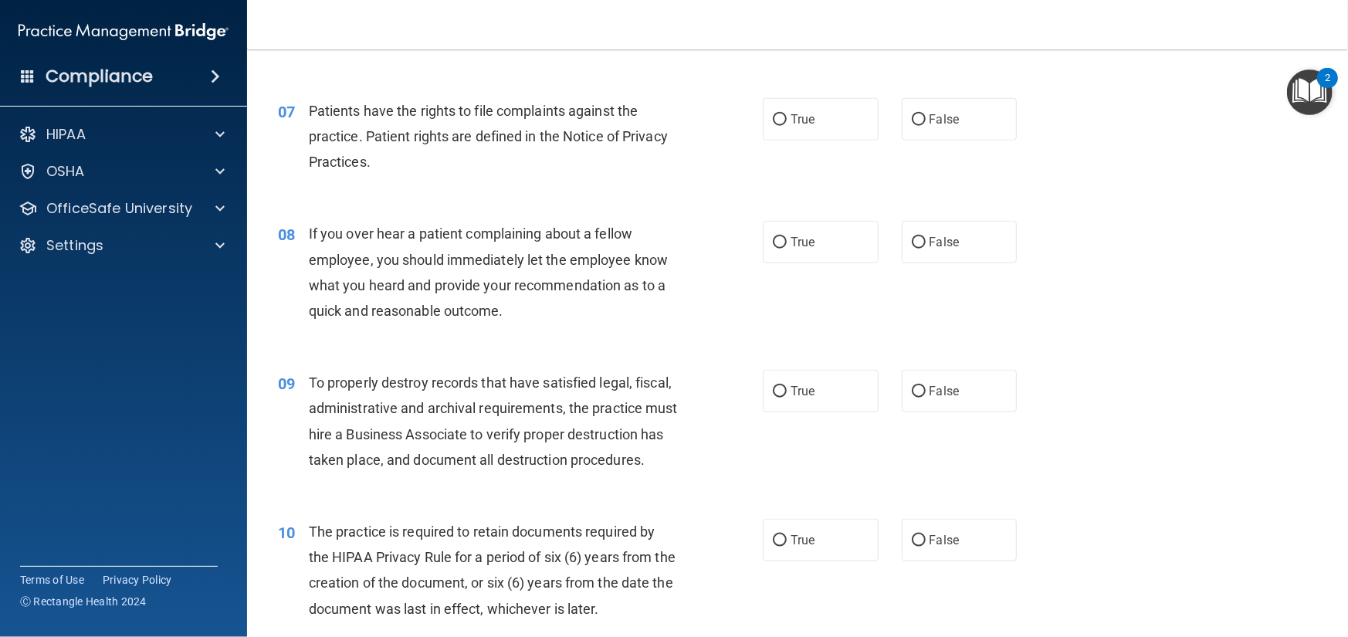
scroll to position [927, 0]
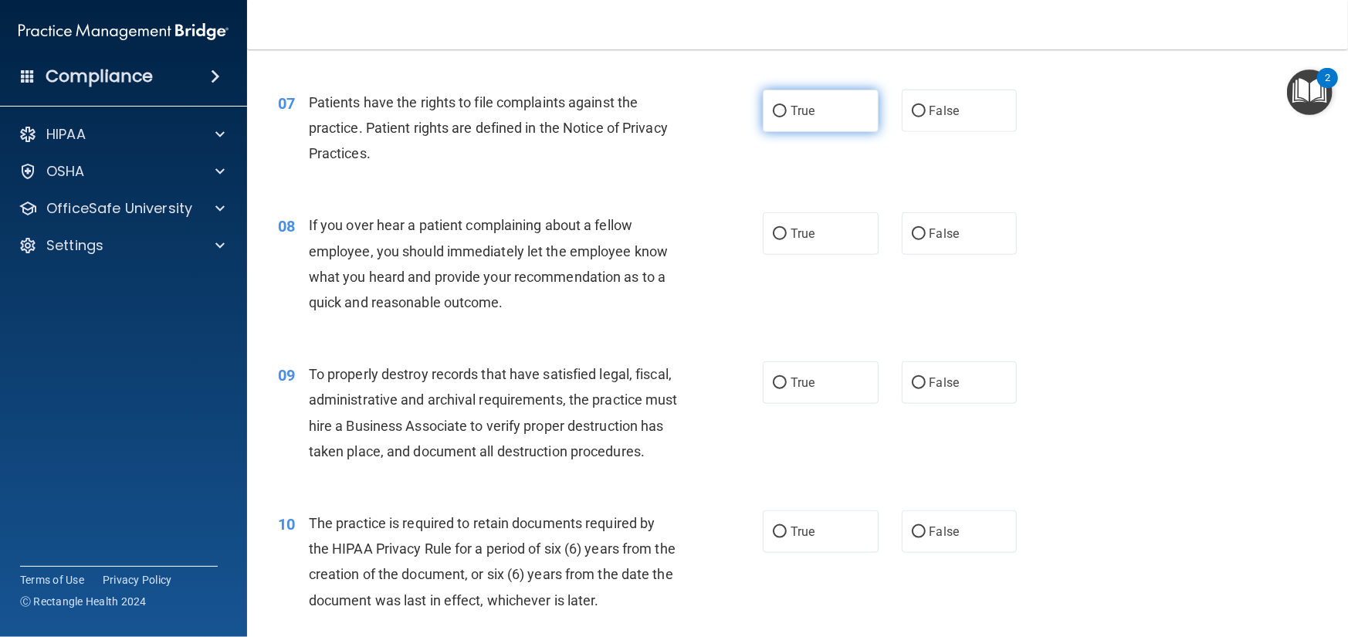
click at [773, 117] on input "True" at bounding box center [780, 112] width 14 height 12
radio input "true"
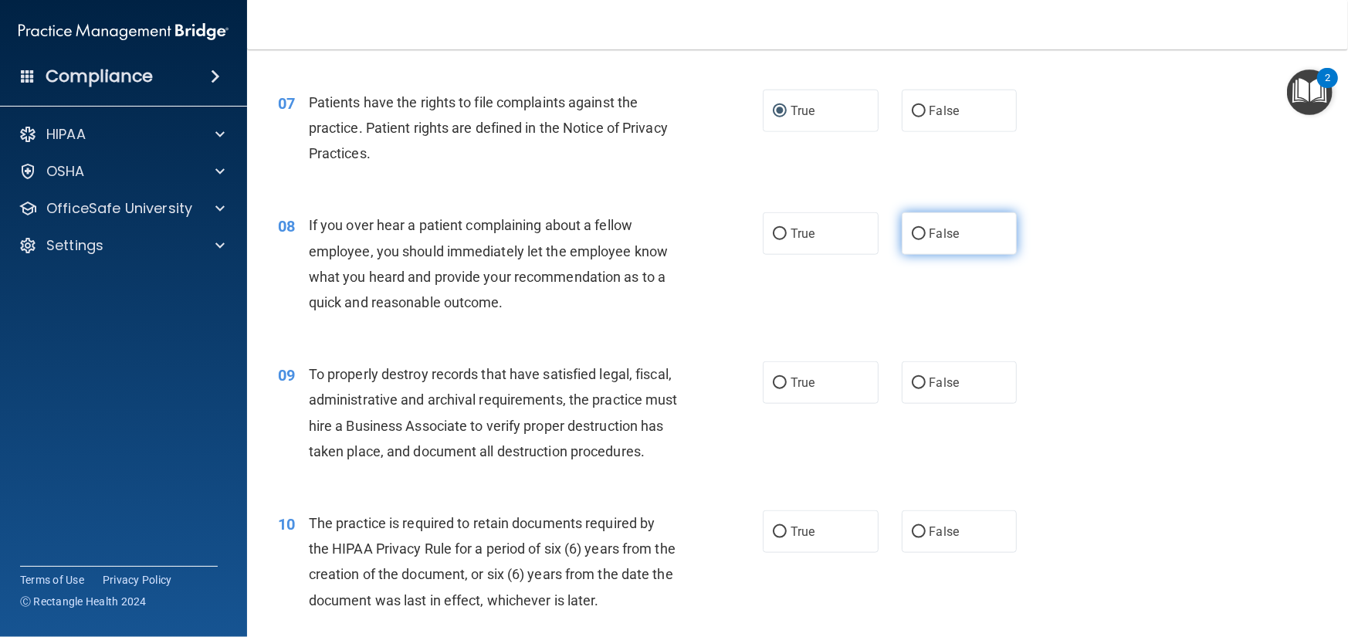
click at [912, 240] on input "False" at bounding box center [919, 235] width 14 height 12
radio input "true"
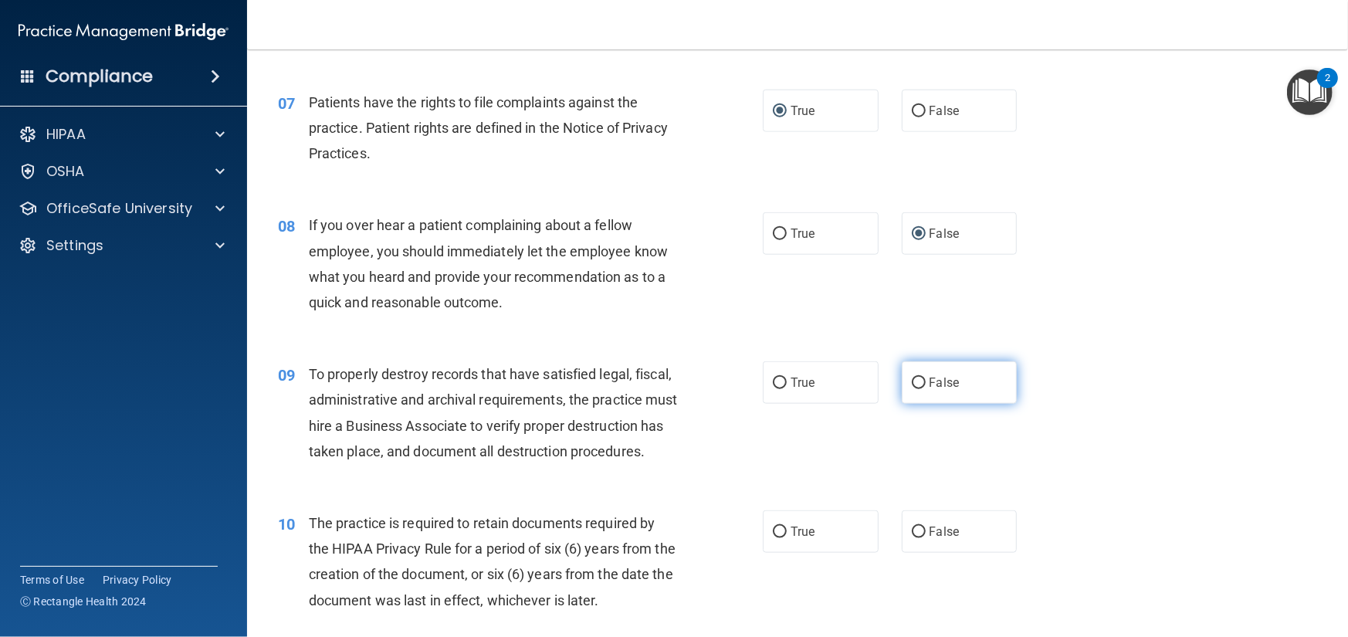
drag, startPoint x: 909, startPoint y: 405, endPoint x: 919, endPoint y: 405, distance: 10.1
click at [912, 389] on input "False" at bounding box center [919, 384] width 14 height 12
radio input "true"
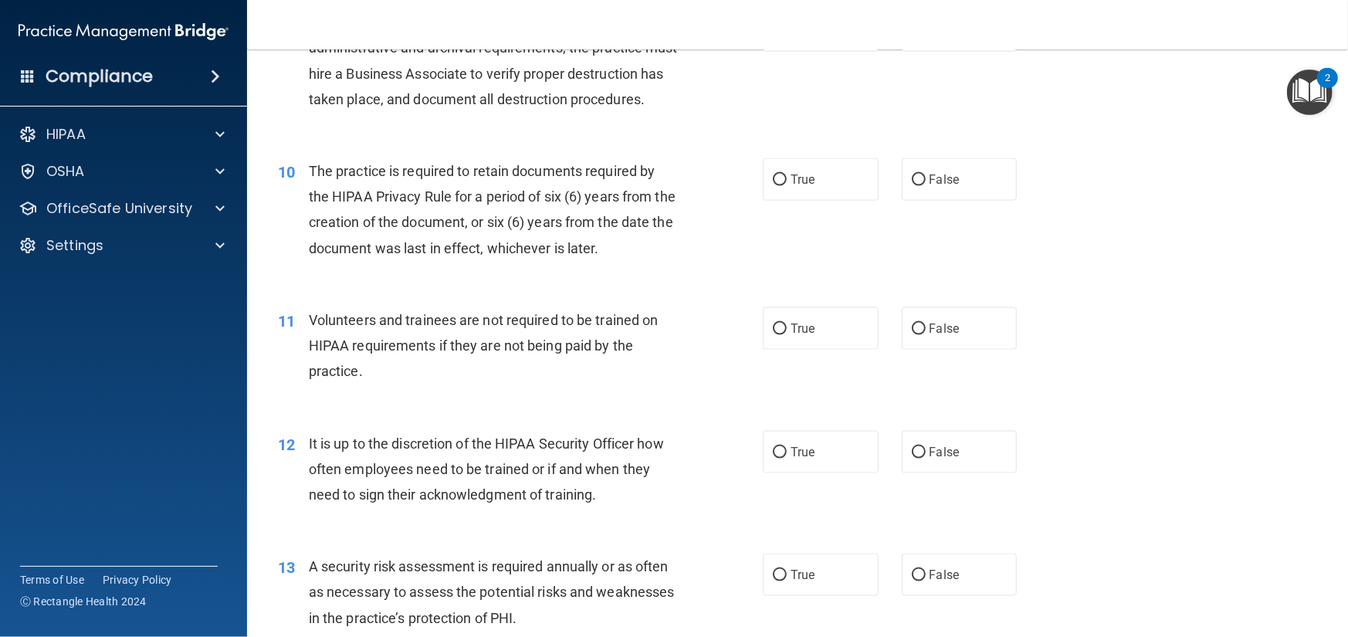
scroll to position [1313, 0]
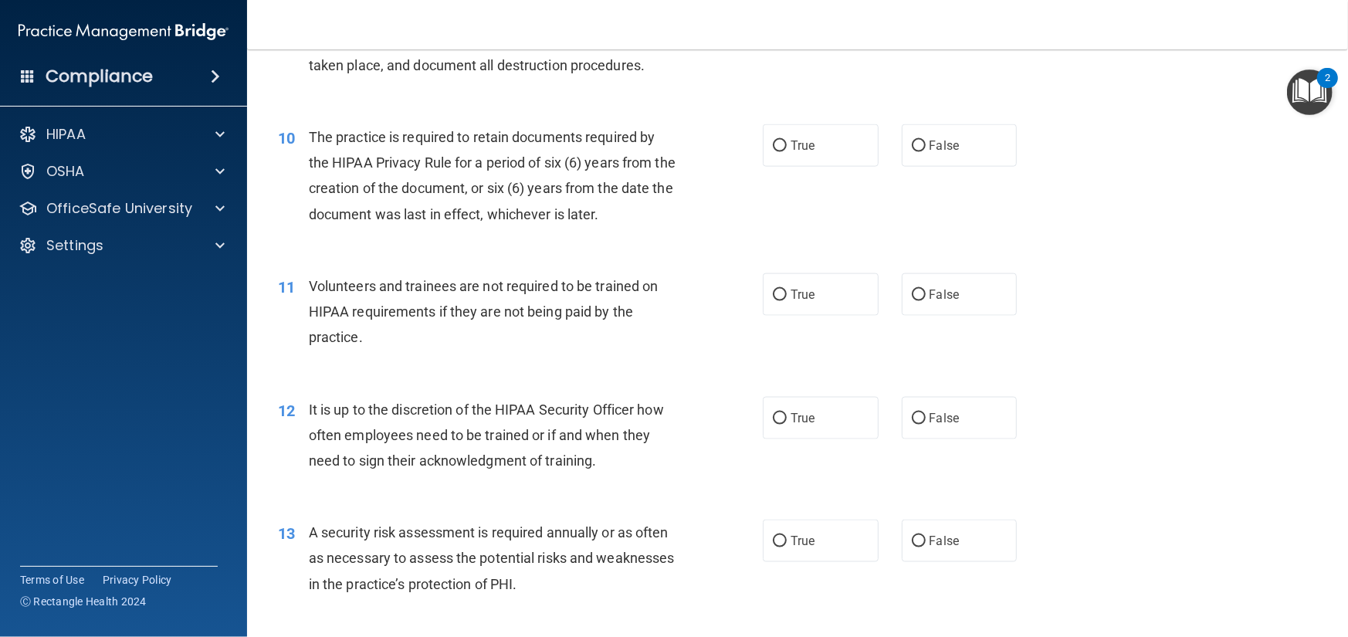
drag, startPoint x: 777, startPoint y: 196, endPoint x: 798, endPoint y: 222, distance: 34.0
click at [777, 152] on input "True" at bounding box center [780, 147] width 14 height 12
radio input "true"
drag, startPoint x: 911, startPoint y: 345, endPoint x: 920, endPoint y: 344, distance: 9.4
click at [920, 316] on label "False" at bounding box center [960, 294] width 116 height 42
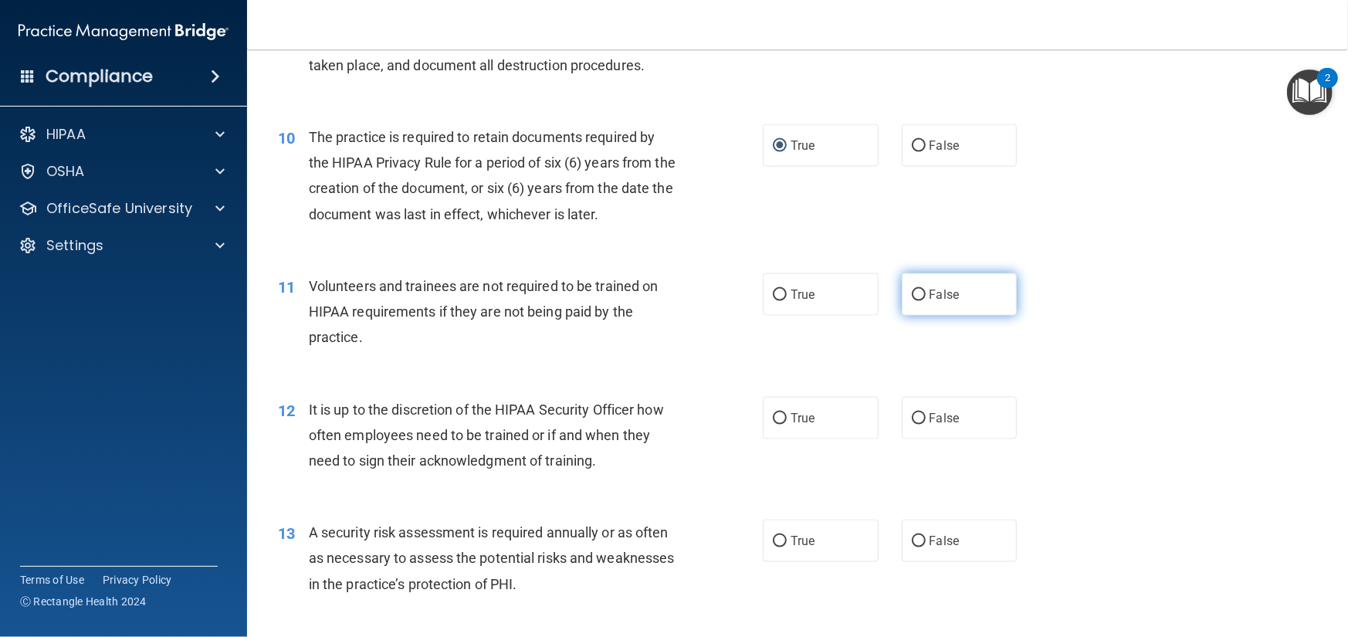
click at [920, 301] on input "False" at bounding box center [919, 296] width 14 height 12
radio input "true"
drag, startPoint x: 909, startPoint y: 467, endPoint x: 1058, endPoint y: 430, distance: 153.6
click at [912, 425] on input "False" at bounding box center [919, 419] width 14 height 12
radio input "true"
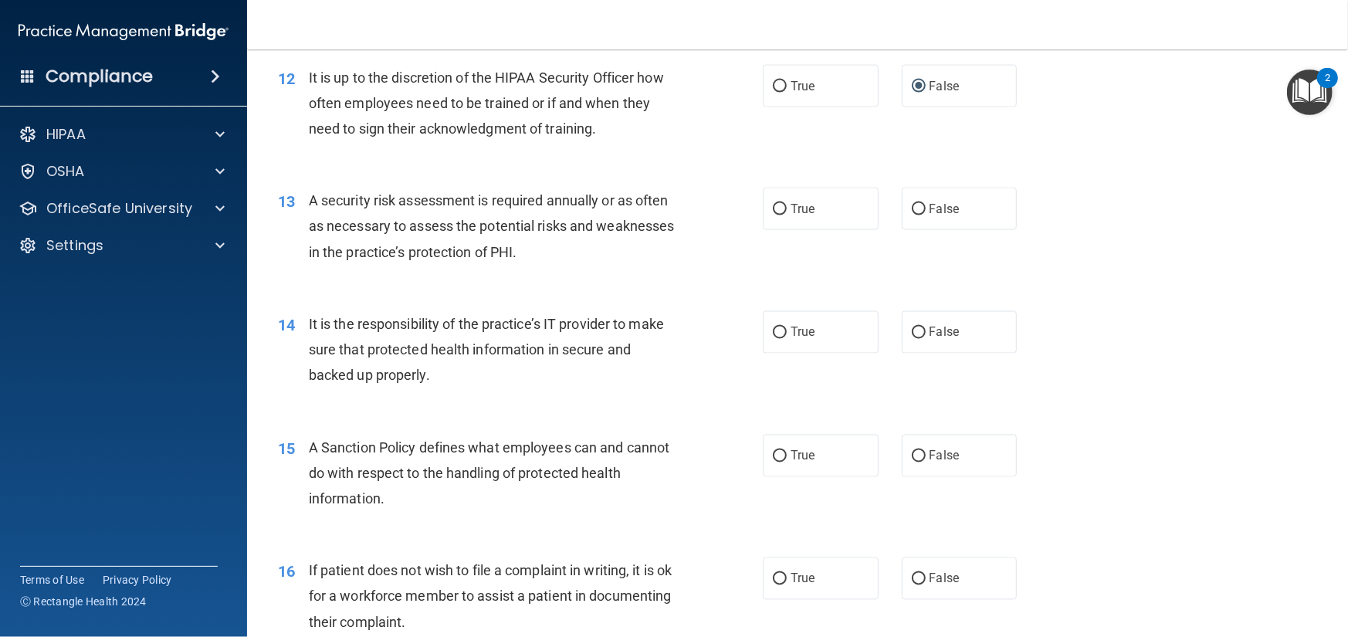
scroll to position [1699, 0]
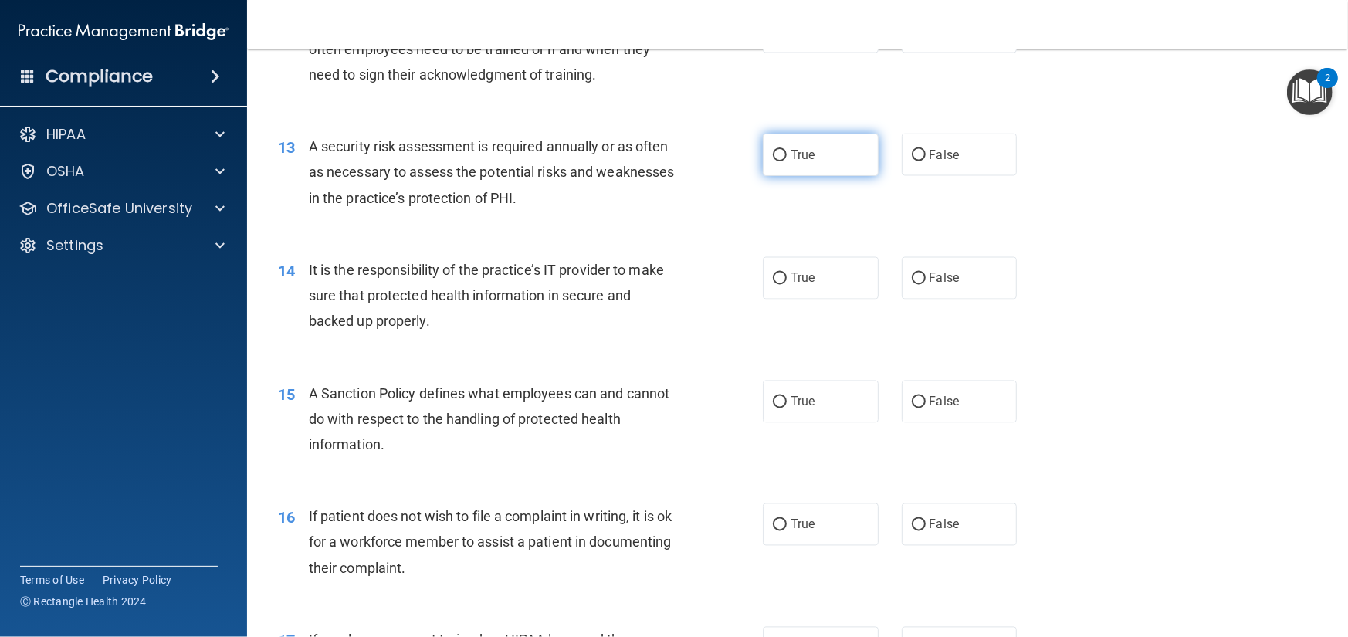
click at [777, 161] on input "True" at bounding box center [780, 156] width 14 height 12
radio input "true"
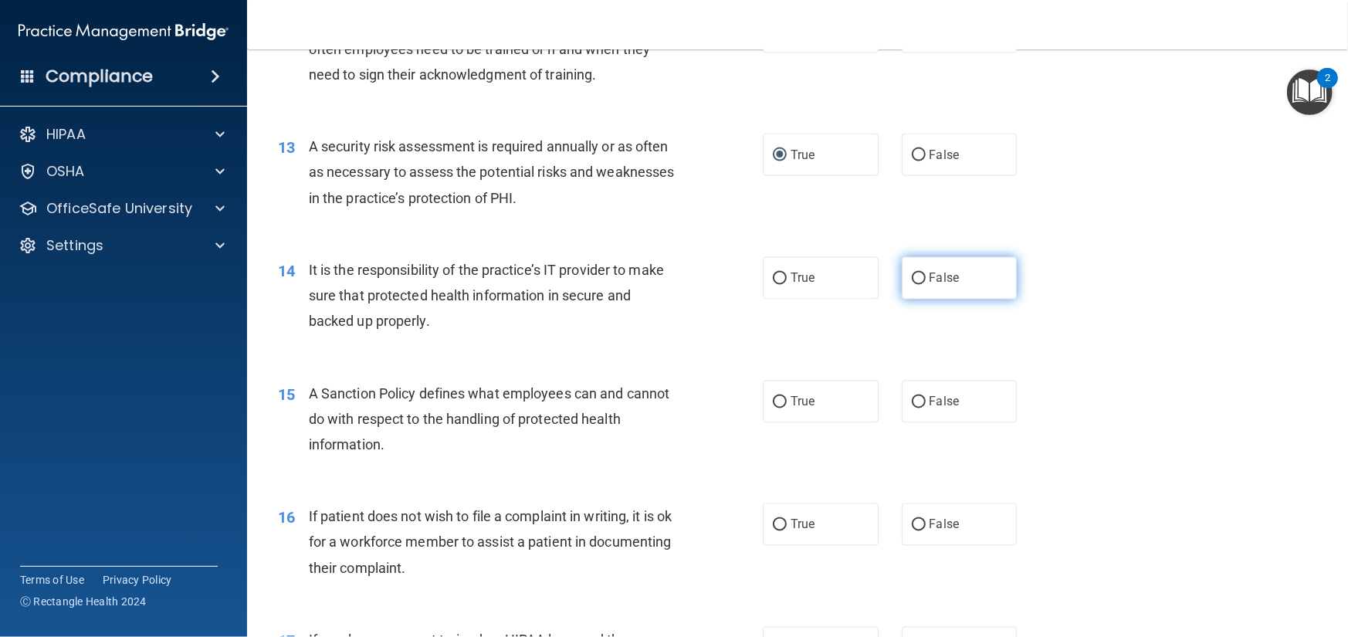
click at [912, 285] on input "False" at bounding box center [919, 279] width 14 height 12
radio input "true"
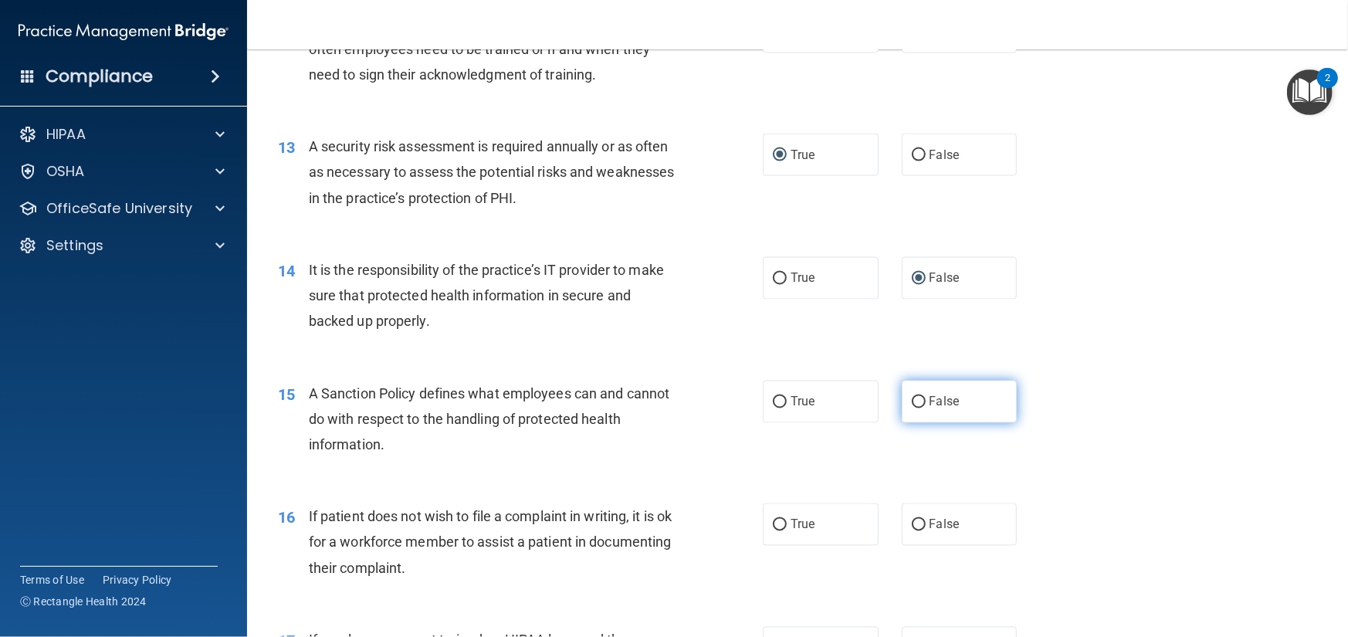
click at [912, 408] on input "False" at bounding box center [919, 403] width 14 height 12
radio input "true"
click at [774, 531] on input "True" at bounding box center [780, 526] width 14 height 12
radio input "true"
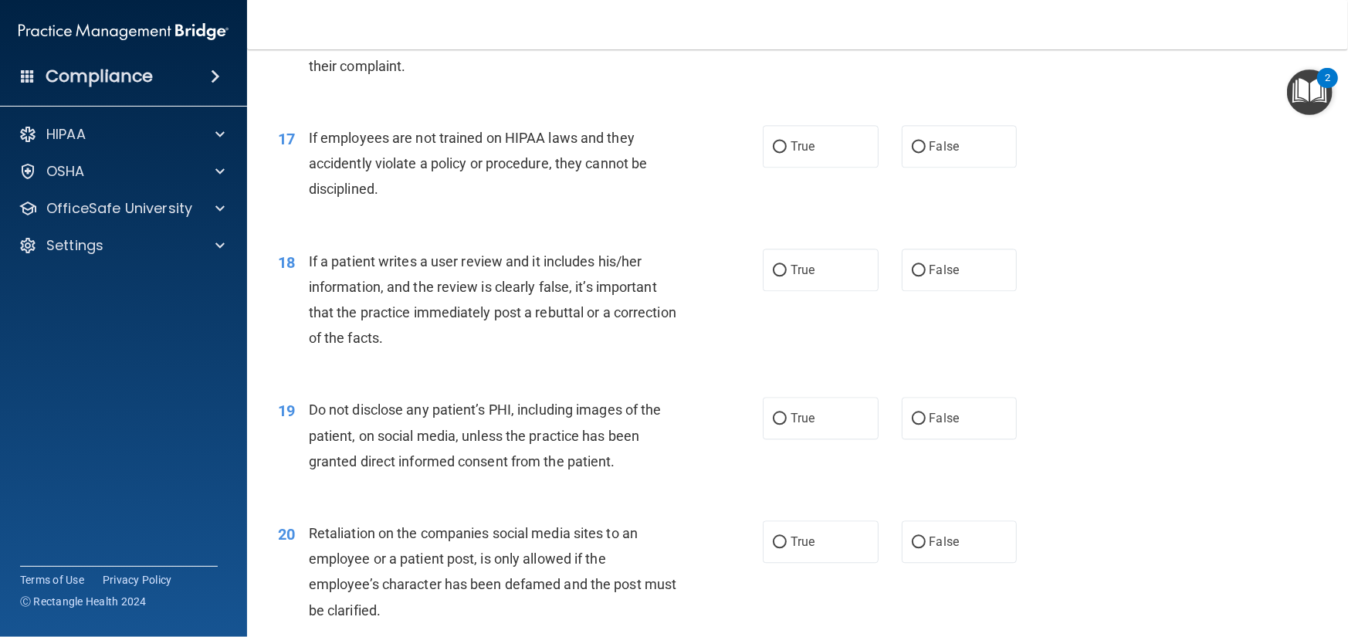
scroll to position [2239, 0]
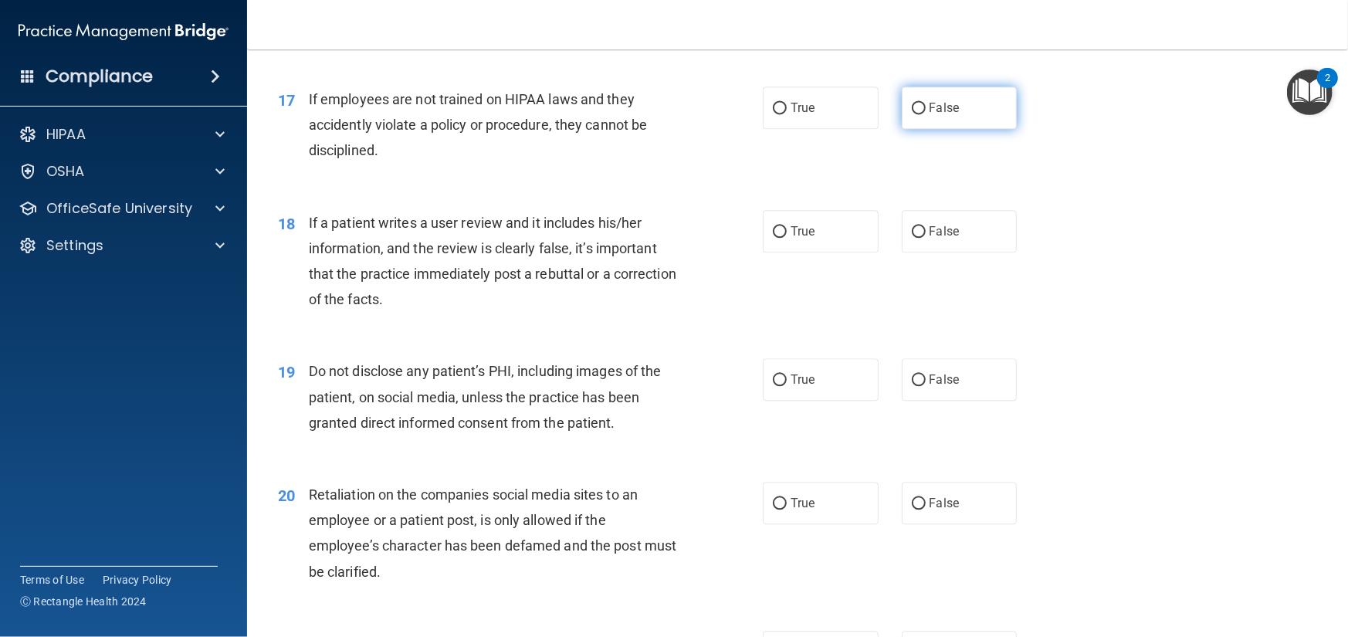
click at [917, 114] on input "False" at bounding box center [919, 109] width 14 height 12
radio input "true"
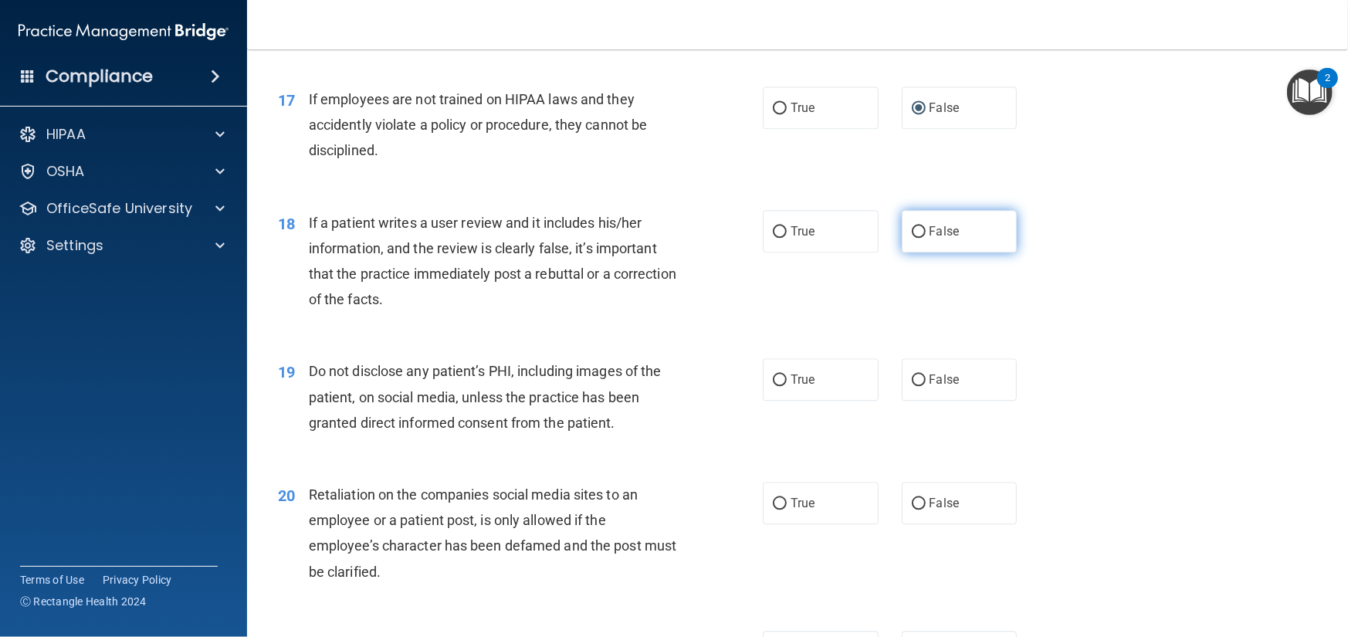
click at [912, 238] on input "False" at bounding box center [919, 232] width 14 height 12
radio input "true"
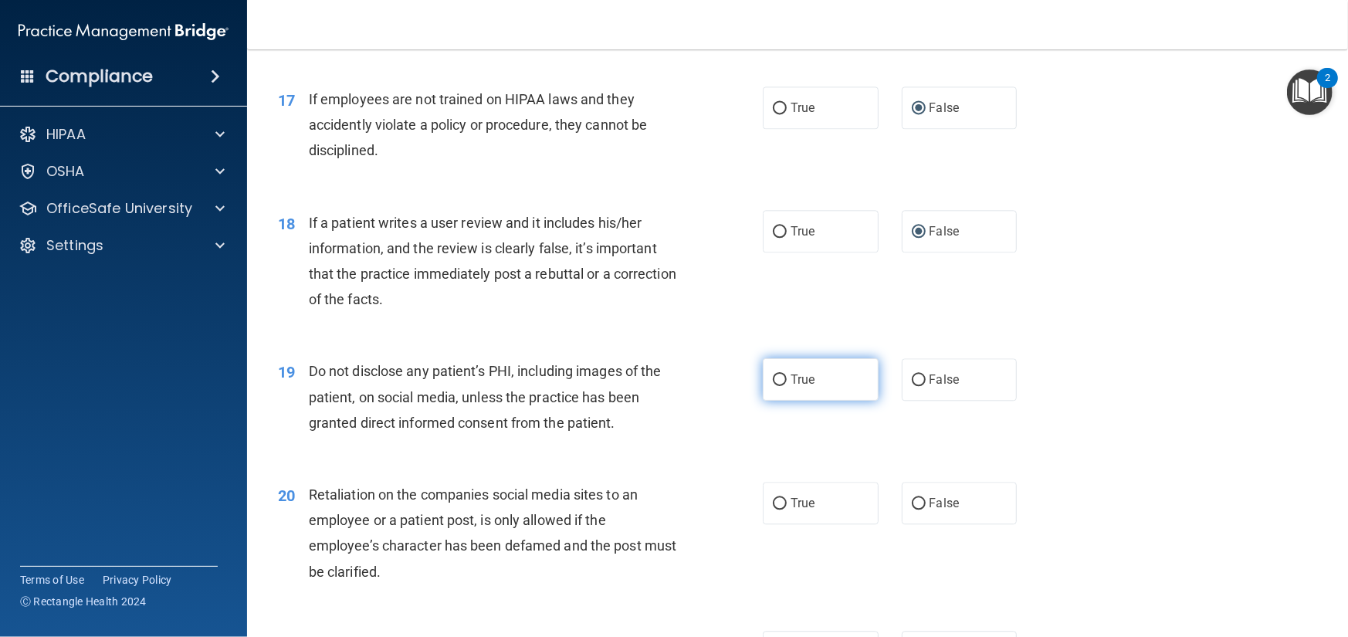
click at [782, 401] on label "True" at bounding box center [821, 379] width 116 height 42
click at [782, 386] on input "True" at bounding box center [780, 380] width 14 height 12
radio input "true"
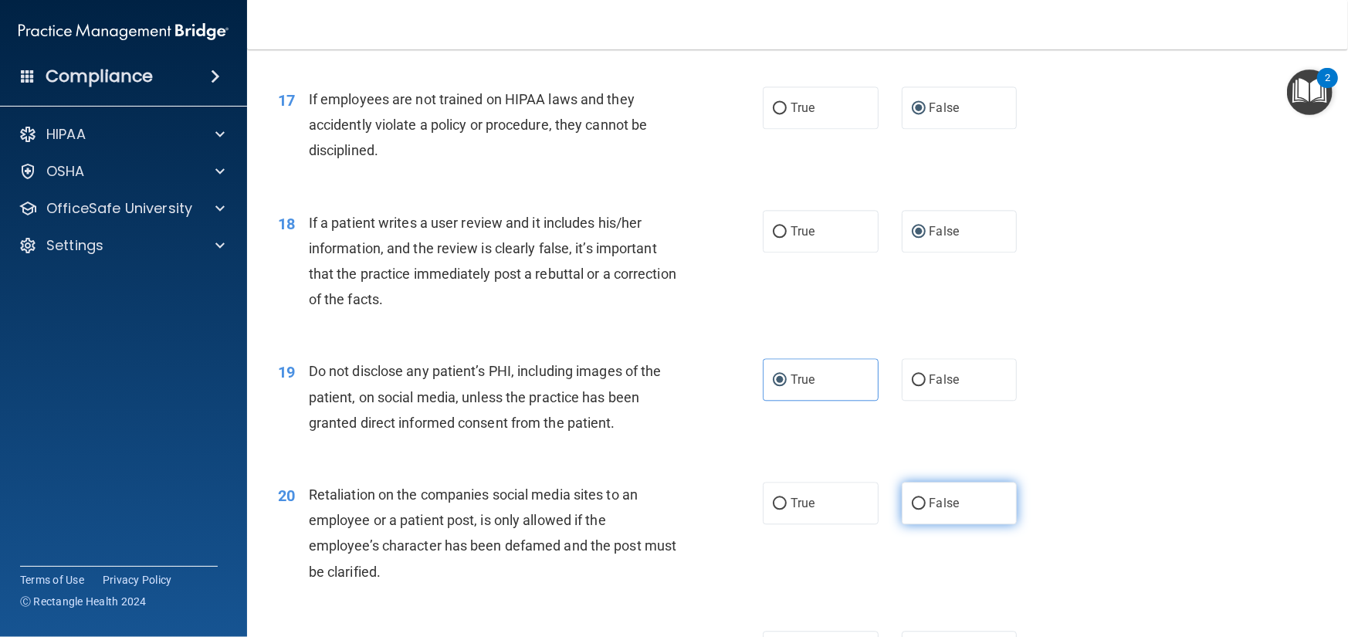
click at [920, 524] on label "False" at bounding box center [960, 503] width 116 height 42
click at [920, 510] on input "False" at bounding box center [919, 504] width 14 height 12
radio input "true"
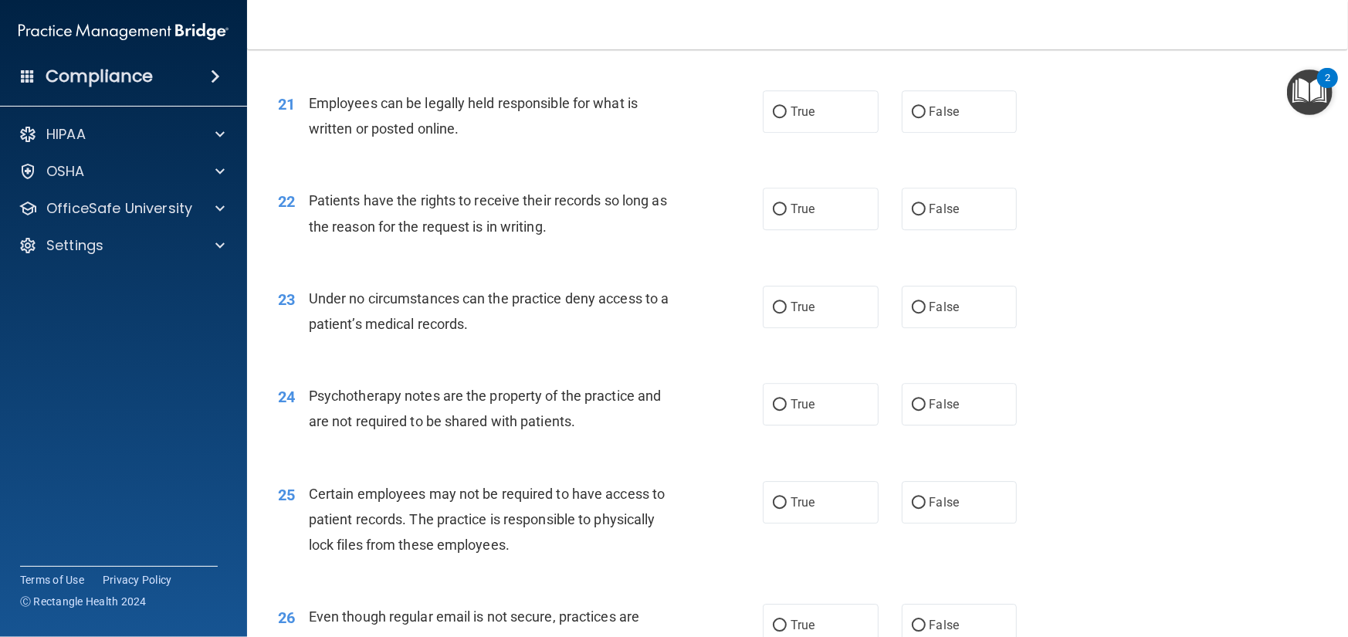
scroll to position [2857, 0]
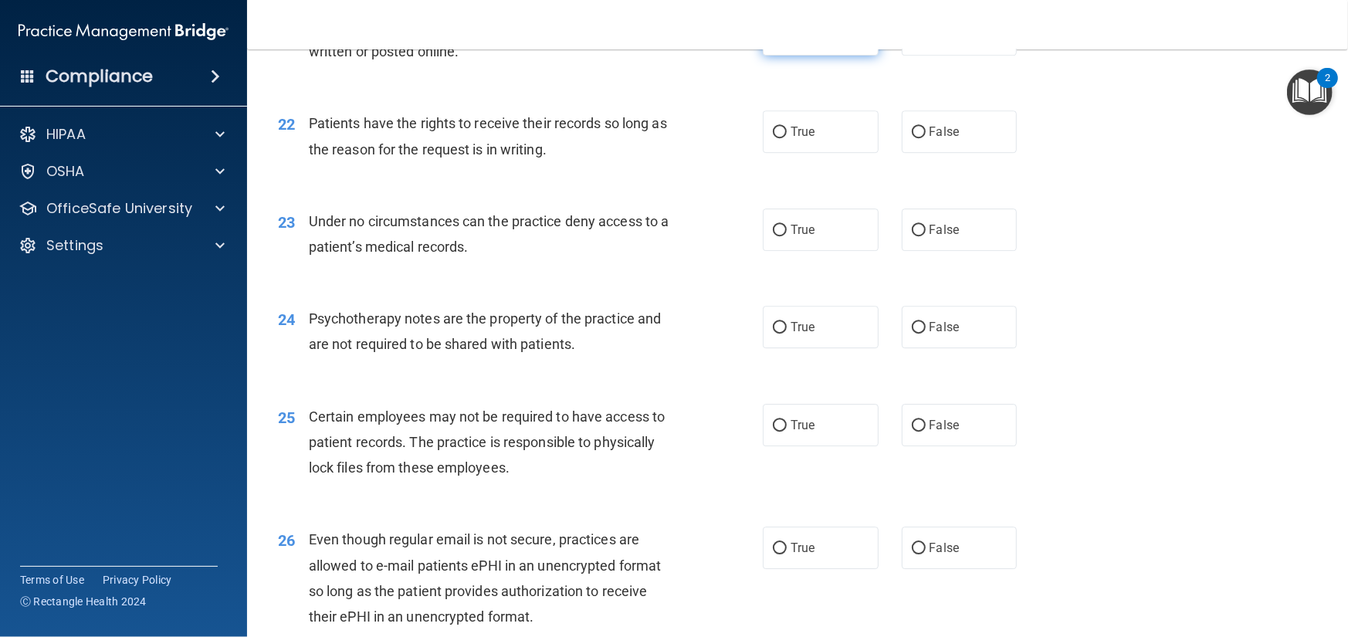
click at [781, 56] on label "True" at bounding box center [821, 34] width 116 height 42
click at [781, 41] on input "True" at bounding box center [780, 35] width 14 height 12
radio input "true"
click at [912, 138] on input "False" at bounding box center [919, 133] width 14 height 12
radio input "true"
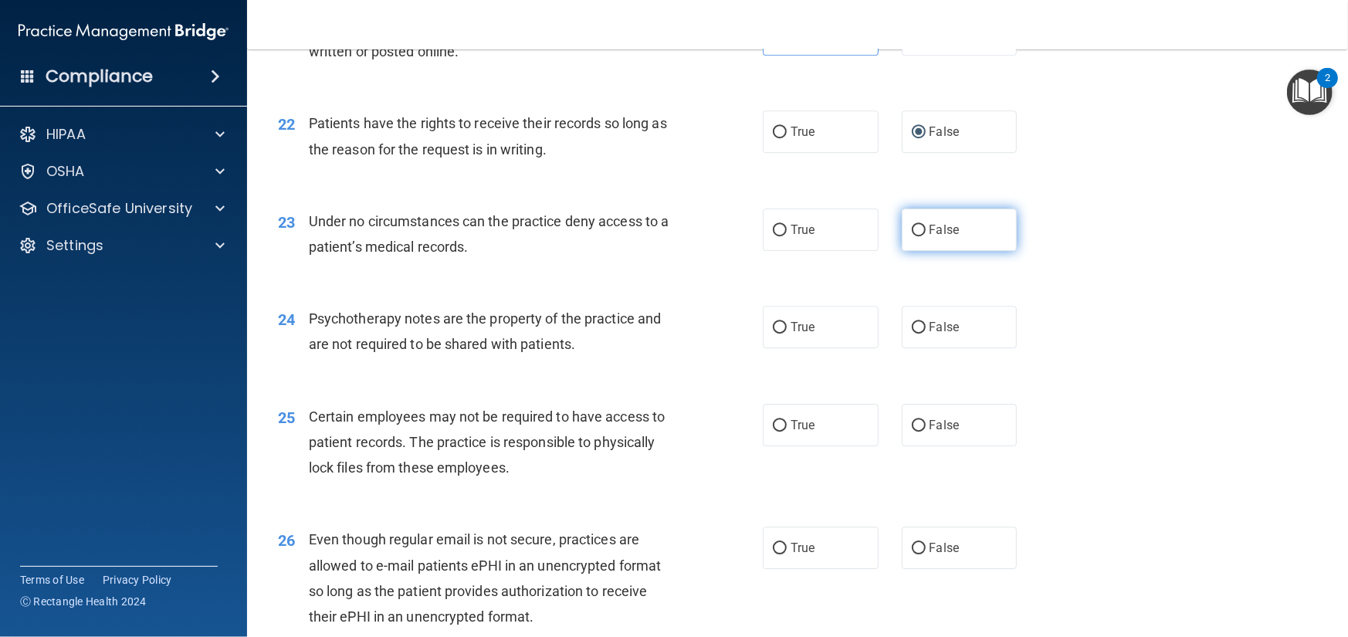
drag, startPoint x: 913, startPoint y: 281, endPoint x: 1032, endPoint y: 286, distance: 119.0
click at [913, 236] on input "False" at bounding box center [919, 231] width 14 height 12
radio input "true"
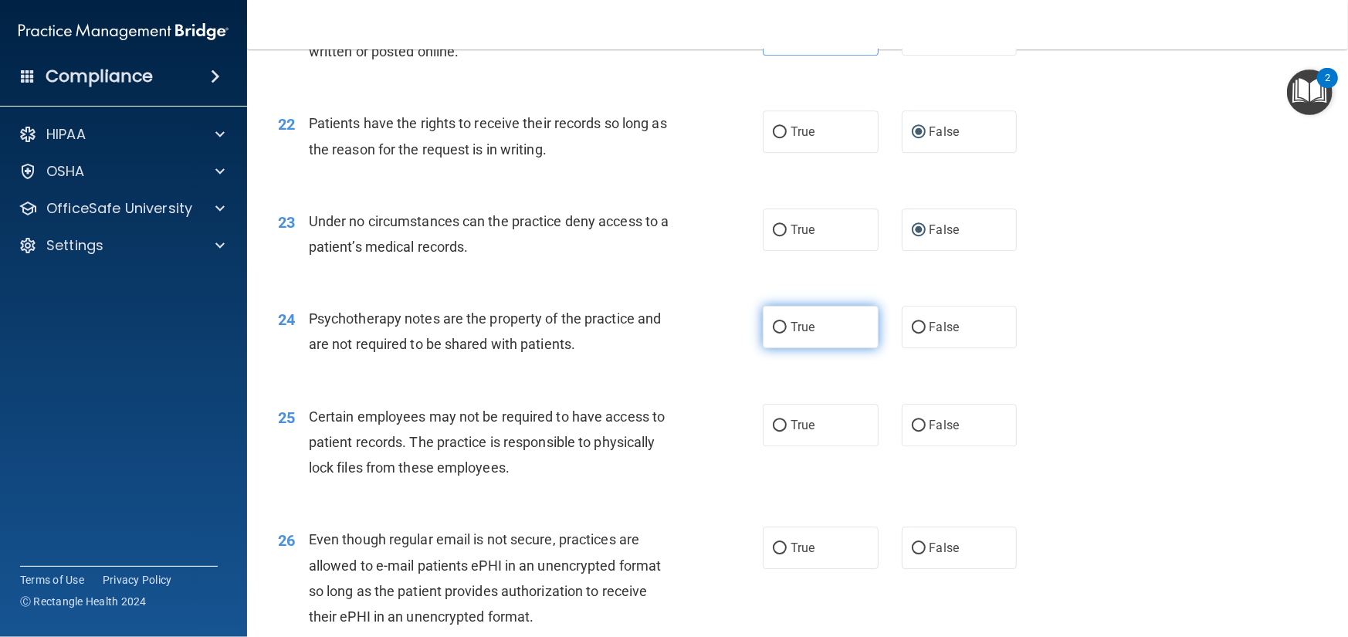
drag, startPoint x: 775, startPoint y: 378, endPoint x: 818, endPoint y: 378, distance: 43.2
click at [776, 334] on input "True" at bounding box center [780, 328] width 14 height 12
radio input "true"
click at [775, 432] on input "True" at bounding box center [780, 426] width 14 height 12
radio input "true"
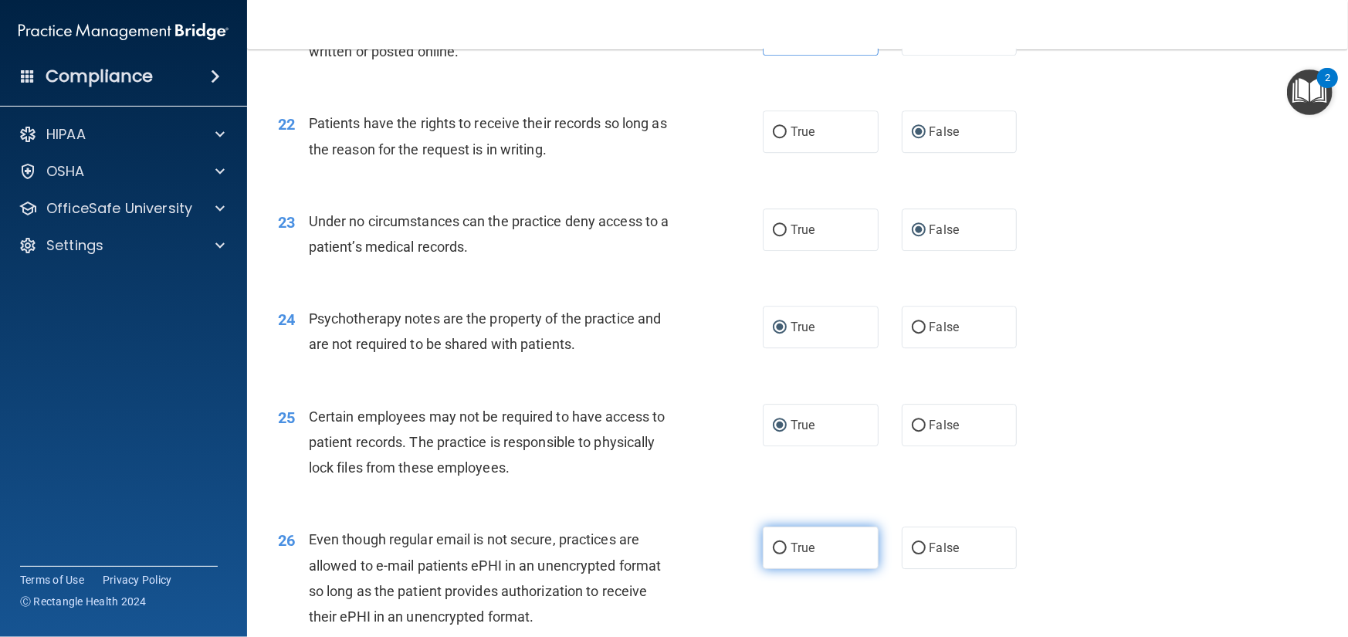
click at [779, 554] on input "True" at bounding box center [780, 549] width 14 height 12
radio input "true"
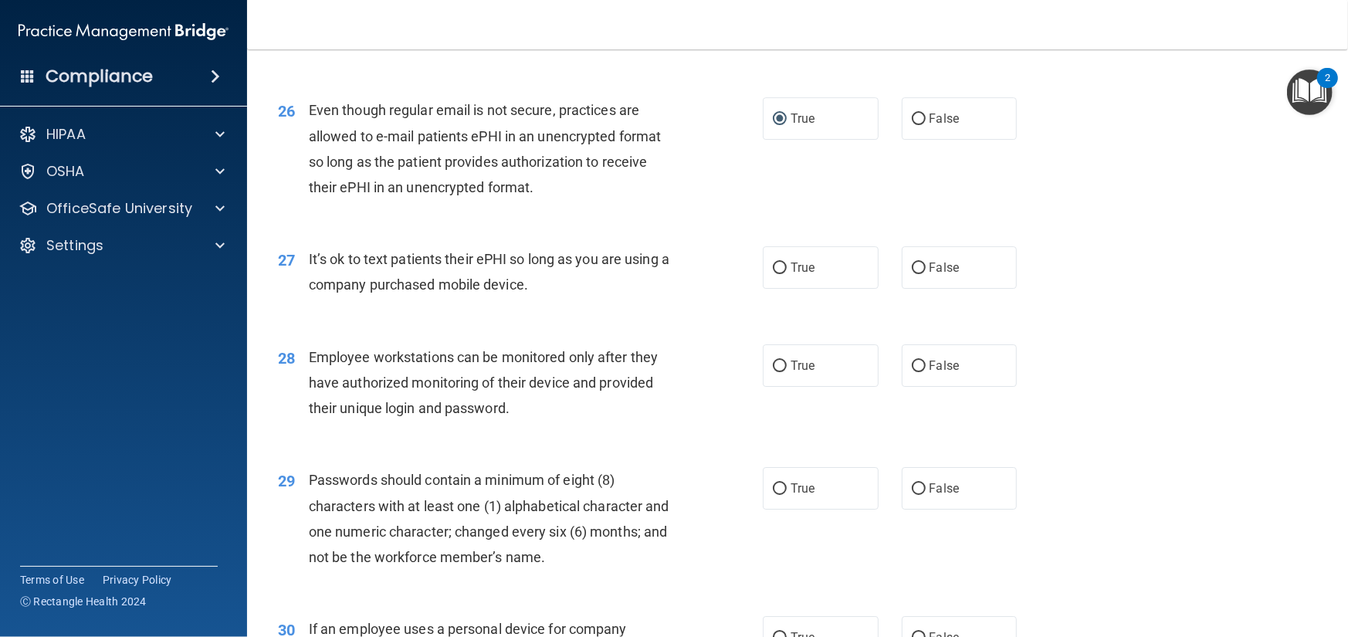
scroll to position [3320, 0]
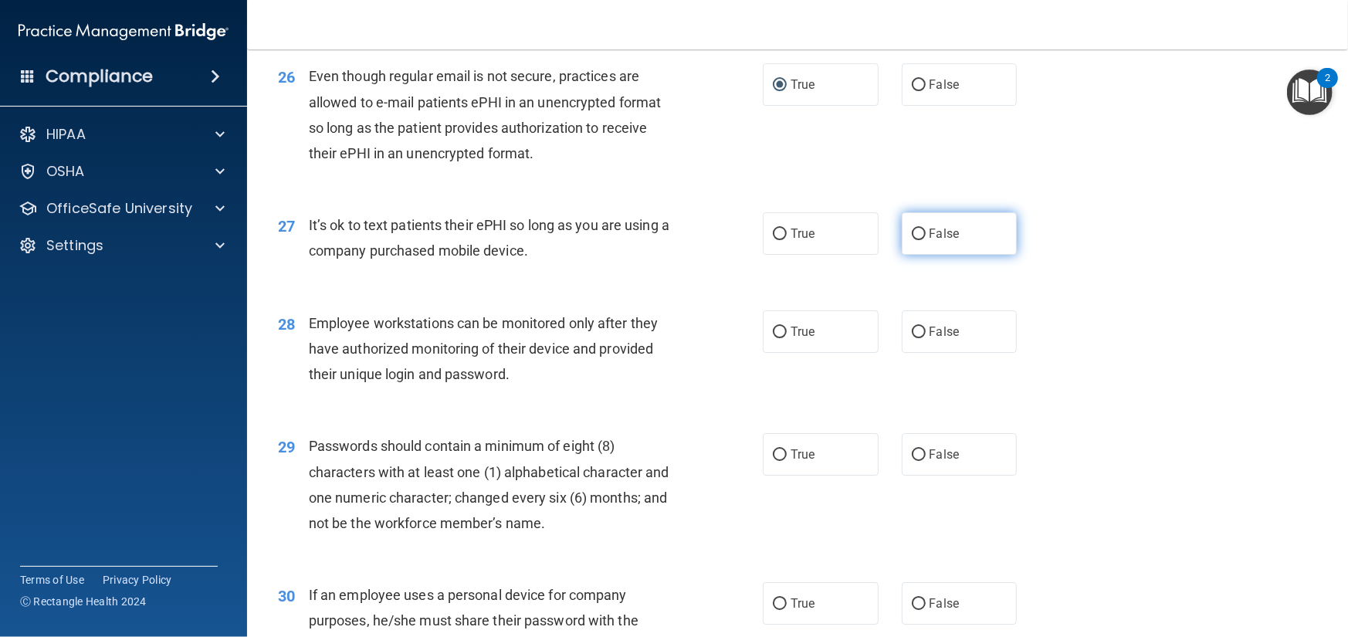
click at [912, 240] on input "False" at bounding box center [919, 235] width 14 height 12
radio input "true"
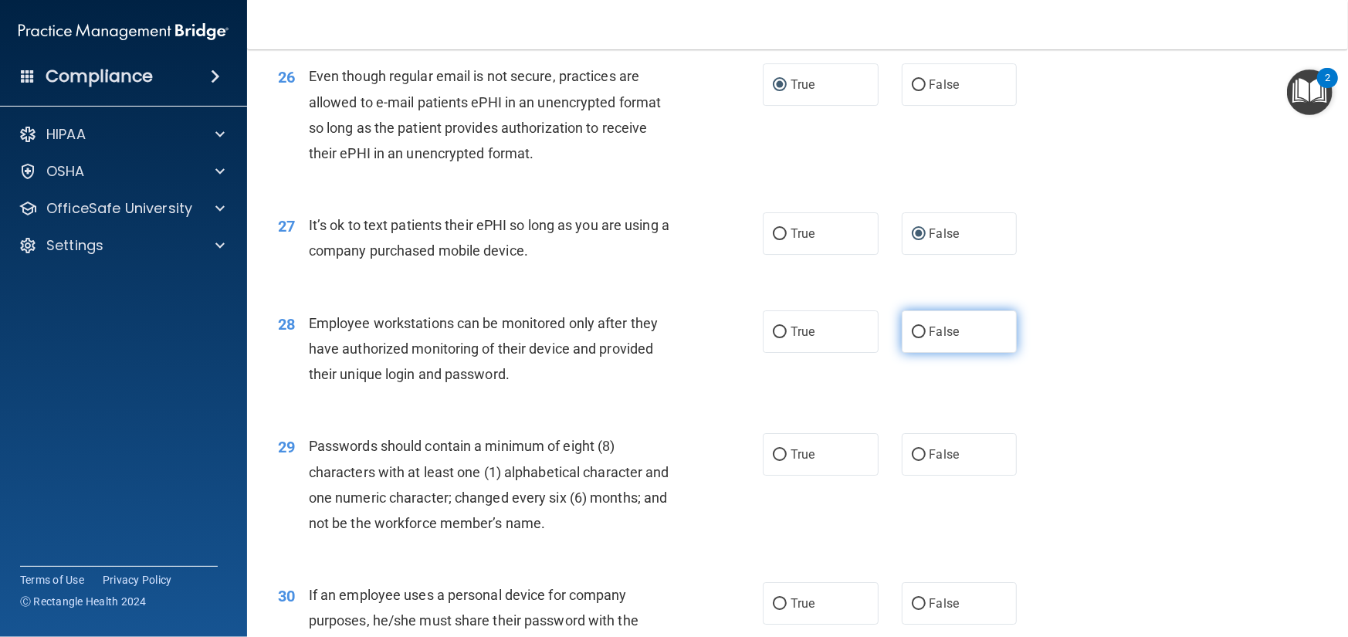
click at [917, 338] on input "False" at bounding box center [919, 333] width 14 height 12
radio input "true"
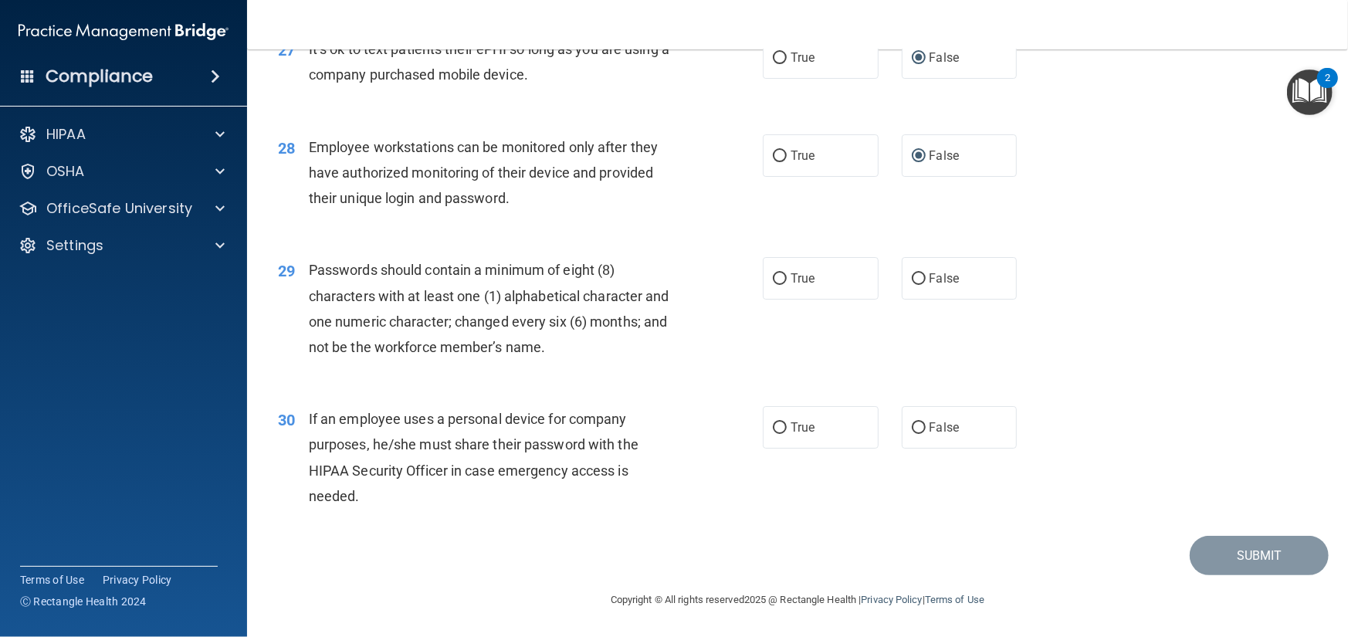
scroll to position [3545, 0]
click at [775, 273] on input "True" at bounding box center [780, 279] width 14 height 12
radio input "true"
drag, startPoint x: 908, startPoint y: 429, endPoint x: 947, endPoint y: 435, distance: 39.9
click at [913, 428] on input "False" at bounding box center [919, 428] width 14 height 12
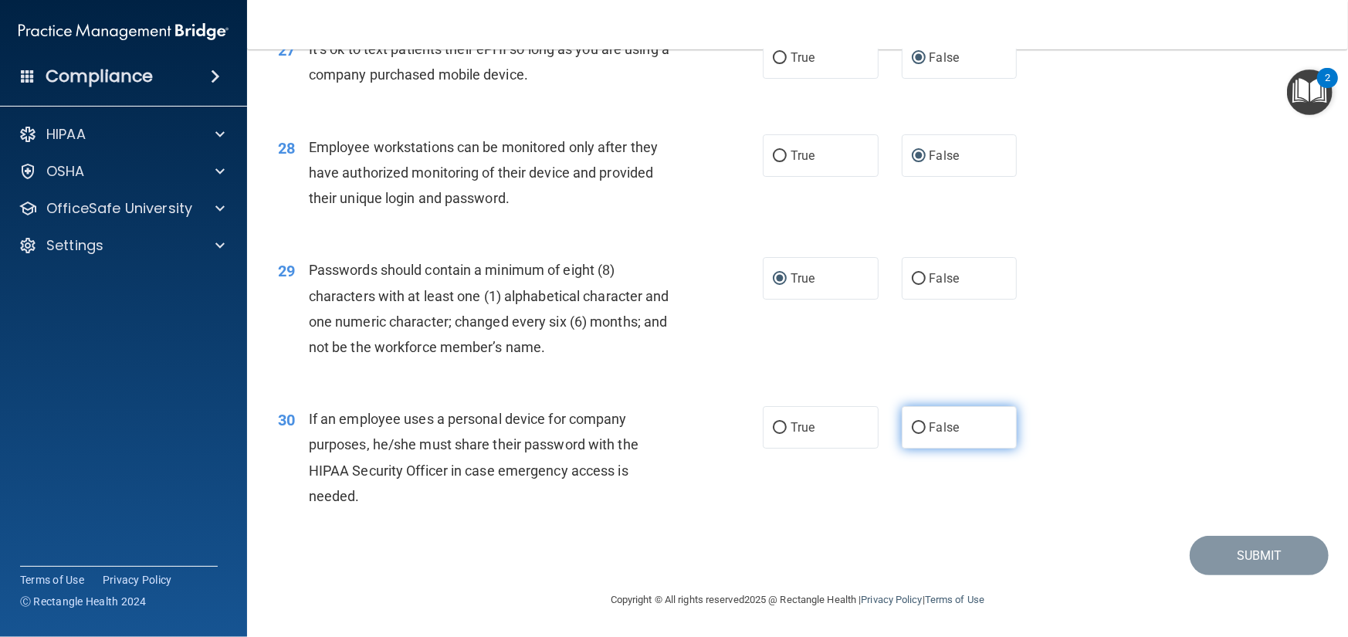
radio input "true"
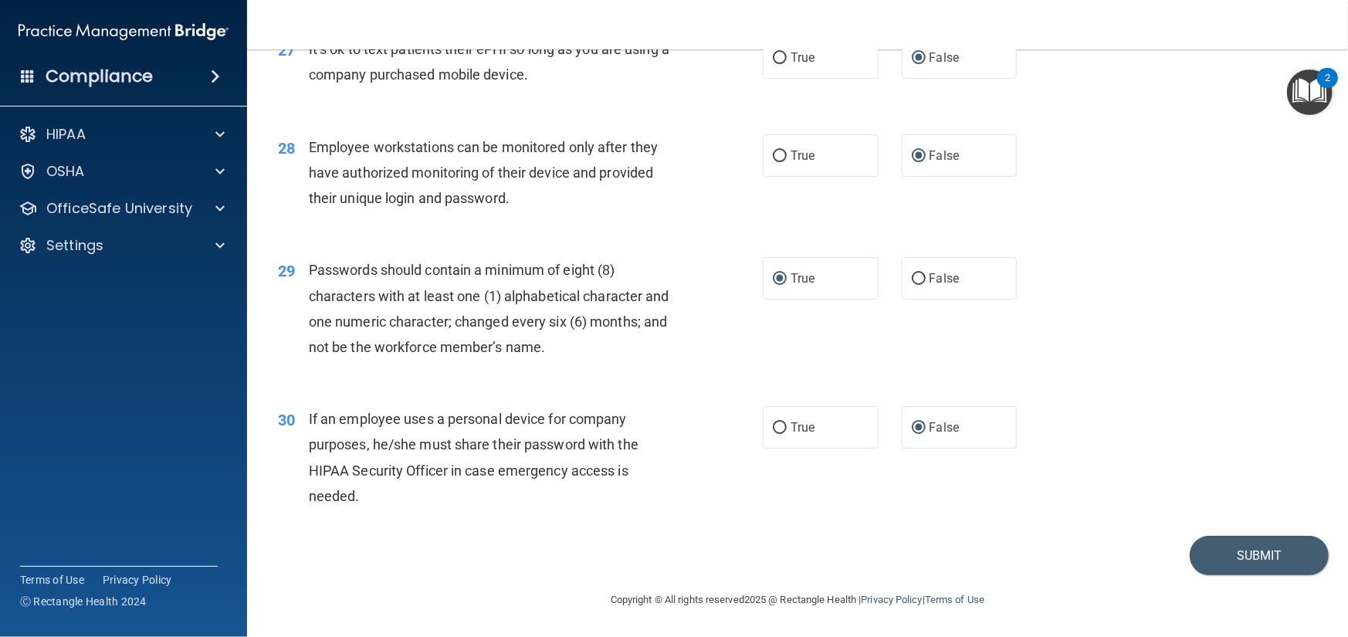
scroll to position [3468, 0]
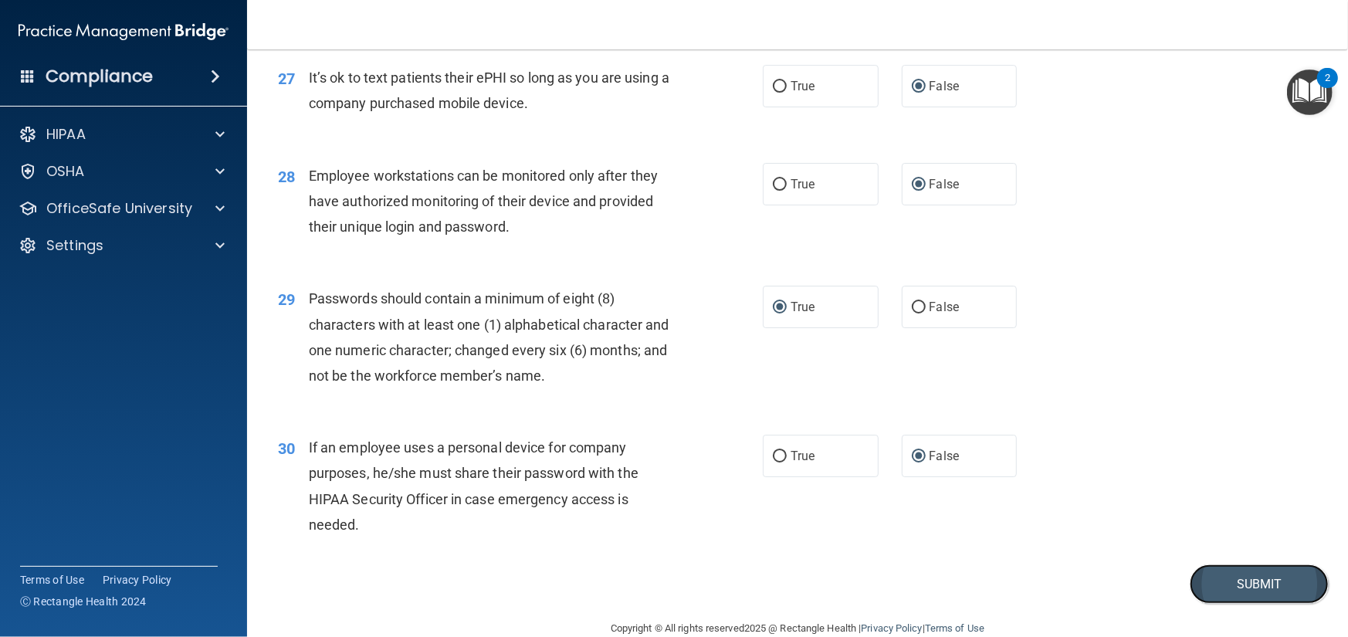
click at [1266, 604] on button "Submit" at bounding box center [1259, 583] width 139 height 39
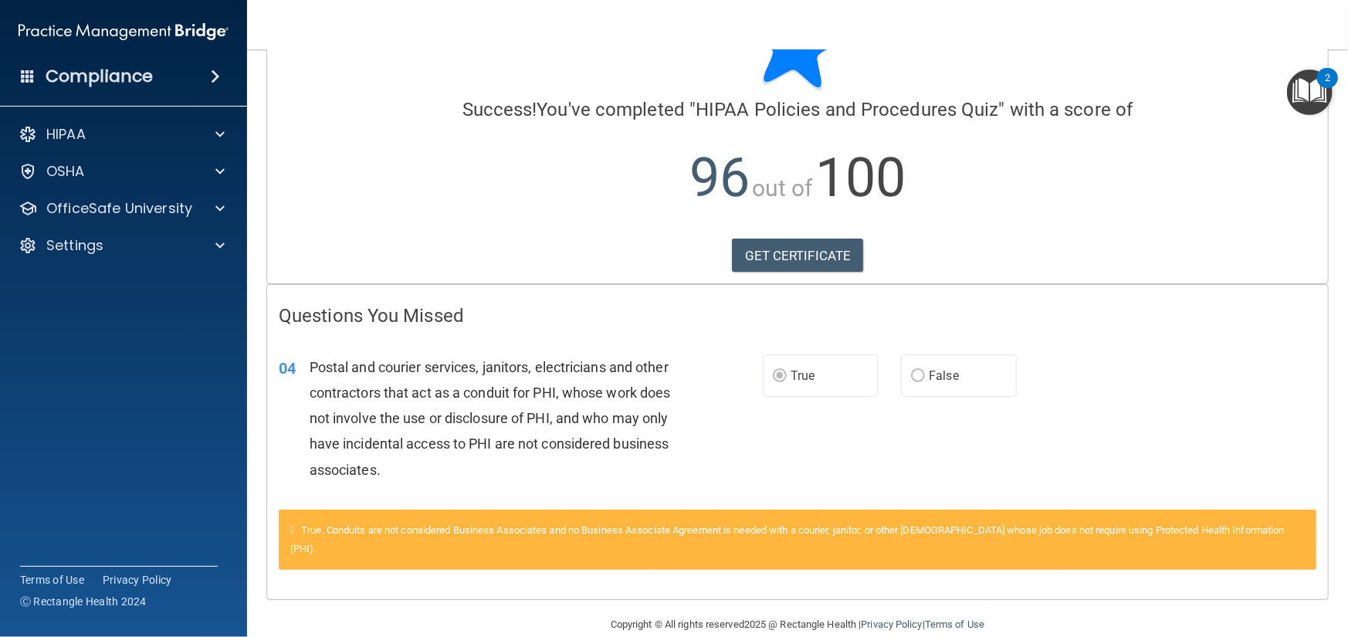
scroll to position [84, 0]
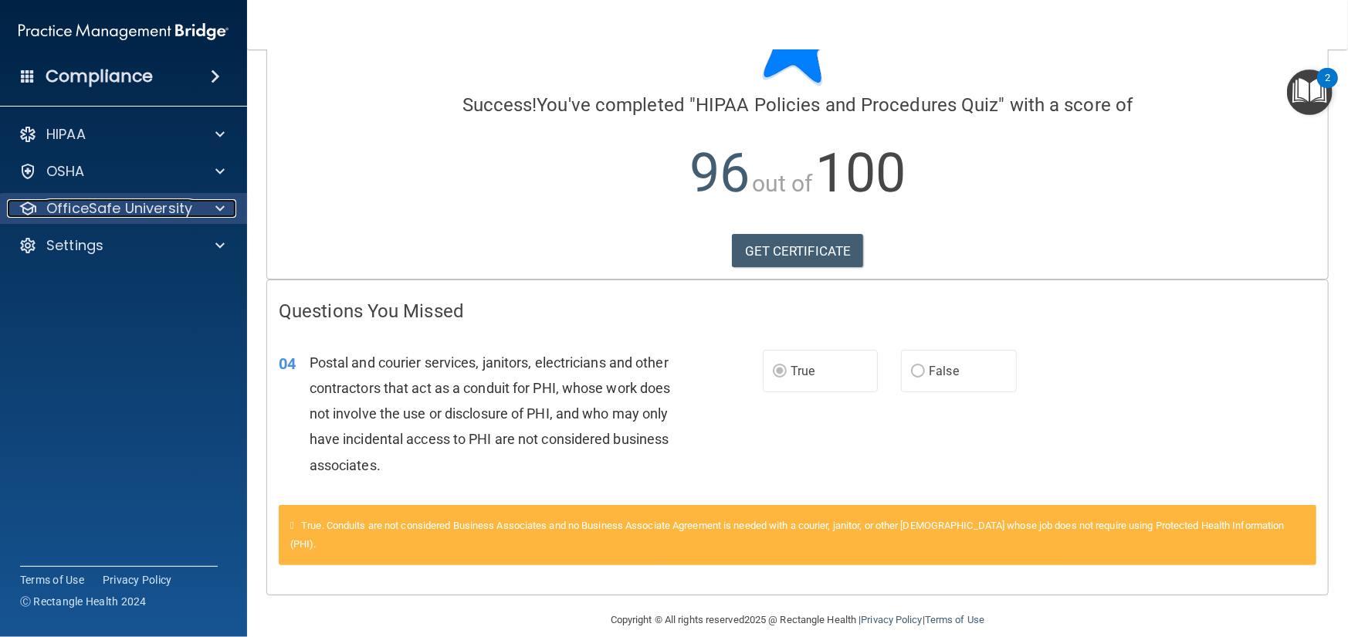
click at [220, 209] on span at bounding box center [219, 208] width 9 height 19
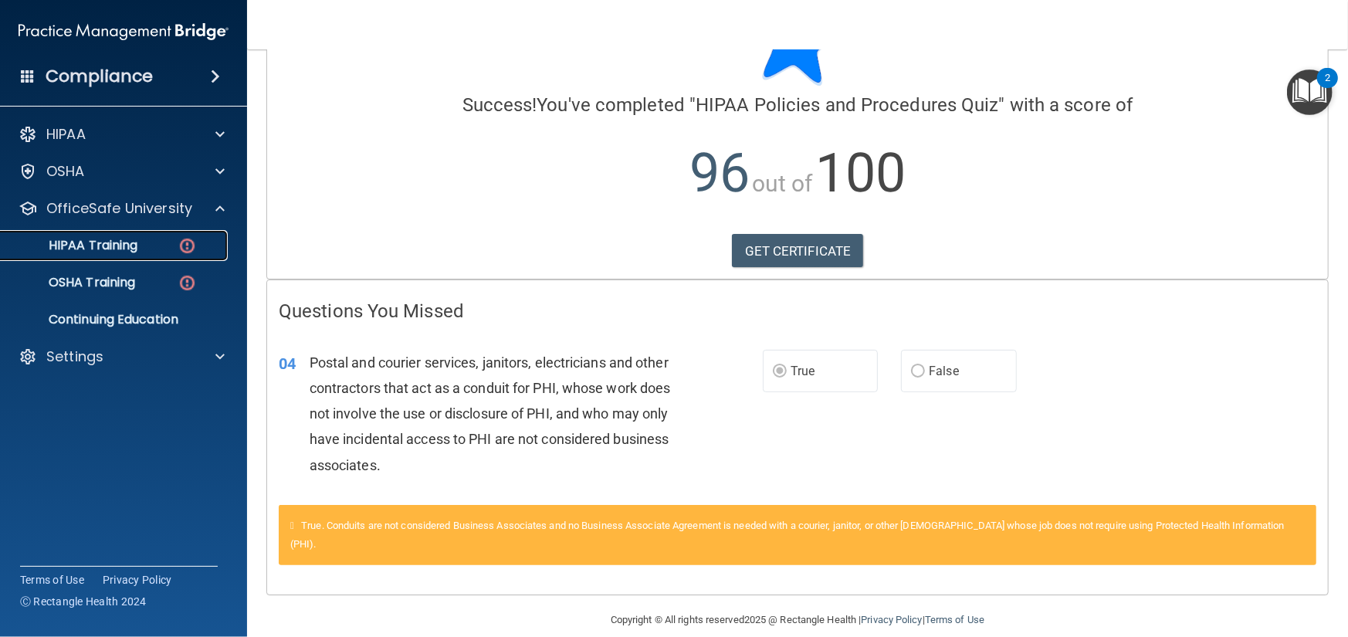
click at [191, 245] on img at bounding box center [187, 245] width 19 height 19
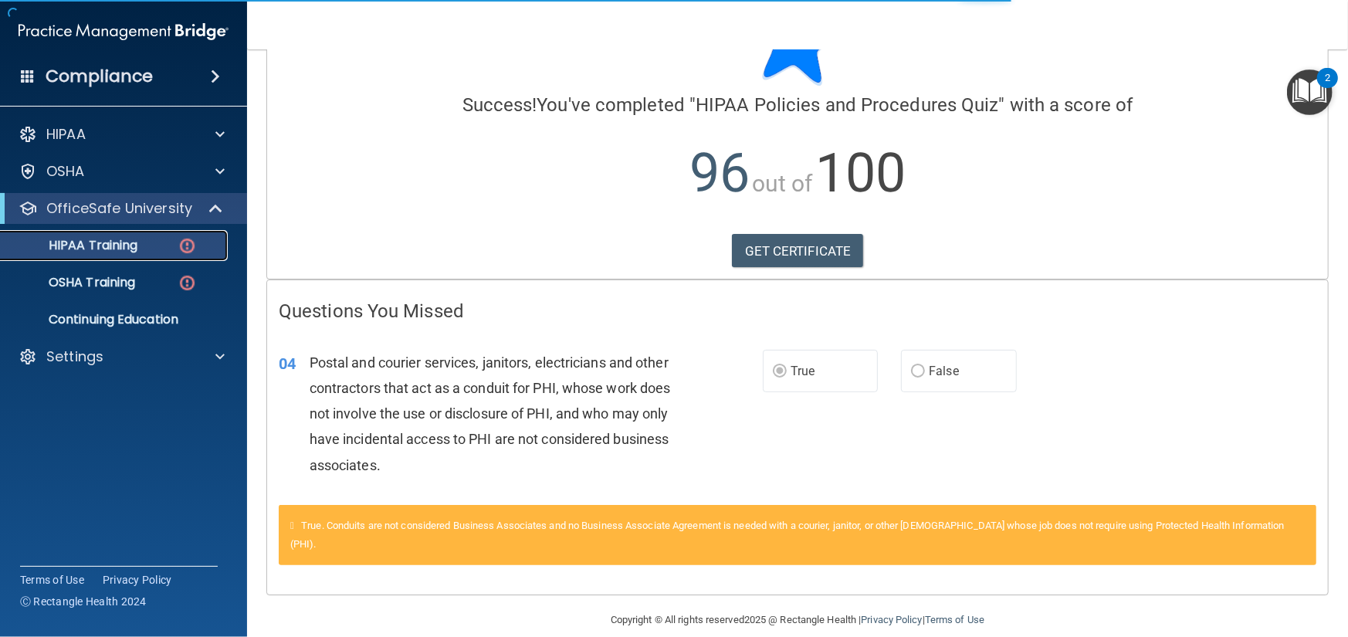
scroll to position [523, 0]
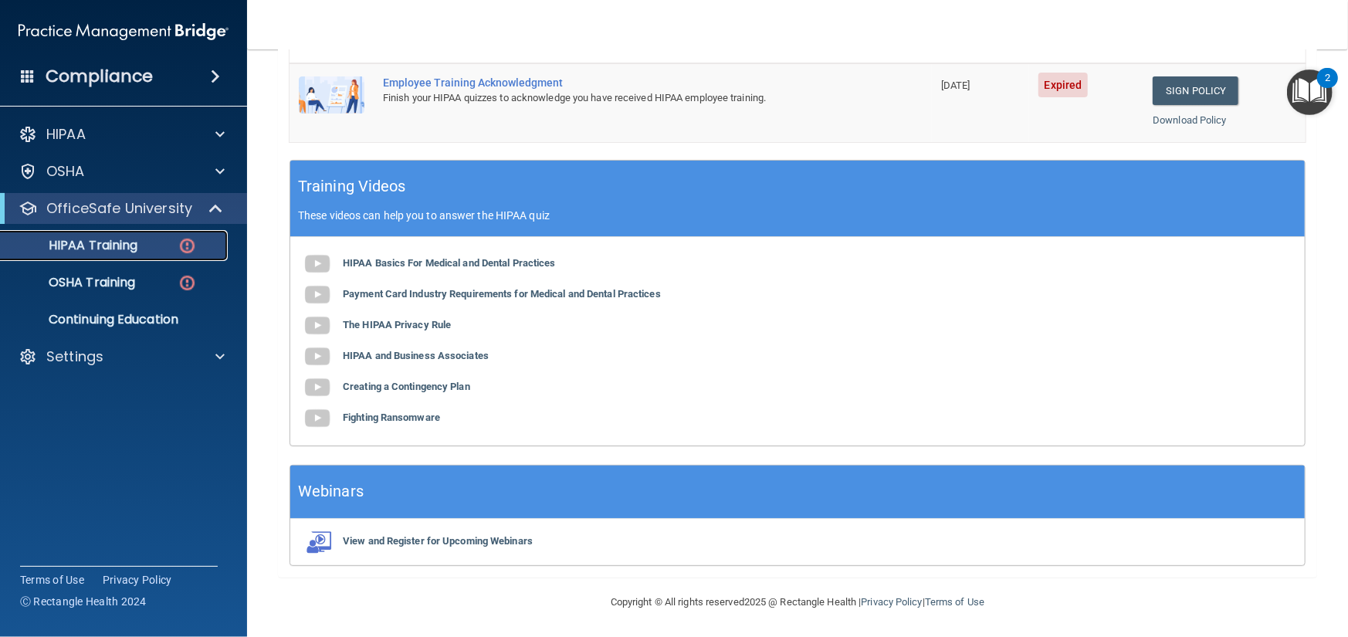
click at [189, 243] on img at bounding box center [187, 245] width 19 height 19
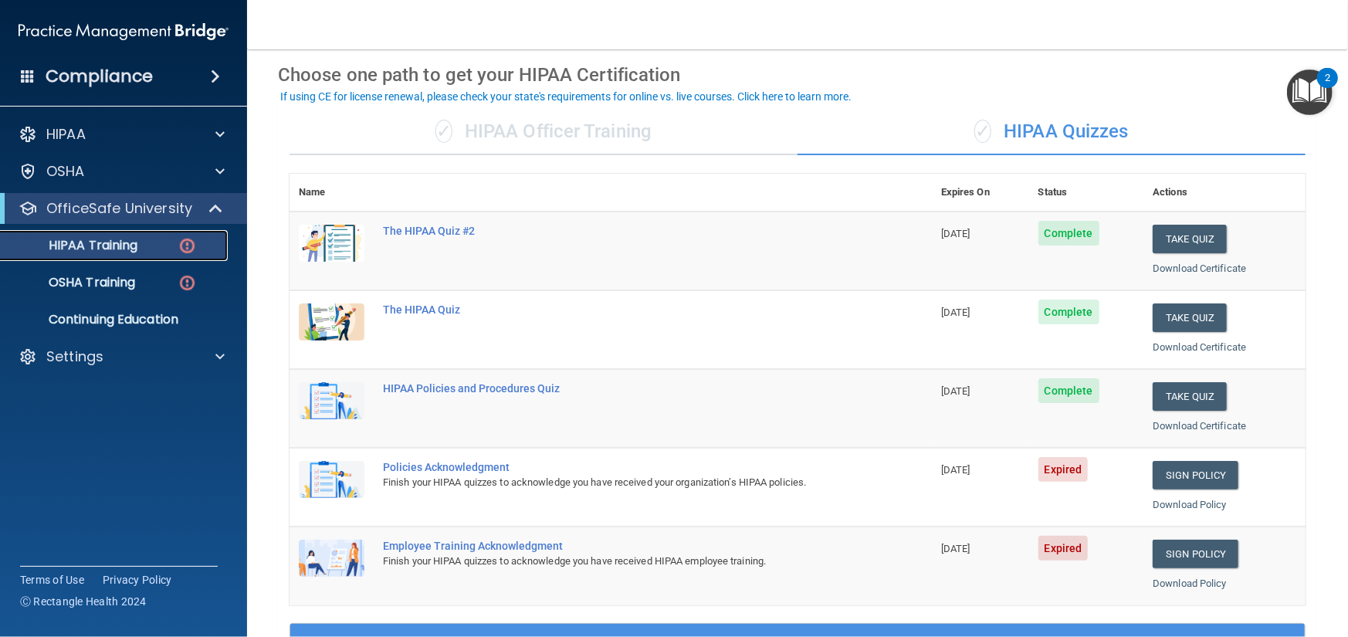
scroll to position [0, 0]
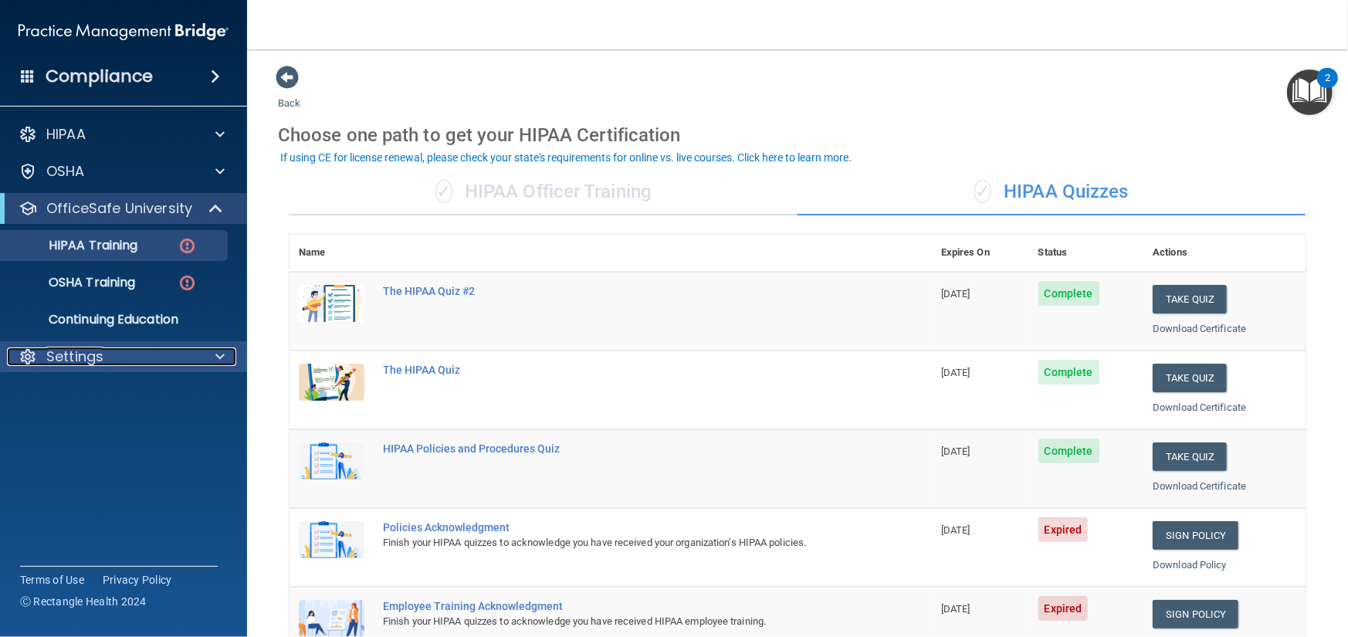
click at [222, 354] on span at bounding box center [219, 356] width 9 height 19
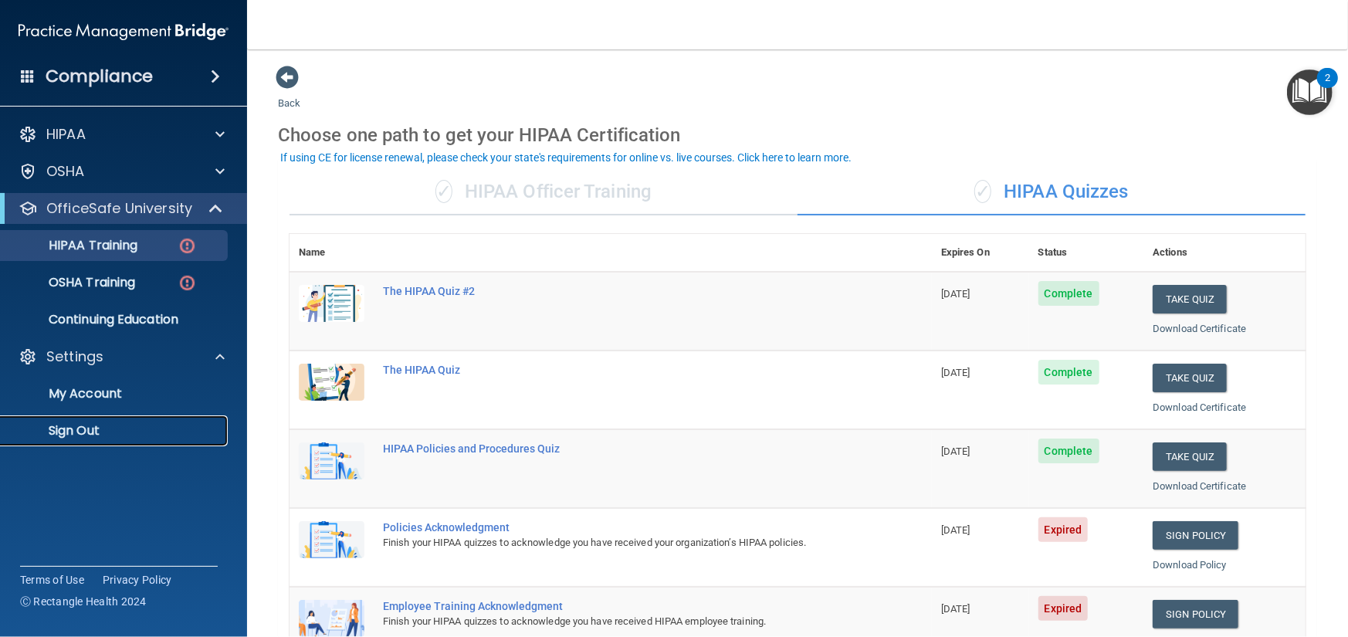
click at [138, 437] on p "Sign Out" at bounding box center [115, 430] width 211 height 15
